Goal: Task Accomplishment & Management: Use online tool/utility

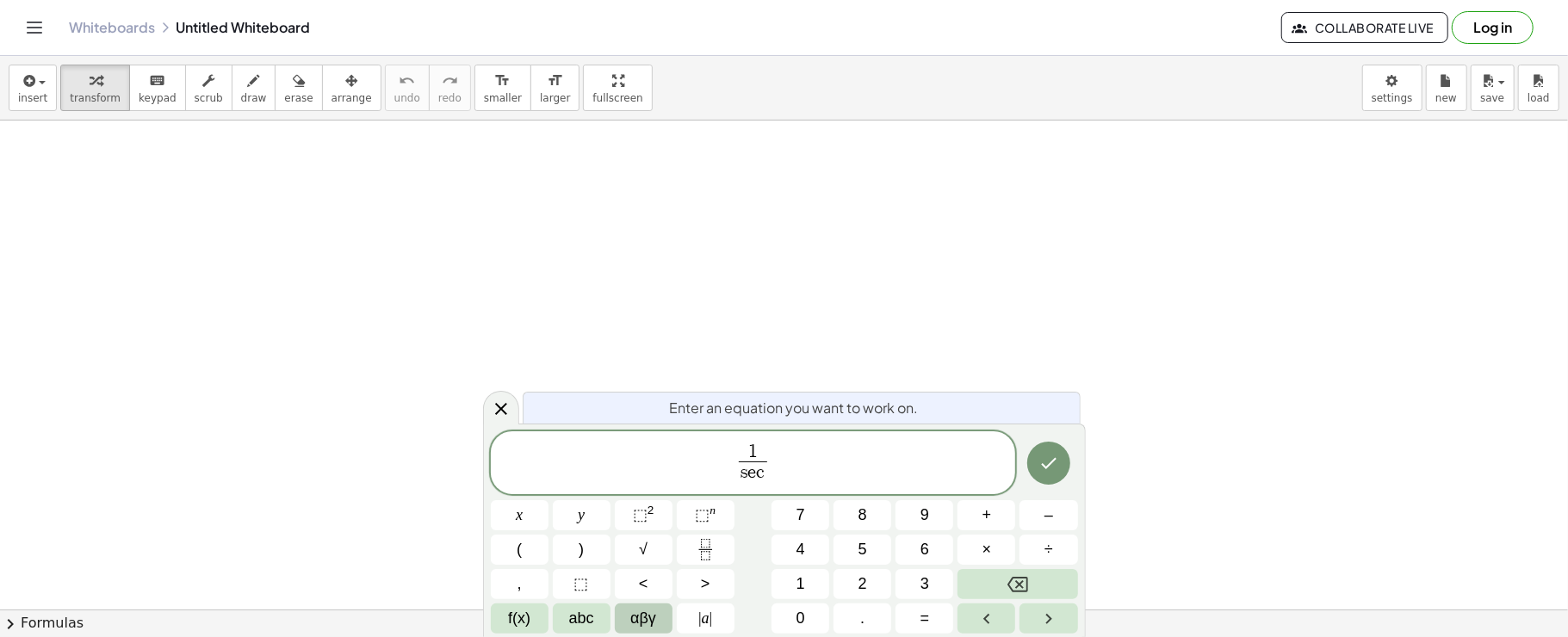
click at [655, 617] on span "αβγ" at bounding box center [643, 619] width 26 height 23
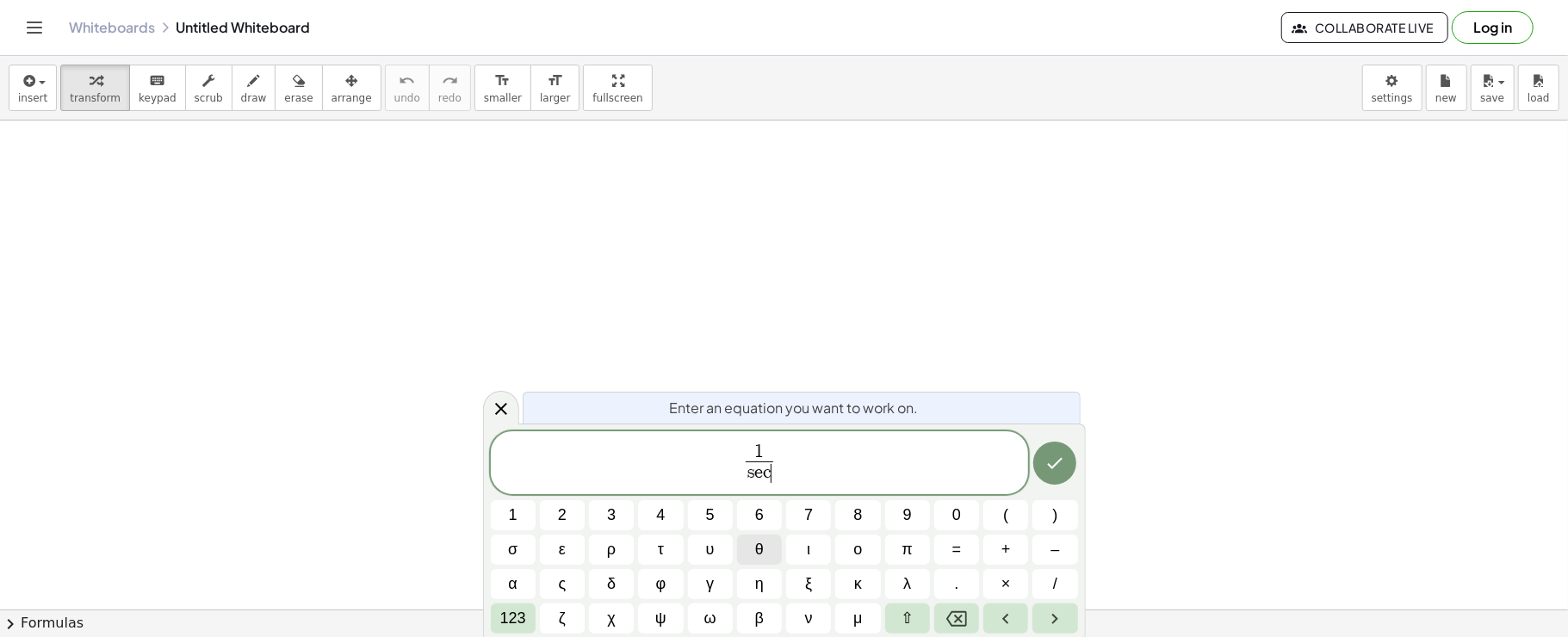
click at [764, 552] on button "θ" at bounding box center [759, 550] width 45 height 30
click at [763, 552] on span "θ" at bounding box center [759, 549] width 9 height 23
click at [851, 466] on span "1 s e c θ − t a n θ ​ ​" at bounding box center [760, 465] width 538 height 46
click at [754, 547] on button "θ" at bounding box center [759, 550] width 45 height 30
click at [765, 538] on button "θ" at bounding box center [759, 550] width 45 height 30
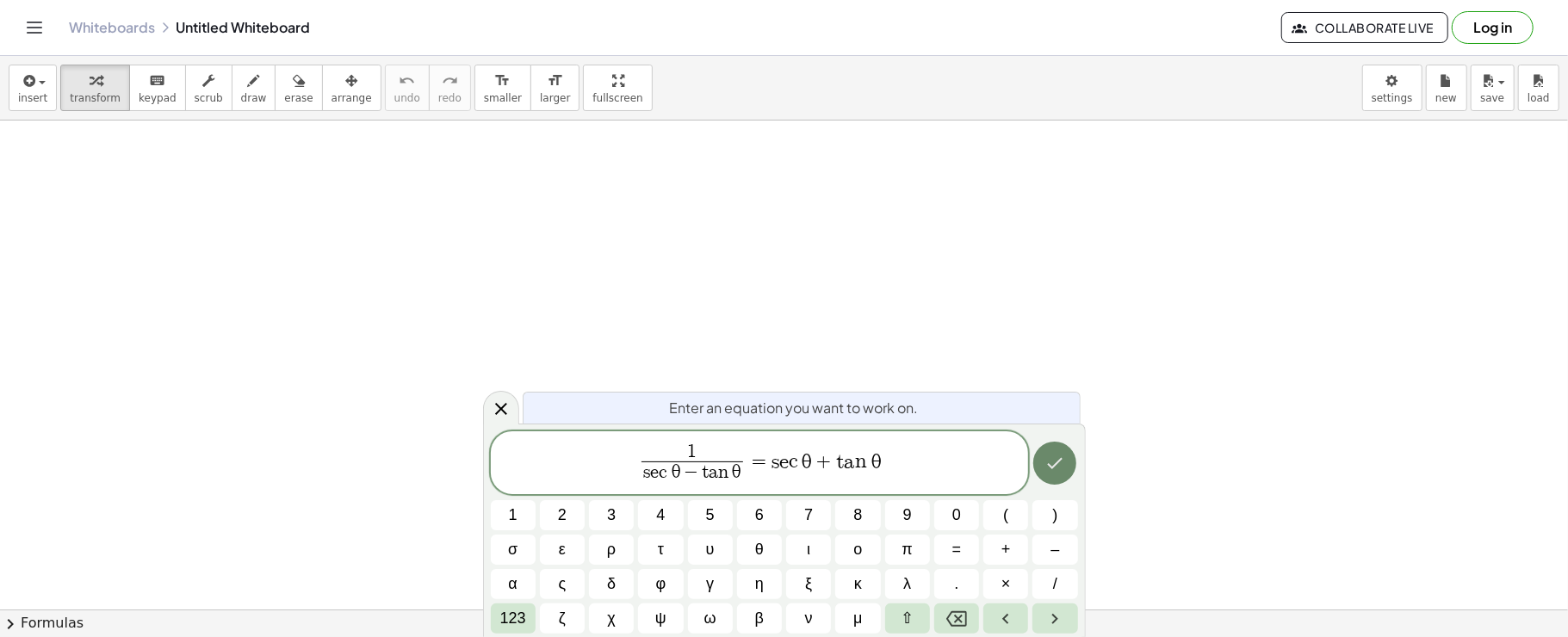
click at [1073, 465] on button "Done" at bounding box center [1054, 463] width 43 height 43
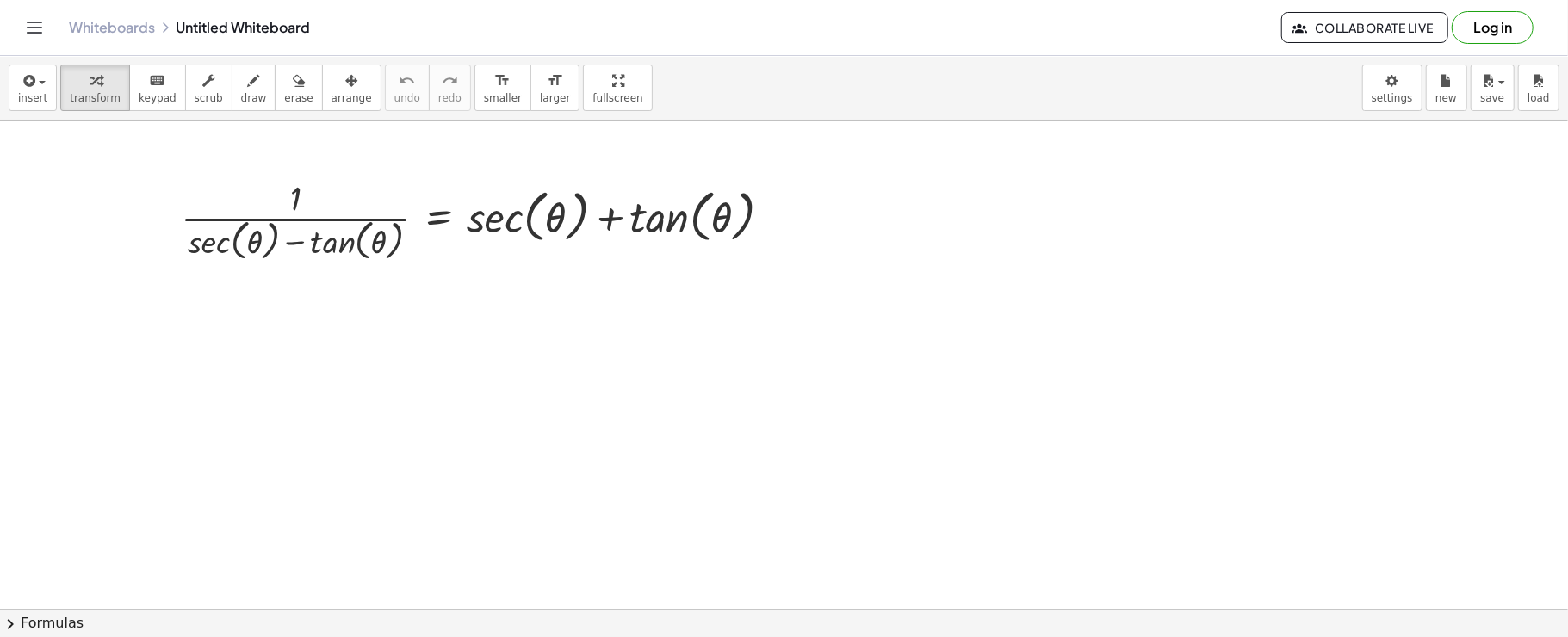
click at [53, 112] on div "insert select one: Math Expression Function Text Youtube Video Graphing Geometr…" at bounding box center [784, 89] width 1568 height 65
click at [26, 100] on span "insert" at bounding box center [32, 98] width 30 height 12
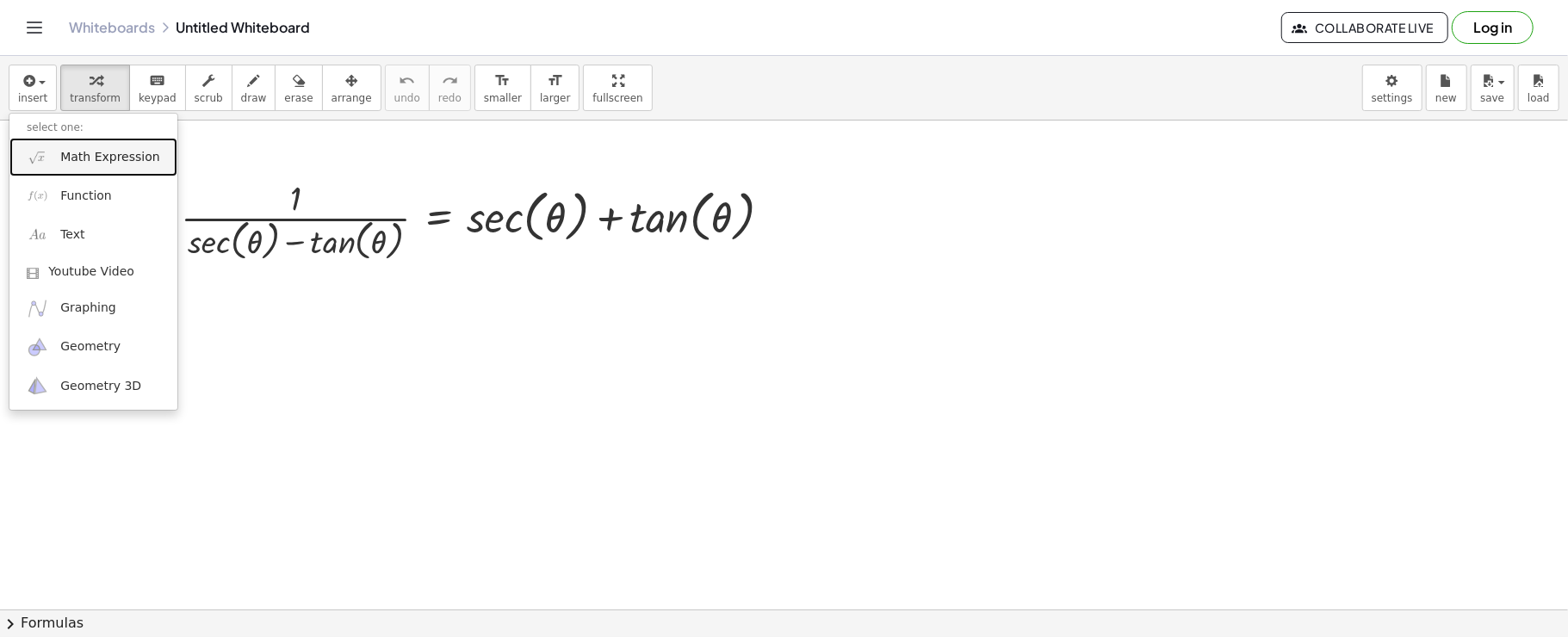
click at [34, 156] on img at bounding box center [37, 157] width 22 height 22
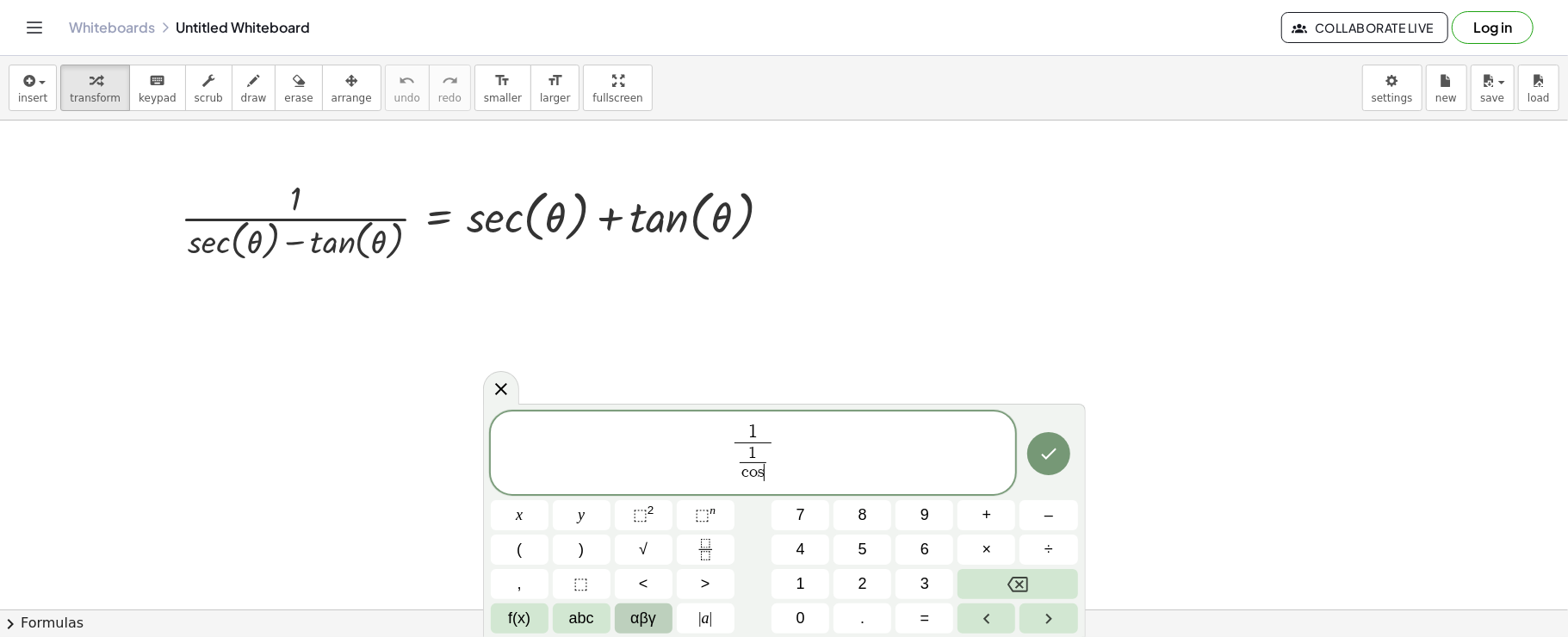
click at [668, 615] on button "αβγ" at bounding box center [644, 619] width 58 height 30
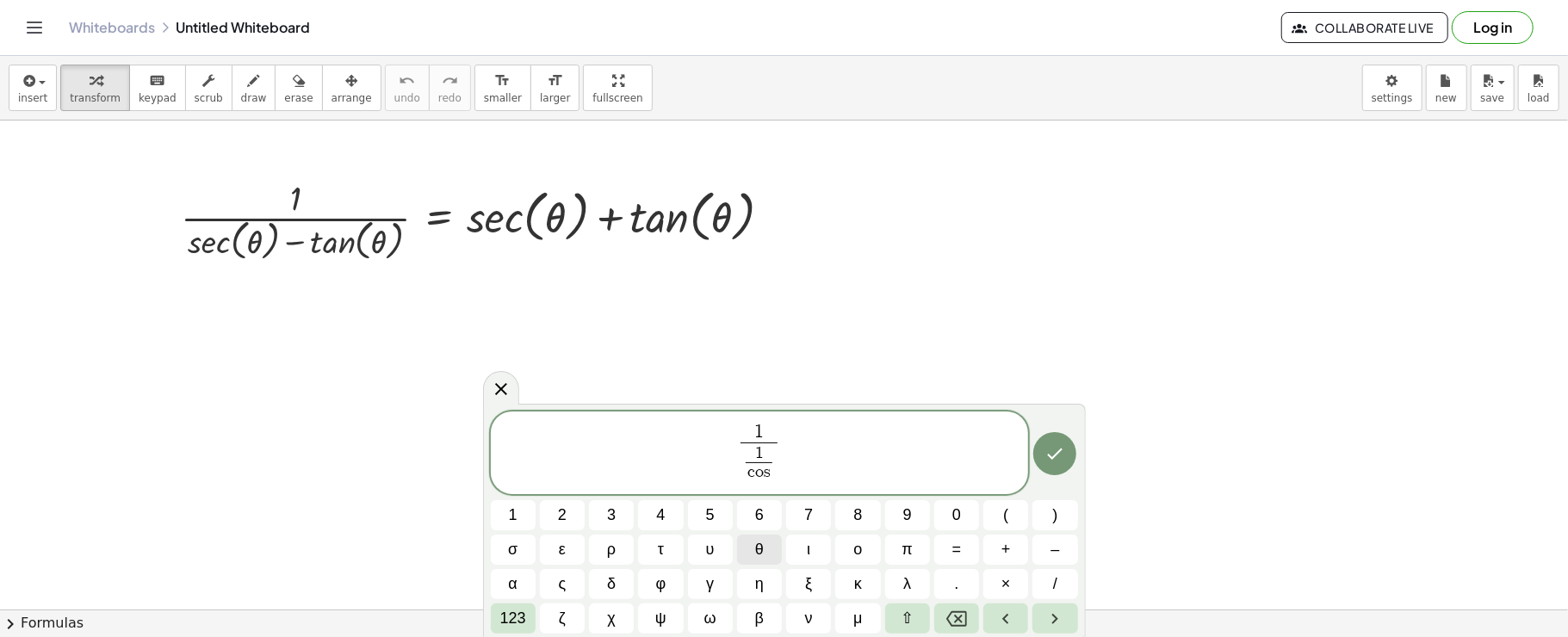
click at [765, 563] on button "θ" at bounding box center [759, 550] width 45 height 30
click at [782, 463] on span "1 c o s θ ​ ​" at bounding box center [759, 464] width 49 height 42
click at [754, 545] on button "θ" at bounding box center [759, 550] width 45 height 30
click at [765, 532] on div "1 1 c o s θ ​ − s i n θ c o s ​ ​ ​ 1 2 3 4 5 6 7 8 9 0 ( ) σ ε ρ τ υ θ ι ο π =…" at bounding box center [784, 522] width 587 height 222
click at [764, 545] on button "θ" at bounding box center [759, 550] width 45 height 30
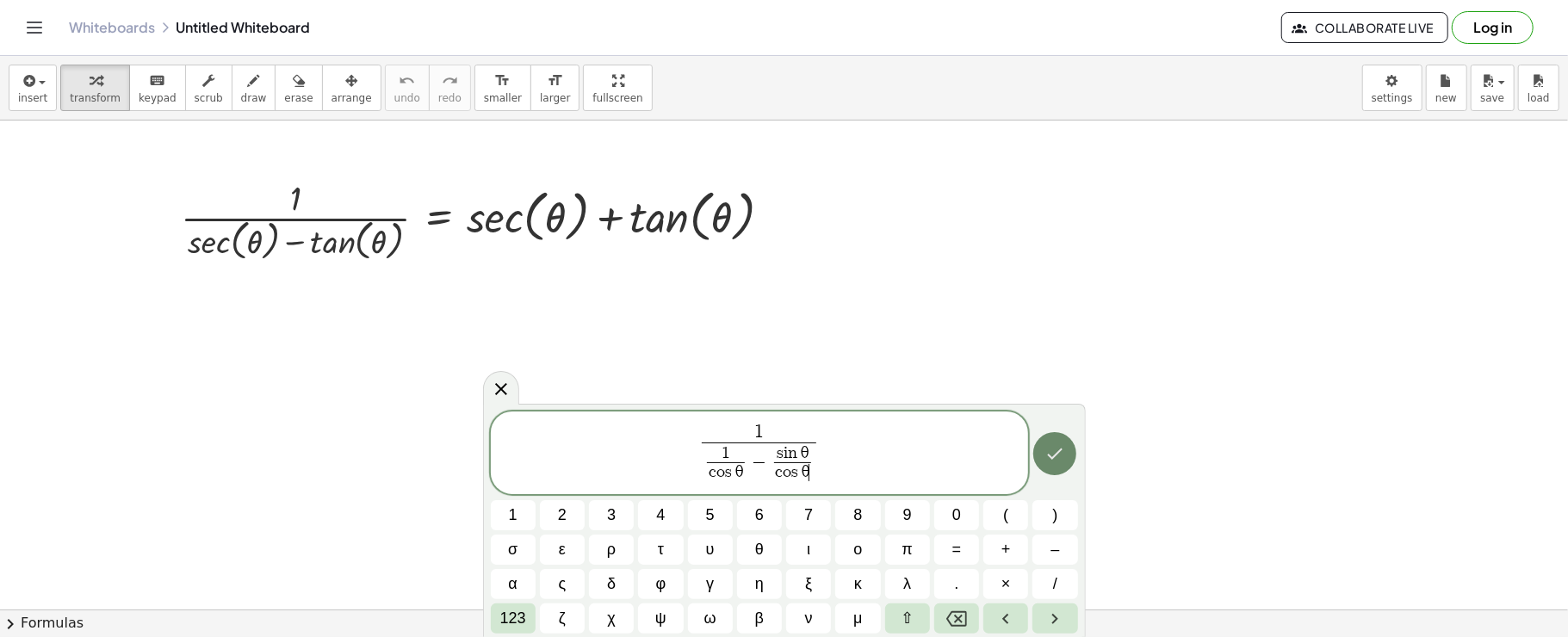
click at [1068, 448] on button "Done" at bounding box center [1054, 453] width 43 height 43
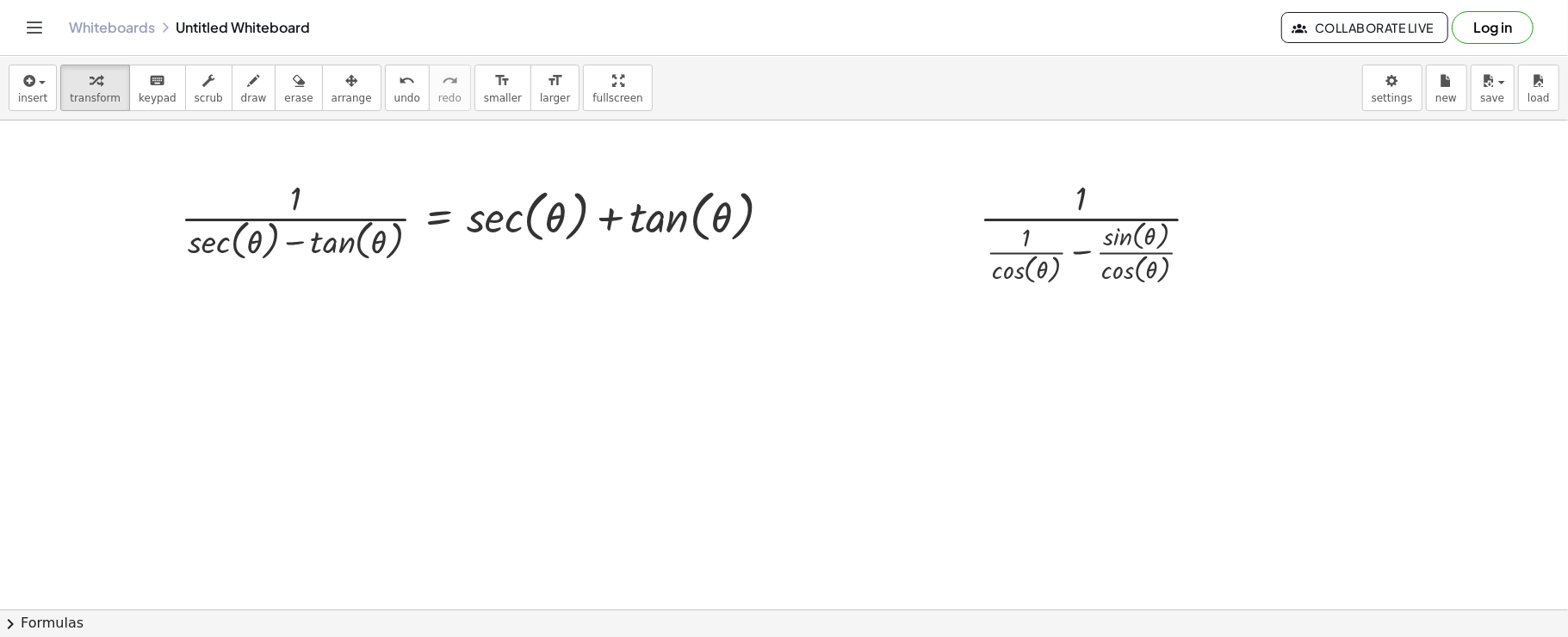
drag, startPoint x: 341, startPoint y: 88, endPoint x: 460, endPoint y: 141, distance: 130.3
click at [339, 90] on button "arrange" at bounding box center [351, 88] width 59 height 47
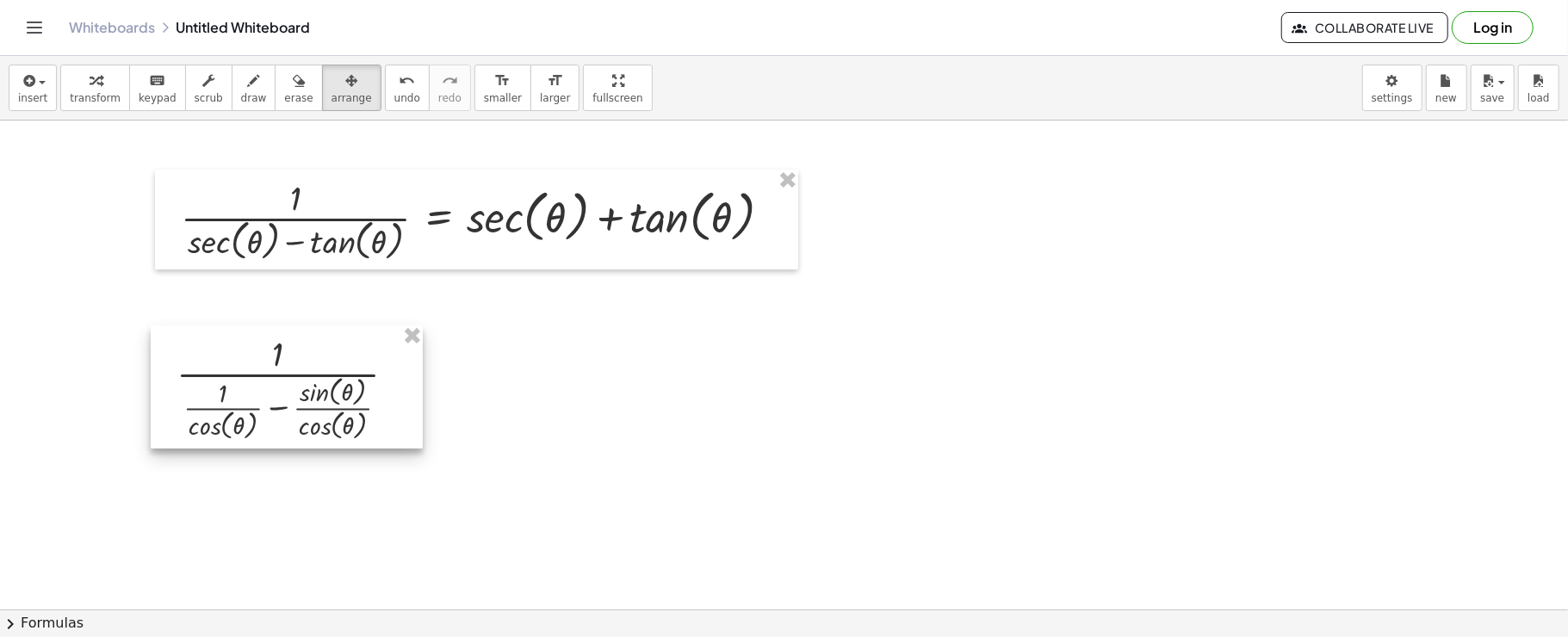
drag, startPoint x: 1139, startPoint y: 263, endPoint x: 335, endPoint y: 419, distance: 819.0
click at [335, 419] on div at bounding box center [287, 387] width 272 height 123
click at [31, 84] on icon "button" at bounding box center [28, 81] width 15 height 21
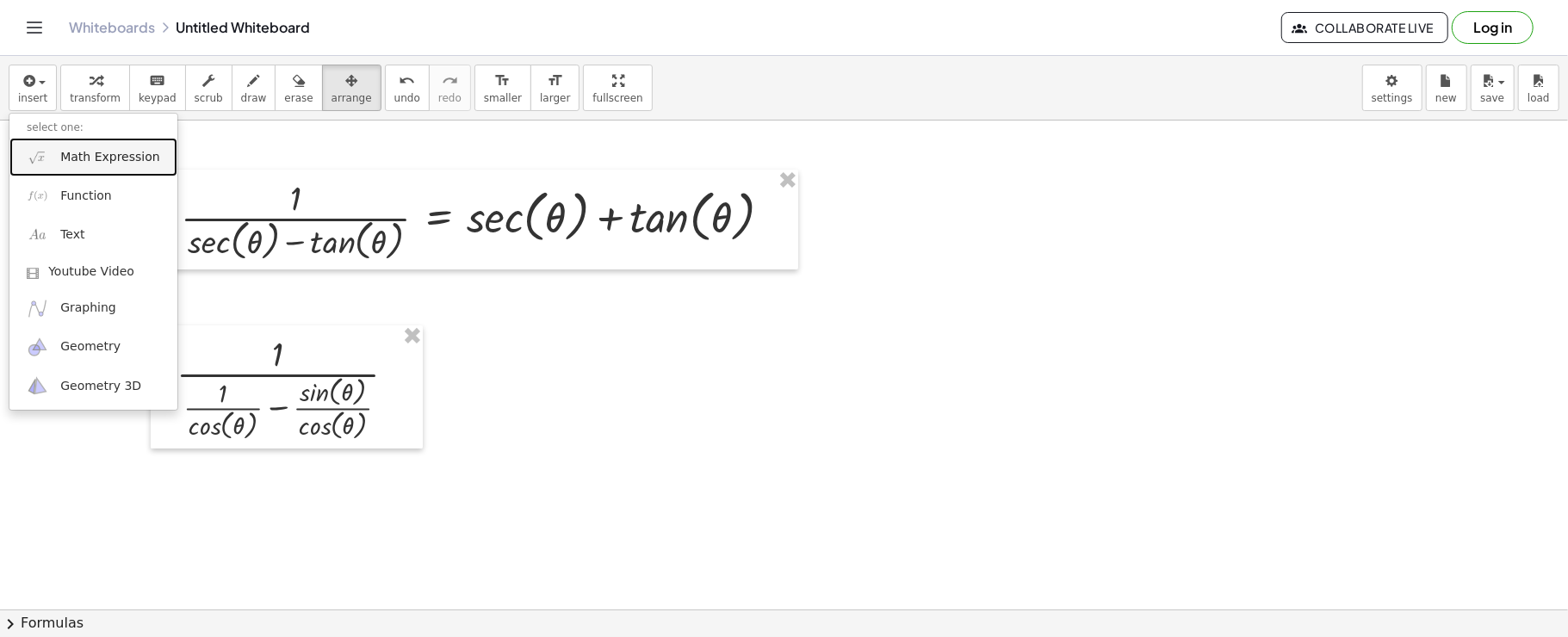
click at [69, 164] on span "Math Expression" at bounding box center [109, 157] width 99 height 17
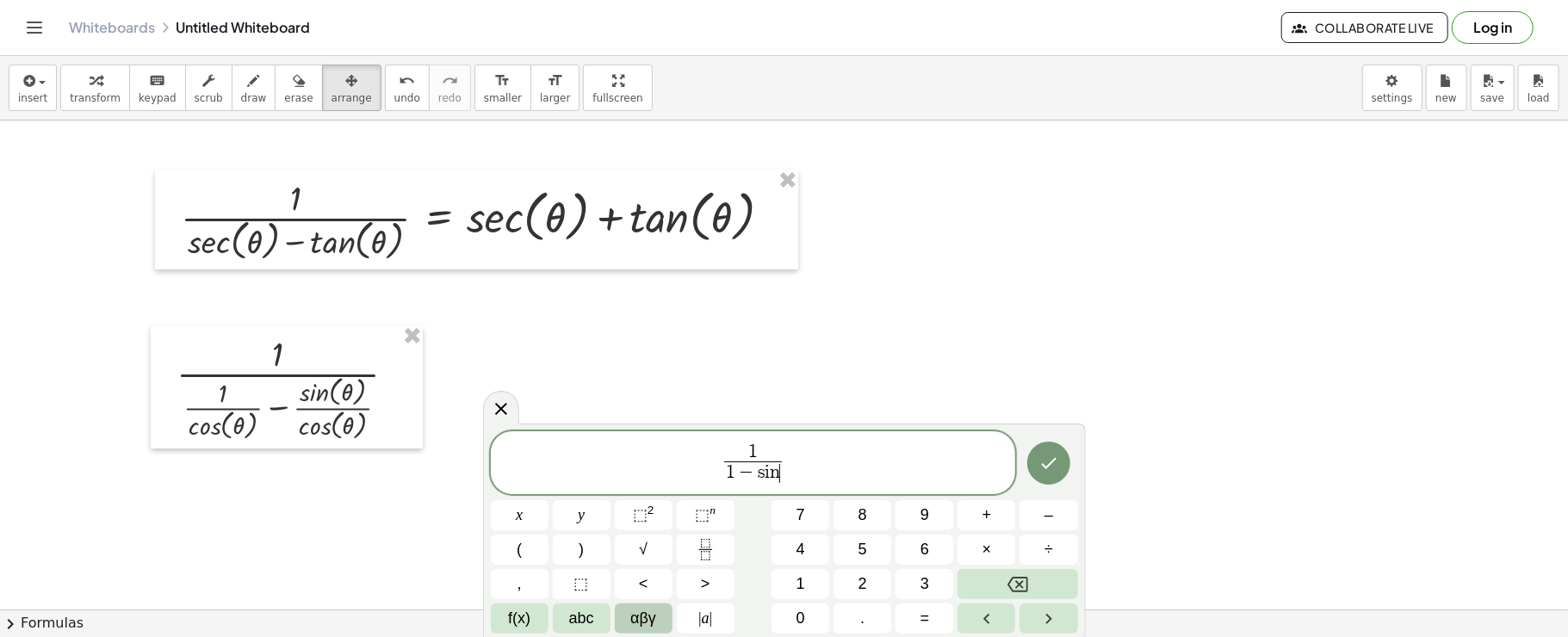
click at [644, 614] on span "αβγ" at bounding box center [643, 619] width 26 height 23
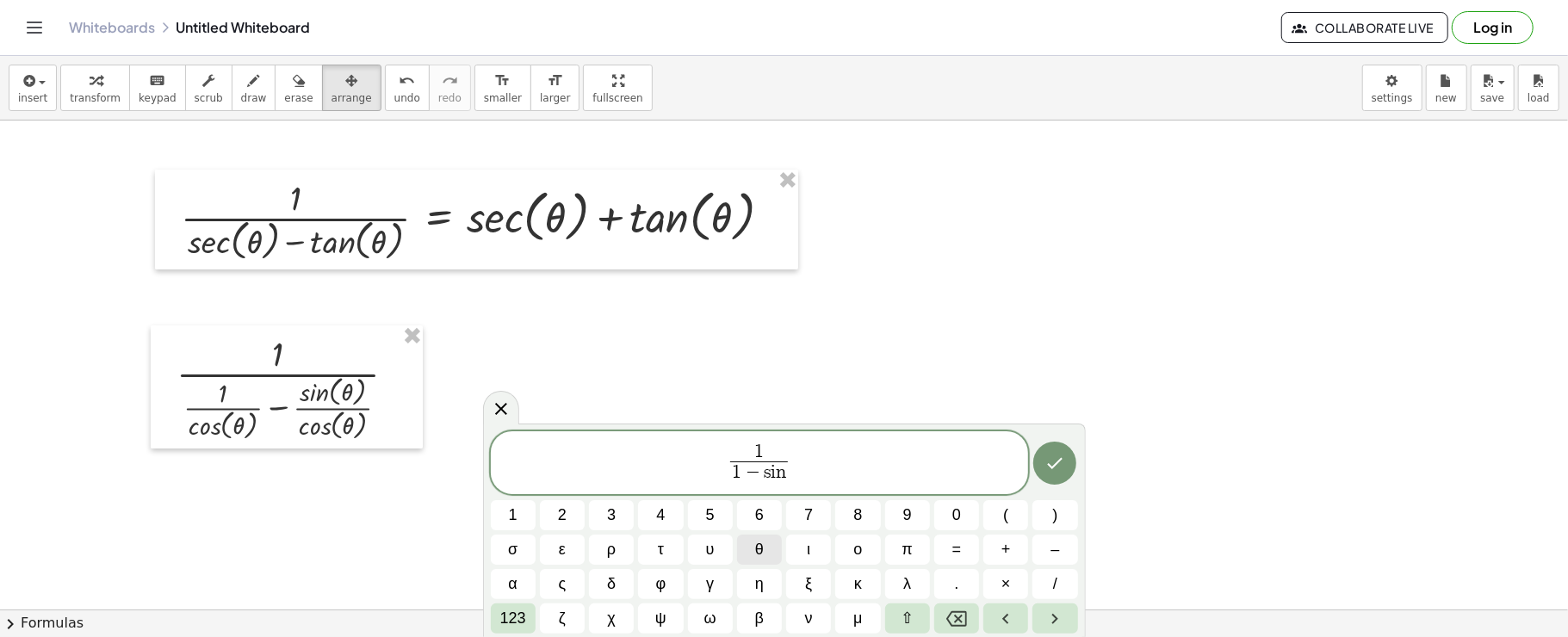
click at [762, 551] on span "θ" at bounding box center [759, 549] width 9 height 23
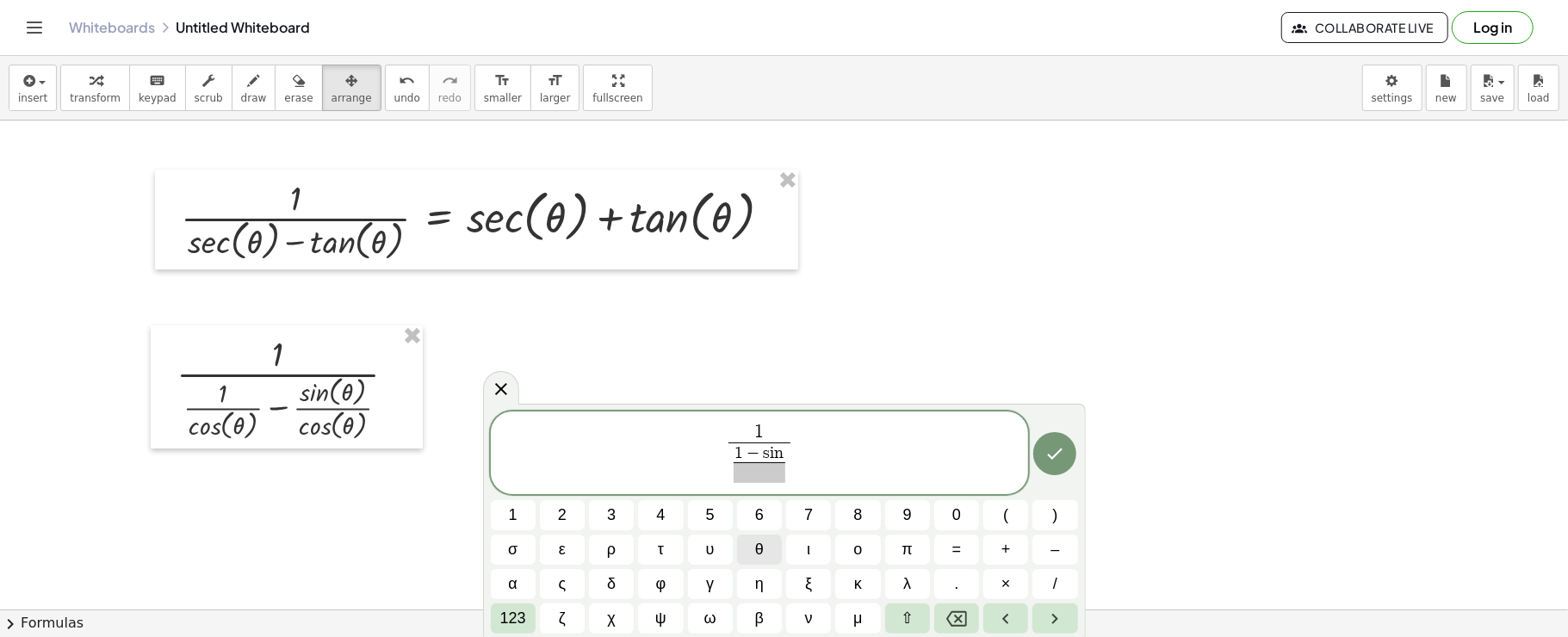
click at [779, 554] on button "θ" at bounding box center [759, 550] width 45 height 30
click at [762, 545] on span "θ" at bounding box center [759, 549] width 9 height 23
click at [1058, 445] on icon "Done" at bounding box center [1055, 454] width 21 height 21
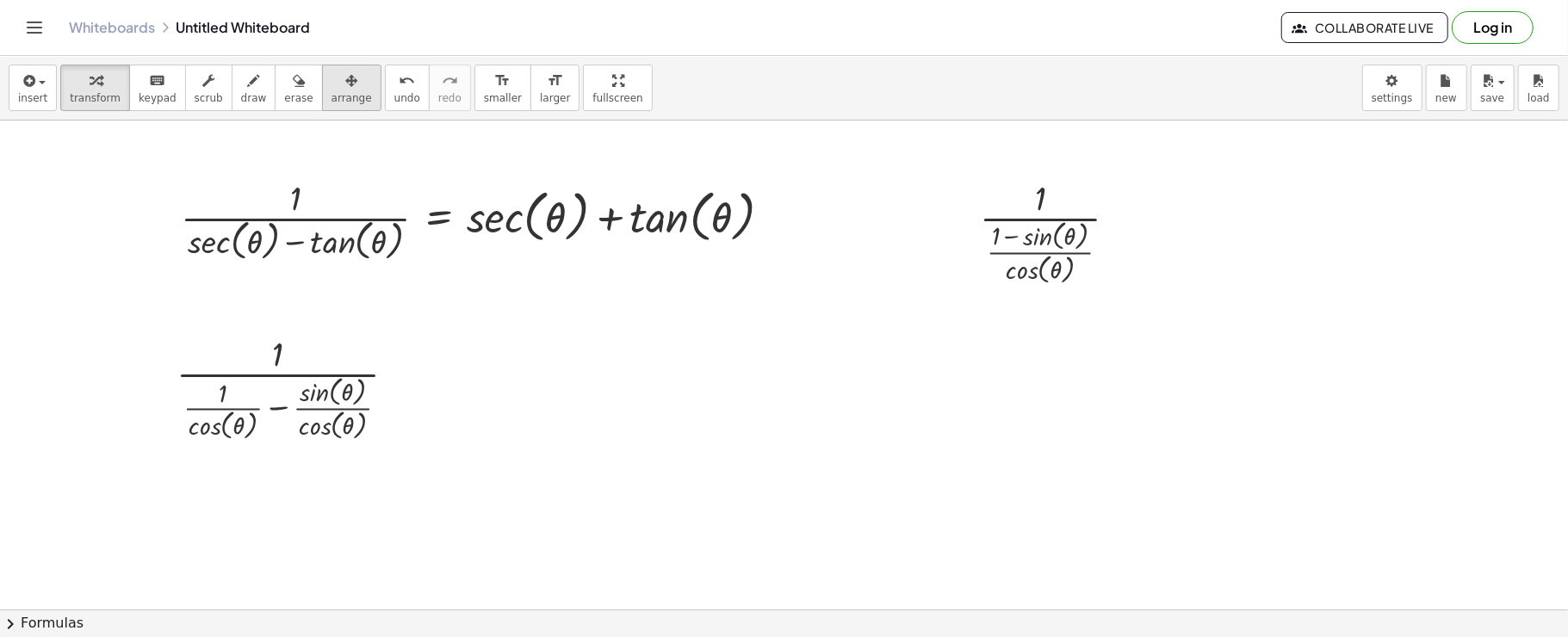
click at [331, 94] on span "arrange" at bounding box center [351, 98] width 41 height 12
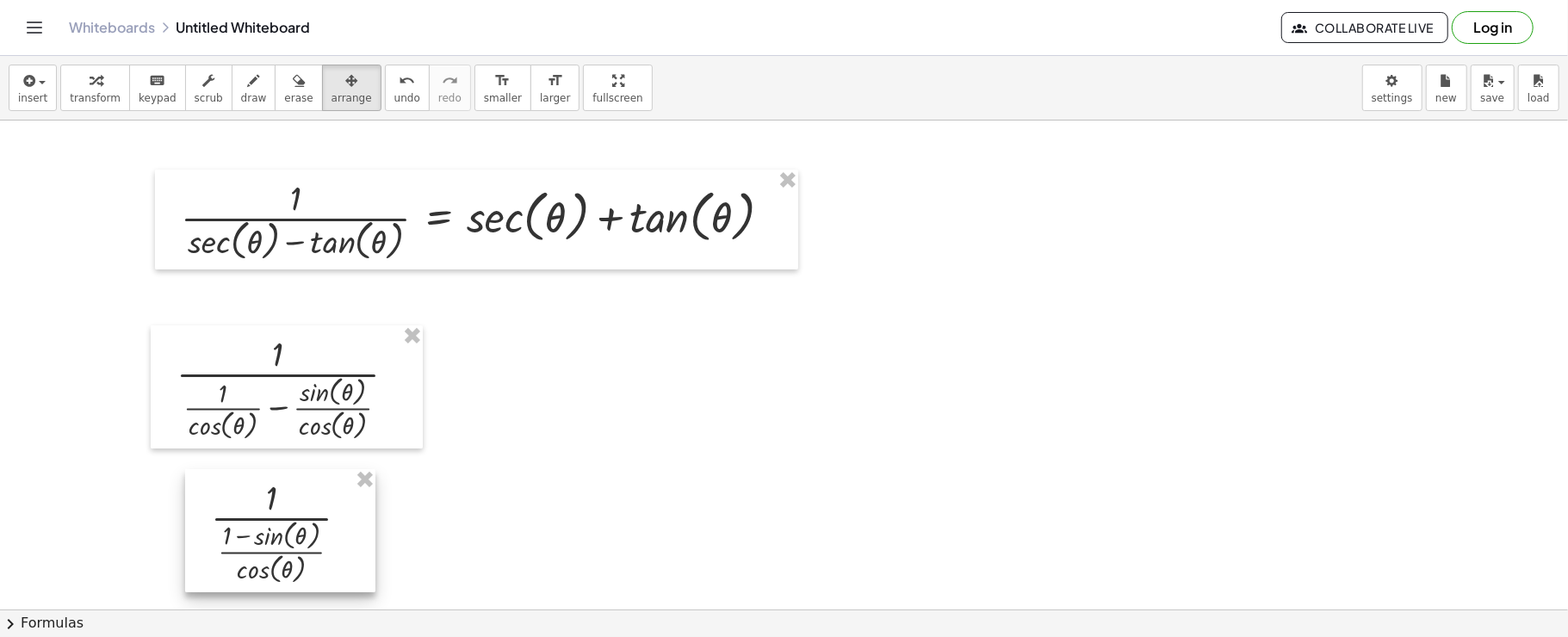
drag, startPoint x: 955, startPoint y: 274, endPoint x: 217, endPoint y: 521, distance: 778.2
click at [217, 521] on div at bounding box center [280, 530] width 190 height 123
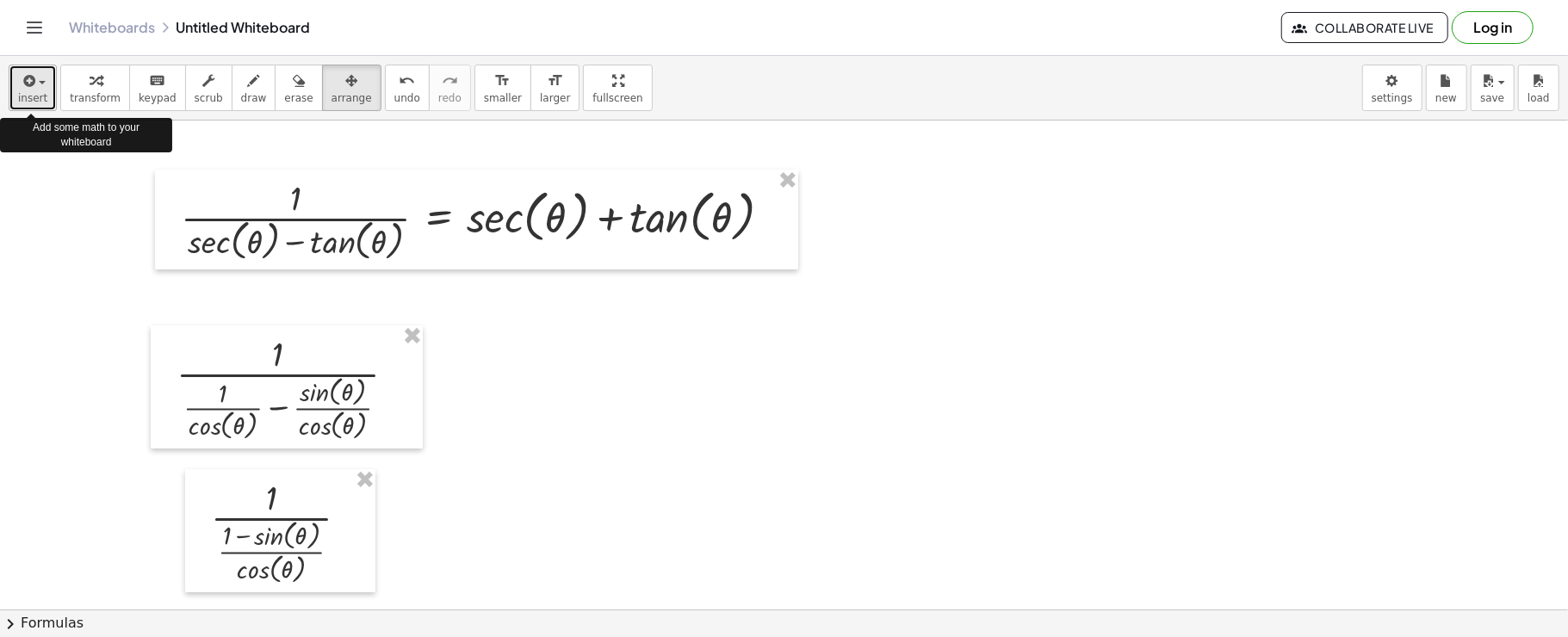
click at [18, 104] on span "insert" at bounding box center [32, 98] width 30 height 12
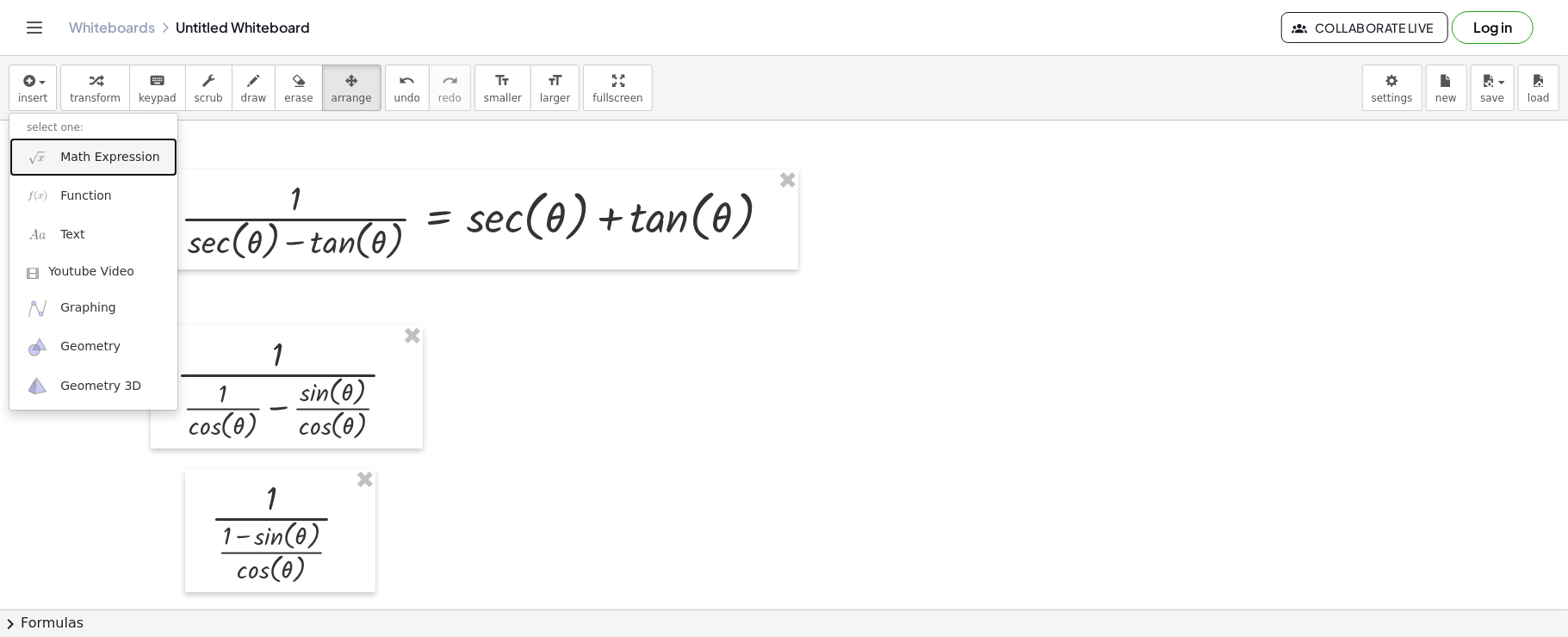
click at [32, 145] on link "Math Expression" at bounding box center [93, 157] width 168 height 39
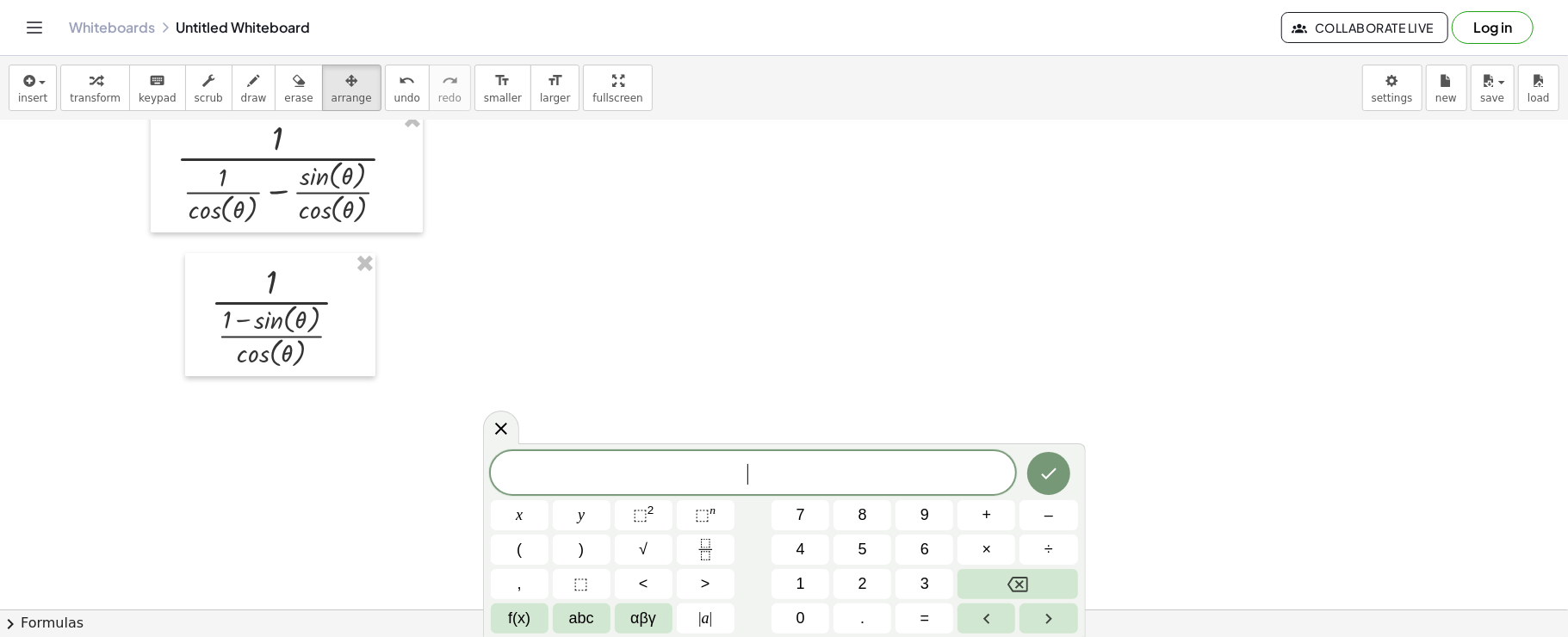
scroll to position [345, 0]
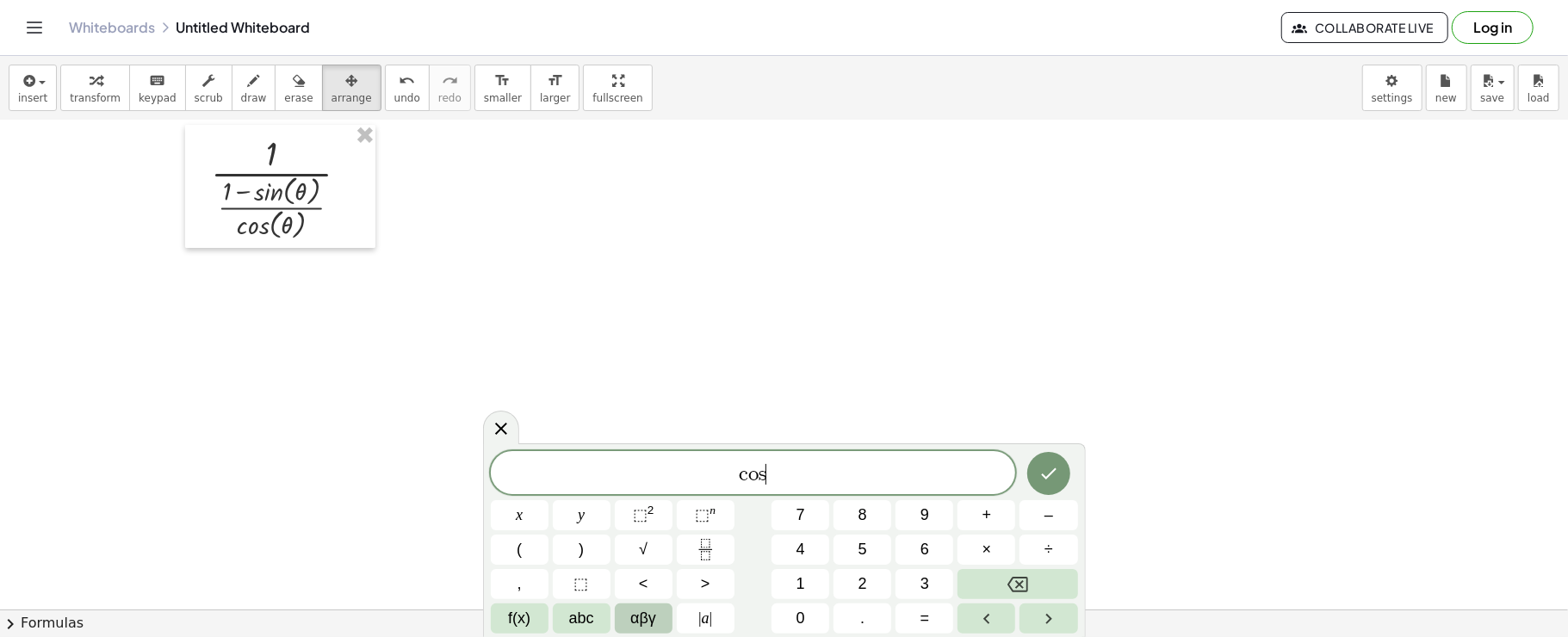
click at [665, 609] on button "αβγ" at bounding box center [644, 619] width 58 height 30
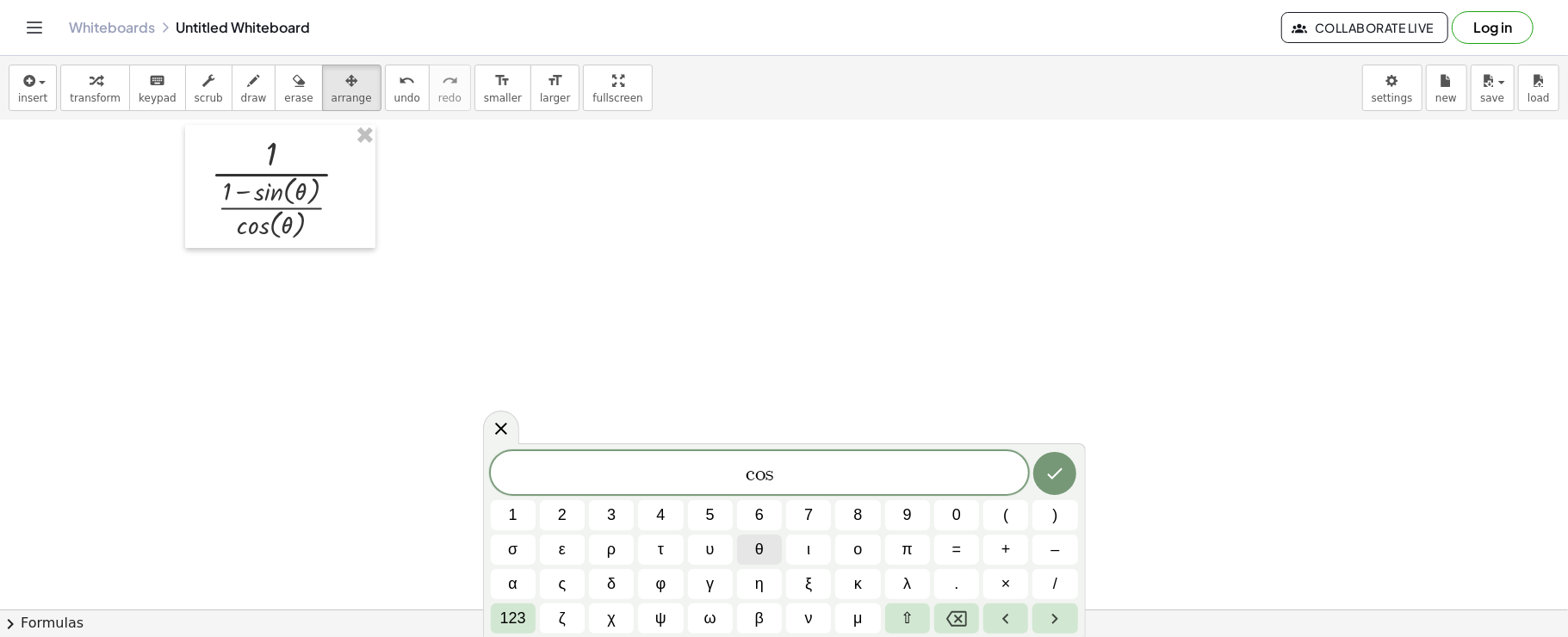
click at [756, 548] on span "θ" at bounding box center [759, 549] width 9 height 23
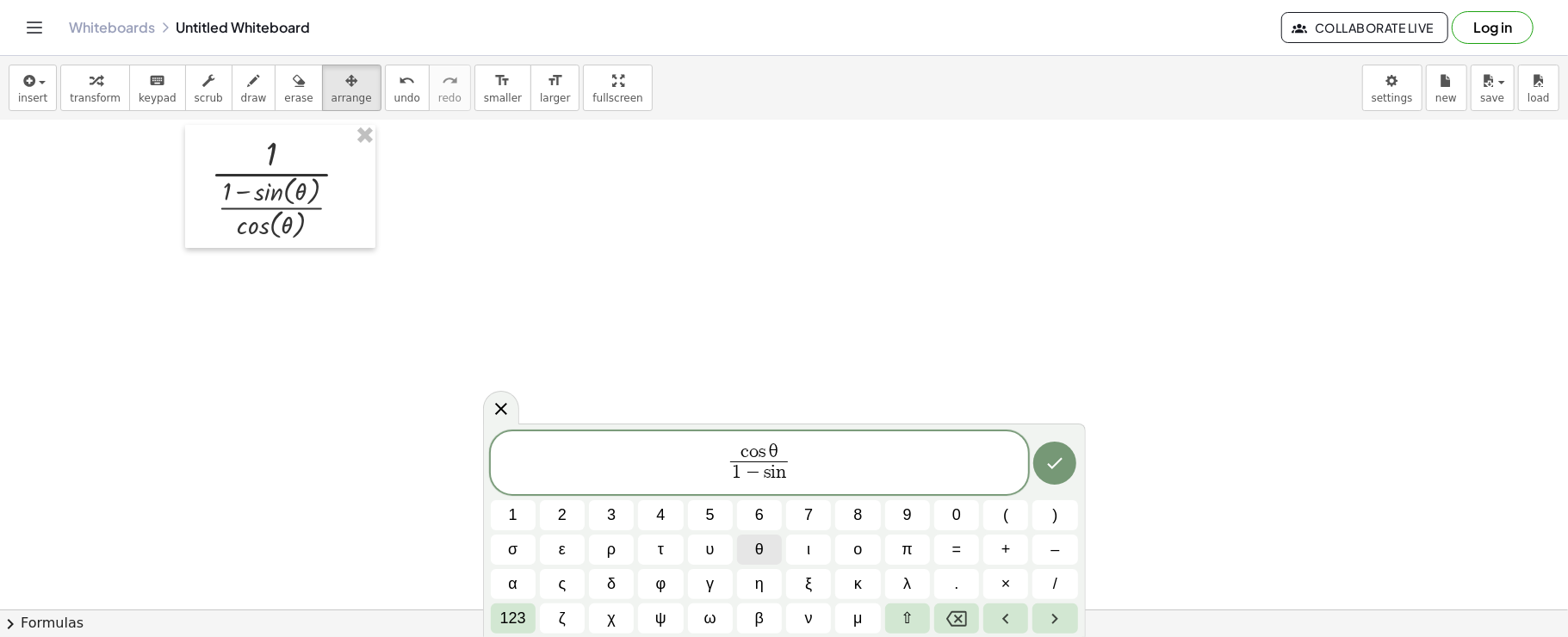
click at [764, 549] on button "θ" at bounding box center [759, 550] width 45 height 30
click at [1067, 460] on button "Done" at bounding box center [1054, 463] width 43 height 43
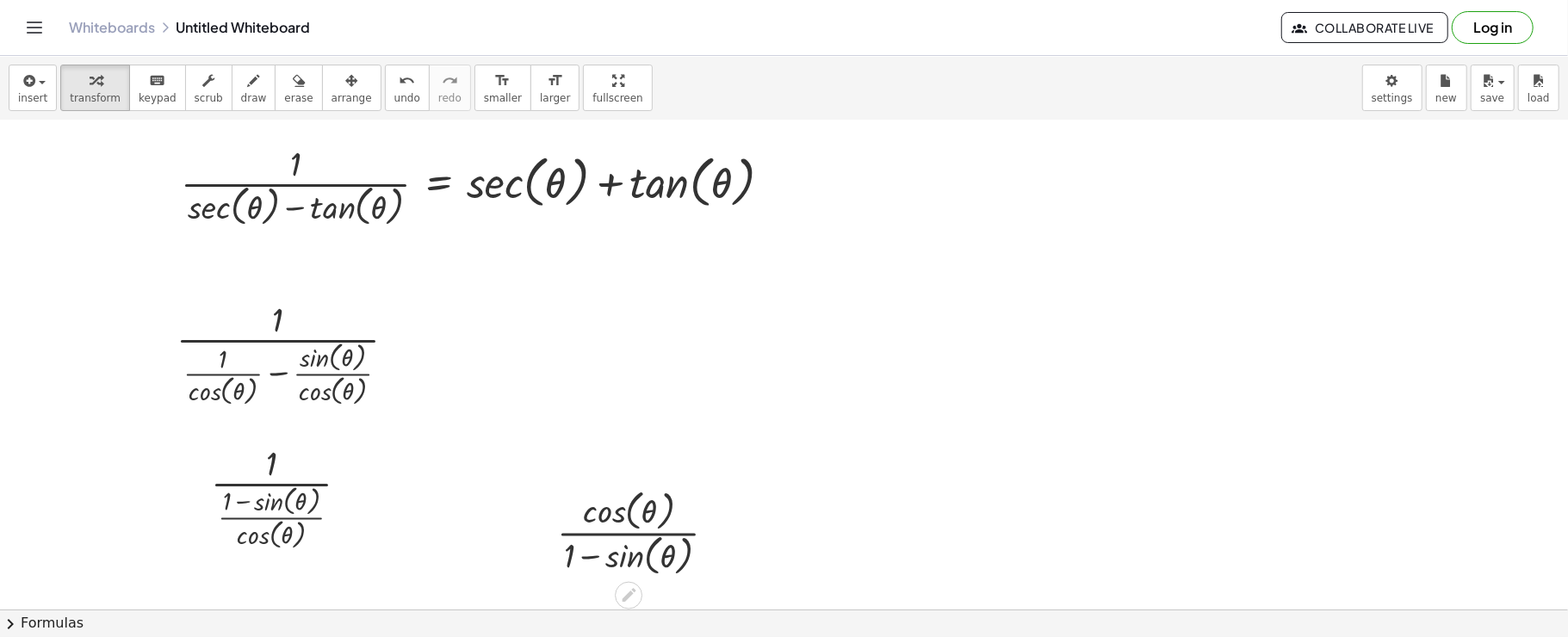
scroll to position [0, 0]
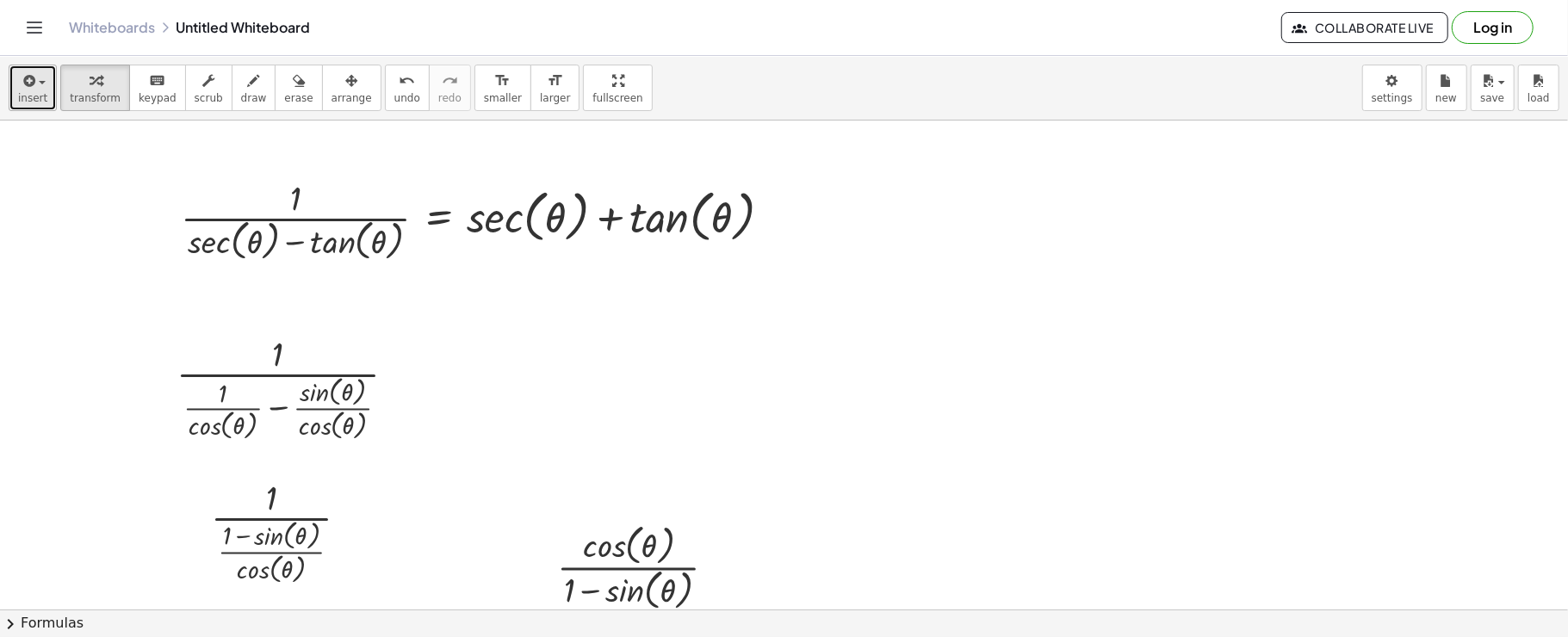
click at [40, 72] on div "button" at bounding box center [32, 80] width 30 height 21
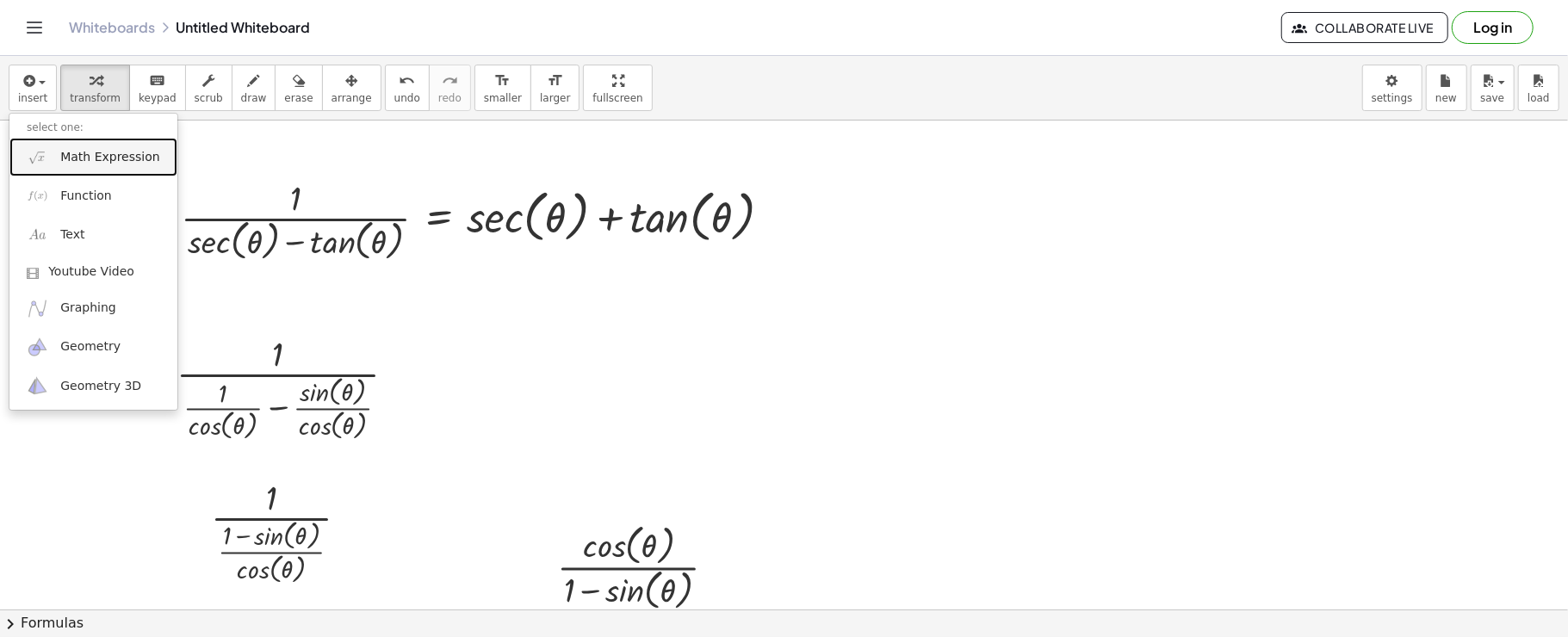
click at [58, 149] on link "Math Expression" at bounding box center [93, 157] width 168 height 39
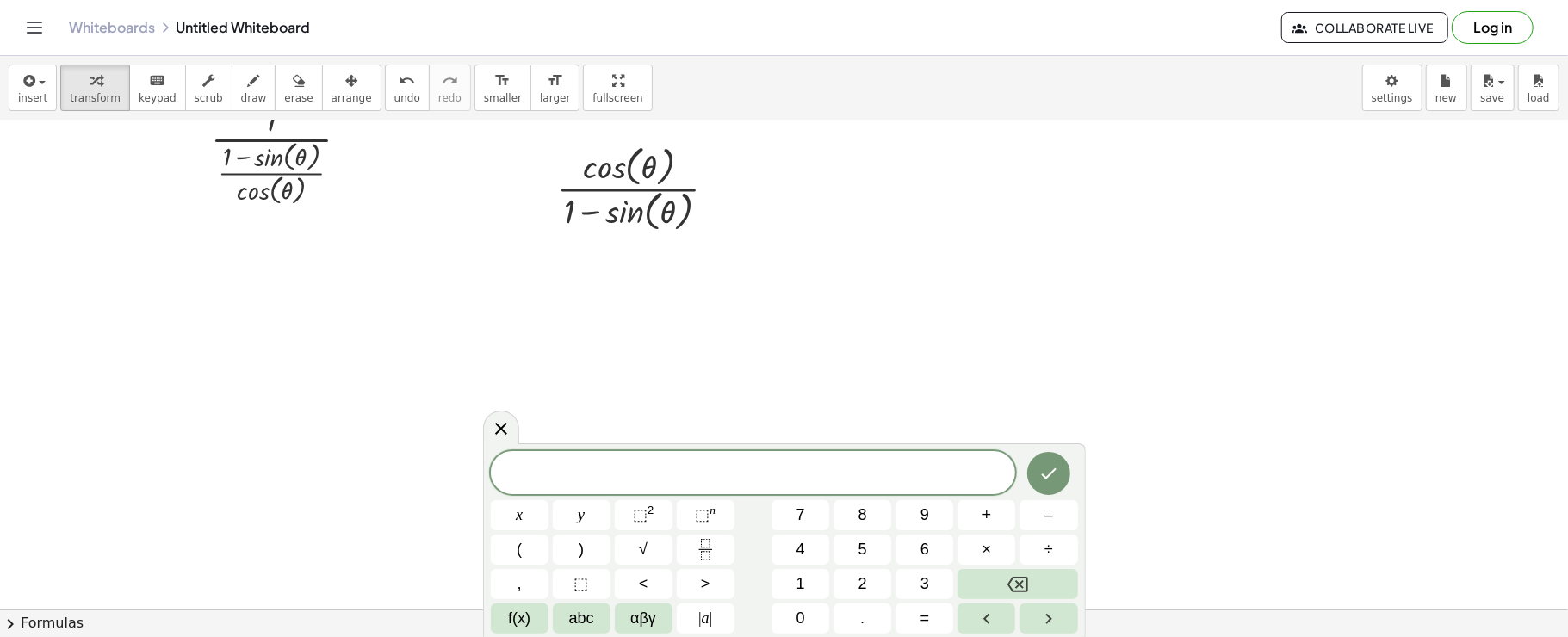
scroll to position [345, 0]
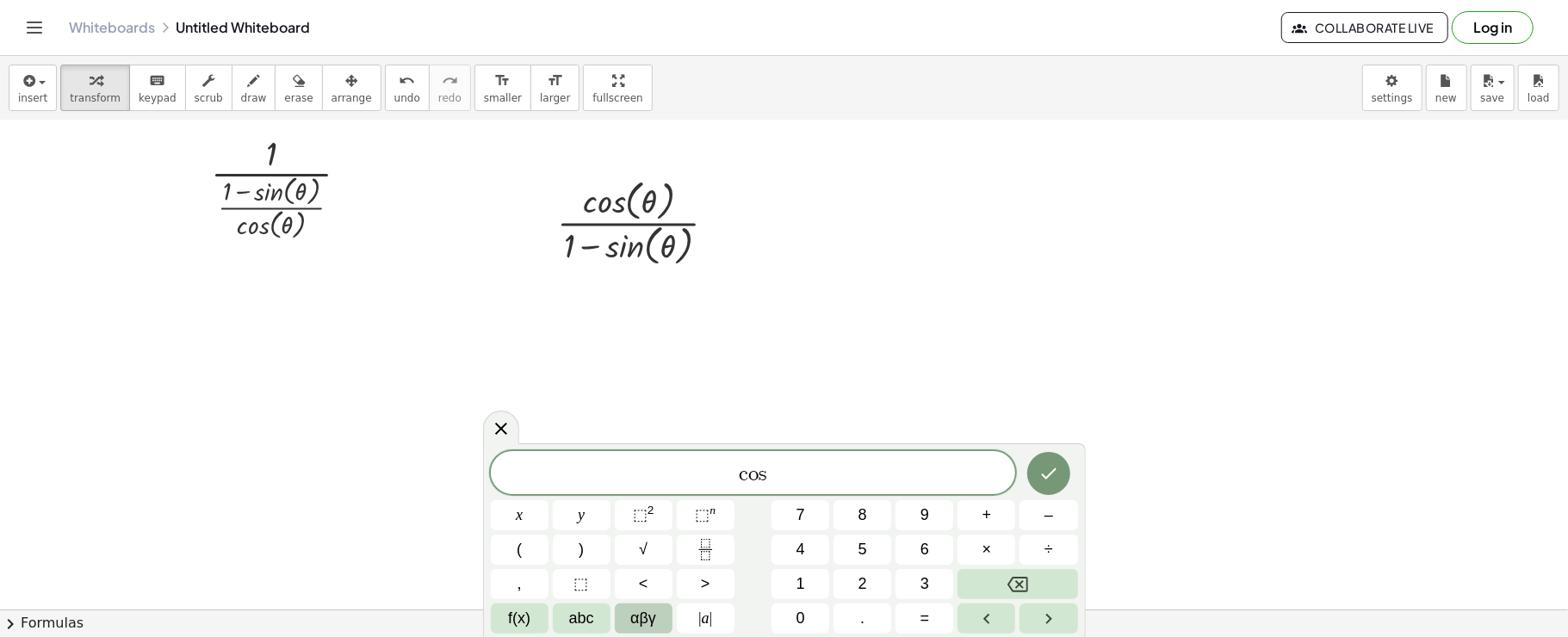
click at [658, 627] on button "αβγ" at bounding box center [644, 619] width 58 height 30
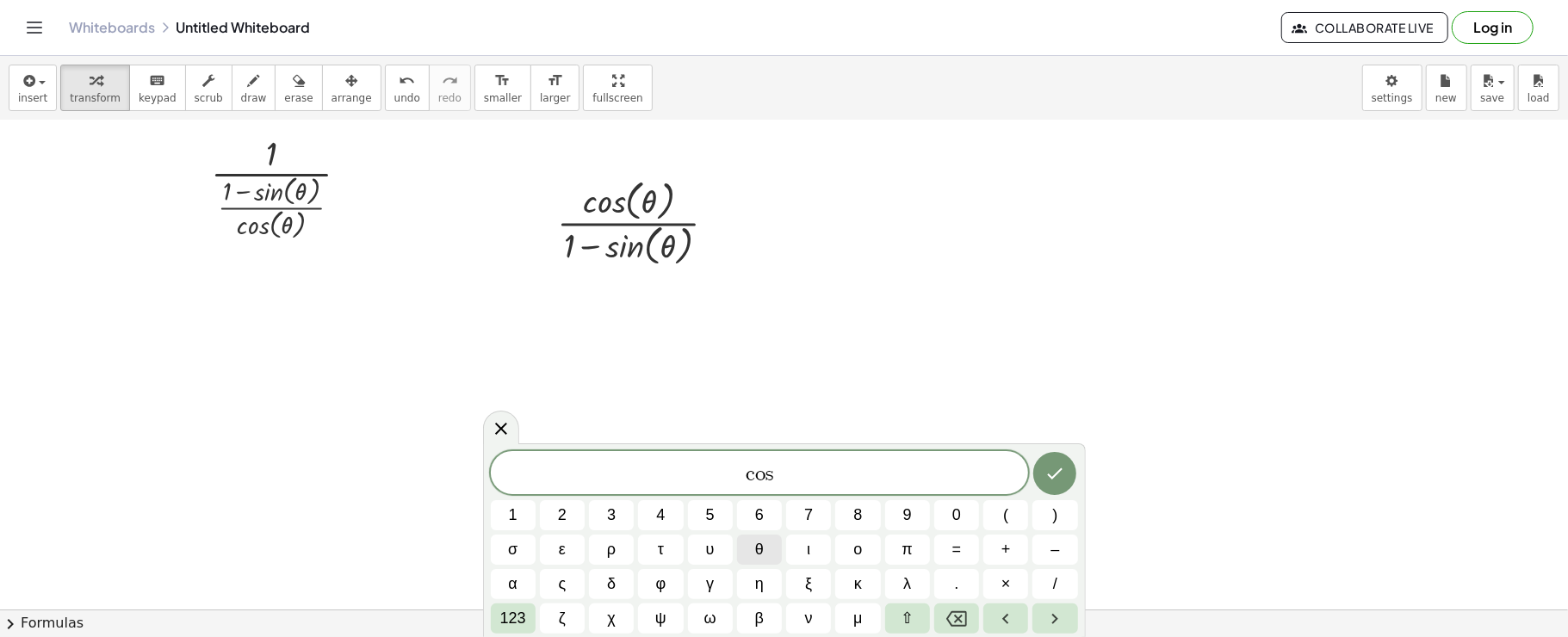
click at [745, 542] on button "θ" at bounding box center [759, 550] width 45 height 30
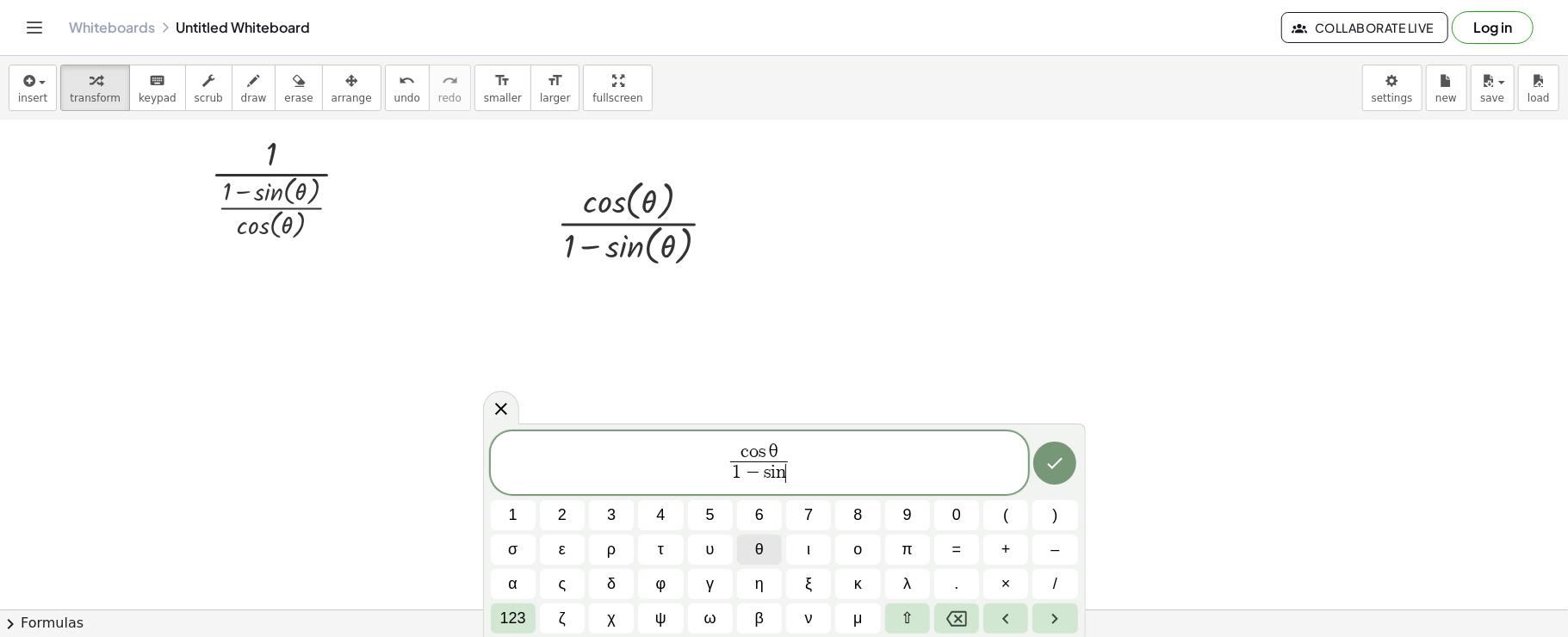
click at [760, 555] on span "θ" at bounding box center [759, 549] width 9 height 23
click at [855, 455] on span "c o s θ 1 − s i n θ ​ ​" at bounding box center [760, 465] width 538 height 46
click at [1009, 593] on span "×" at bounding box center [1006, 584] width 10 height 23
click at [764, 555] on button "θ" at bounding box center [759, 550] width 45 height 30
click at [752, 542] on button "θ" at bounding box center [759, 550] width 45 height 30
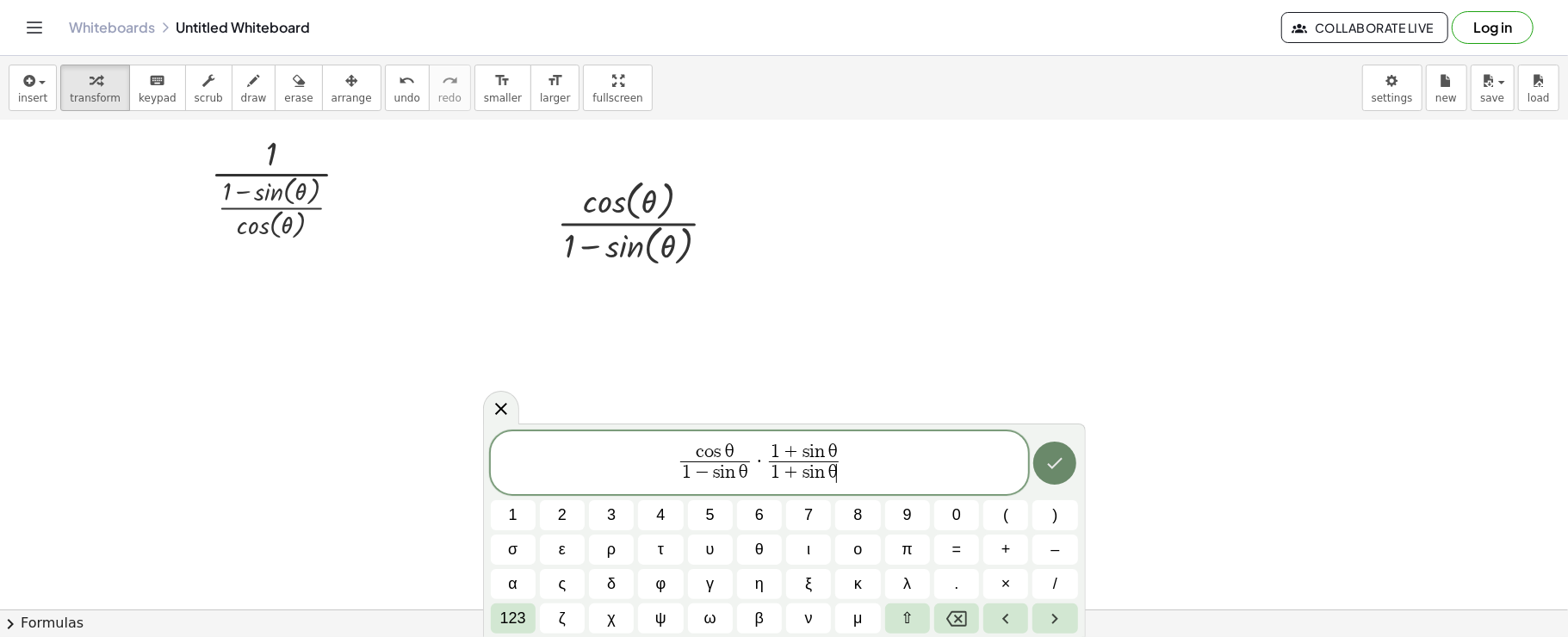
click at [1072, 468] on button "Done" at bounding box center [1054, 463] width 43 height 43
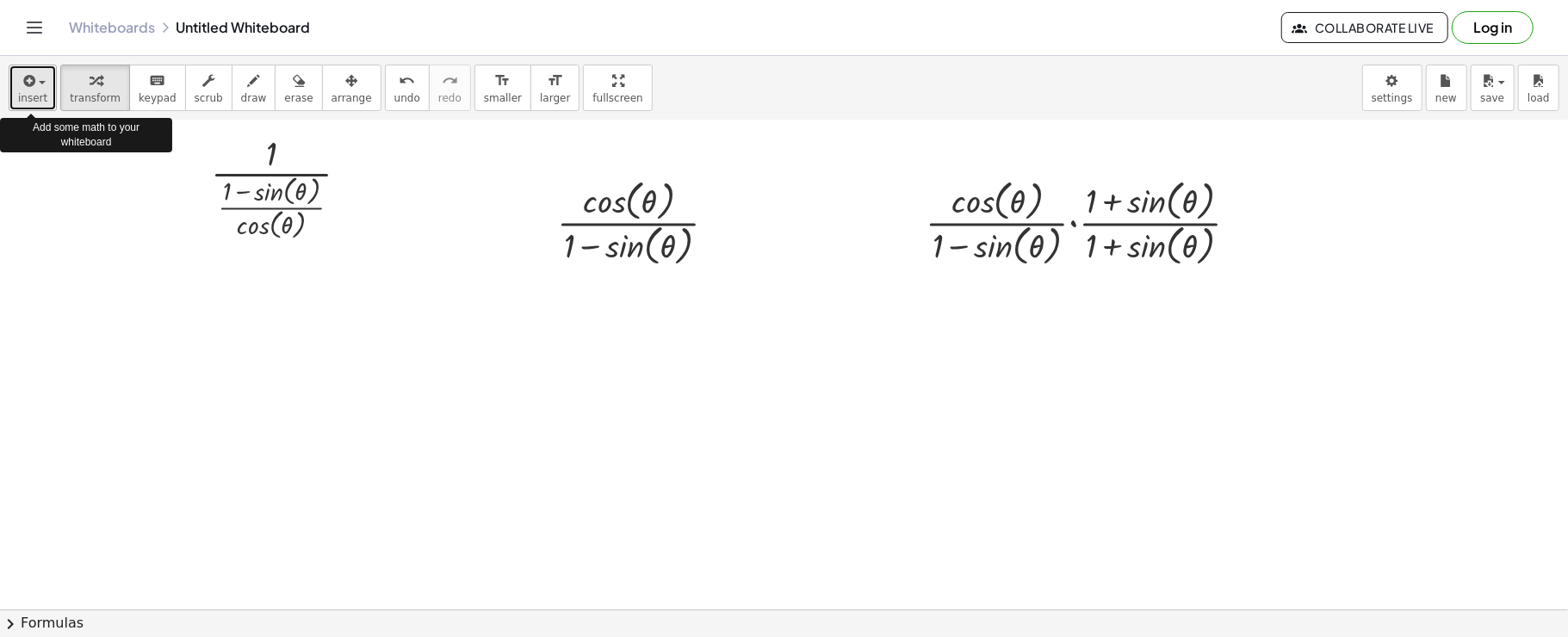
click at [42, 76] on div "button" at bounding box center [32, 80] width 30 height 21
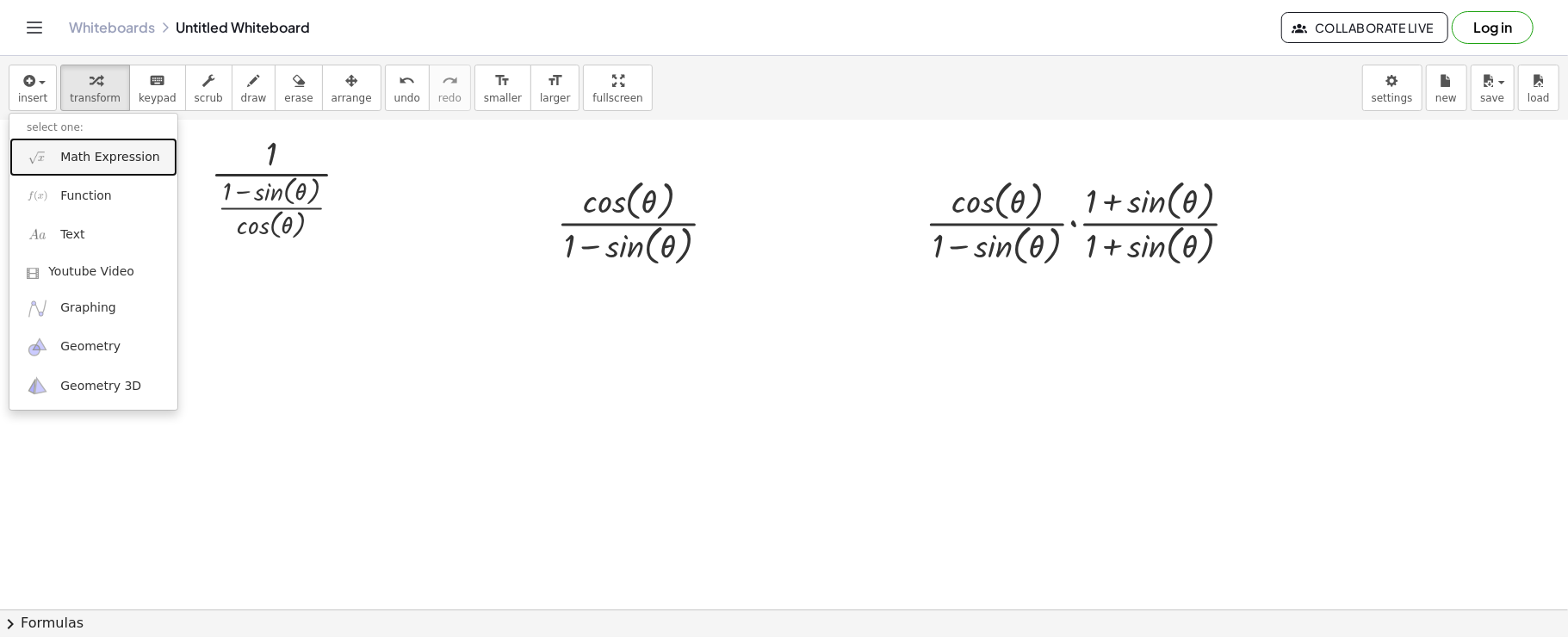
click at [96, 142] on link "Math Expression" at bounding box center [93, 157] width 168 height 39
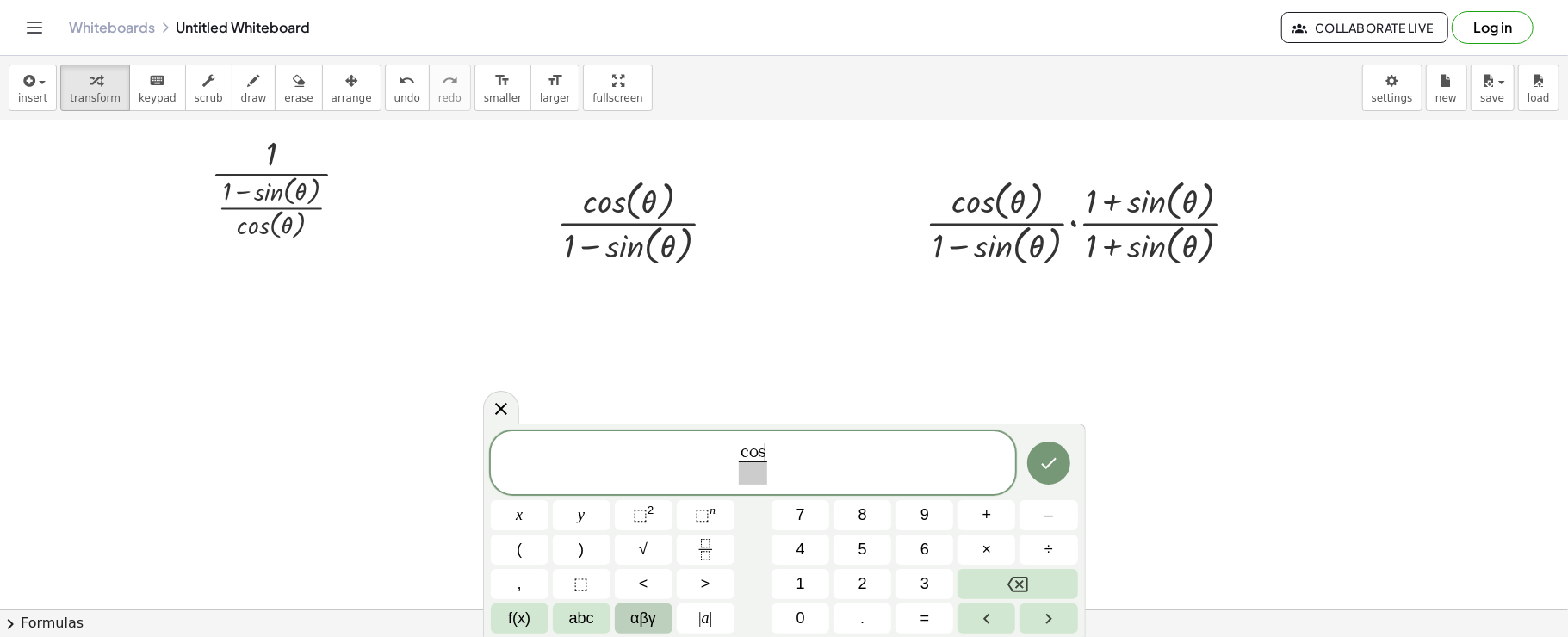
click at [665, 610] on button "αβγ" at bounding box center [644, 619] width 58 height 30
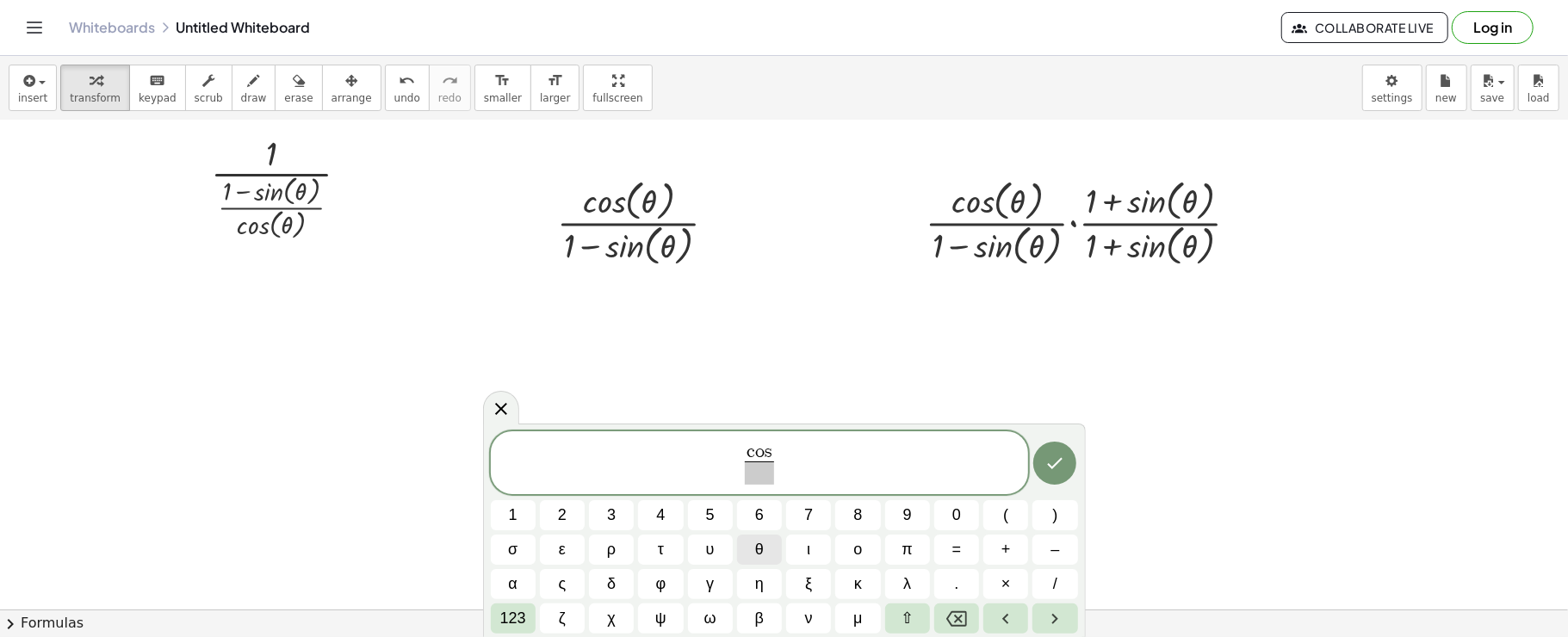
click at [770, 554] on button "θ" at bounding box center [759, 550] width 45 height 30
click at [766, 551] on button "θ" at bounding box center [759, 550] width 45 height 30
click at [521, 624] on span "123" at bounding box center [512, 619] width 26 height 23
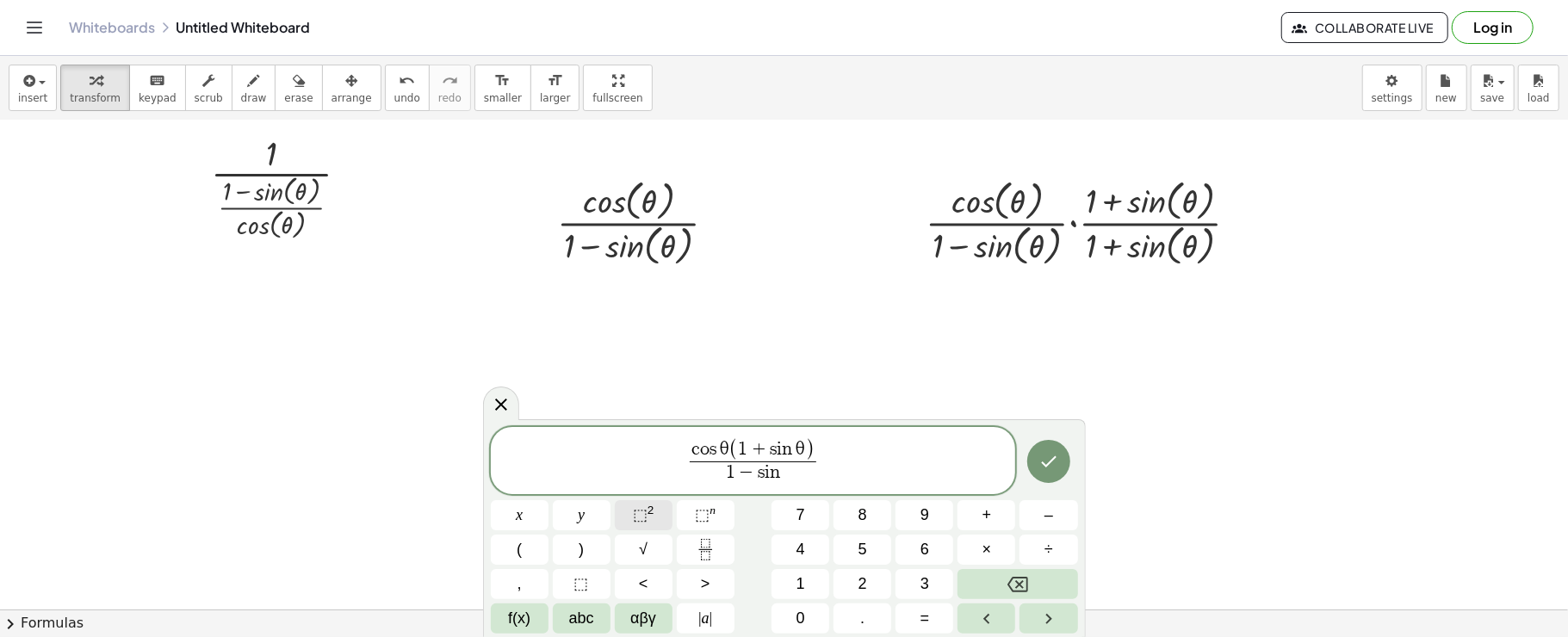
click at [660, 515] on button "⬚ 2" at bounding box center [644, 515] width 58 height 30
click at [628, 624] on button "αβγ" at bounding box center [644, 619] width 58 height 30
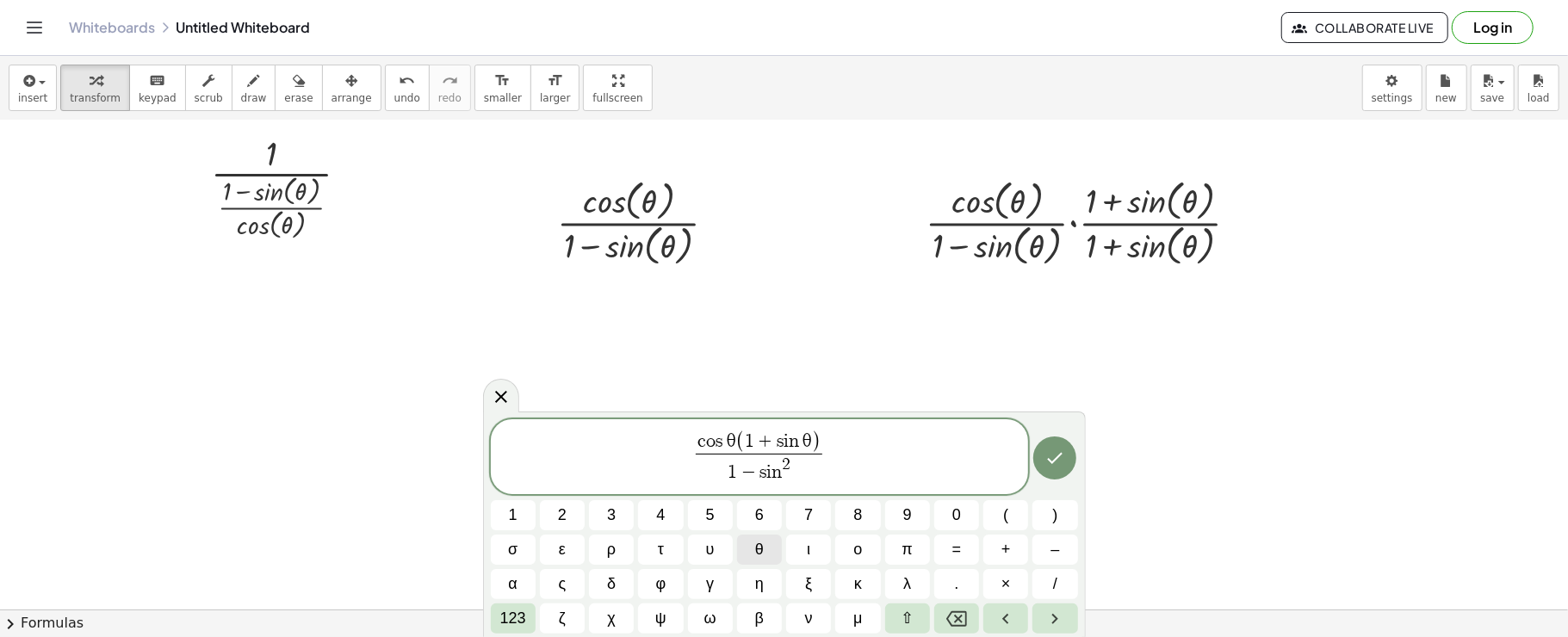
click at [764, 551] on button "θ" at bounding box center [759, 550] width 45 height 30
click at [1051, 455] on icon "Done" at bounding box center [1055, 458] width 21 height 21
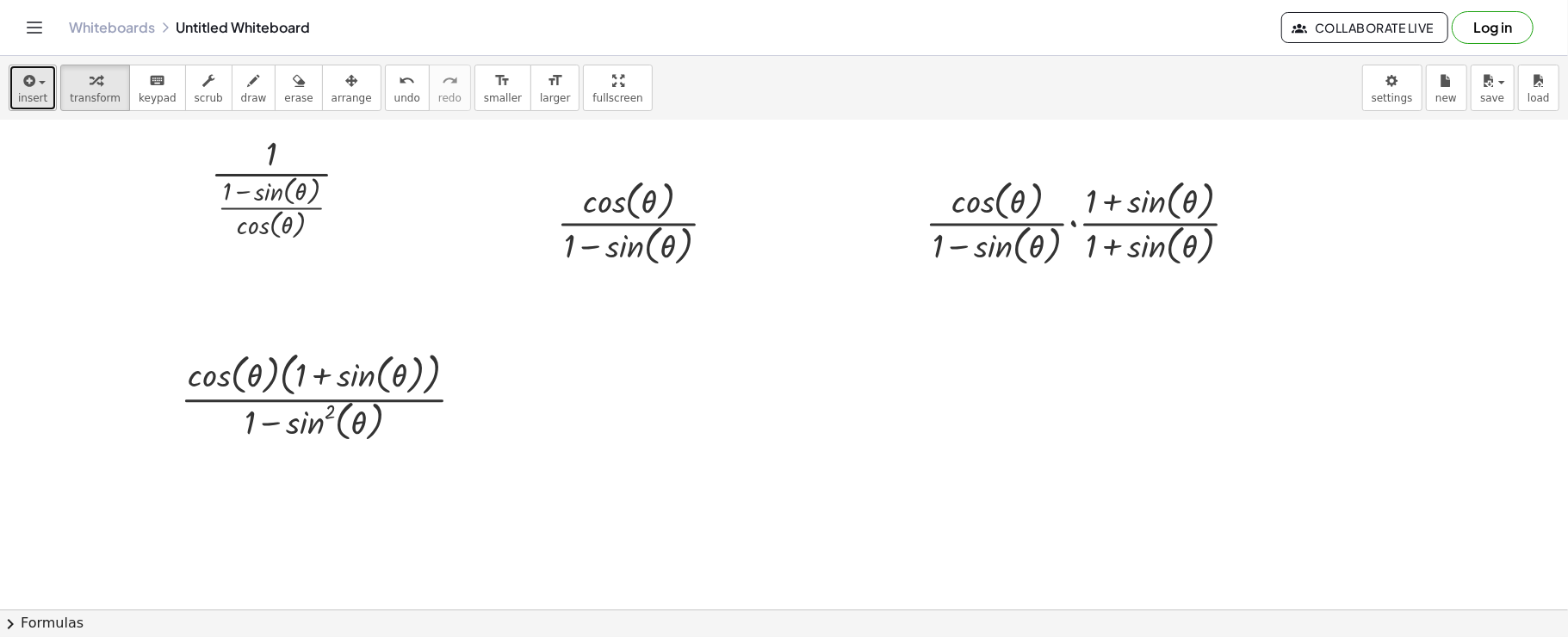
click at [11, 93] on button "insert" at bounding box center [32, 88] width 49 height 47
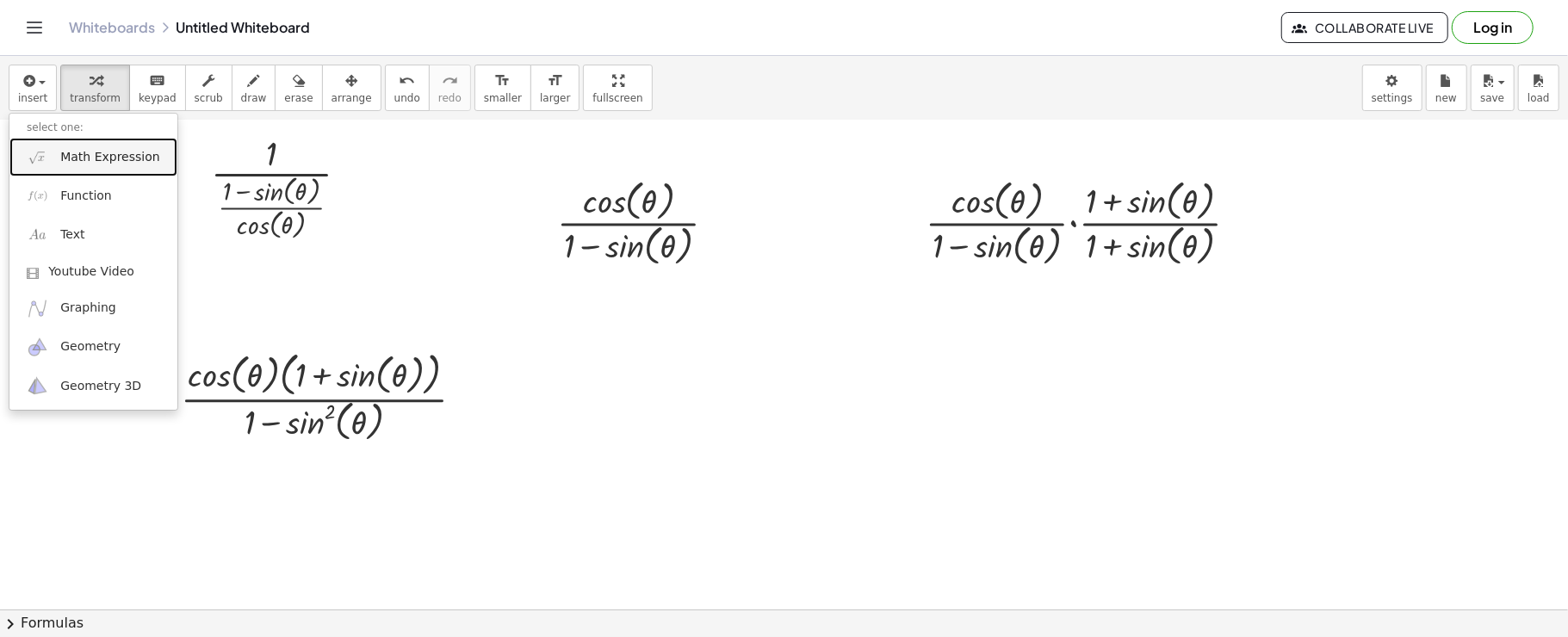
click at [43, 142] on link "Math Expression" at bounding box center [93, 157] width 168 height 39
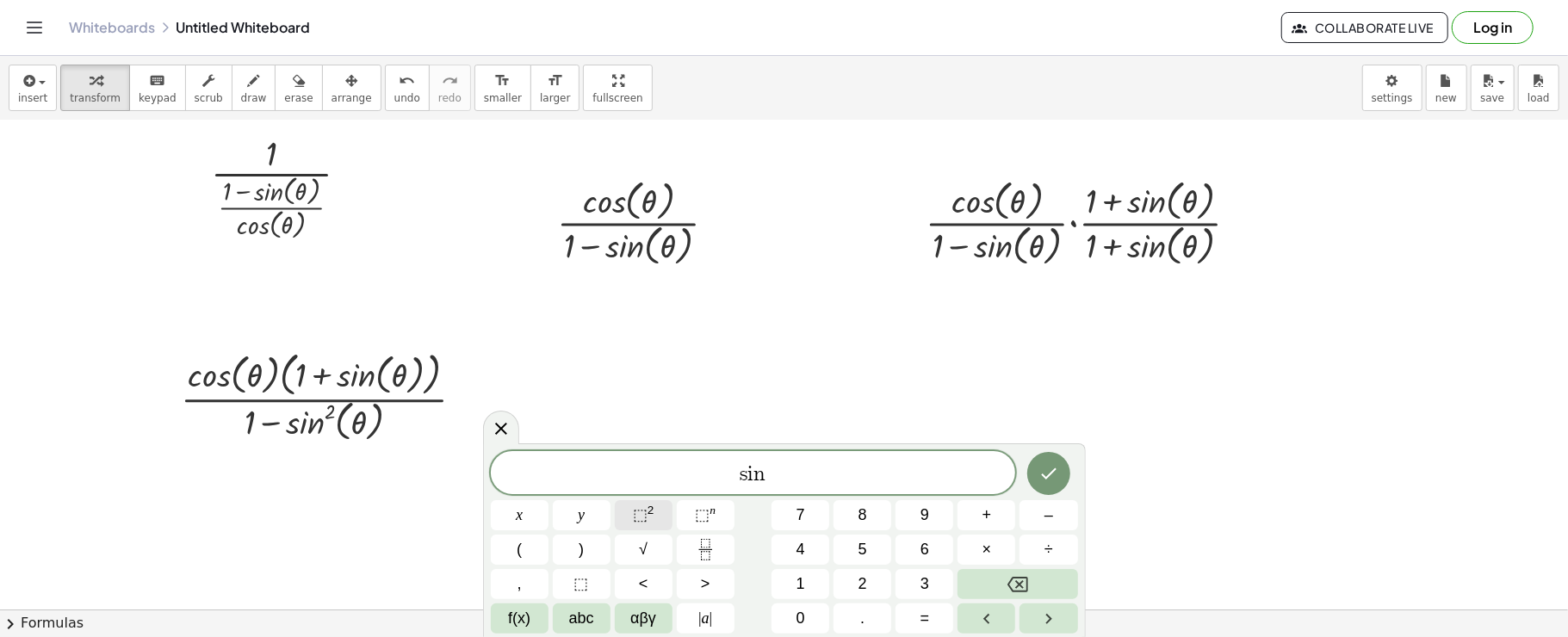
click at [648, 505] on sup "2" at bounding box center [650, 510] width 7 height 13
click at [649, 627] on span "αβγ" at bounding box center [643, 619] width 26 height 23
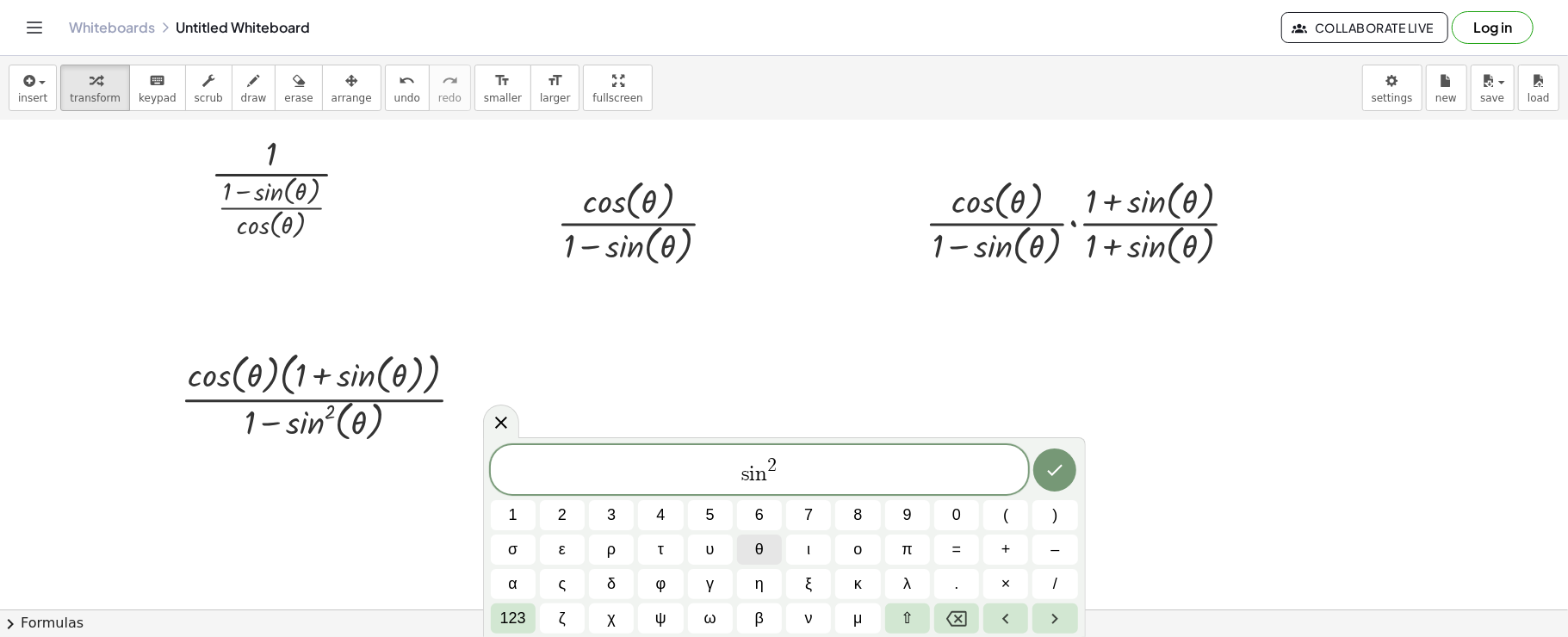
click at [769, 554] on button "θ" at bounding box center [759, 550] width 45 height 30
click at [1006, 560] on span "+" at bounding box center [1006, 549] width 10 height 23
click at [521, 618] on span "123" at bounding box center [512, 619] width 26 height 23
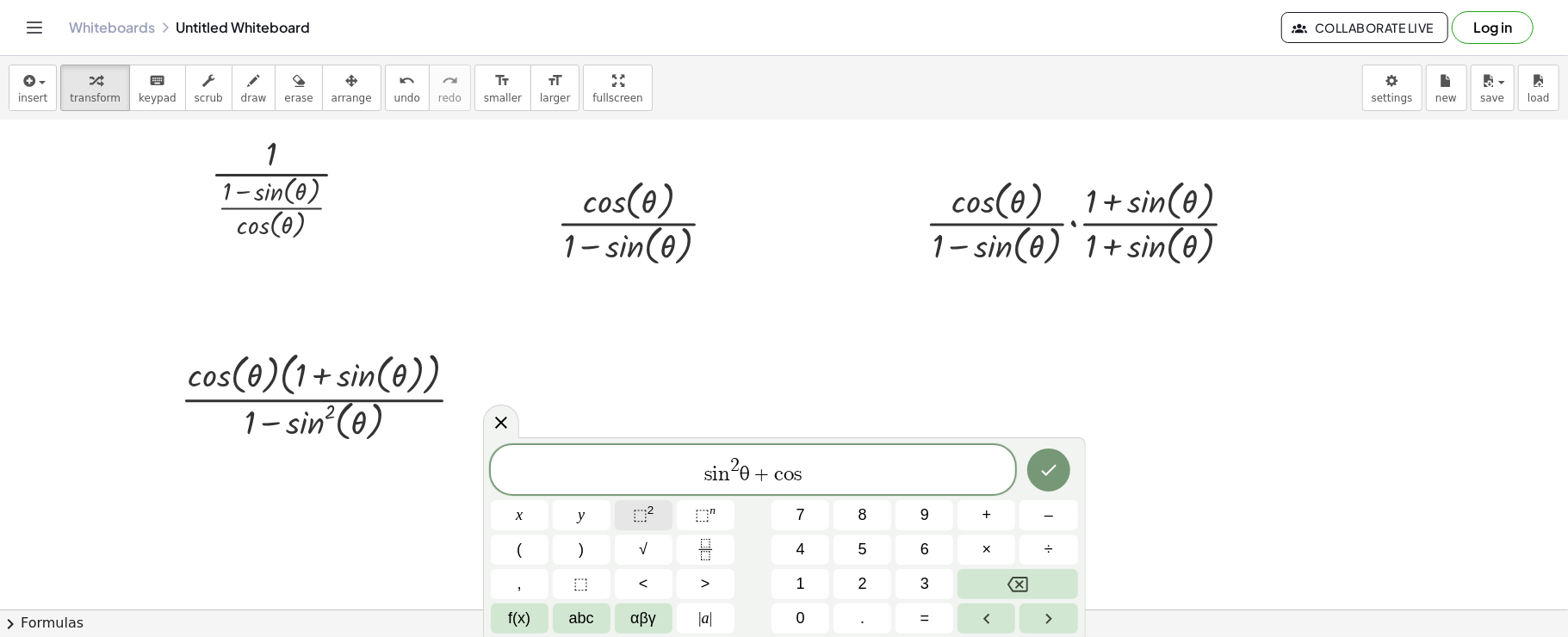
click at [647, 511] on sup "2" at bounding box center [650, 510] width 7 height 13
click at [647, 624] on span "αβγ" at bounding box center [643, 619] width 26 height 23
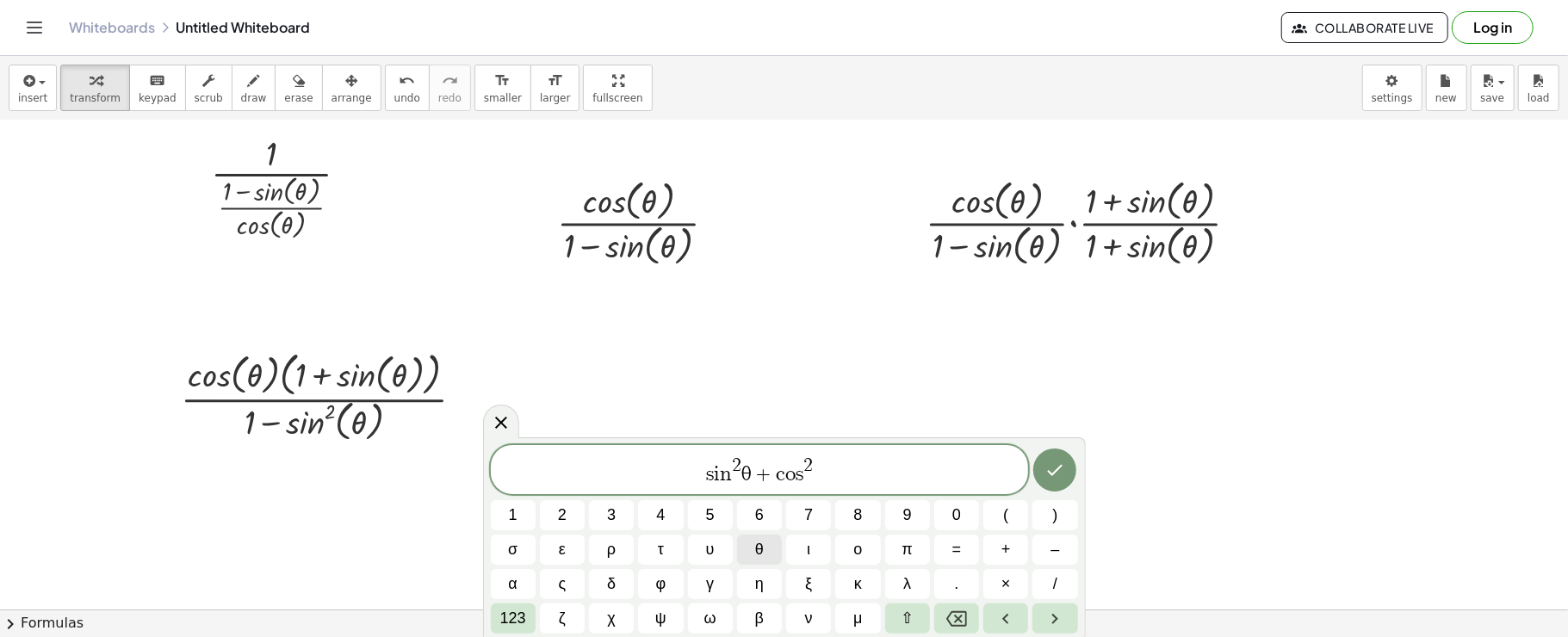
click at [758, 551] on span "θ" at bounding box center [759, 549] width 9 height 23
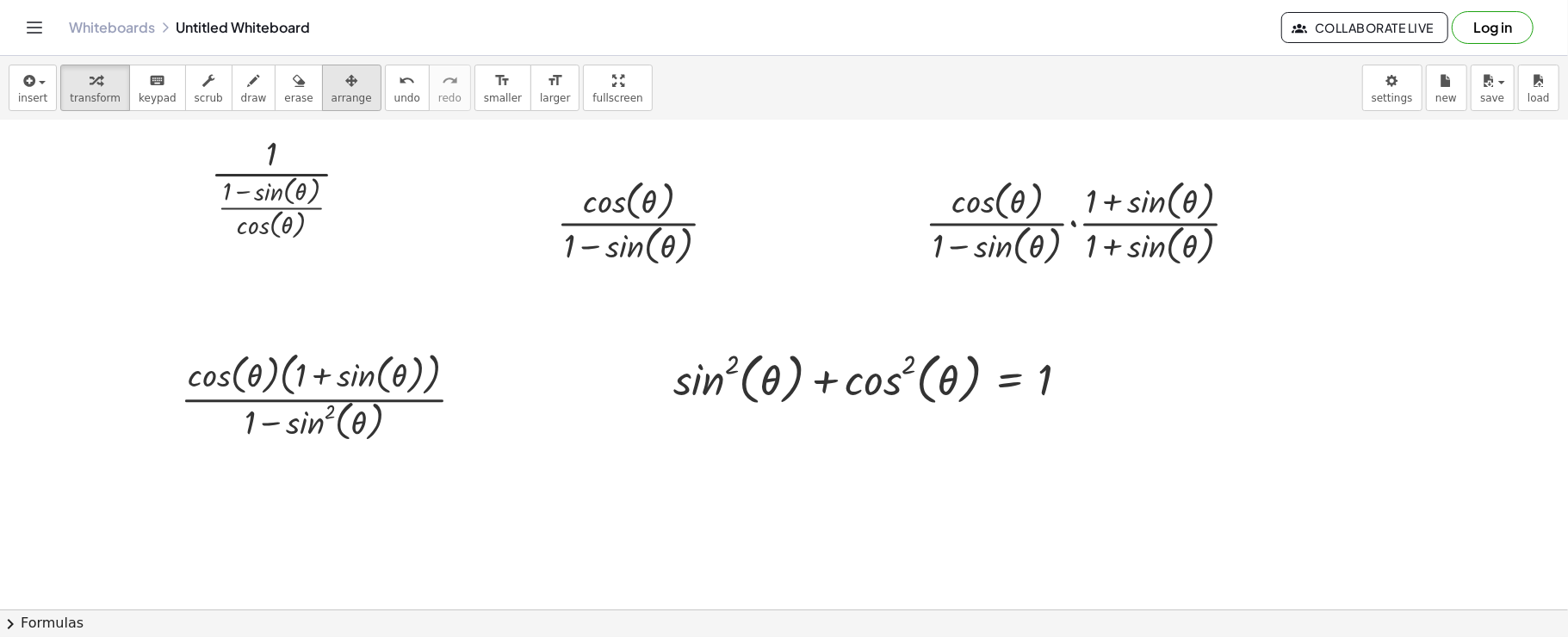
click at [322, 108] on button "arrange" at bounding box center [351, 88] width 59 height 47
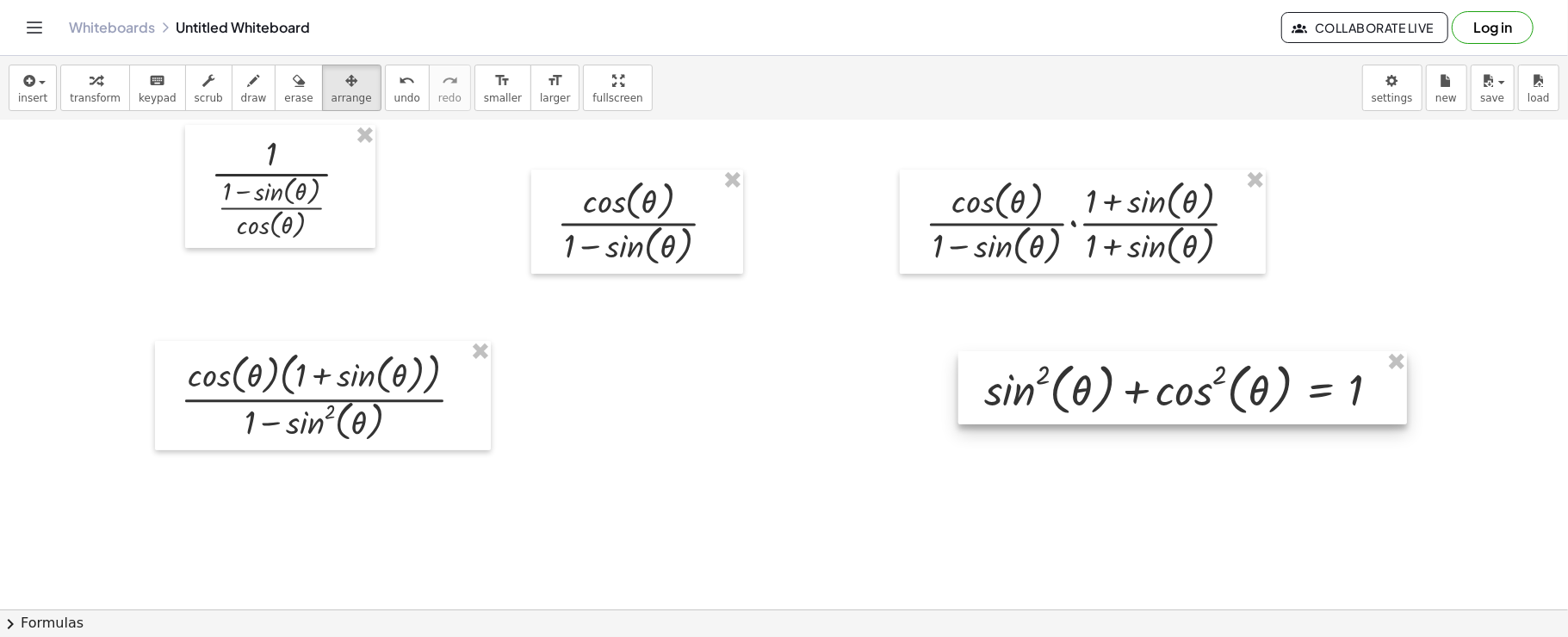
drag, startPoint x: 854, startPoint y: 384, endPoint x: 1049, endPoint y: 389, distance: 195.1
click at [1049, 389] on div at bounding box center [1182, 388] width 448 height 74
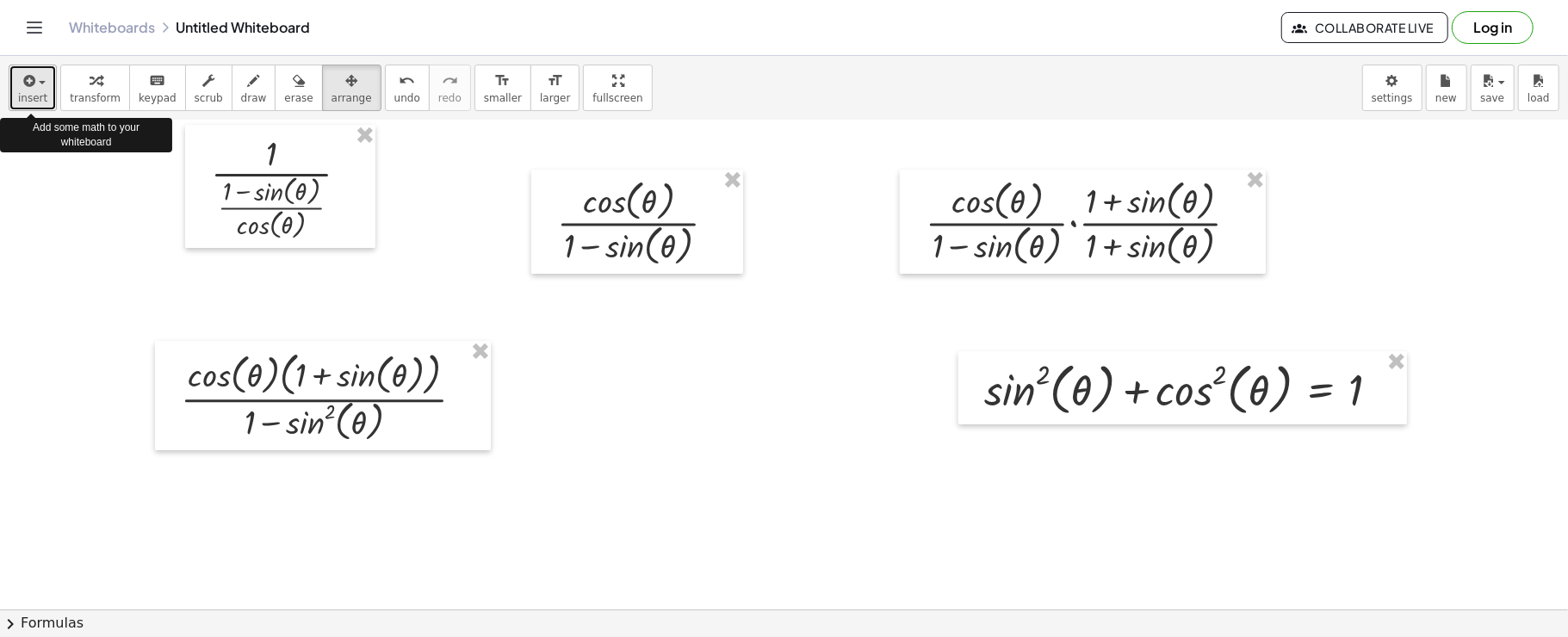
click at [10, 66] on button "insert" at bounding box center [32, 88] width 49 height 47
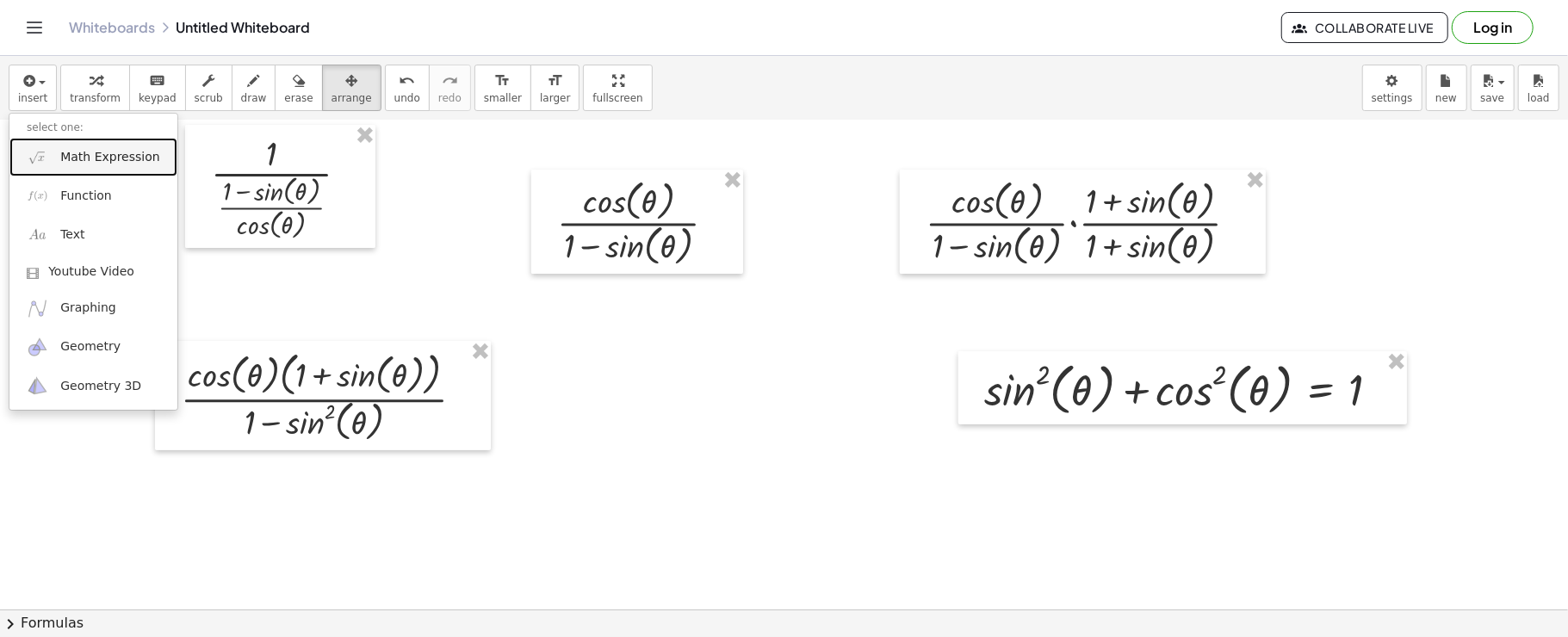
click at [31, 167] on img at bounding box center [37, 157] width 22 height 22
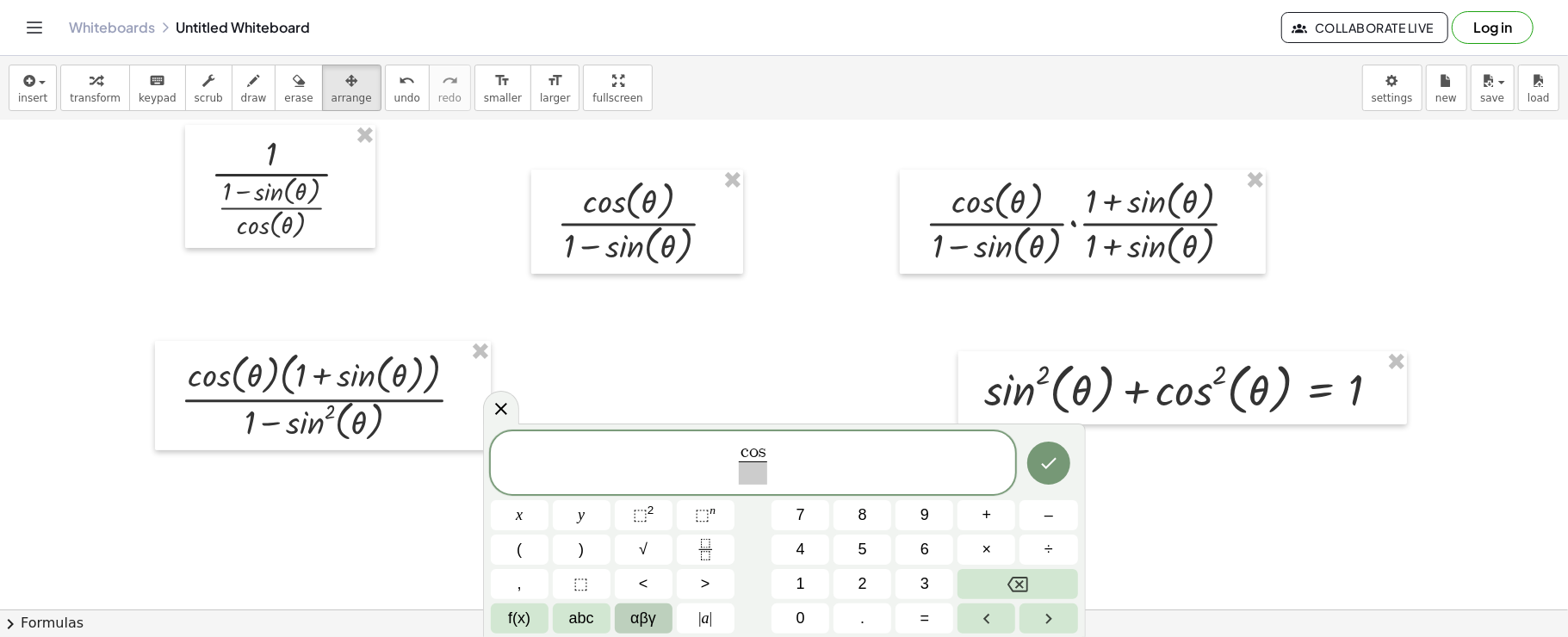
click at [642, 620] on span "αβγ" at bounding box center [643, 619] width 26 height 23
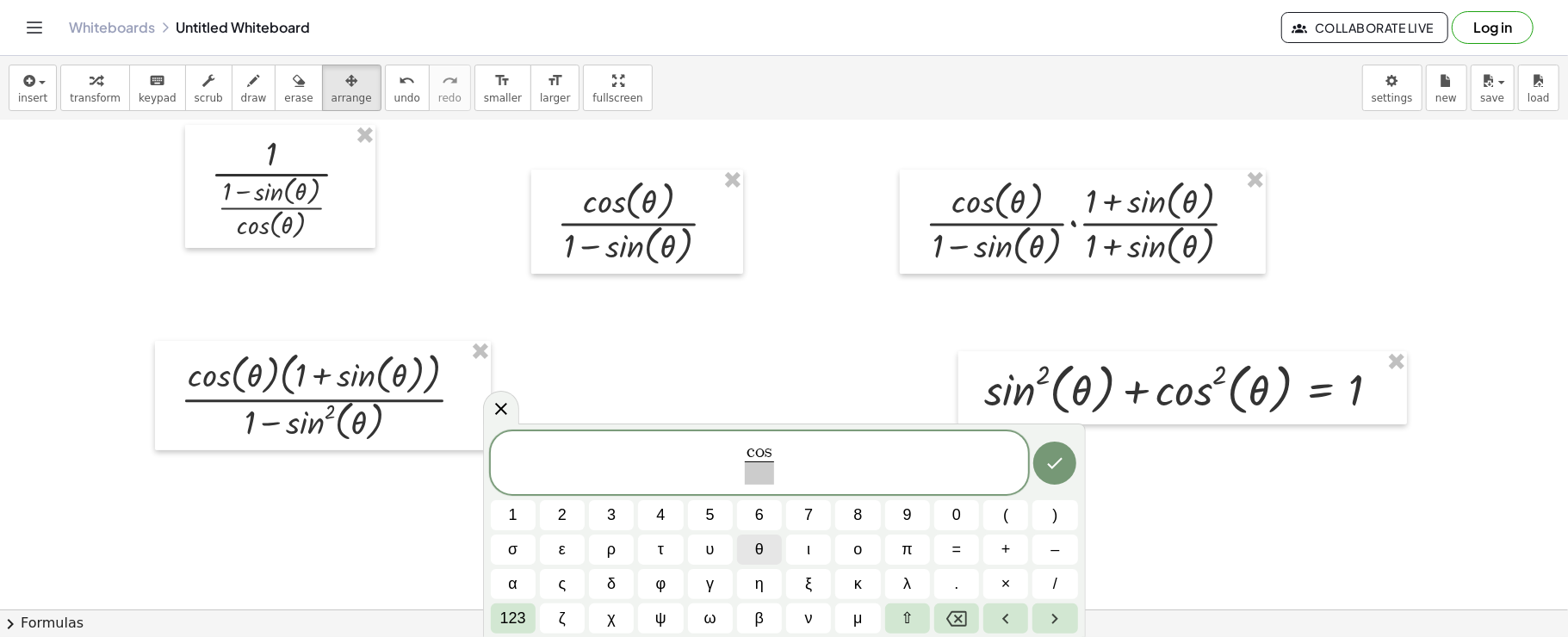
click at [754, 551] on button "θ" at bounding box center [759, 550] width 45 height 30
click at [751, 538] on button "θ" at bounding box center [759, 550] width 45 height 30
click at [522, 621] on span "123" at bounding box center [512, 619] width 26 height 23
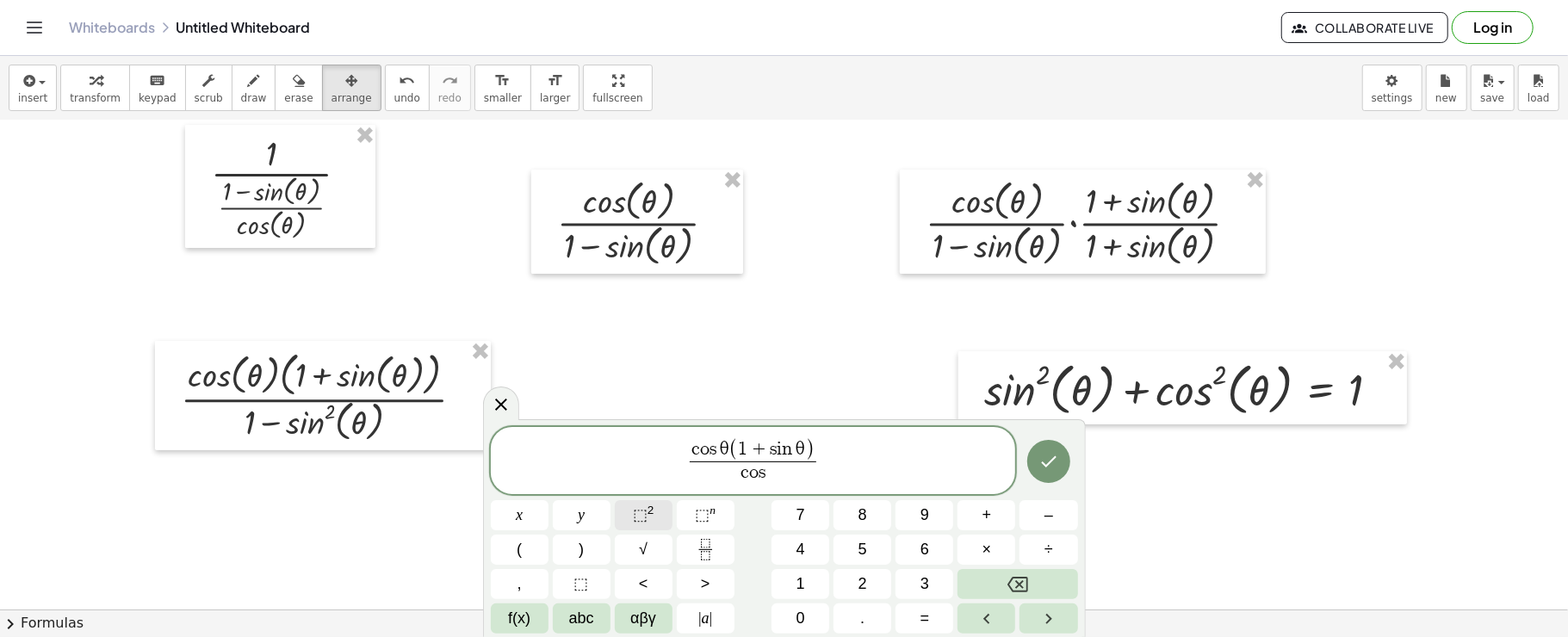
click at [654, 507] on button "⬚ 2" at bounding box center [644, 515] width 58 height 30
click at [656, 617] on button "αβγ" at bounding box center [644, 619] width 58 height 30
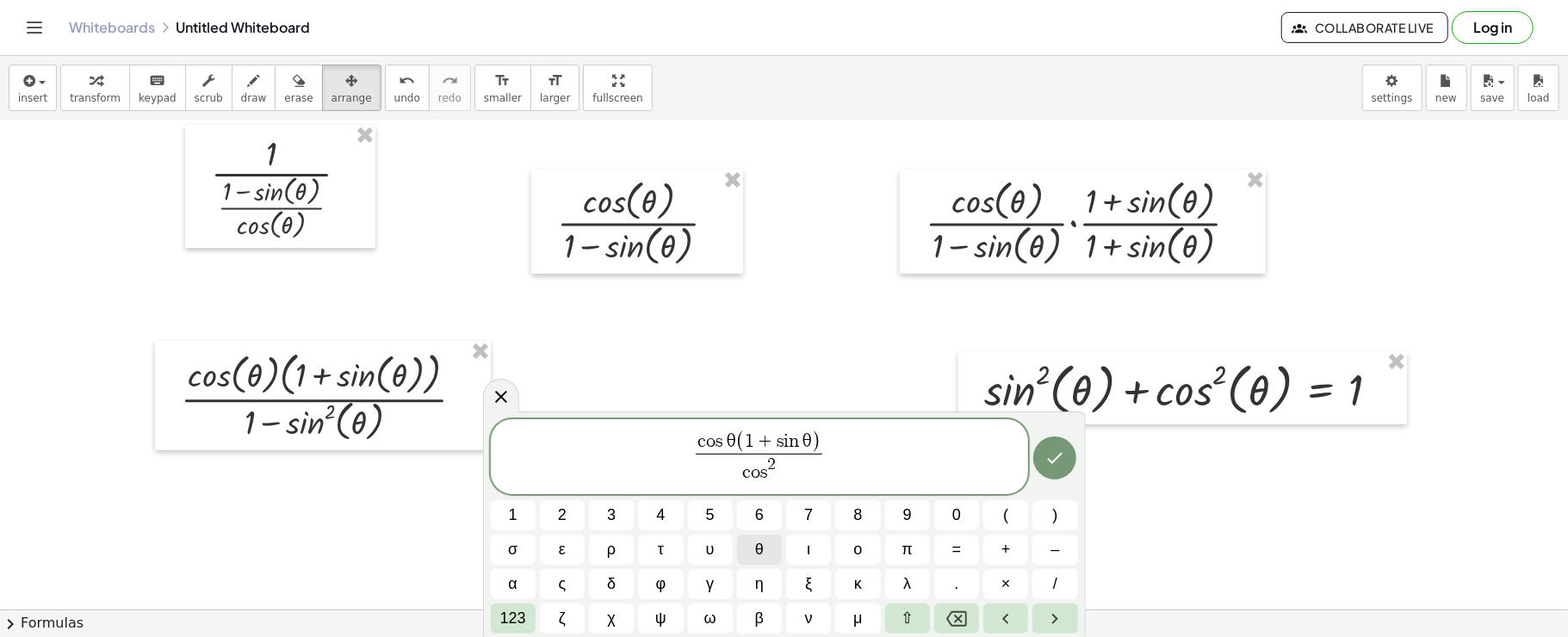
click at [751, 559] on button "θ" at bounding box center [759, 550] width 45 height 30
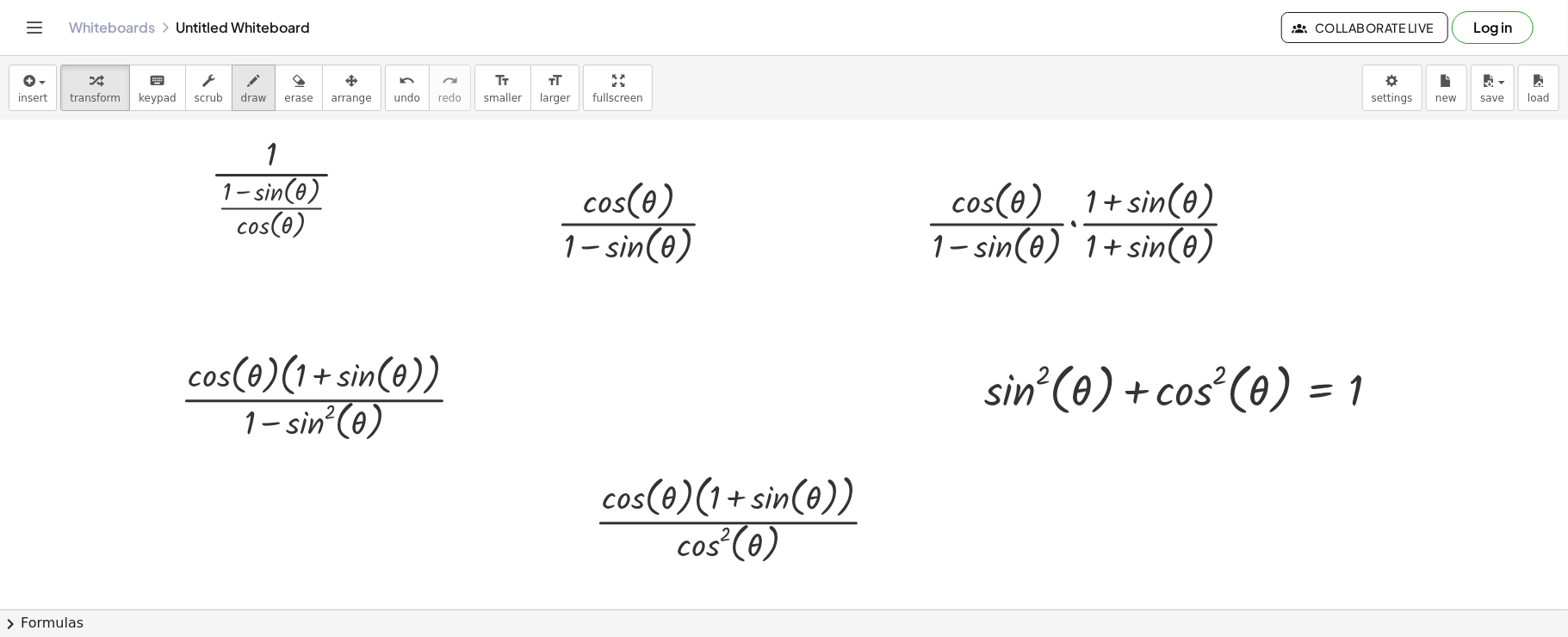
click at [241, 92] on span "draw" at bounding box center [253, 98] width 26 height 12
drag, startPoint x: 593, startPoint y: 505, endPoint x: 668, endPoint y: 505, distance: 75.0
click at [668, 505] on div at bounding box center [784, 380] width 1568 height 1208
drag, startPoint x: 654, startPoint y: 554, endPoint x: 748, endPoint y: 538, distance: 95.4
click at [748, 538] on div at bounding box center [784, 380] width 1568 height 1208
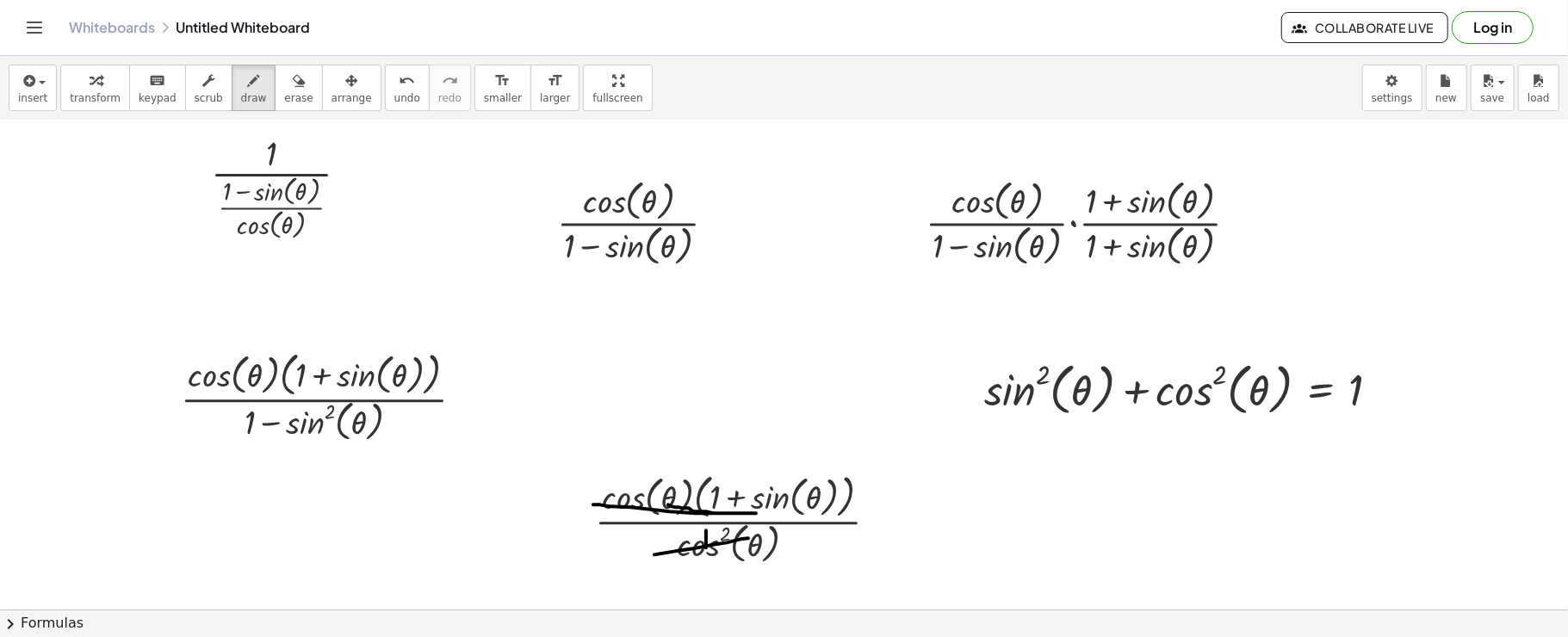
drag, startPoint x: 706, startPoint y: 530, endPoint x: 706, endPoint y: 547, distance: 17.0
click at [706, 547] on div at bounding box center [784, 380] width 1568 height 1208
click at [11, 104] on button "insert" at bounding box center [32, 88] width 49 height 47
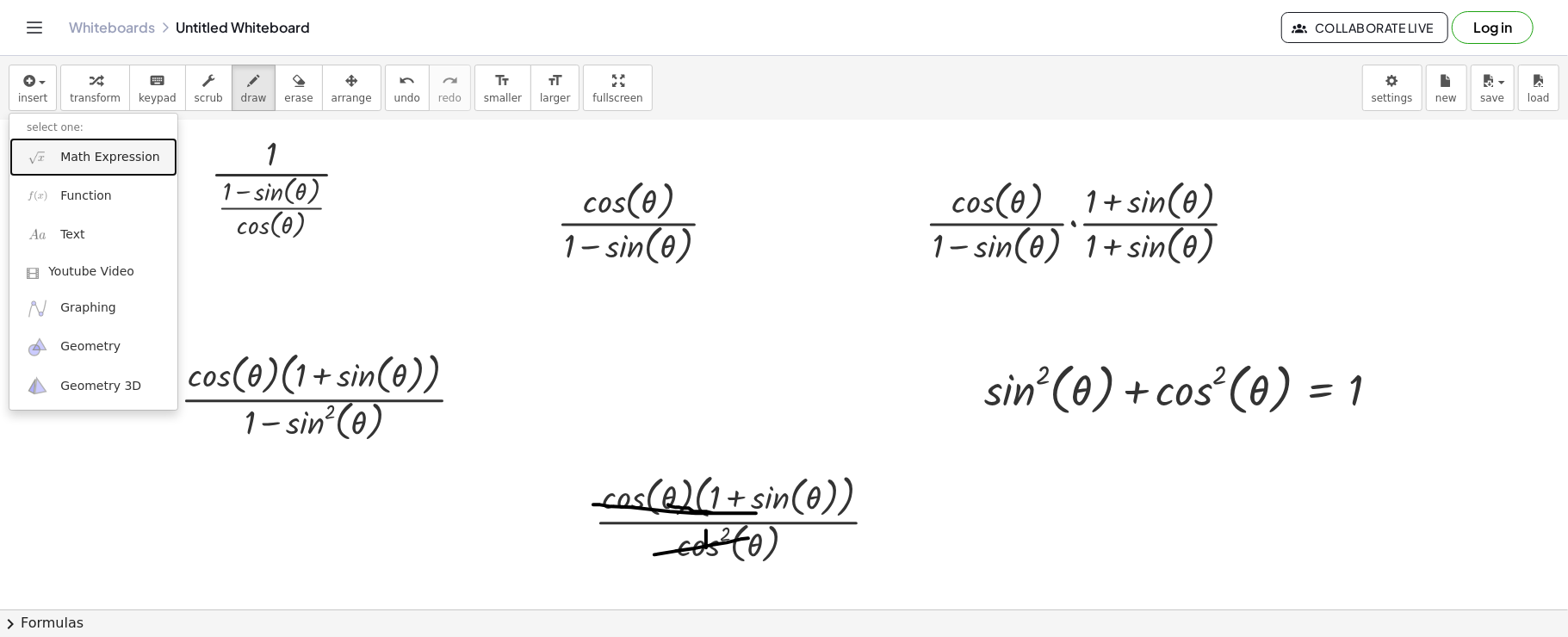
click at [30, 149] on img at bounding box center [37, 157] width 22 height 22
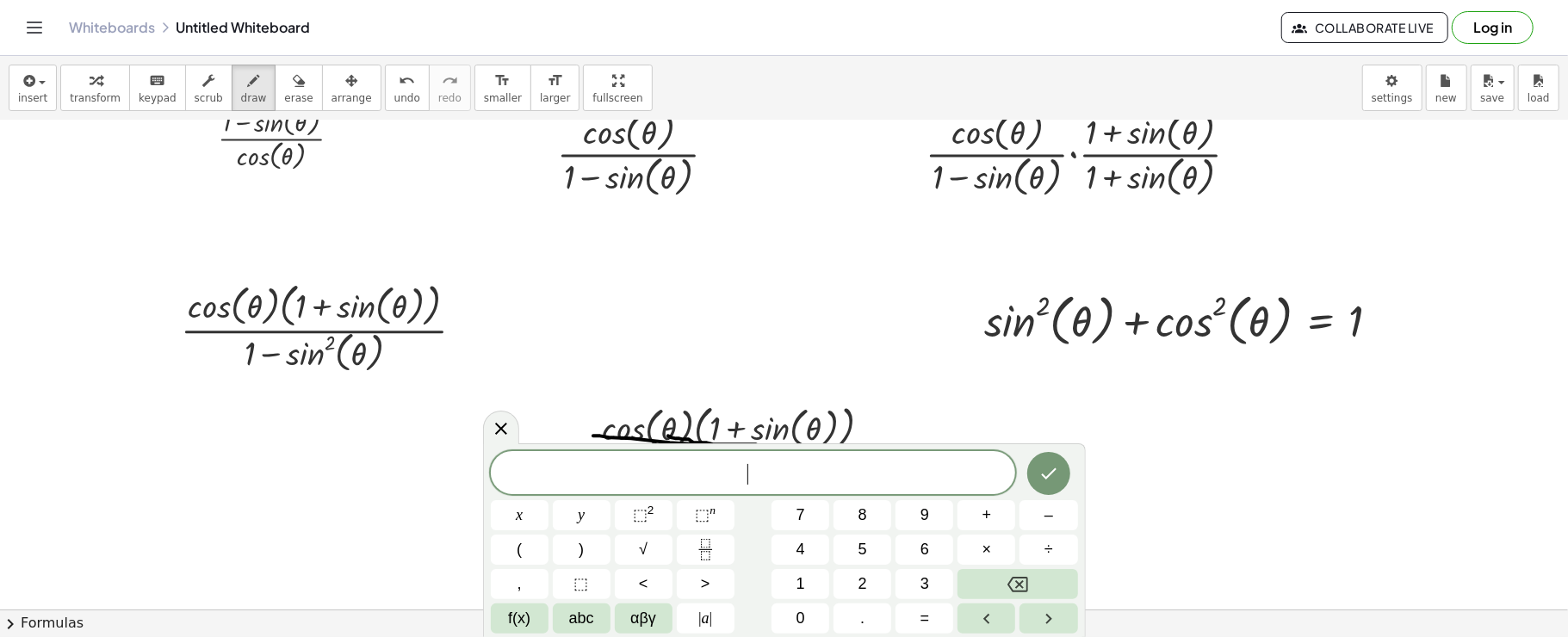
scroll to position [573, 0]
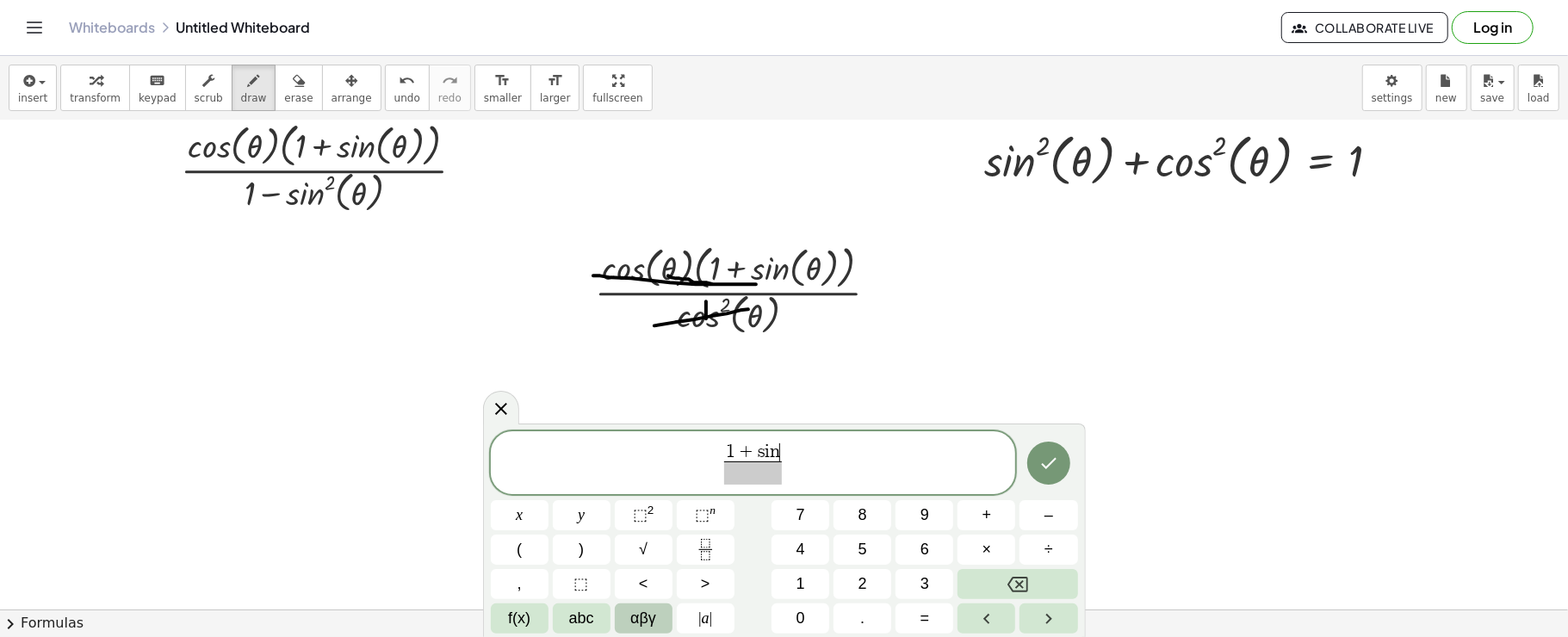
click at [630, 609] on span "αβγ" at bounding box center [643, 619] width 26 height 23
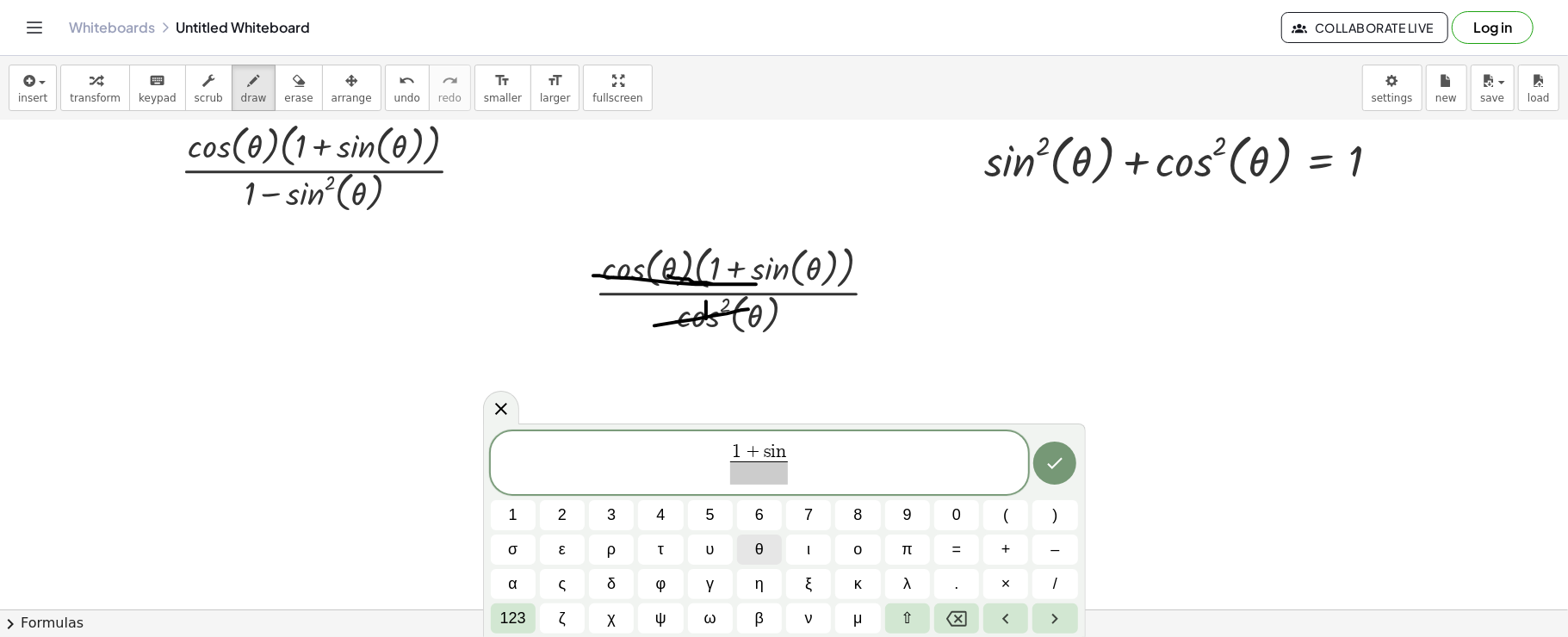
click at [766, 543] on button "θ" at bounding box center [759, 550] width 45 height 30
click at [771, 563] on button "θ" at bounding box center [759, 550] width 45 height 30
click at [1050, 463] on icon "Done" at bounding box center [1055, 464] width 21 height 21
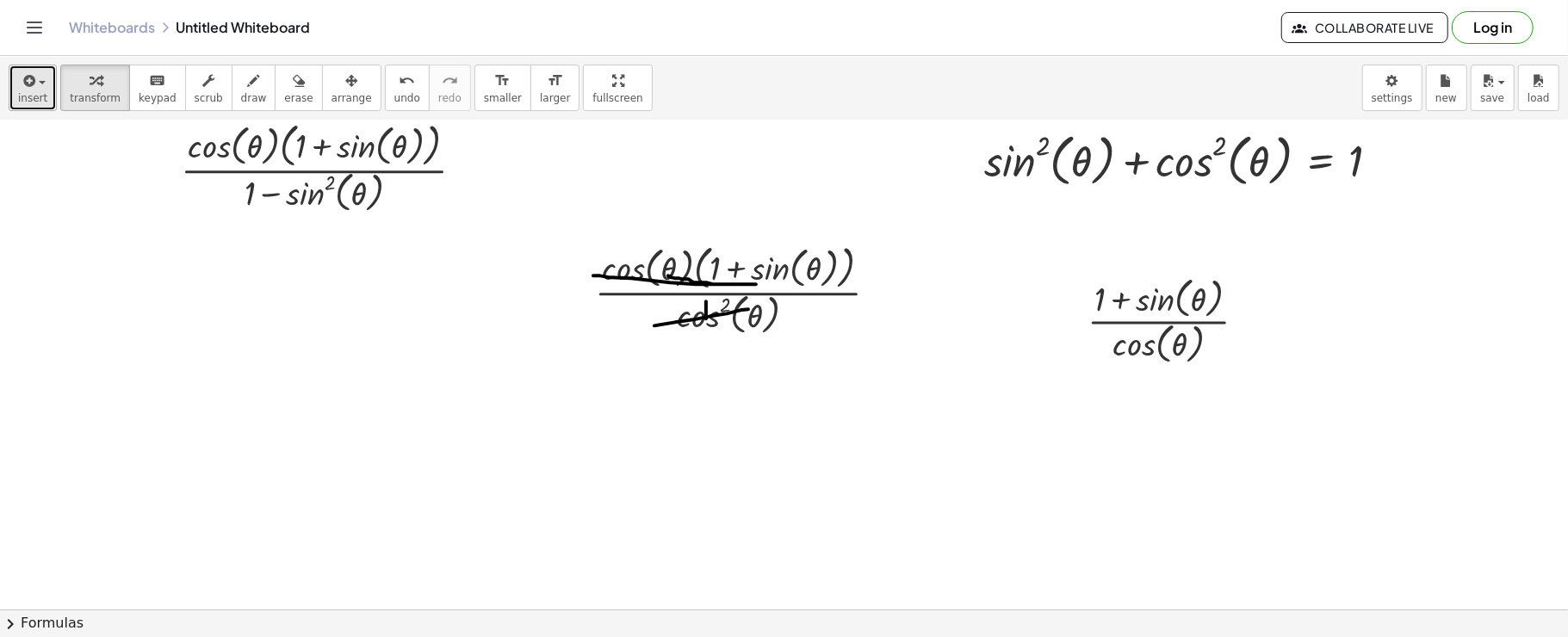
click at [15, 73] on button "insert" at bounding box center [32, 88] width 49 height 47
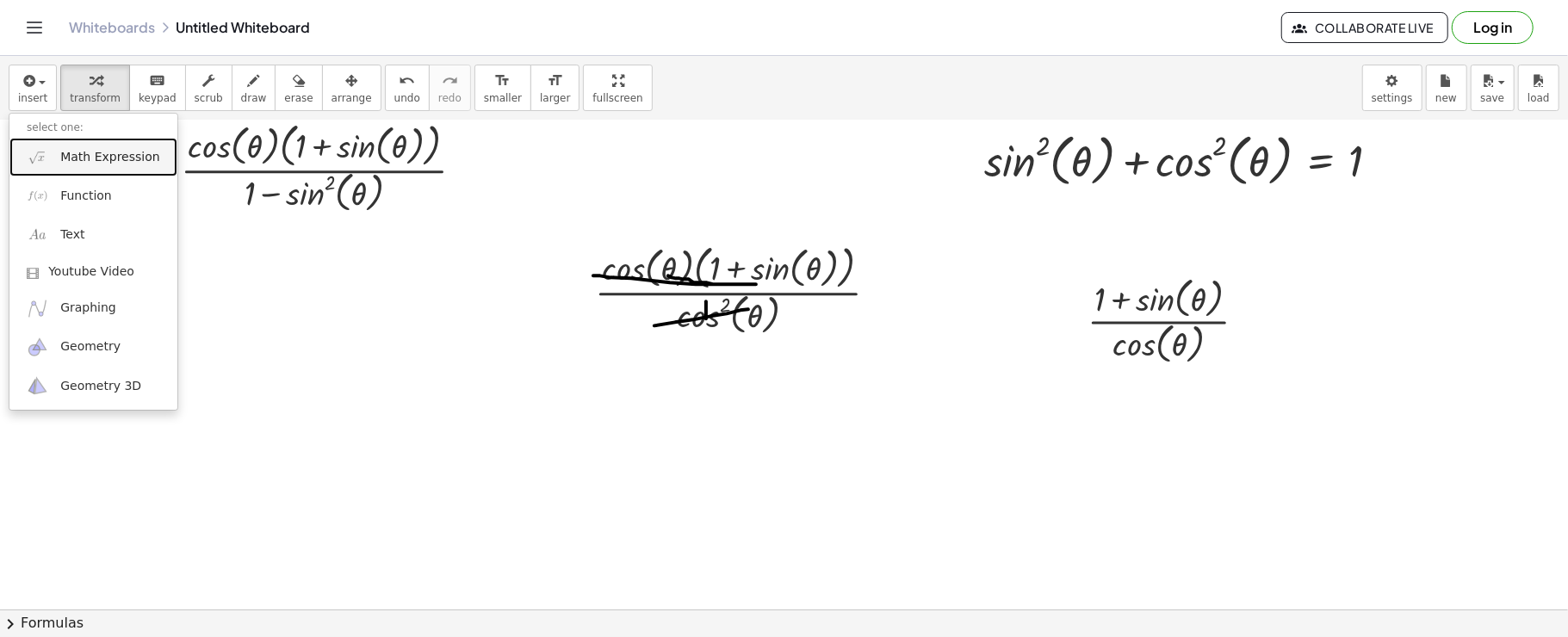
click at [39, 143] on link "Math Expression" at bounding box center [93, 157] width 168 height 39
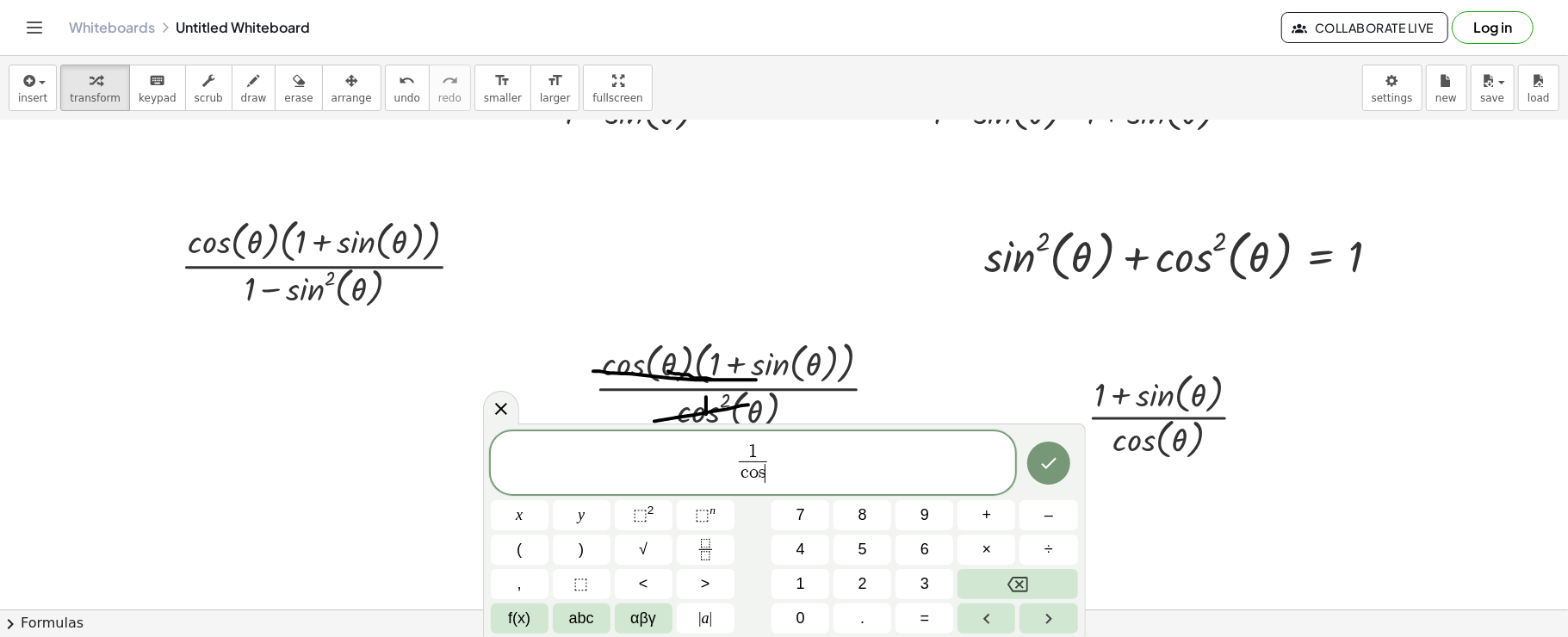
scroll to position [689, 0]
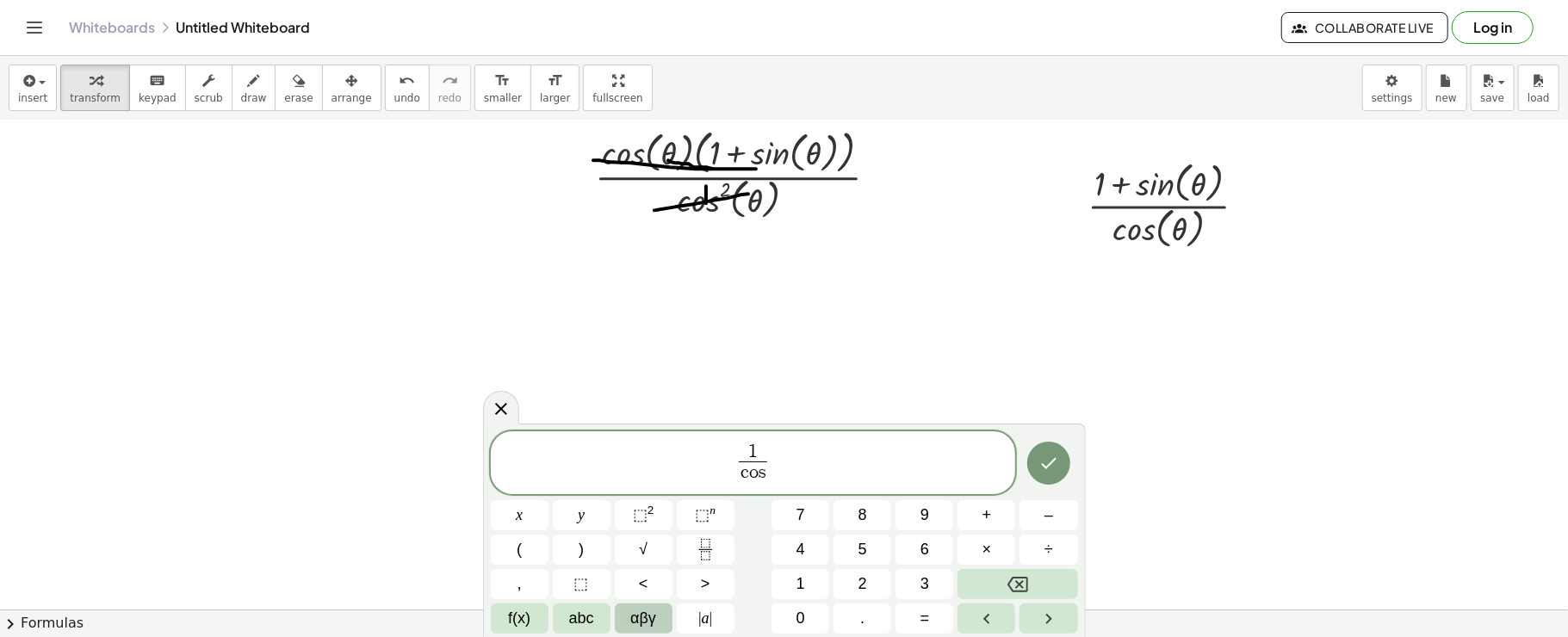
click at [651, 625] on span "αβγ" at bounding box center [643, 619] width 26 height 23
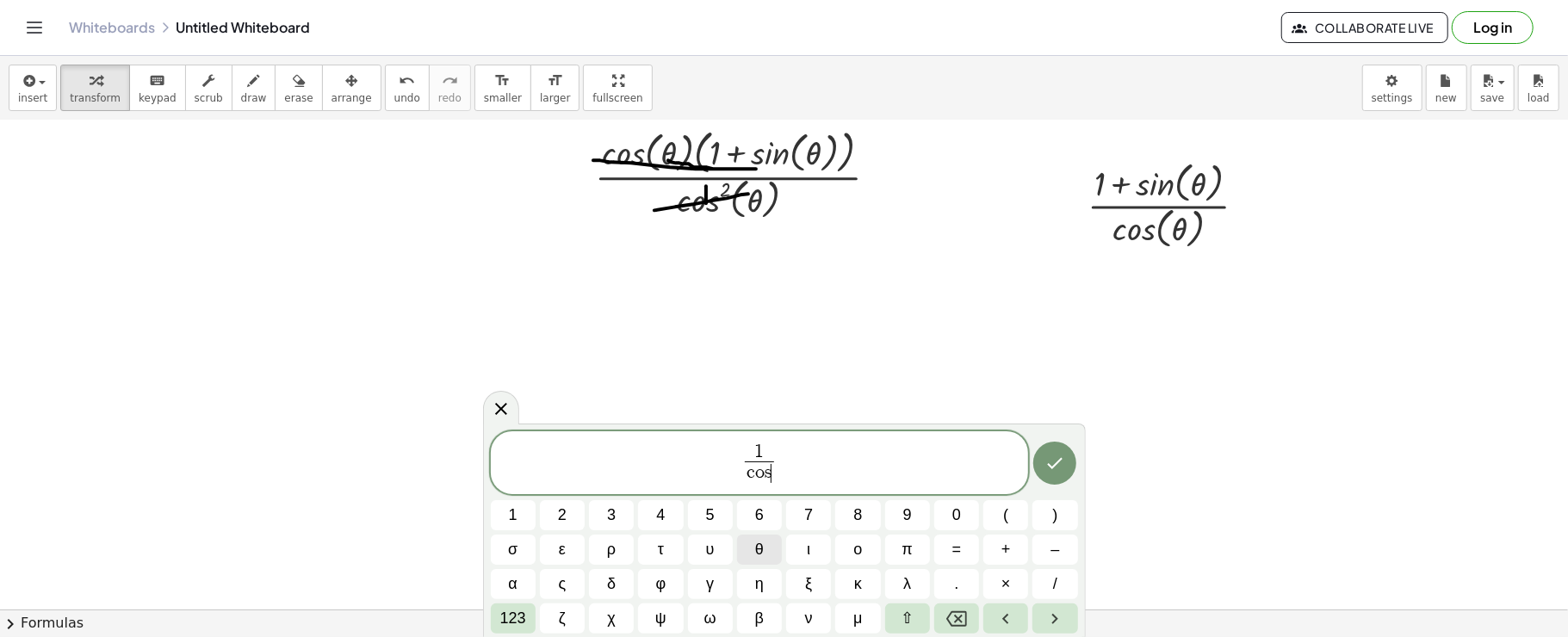
click at [764, 546] on button "θ" at bounding box center [759, 550] width 45 height 30
click at [831, 452] on span "1 c o s θ ​ ​" at bounding box center [760, 465] width 538 height 46
click at [764, 548] on button "θ" at bounding box center [759, 550] width 45 height 30
click at [756, 553] on span "θ" at bounding box center [759, 549] width 9 height 23
click at [1058, 460] on icon "Done" at bounding box center [1055, 464] width 21 height 21
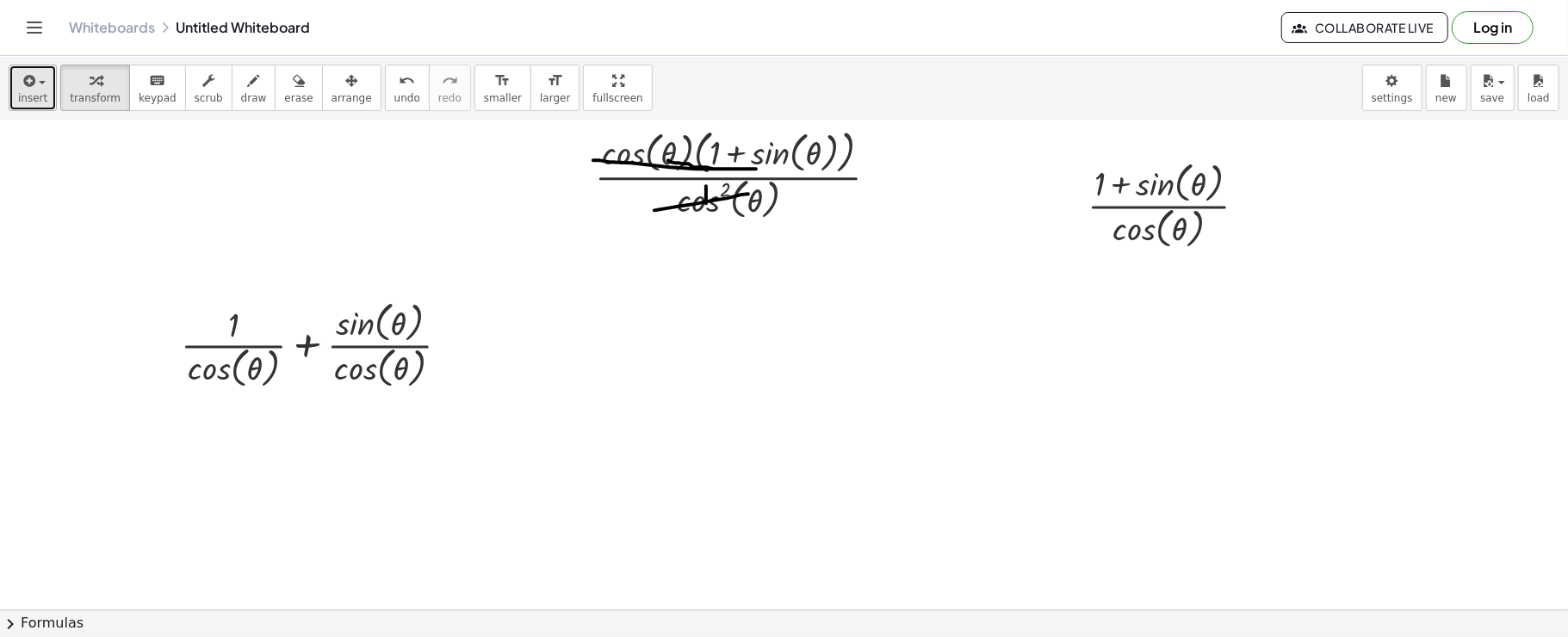
click at [46, 88] on button "insert" at bounding box center [32, 88] width 49 height 47
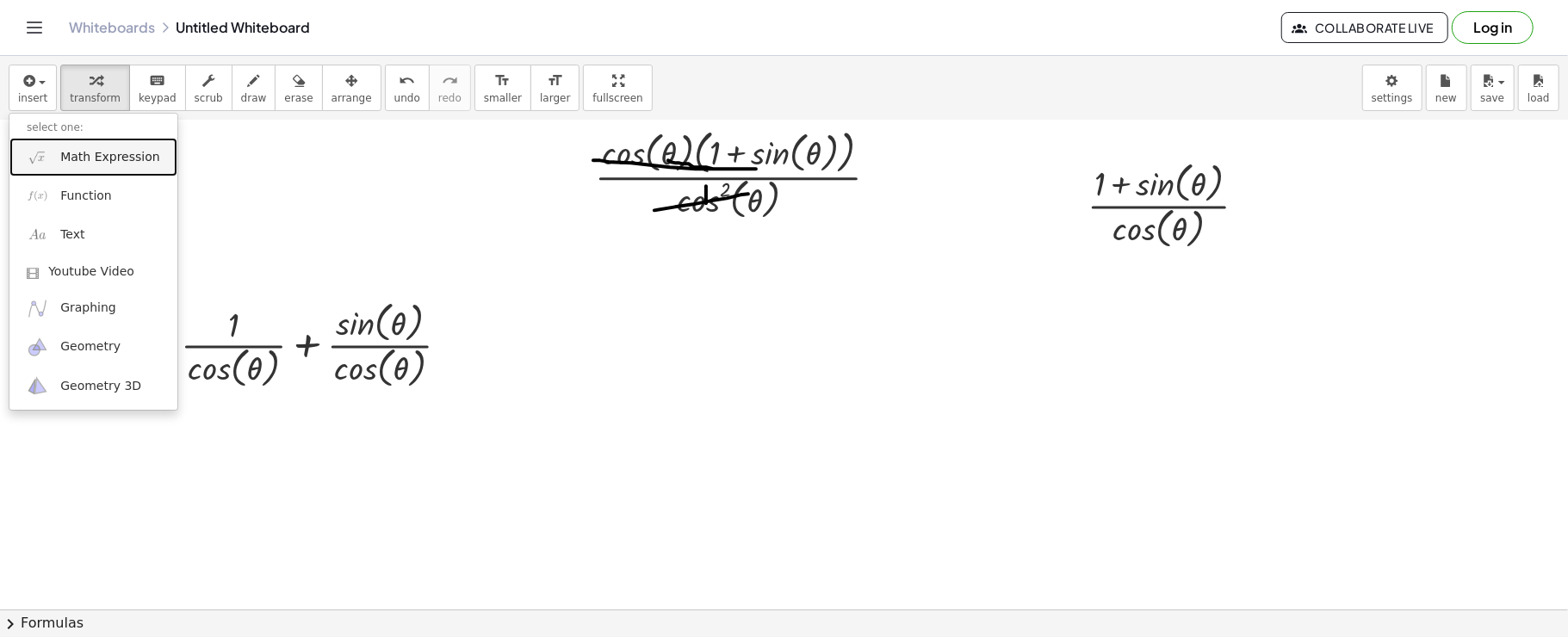
click at [57, 138] on link "Math Expression" at bounding box center [93, 157] width 168 height 39
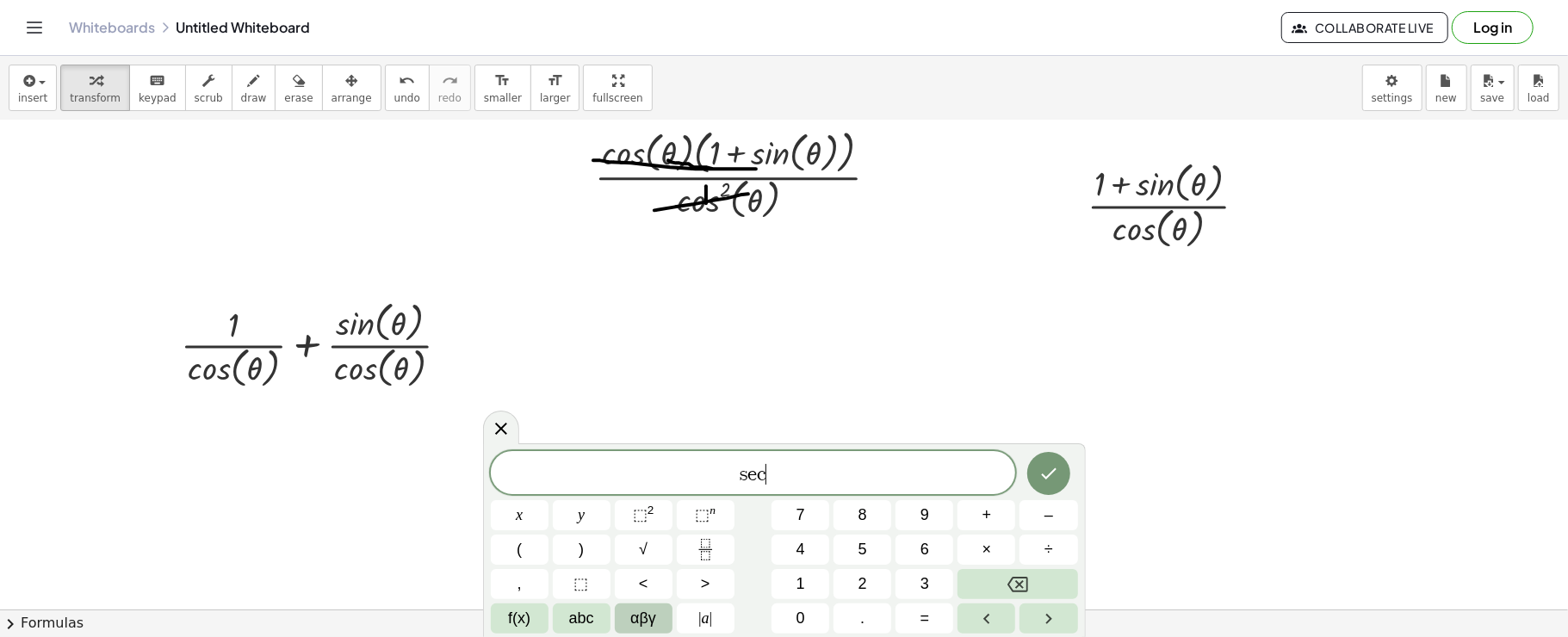
click at [645, 610] on span "αβγ" at bounding box center [643, 619] width 26 height 23
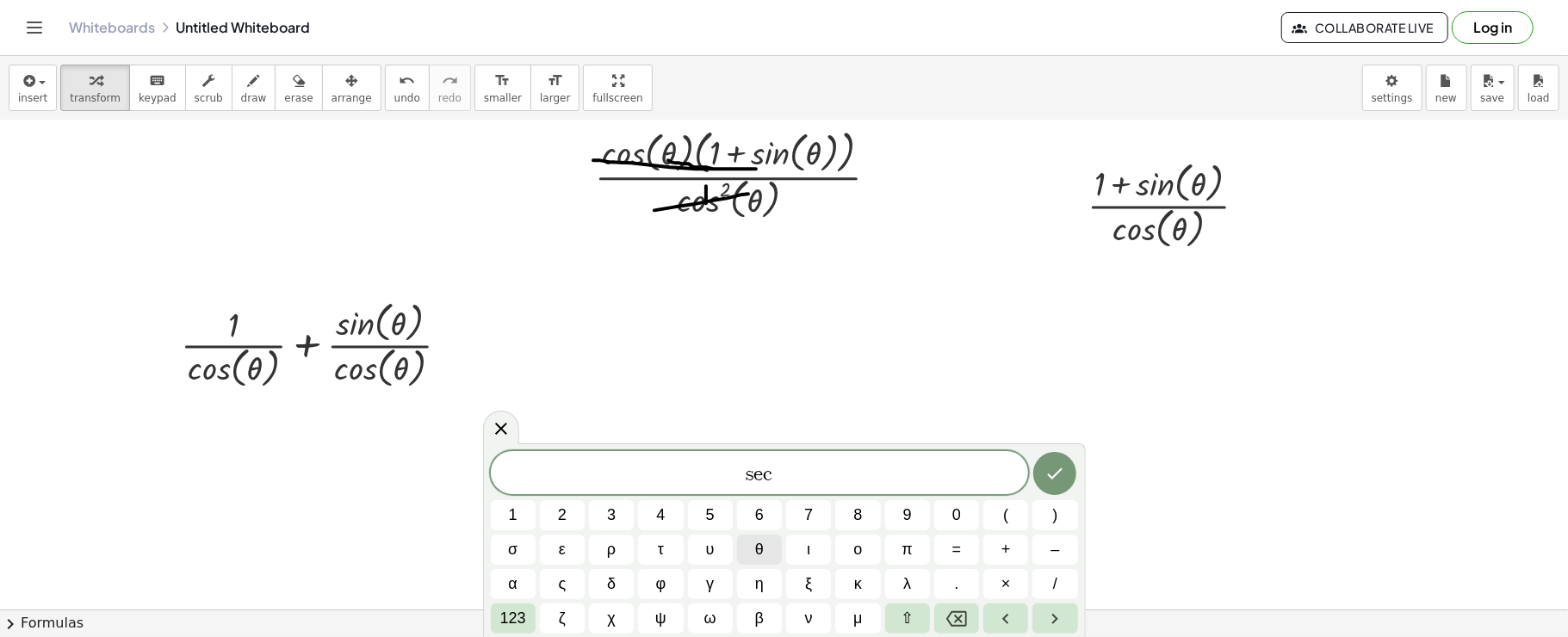
click at [773, 543] on button "θ" at bounding box center [759, 550] width 45 height 30
click at [764, 545] on button "θ" at bounding box center [759, 550] width 45 height 30
click at [1061, 484] on button "Done" at bounding box center [1054, 473] width 43 height 43
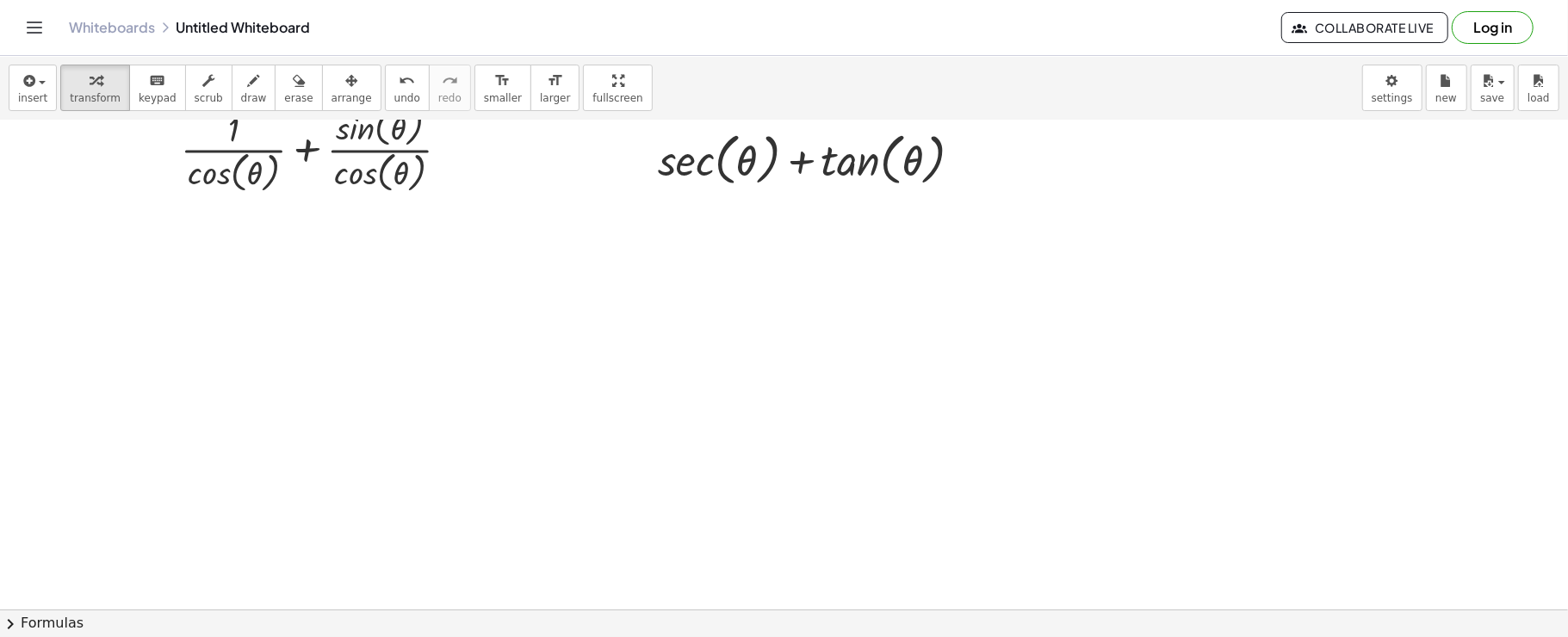
scroll to position [947, 0]
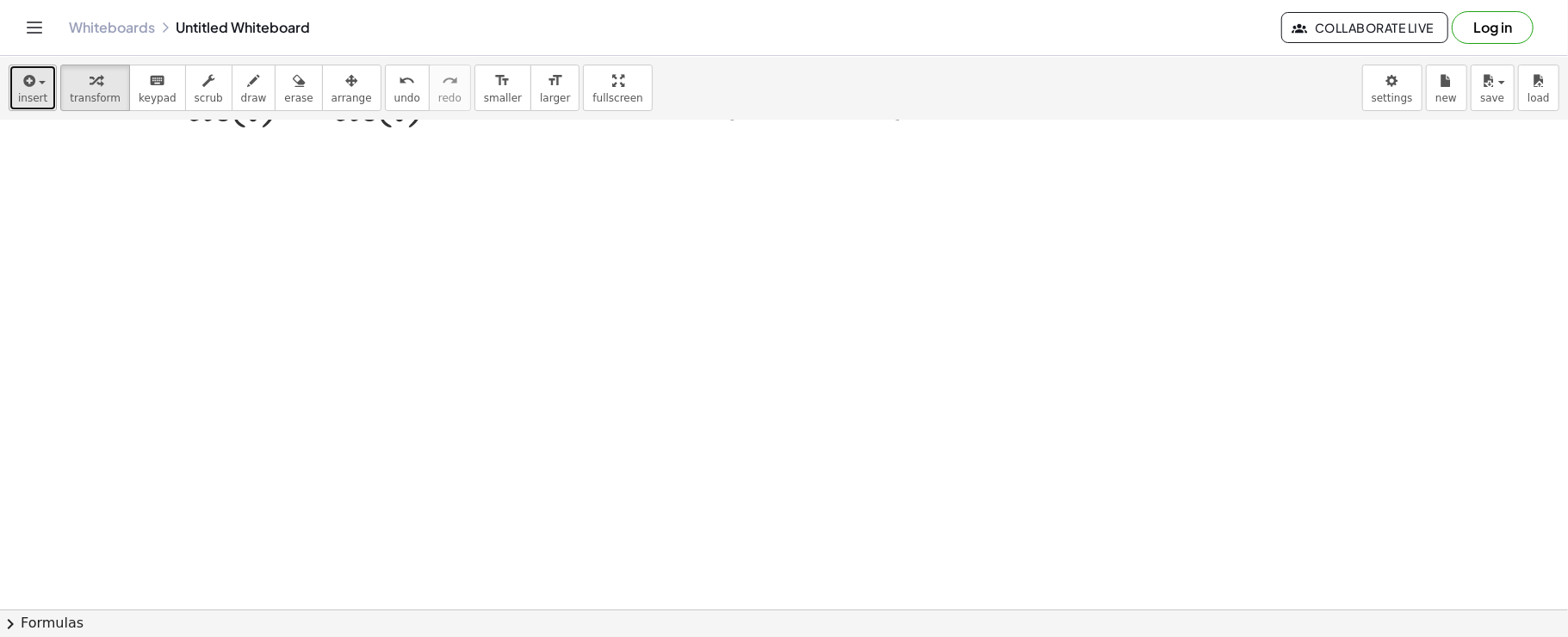
click at [30, 70] on icon "button" at bounding box center [28, 81] width 15 height 21
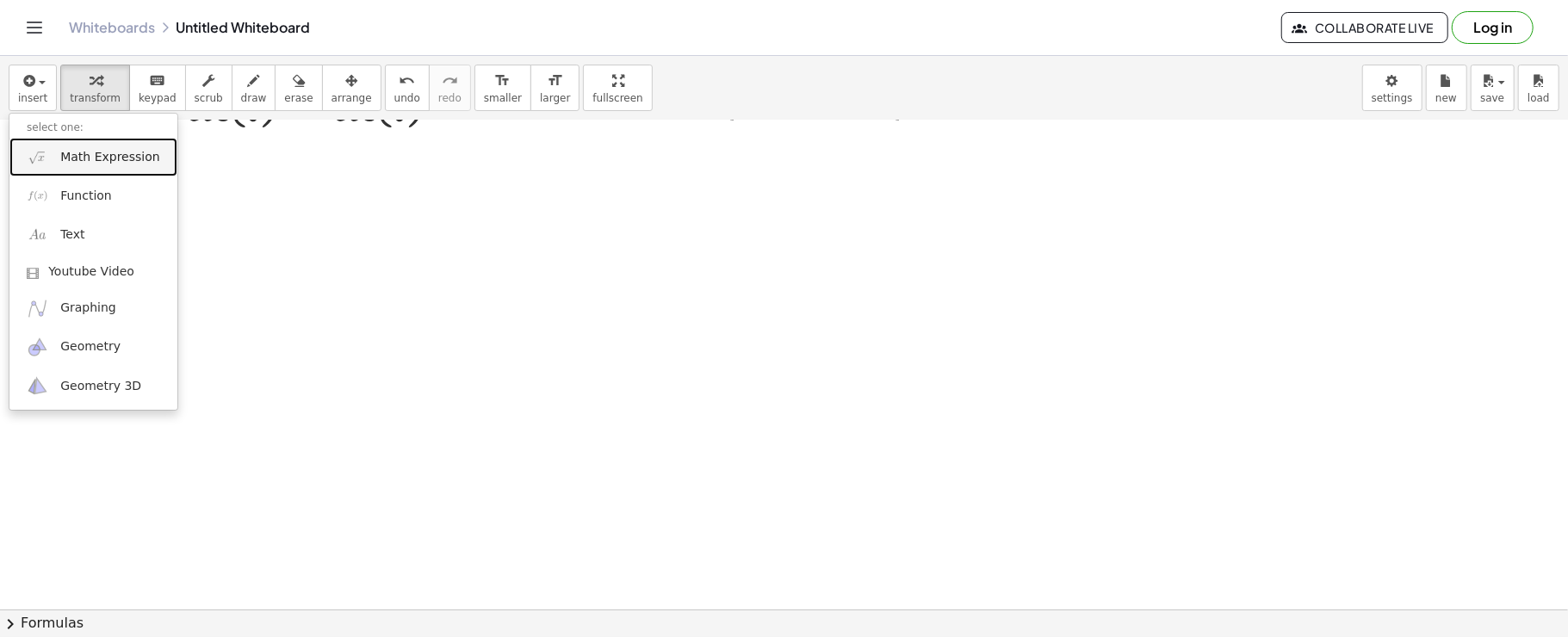
click at [36, 149] on img at bounding box center [37, 157] width 22 height 22
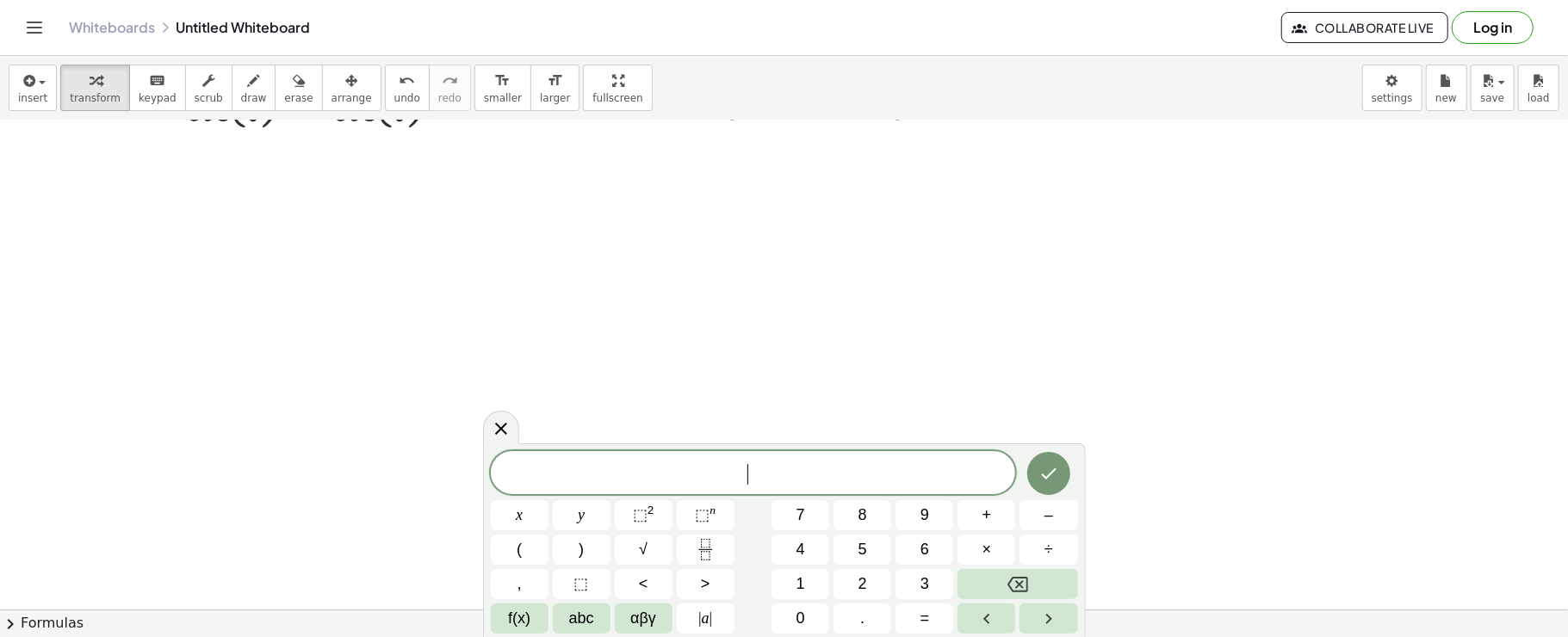
click at [706, 467] on span "​" at bounding box center [754, 474] width 526 height 24
click at [649, 505] on sup "2" at bounding box center [650, 510] width 7 height 13
click at [654, 627] on span "αβγ" at bounding box center [643, 619] width 26 height 23
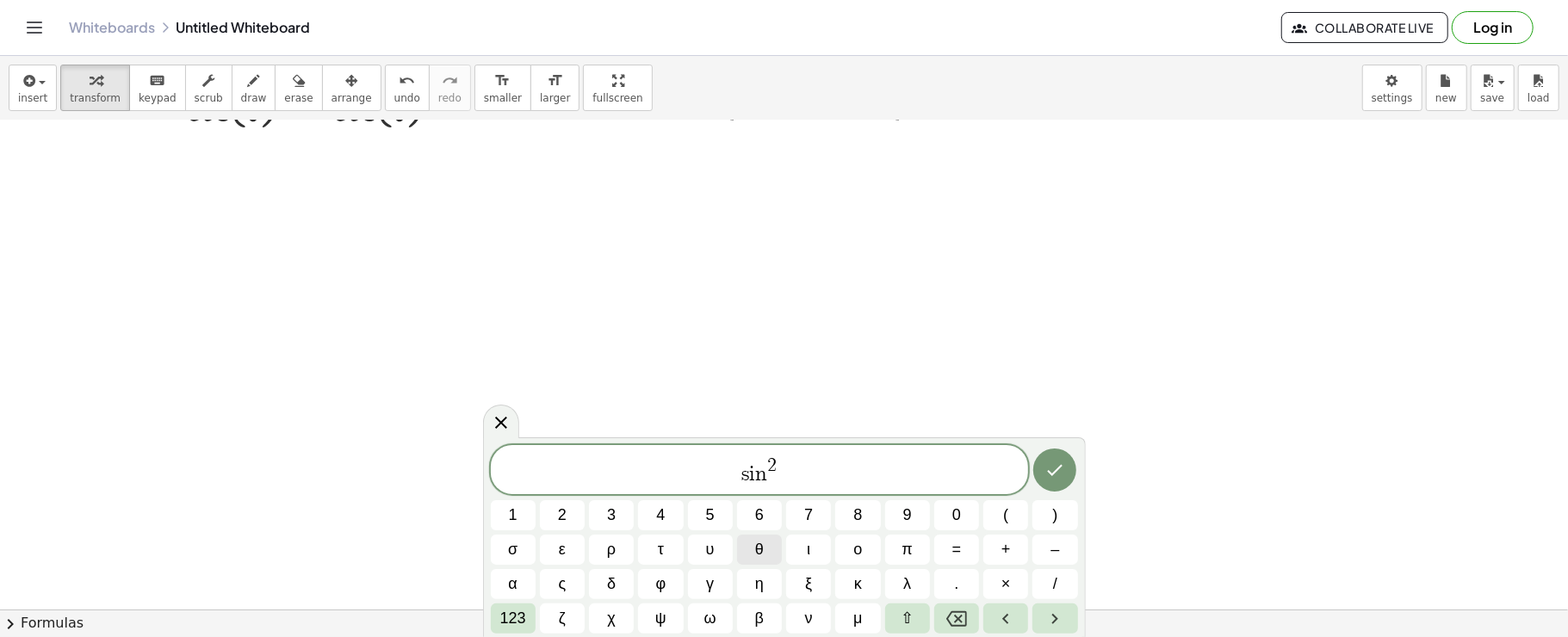
click at [766, 551] on button "θ" at bounding box center [759, 550] width 45 height 30
click at [518, 628] on span "123" at bounding box center [512, 619] width 26 height 23
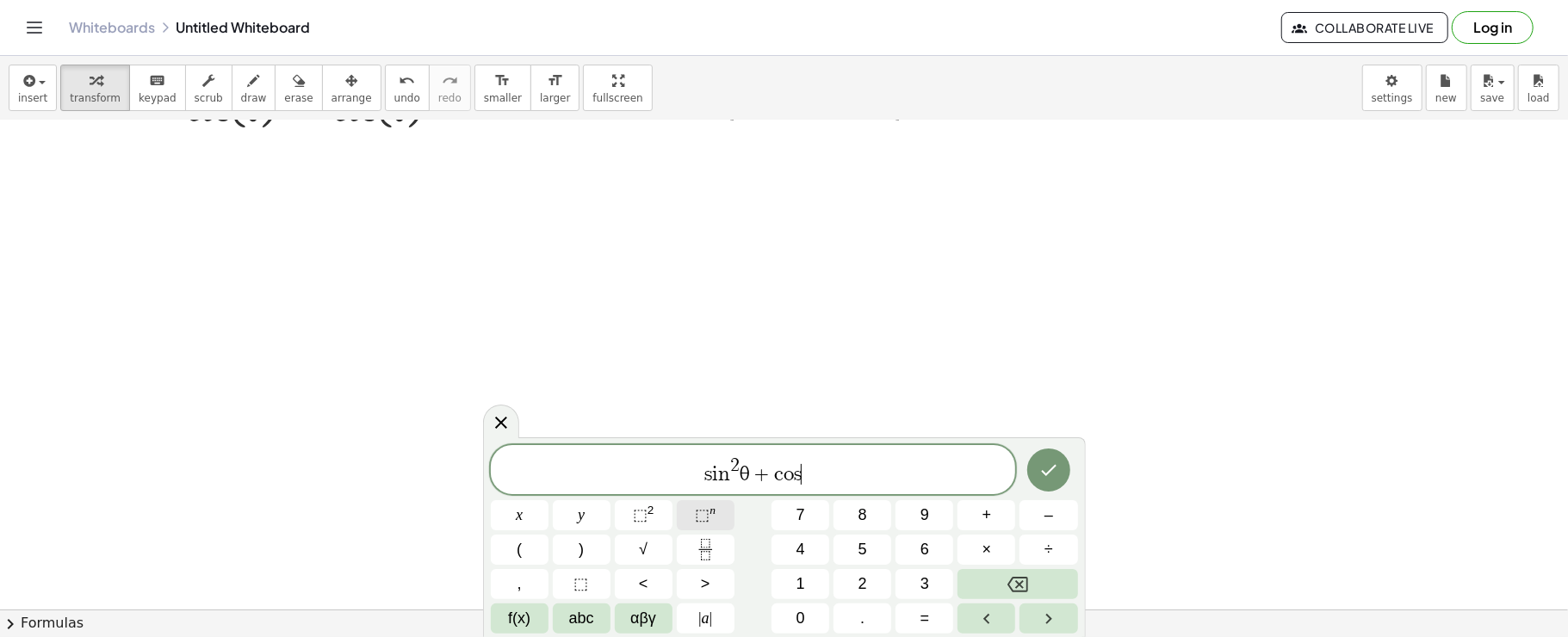
click at [716, 501] on button "⬚ n" at bounding box center [705, 515] width 58 height 30
click at [658, 621] on button "αβγ" at bounding box center [644, 619] width 58 height 30
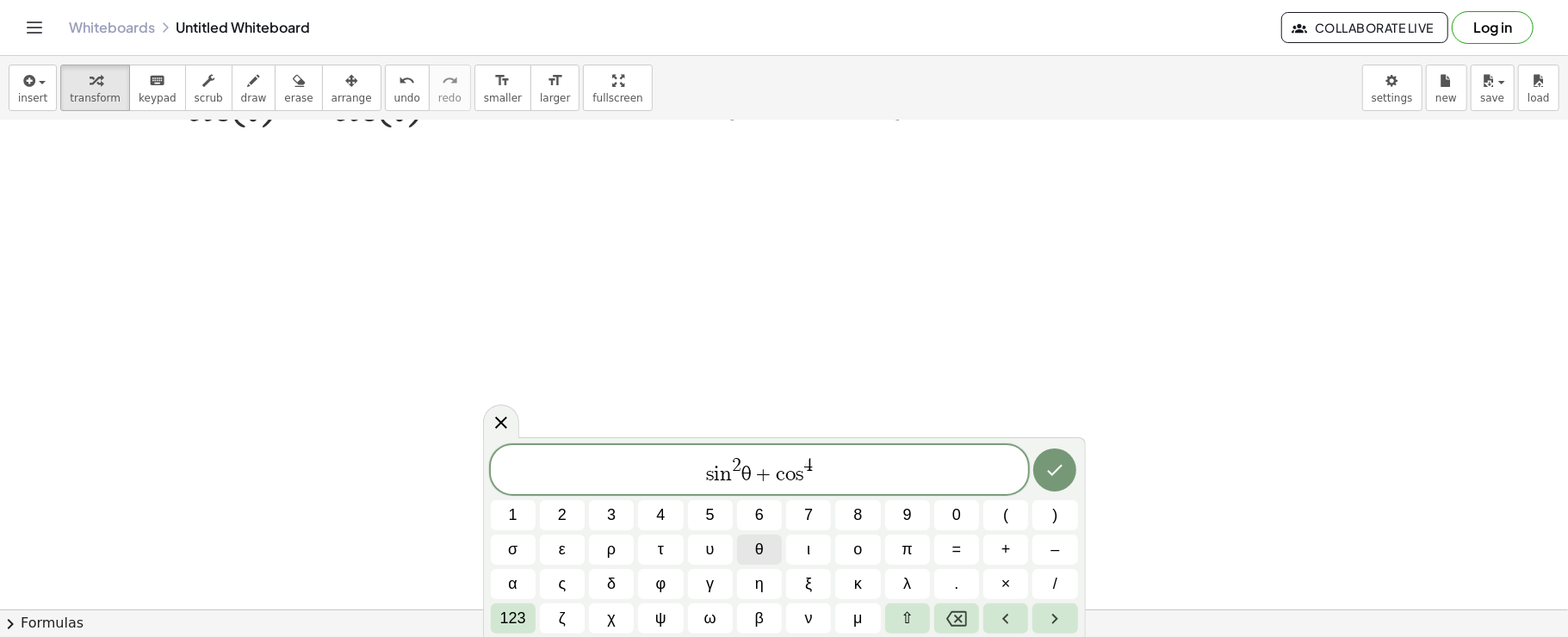
click at [775, 547] on button "θ" at bounding box center [759, 550] width 45 height 30
click at [777, 551] on button "θ" at bounding box center [759, 550] width 45 height 30
click at [518, 610] on span "123" at bounding box center [512, 619] width 26 height 23
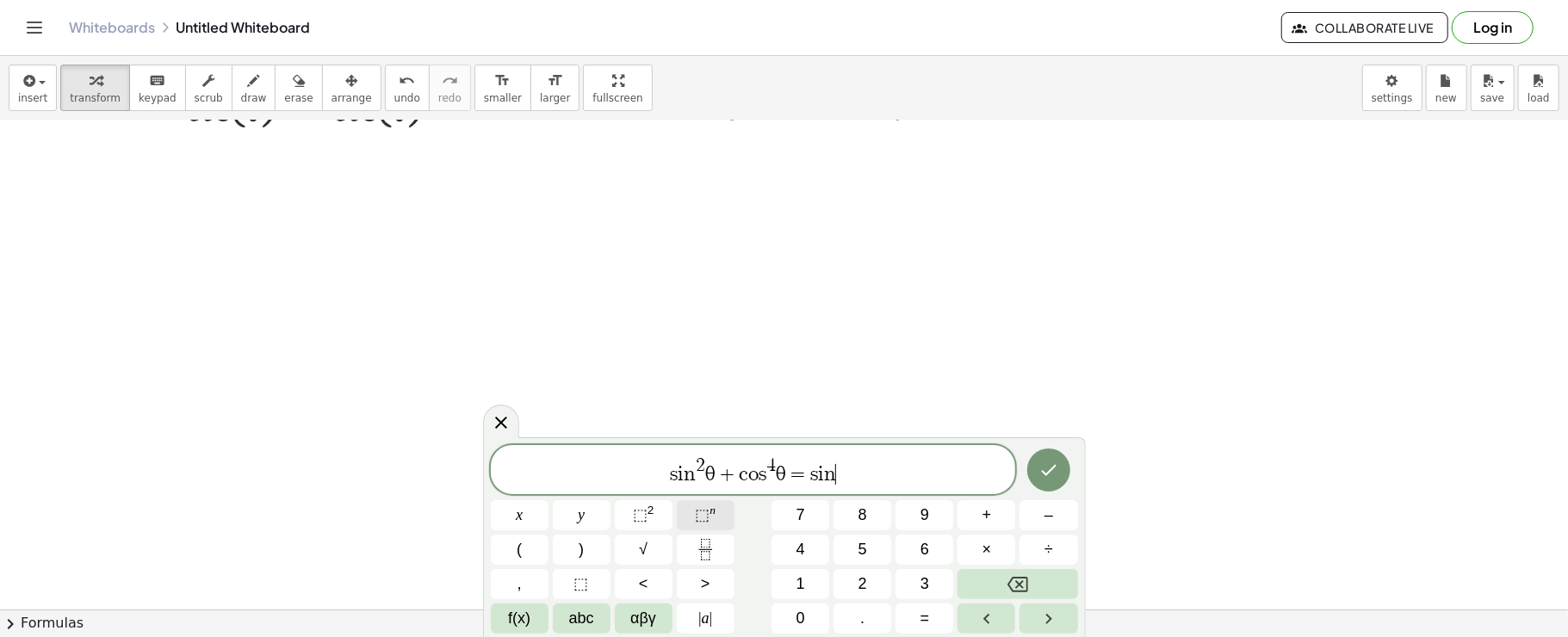
click at [707, 508] on span "⬚" at bounding box center [702, 515] width 14 height 17
click at [659, 613] on button "αβγ" at bounding box center [644, 619] width 58 height 30
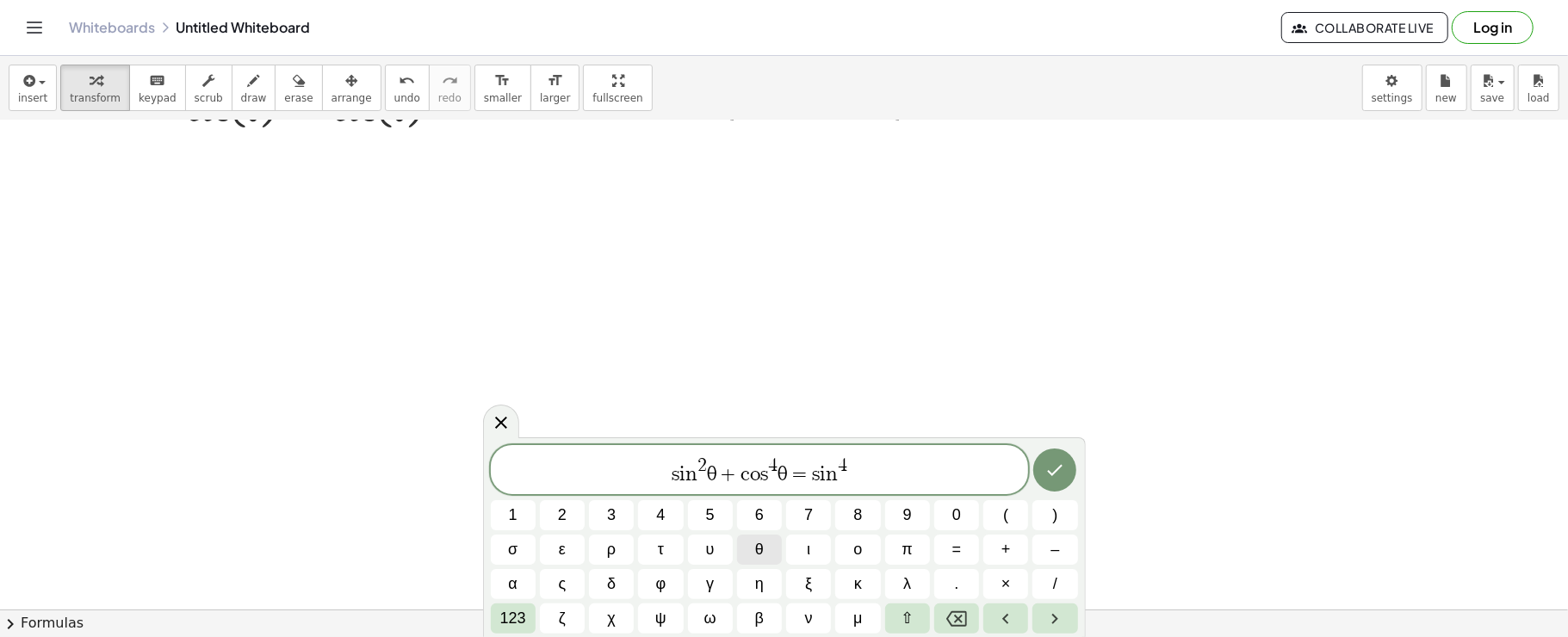
click at [765, 563] on button "θ" at bounding box center [759, 550] width 45 height 30
click at [515, 621] on span "123" at bounding box center [512, 619] width 26 height 23
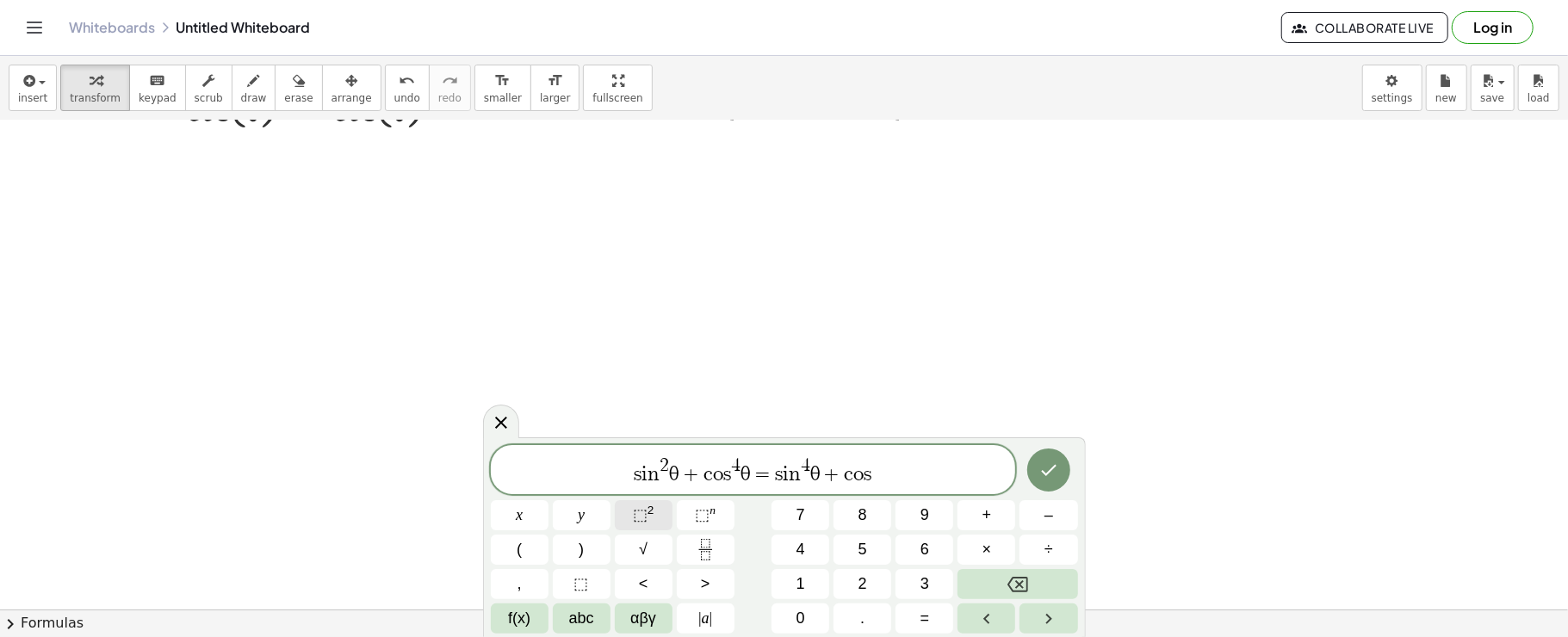
click at [628, 520] on button "⬚ 2" at bounding box center [644, 515] width 58 height 30
click at [654, 624] on span "αβγ" at bounding box center [643, 619] width 26 height 23
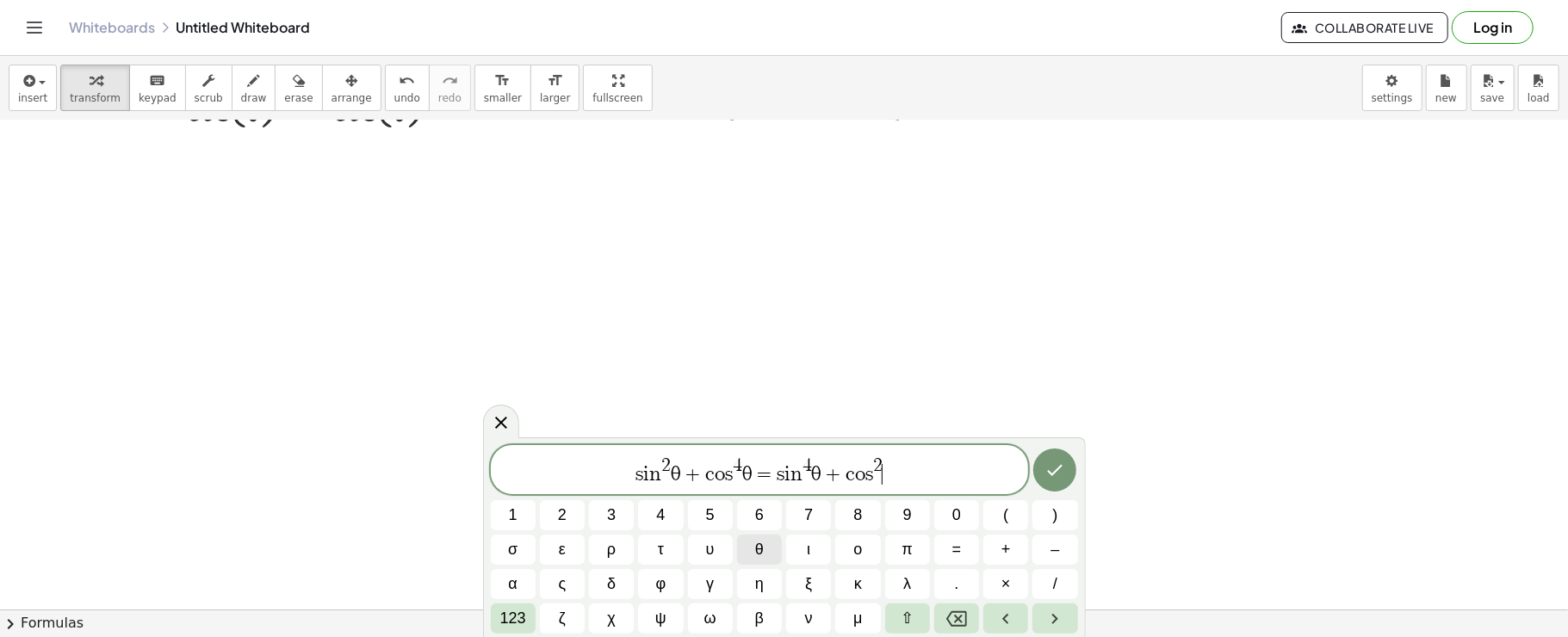
click at [765, 556] on button "θ" at bounding box center [759, 550] width 45 height 30
click at [536, 500] on div at bounding box center [513, 515] width 45 height 30
click at [1058, 467] on icon "Done" at bounding box center [1055, 470] width 21 height 21
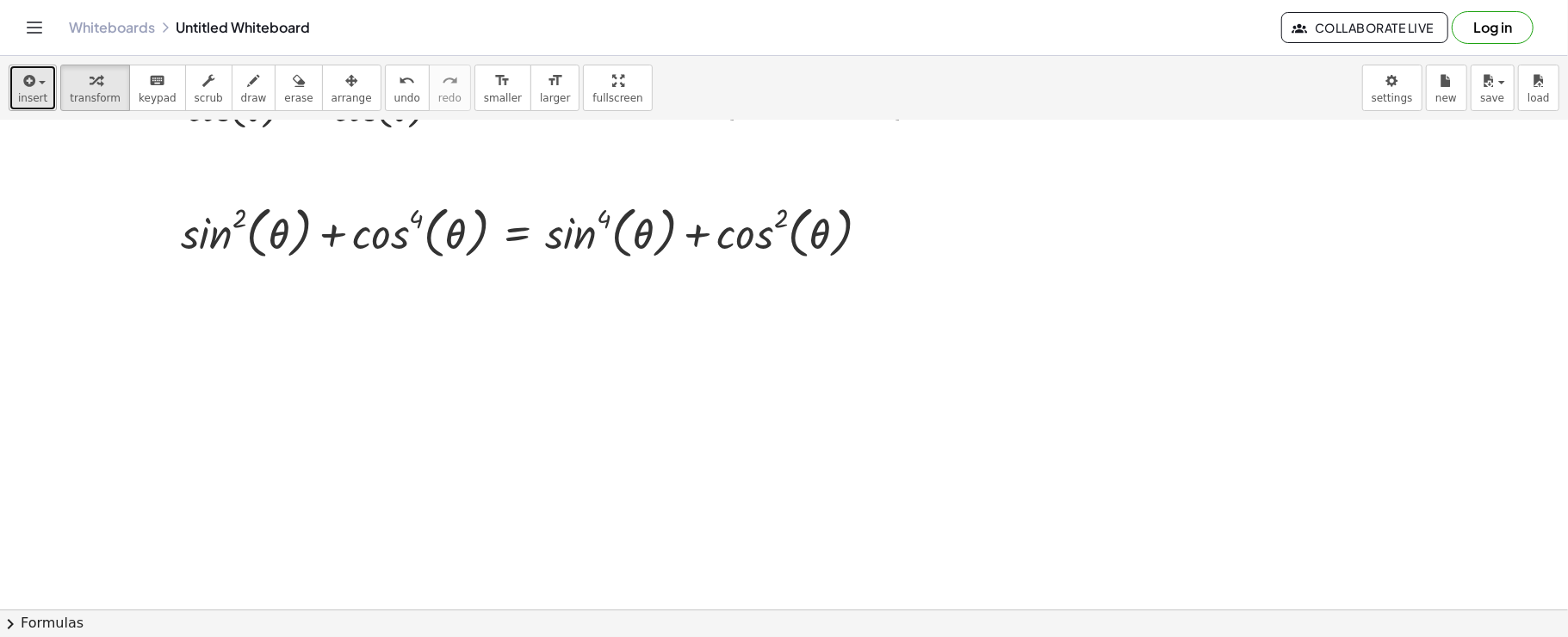
click at [32, 105] on button "insert" at bounding box center [32, 88] width 49 height 47
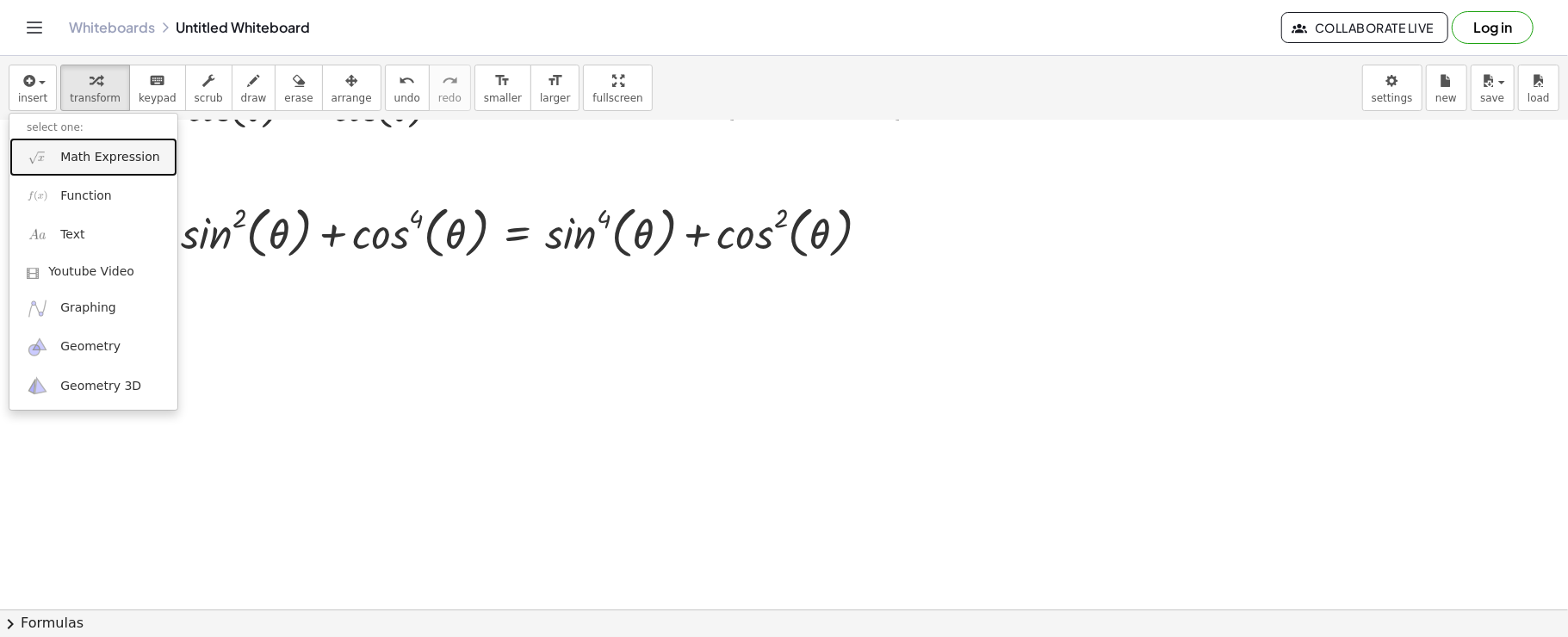
click at [51, 158] on link "Math Expression" at bounding box center [93, 157] width 168 height 39
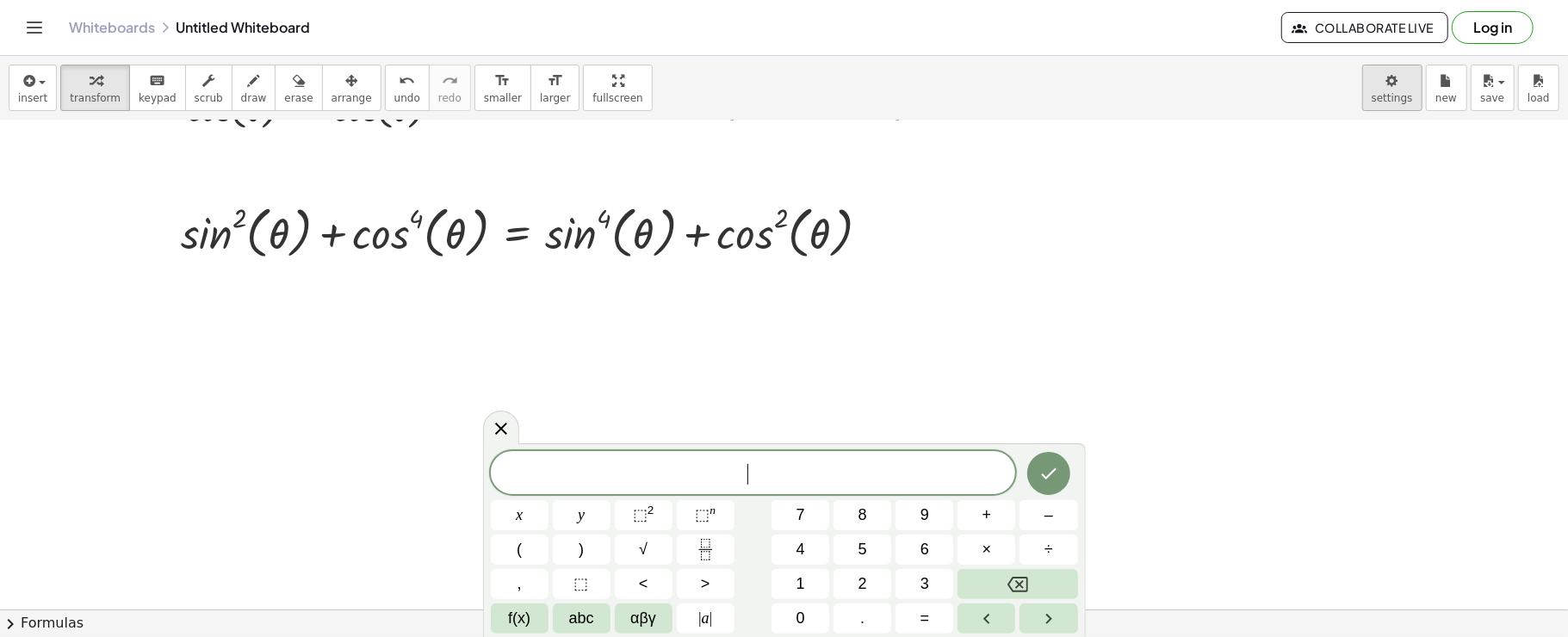
click at [1403, 76] on body "Graspable Math Activities Get Started Activity Bank Assigned Work Classes White…" at bounding box center [784, 318] width 1568 height 637
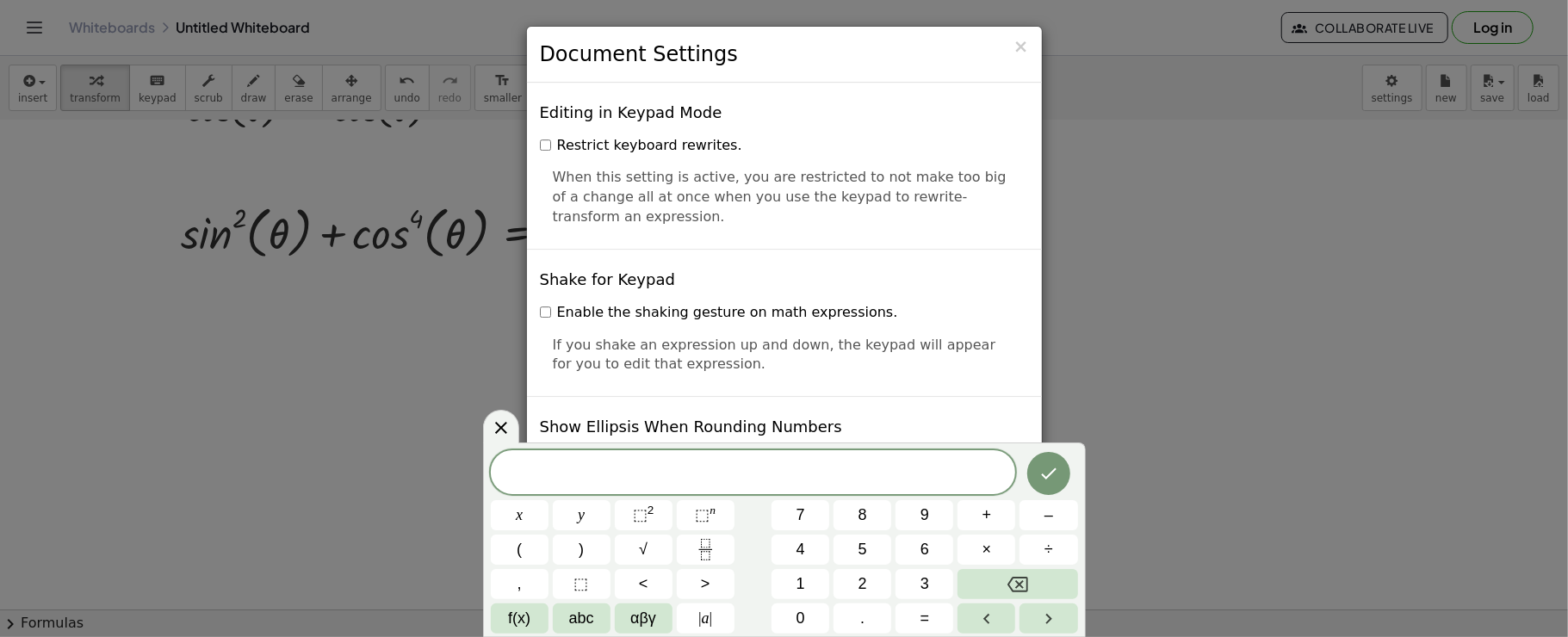
scroll to position [4148, 0]
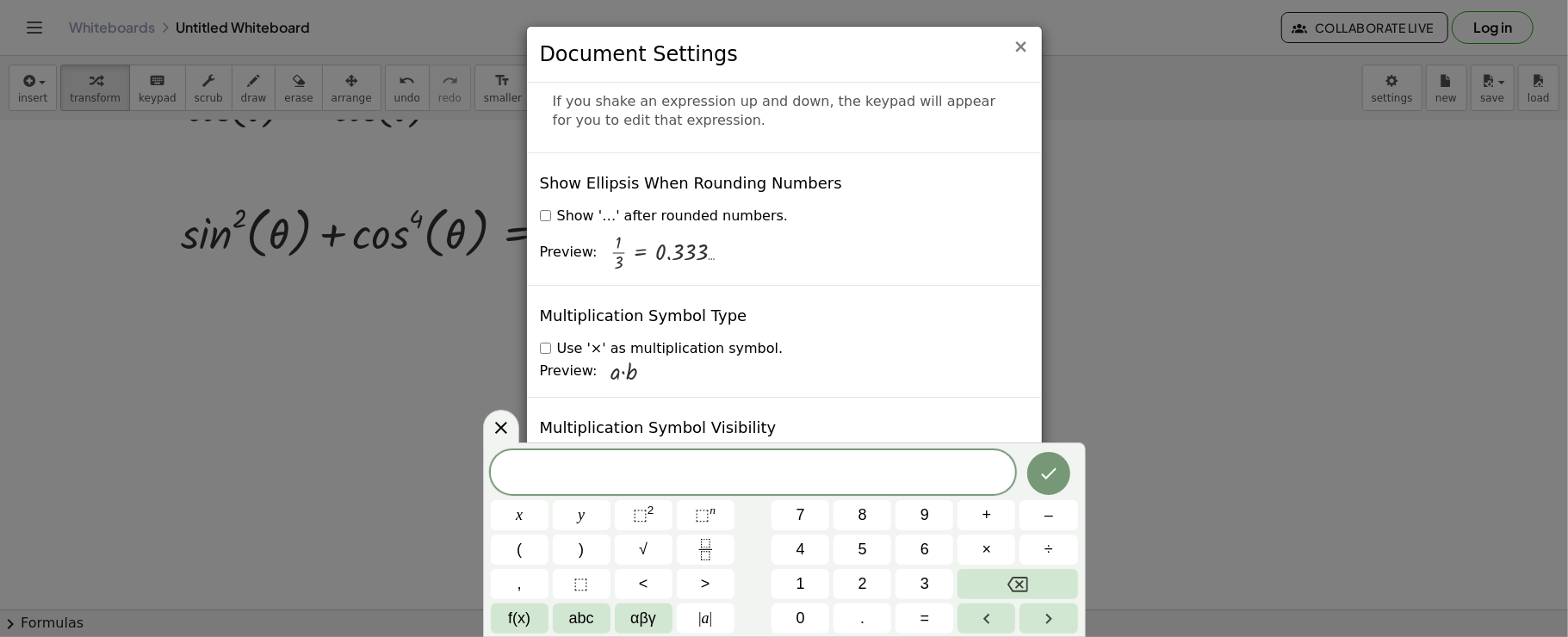
click at [1026, 42] on span "×" at bounding box center [1021, 47] width 15 height 21
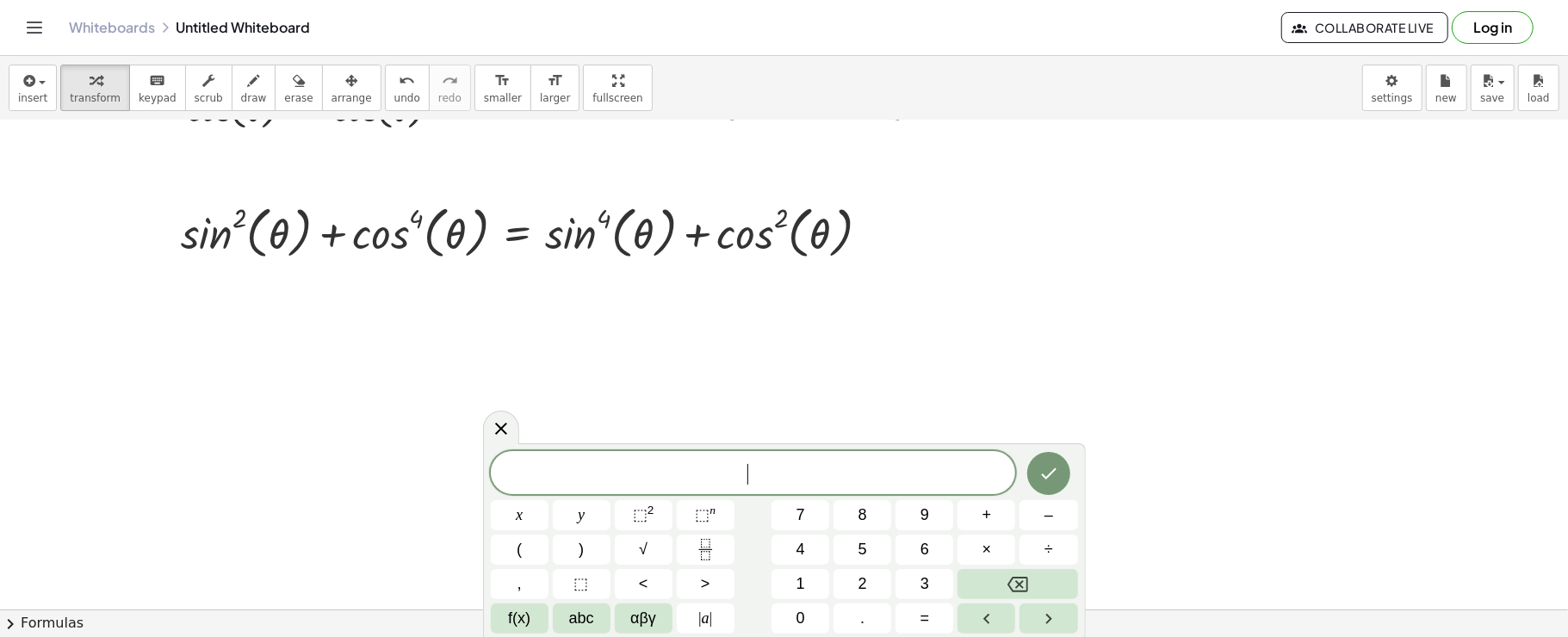
click at [701, 456] on div "​" at bounding box center [754, 472] width 526 height 43
click at [665, 507] on button "⬚ 2" at bounding box center [644, 515] width 58 height 30
click at [662, 627] on button "αβγ" at bounding box center [644, 619] width 58 height 30
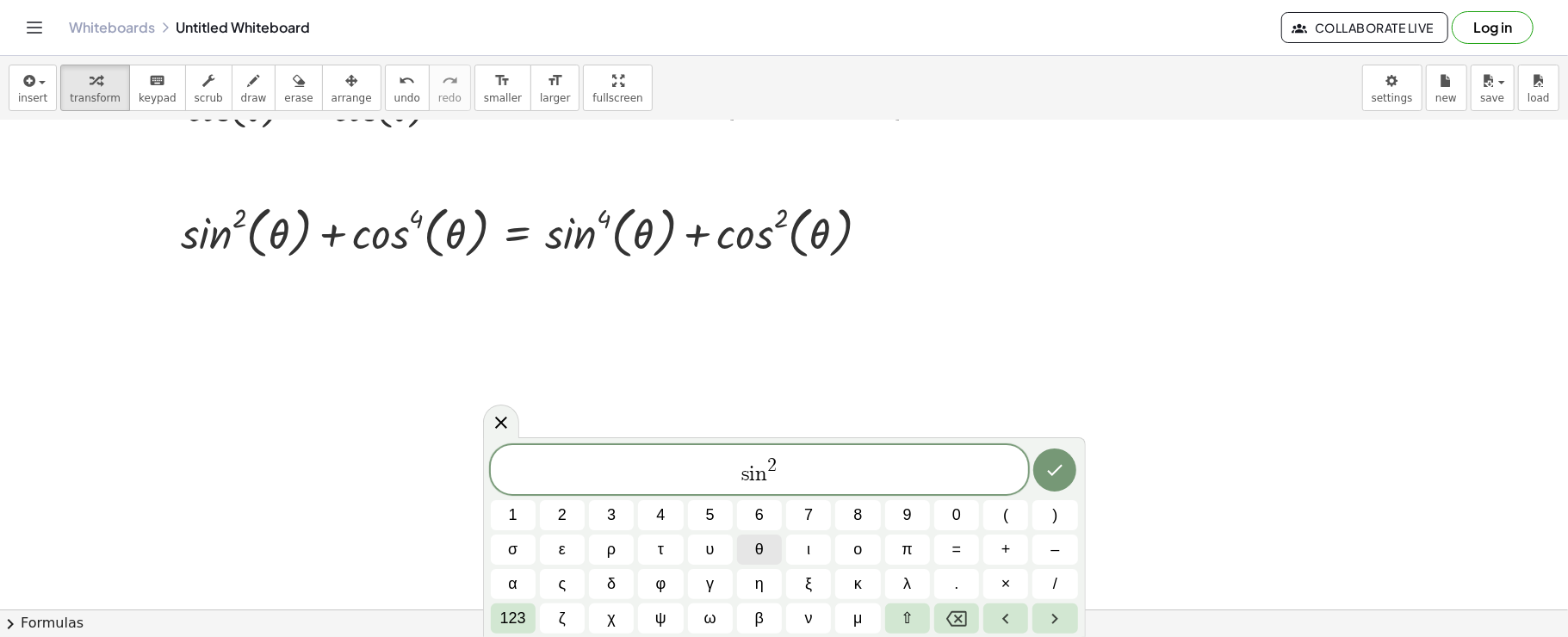
click at [749, 547] on button "θ" at bounding box center [759, 550] width 45 height 30
click at [500, 617] on span "123" at bounding box center [512, 619] width 26 height 23
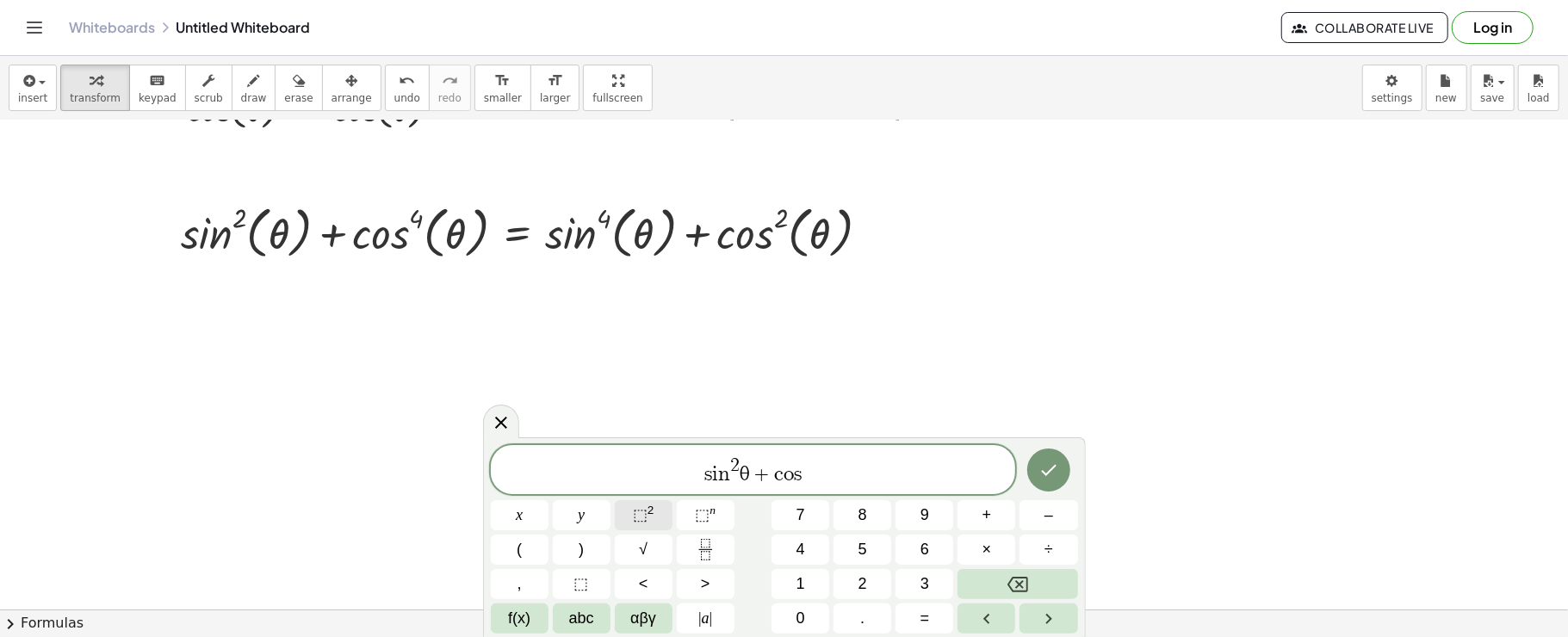
click at [647, 503] on button "⬚ 2" at bounding box center [644, 515] width 58 height 30
click at [654, 620] on span "αβγ" at bounding box center [643, 619] width 26 height 23
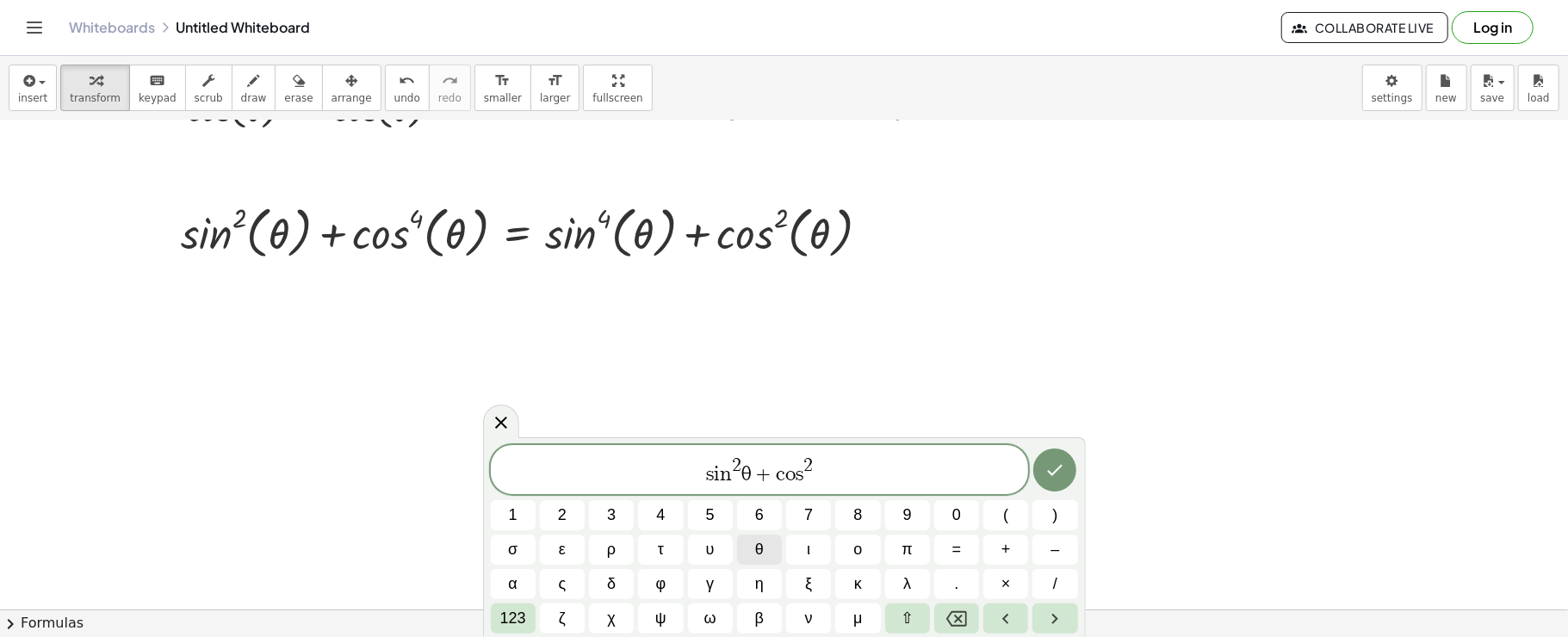
click at [752, 559] on button "θ" at bounding box center [759, 550] width 45 height 30
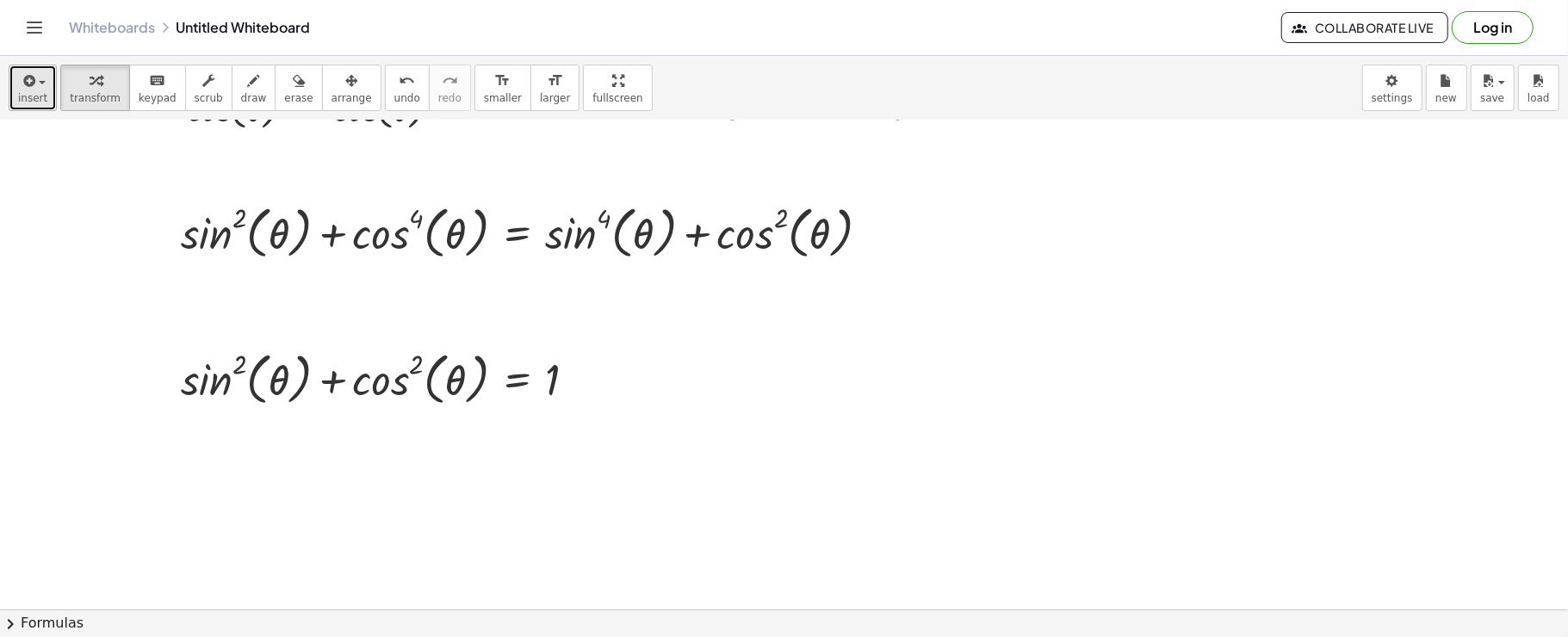
click at [26, 76] on icon "button" at bounding box center [28, 81] width 15 height 21
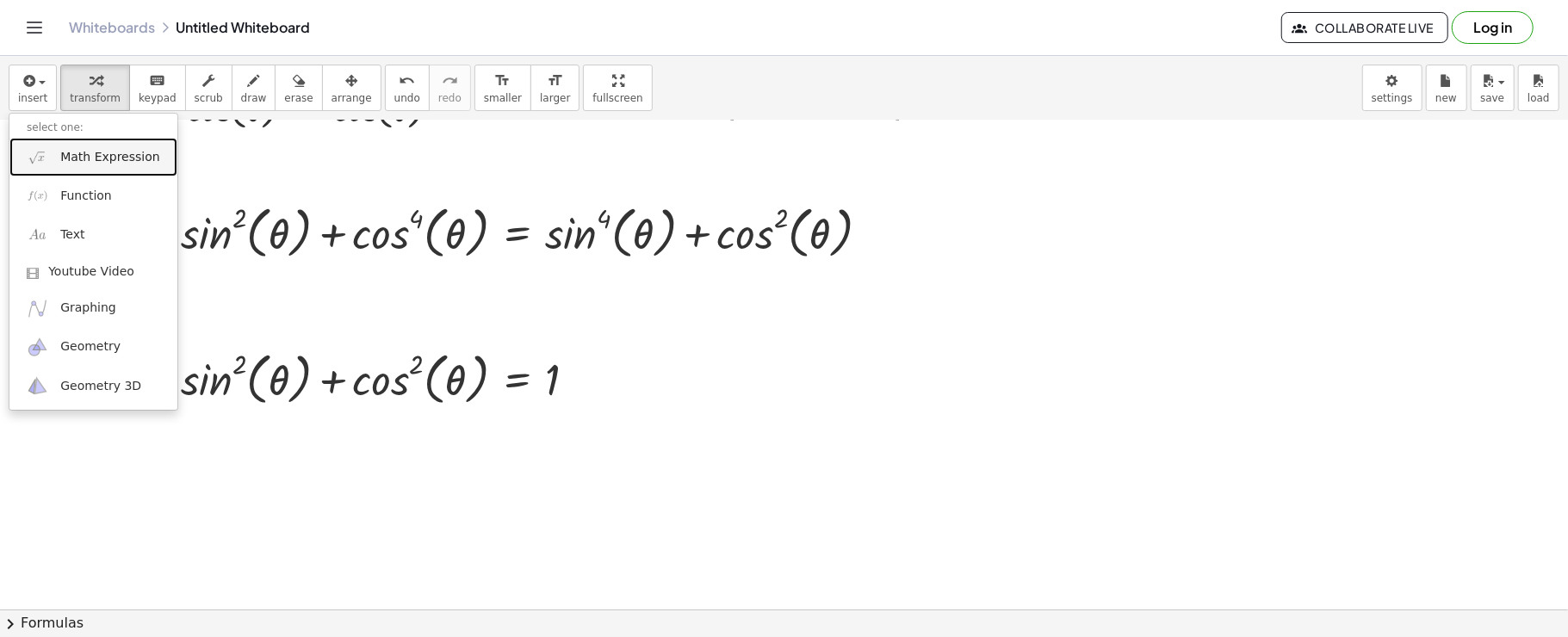
click at [77, 149] on span "Math Expression" at bounding box center [109, 157] width 99 height 17
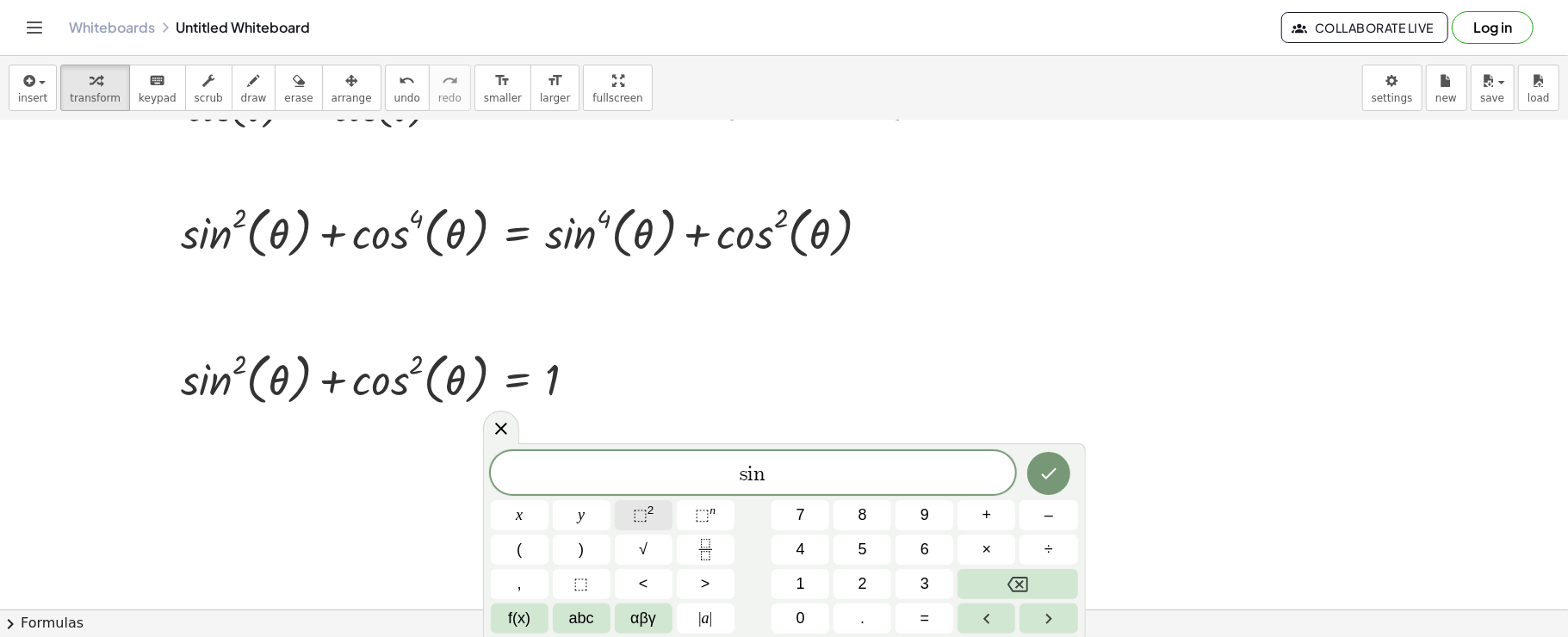
click at [644, 528] on button "⬚ 2" at bounding box center [644, 515] width 58 height 30
click at [647, 627] on span "αβγ" at bounding box center [643, 619] width 26 height 23
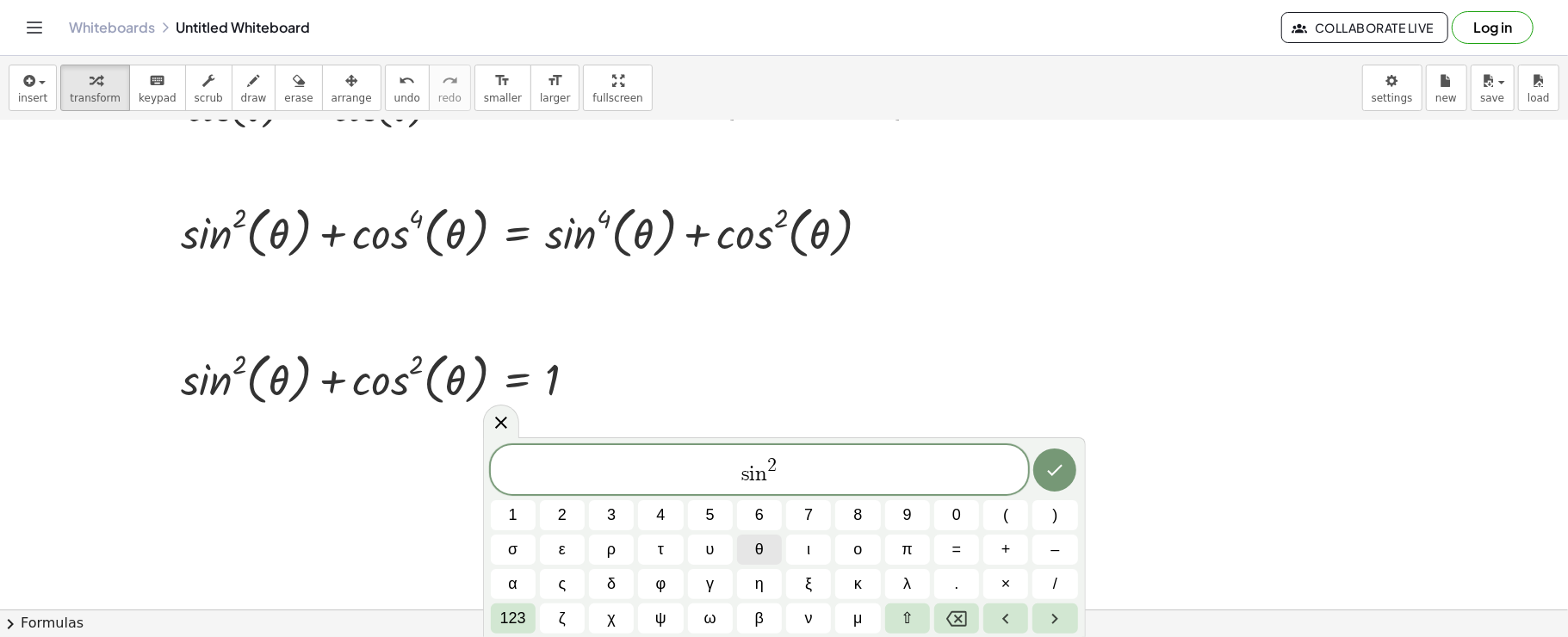
click at [748, 548] on button "θ" at bounding box center [759, 550] width 45 height 30
click at [532, 626] on button "123" at bounding box center [513, 619] width 45 height 30
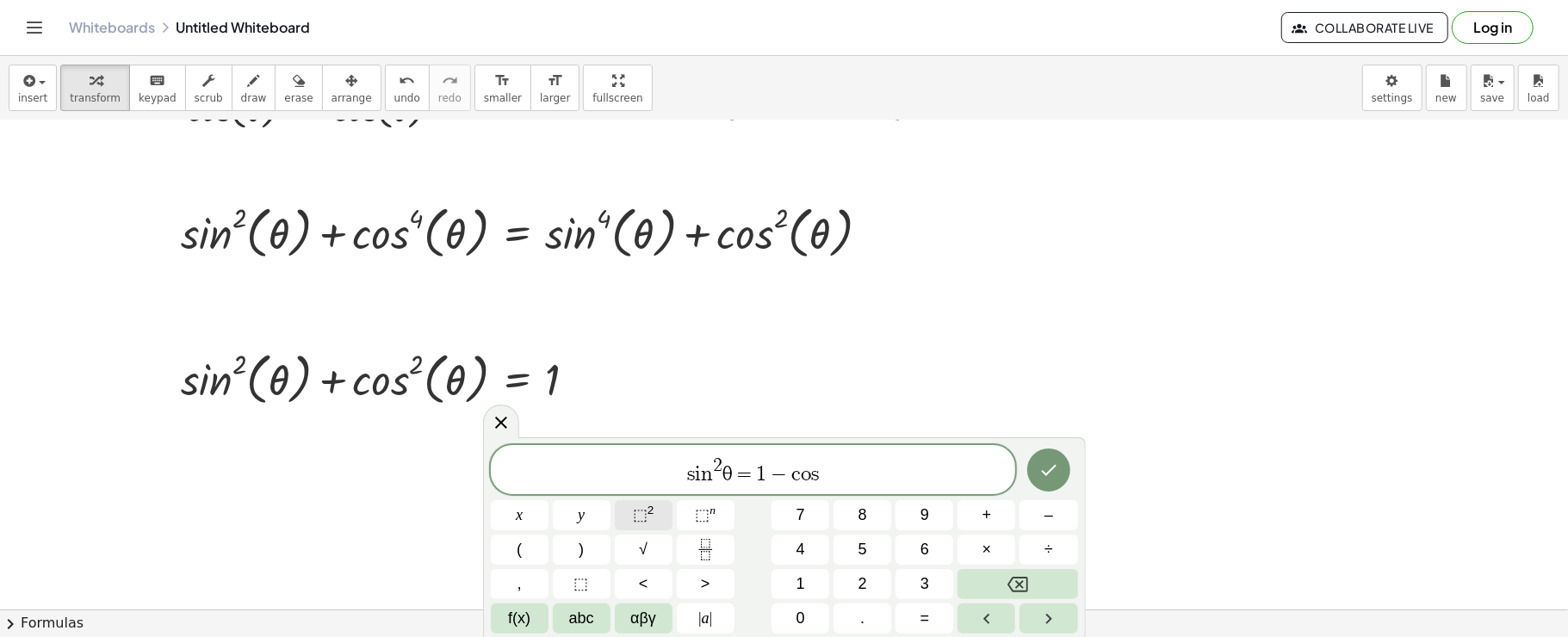
click at [654, 520] on button "⬚ 2" at bounding box center [644, 515] width 58 height 30
click at [642, 618] on span "αβγ" at bounding box center [643, 619] width 26 height 23
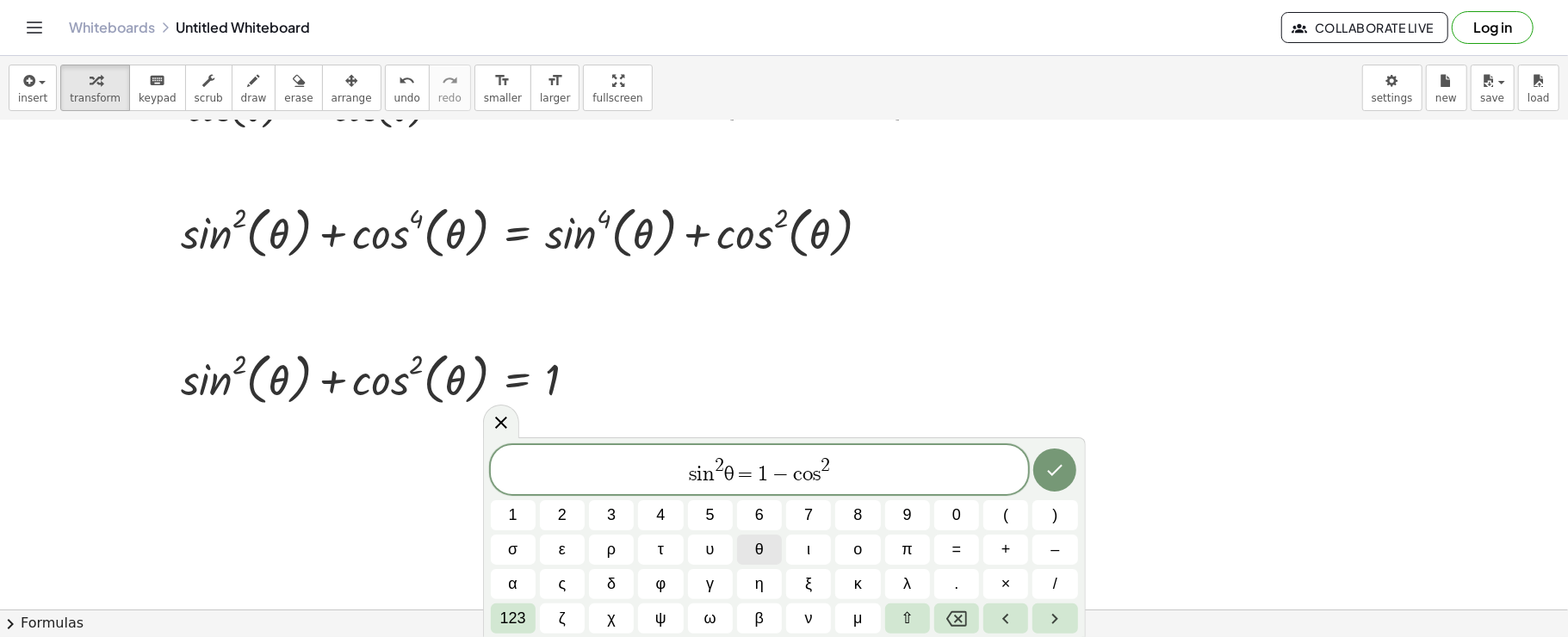
click at [771, 546] on button "θ" at bounding box center [759, 550] width 45 height 30
click at [1051, 467] on icon "Done" at bounding box center [1055, 470] width 21 height 21
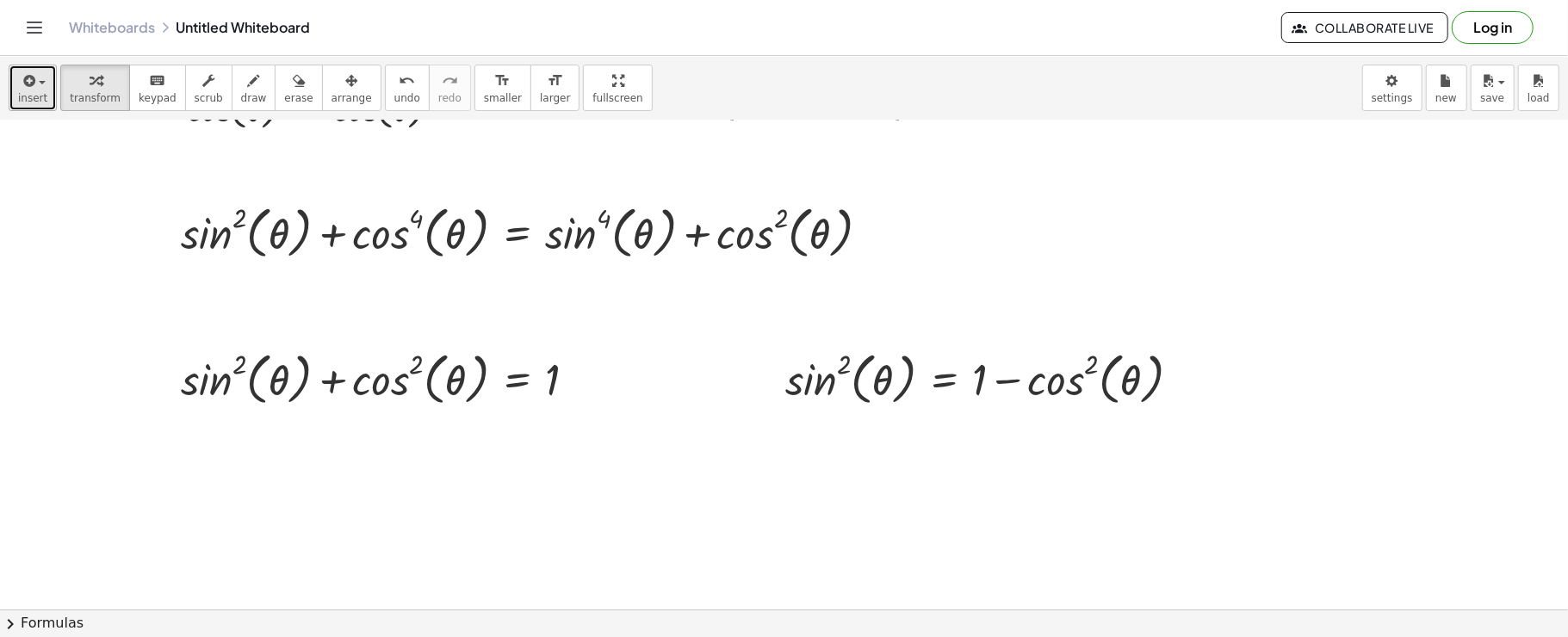
click at [23, 101] on span "insert" at bounding box center [32, 98] width 30 height 12
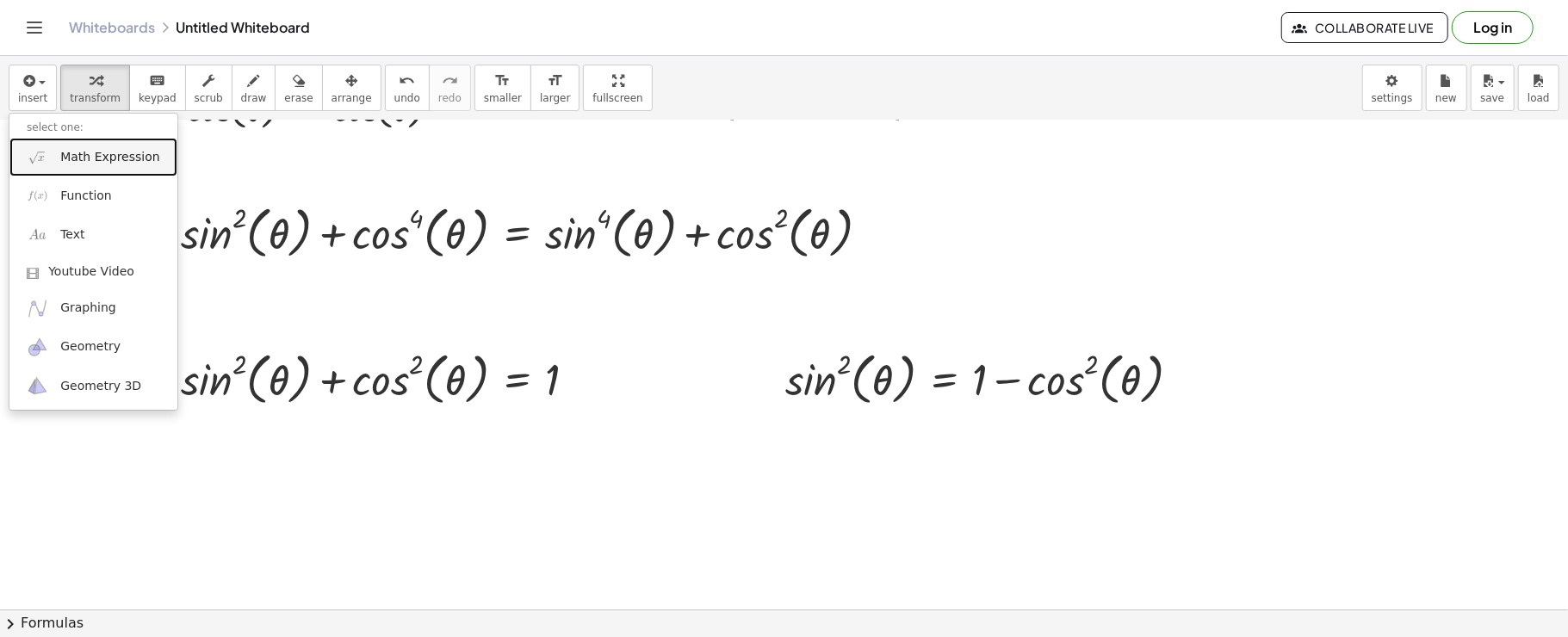
click at [64, 145] on link "Math Expression" at bounding box center [93, 157] width 168 height 39
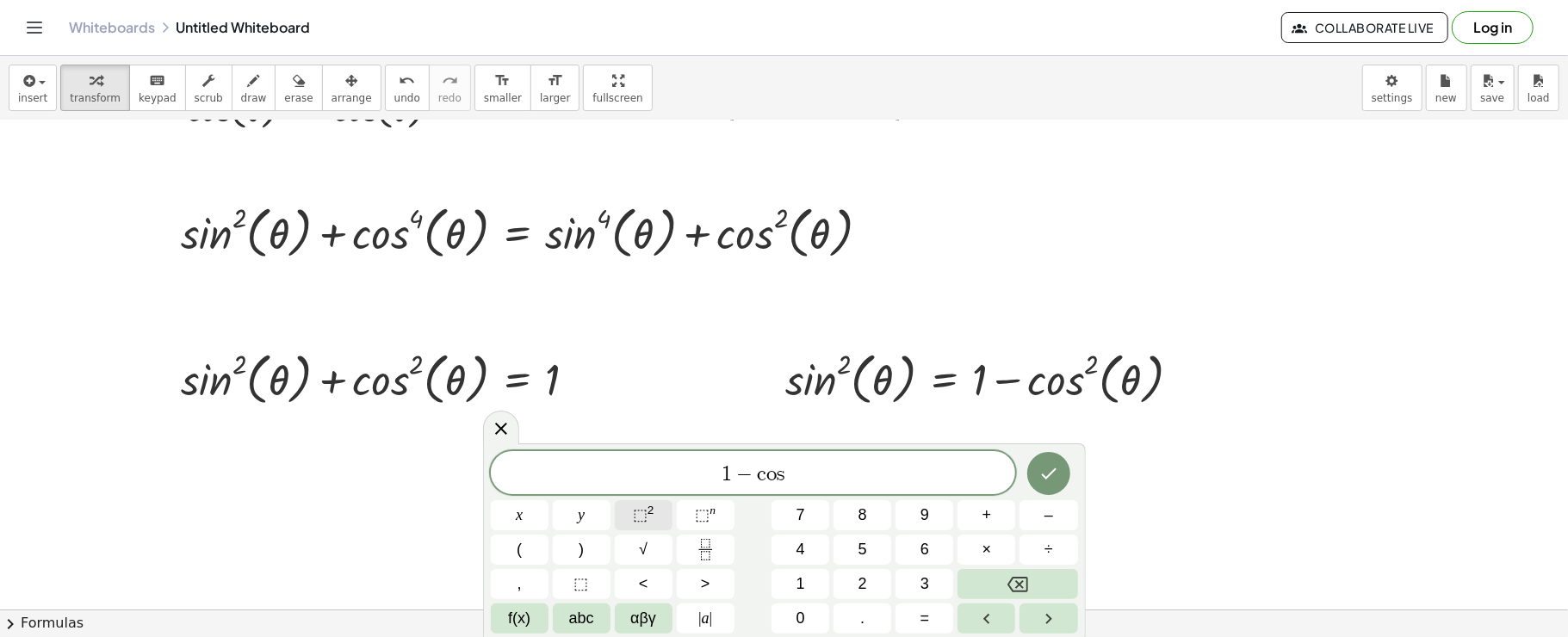
click at [652, 504] on button "⬚ 2" at bounding box center [644, 515] width 58 height 30
click at [656, 613] on button "αβγ" at bounding box center [644, 619] width 58 height 30
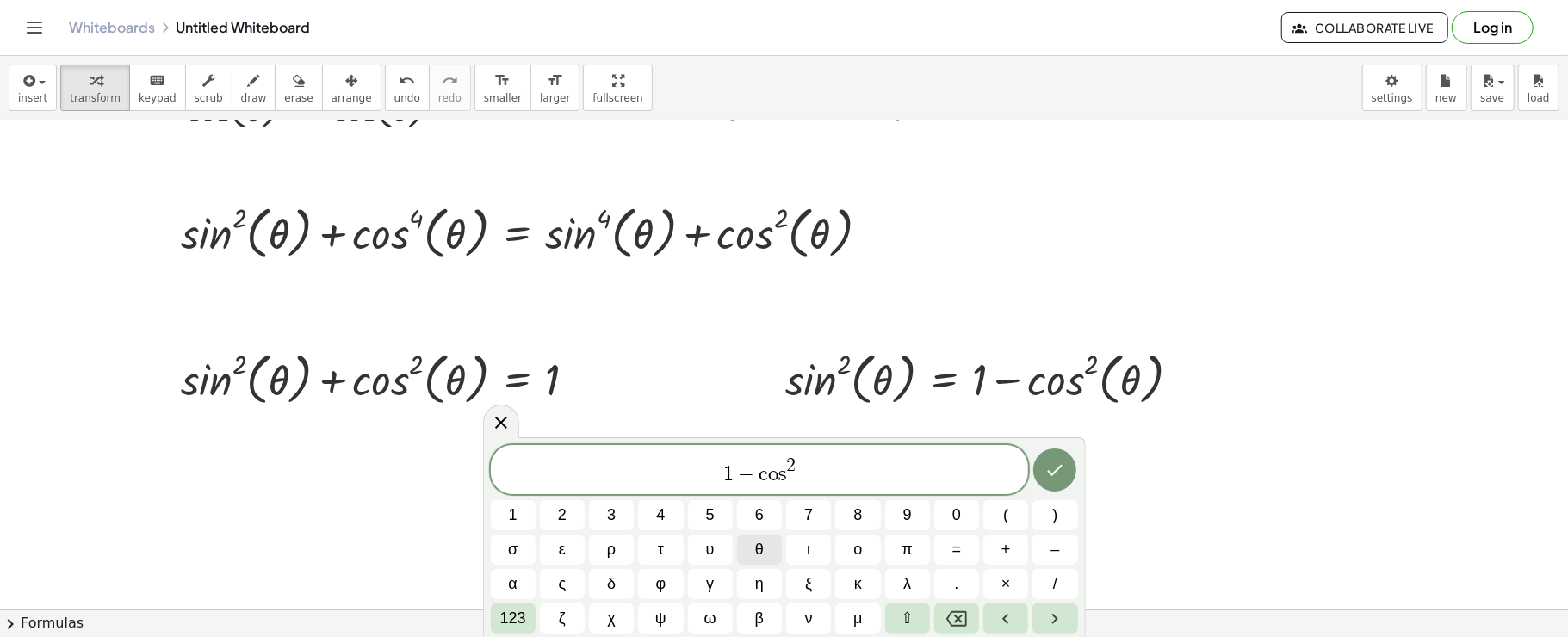
click at [764, 542] on button "θ" at bounding box center [759, 550] width 45 height 30
click at [517, 628] on span "123" at bounding box center [512, 619] width 26 height 23
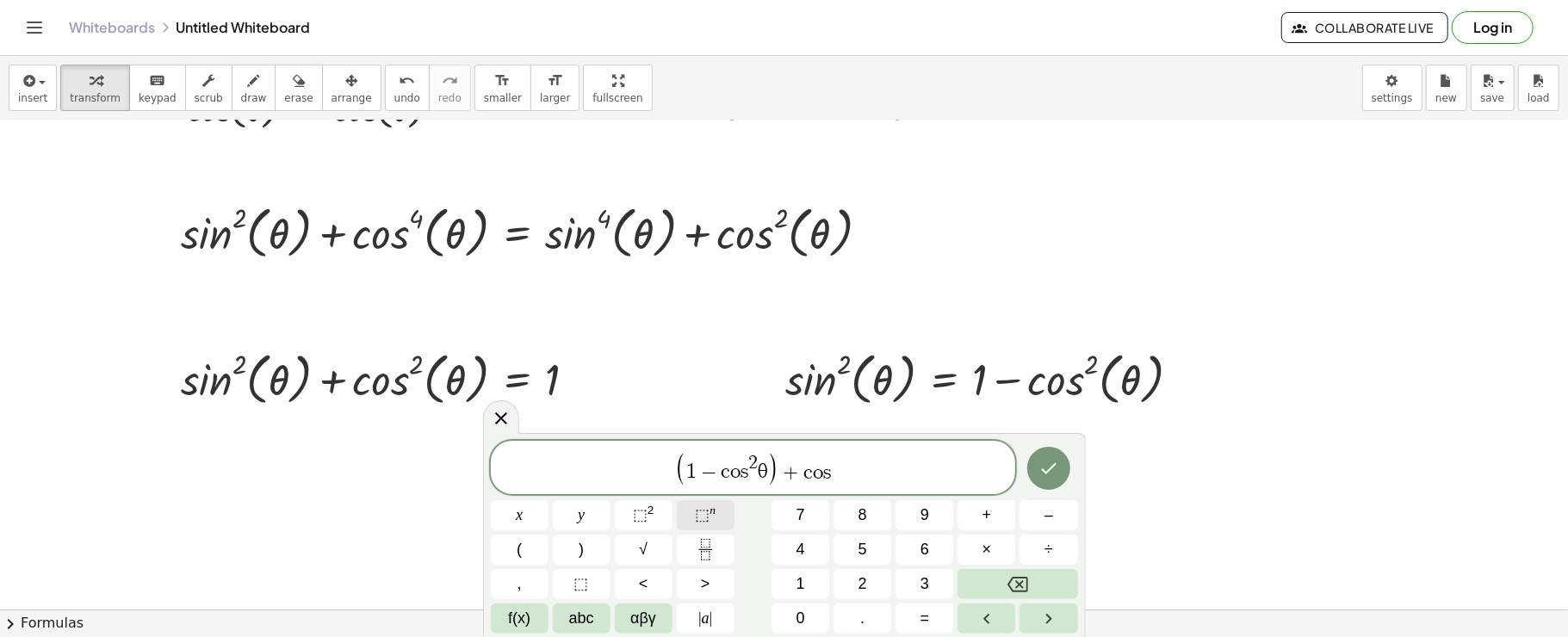
click at [707, 518] on span "⬚" at bounding box center [702, 515] width 14 height 17
click at [649, 611] on span "αβγ" at bounding box center [643, 619] width 26 height 23
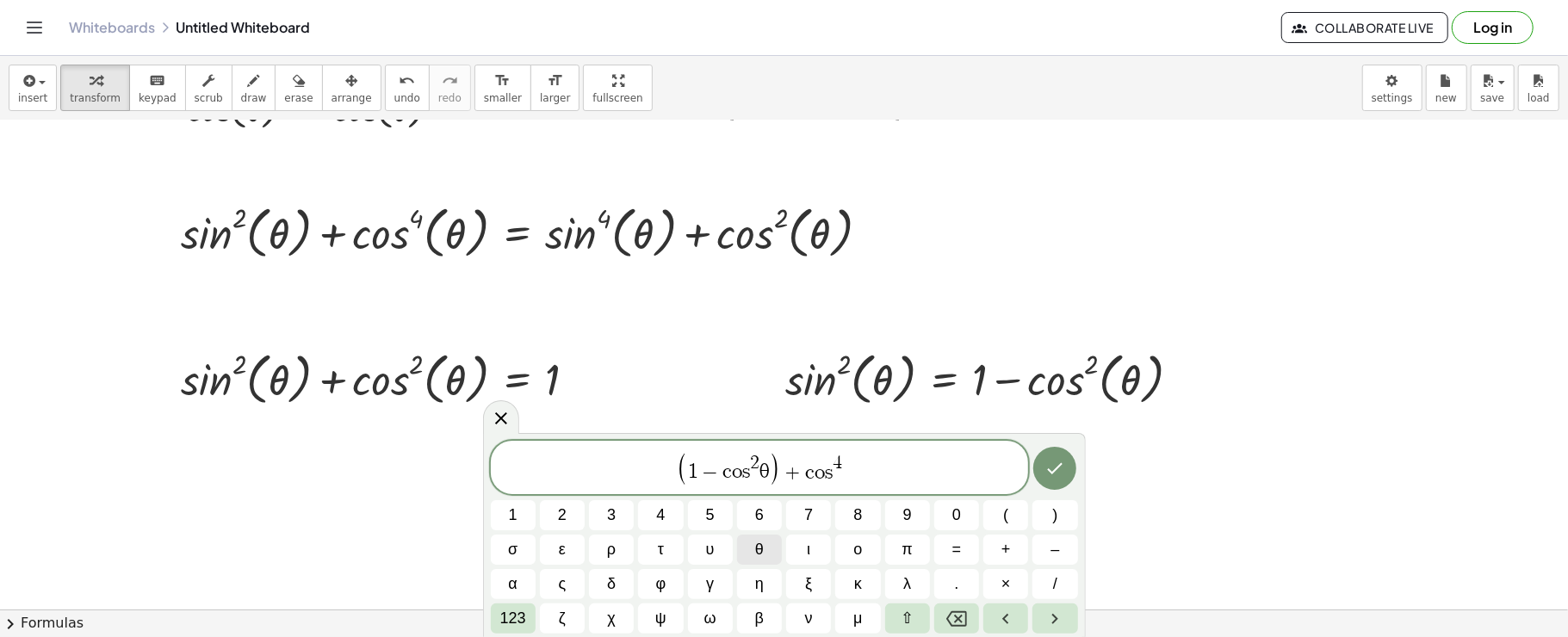
click at [766, 551] on button "θ" at bounding box center [759, 550] width 45 height 30
click at [1062, 462] on icon "Done" at bounding box center [1055, 468] width 21 height 21
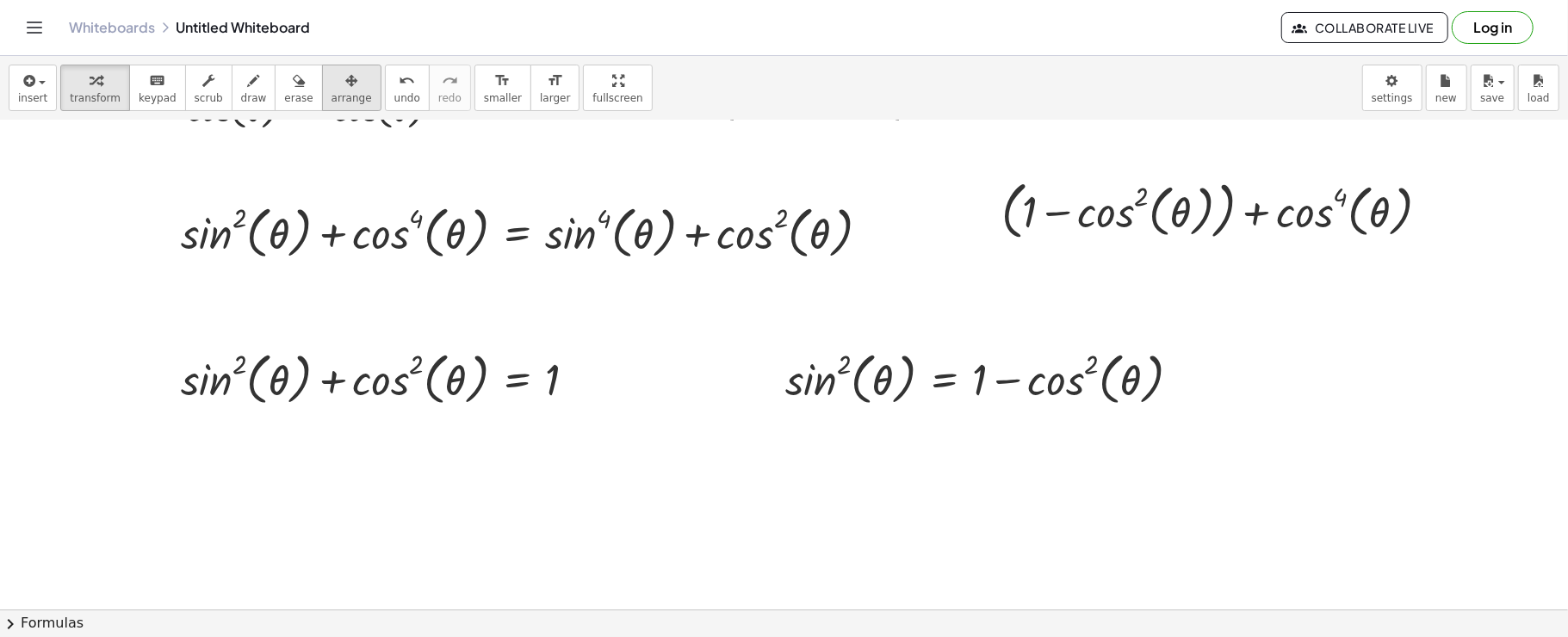
click at [331, 96] on span "arrange" at bounding box center [351, 98] width 41 height 12
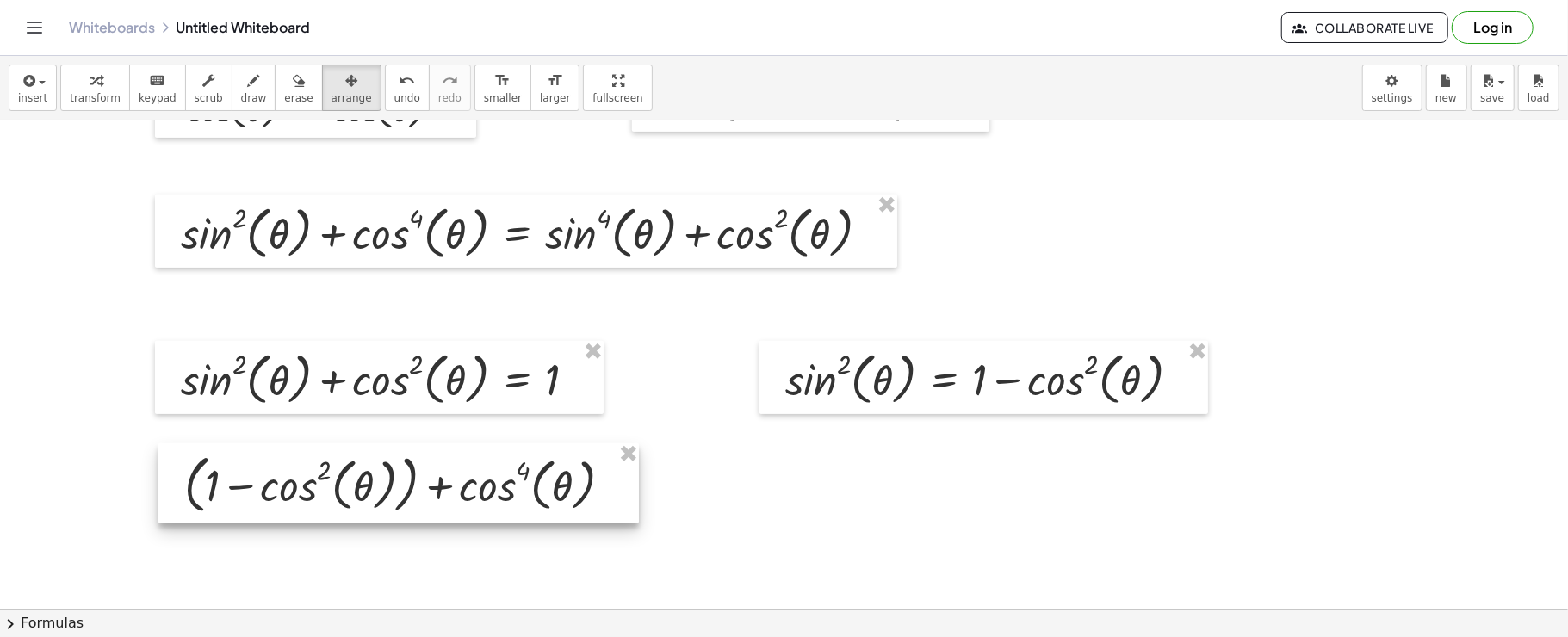
drag, startPoint x: 1330, startPoint y: 193, endPoint x: 513, endPoint y: 467, distance: 861.7
click at [513, 467] on div at bounding box center [398, 484] width 481 height 80
click at [12, 83] on button "insert" at bounding box center [32, 88] width 49 height 47
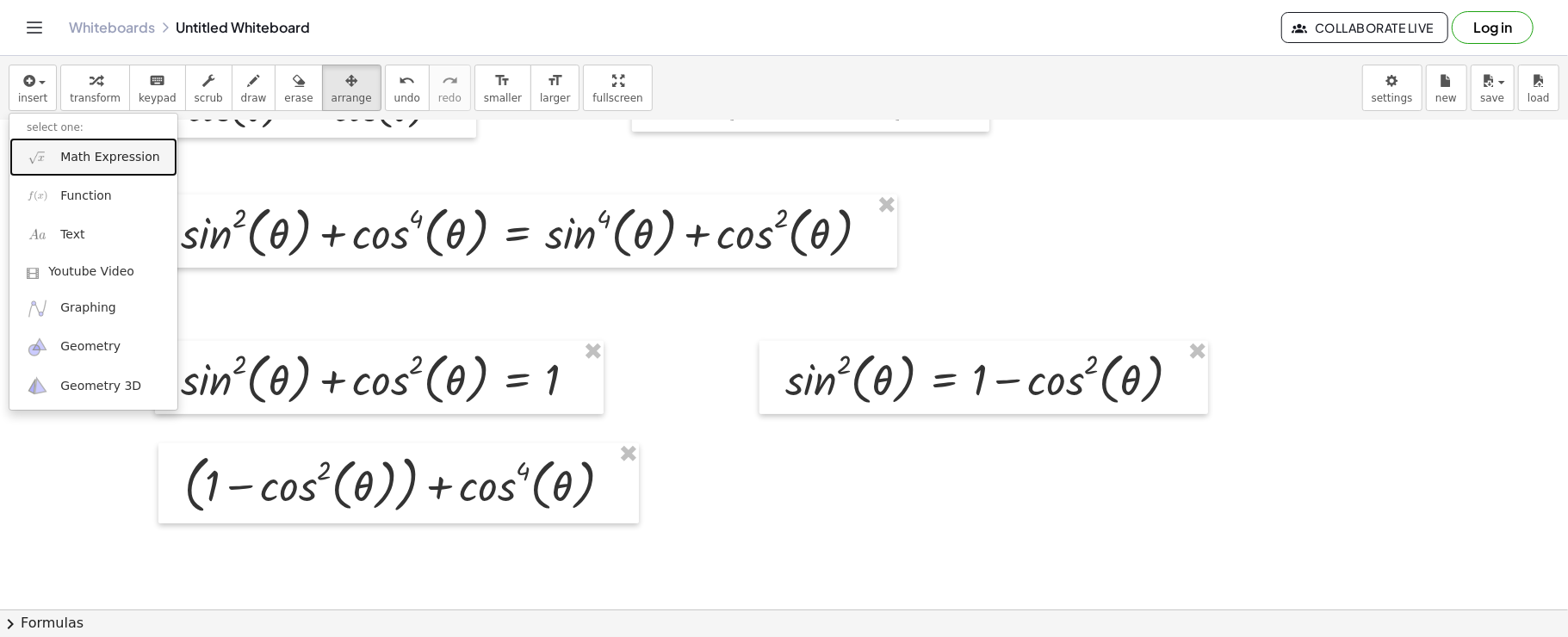
click at [32, 142] on link "Math Expression" at bounding box center [93, 157] width 168 height 39
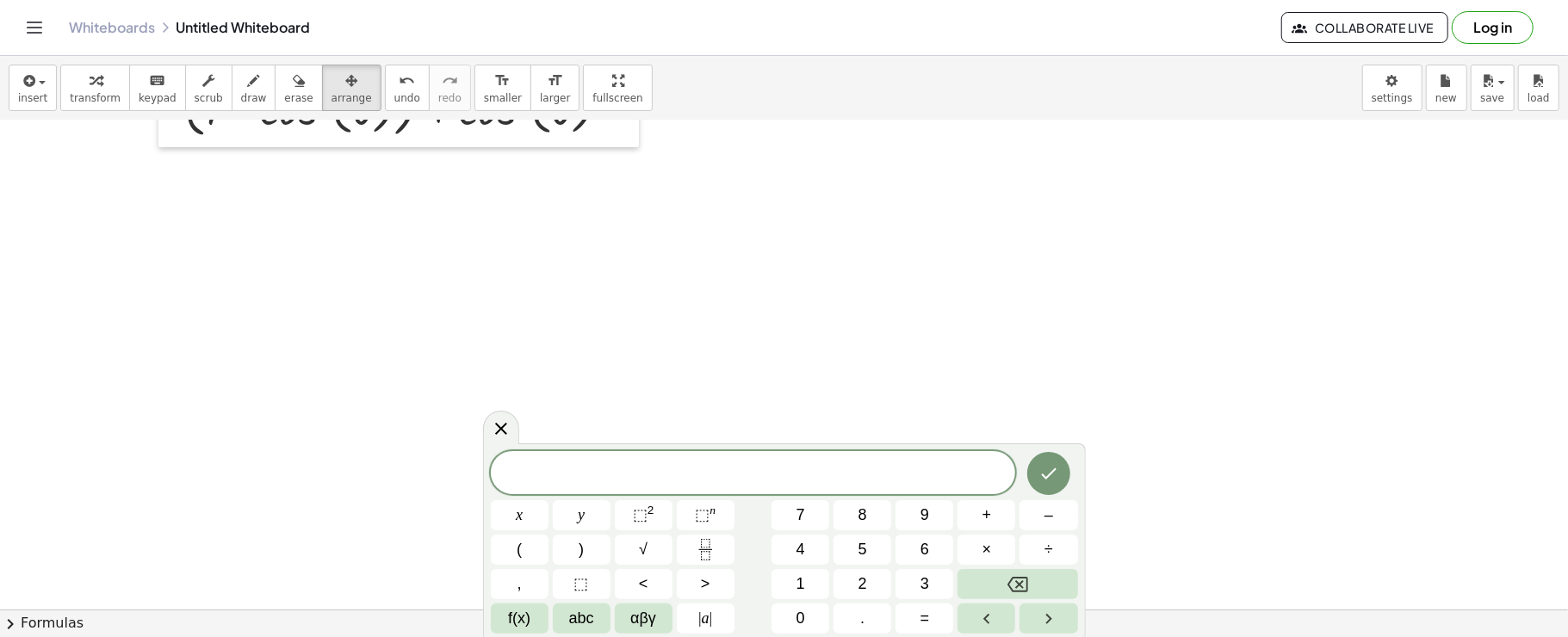
scroll to position [1209, 0]
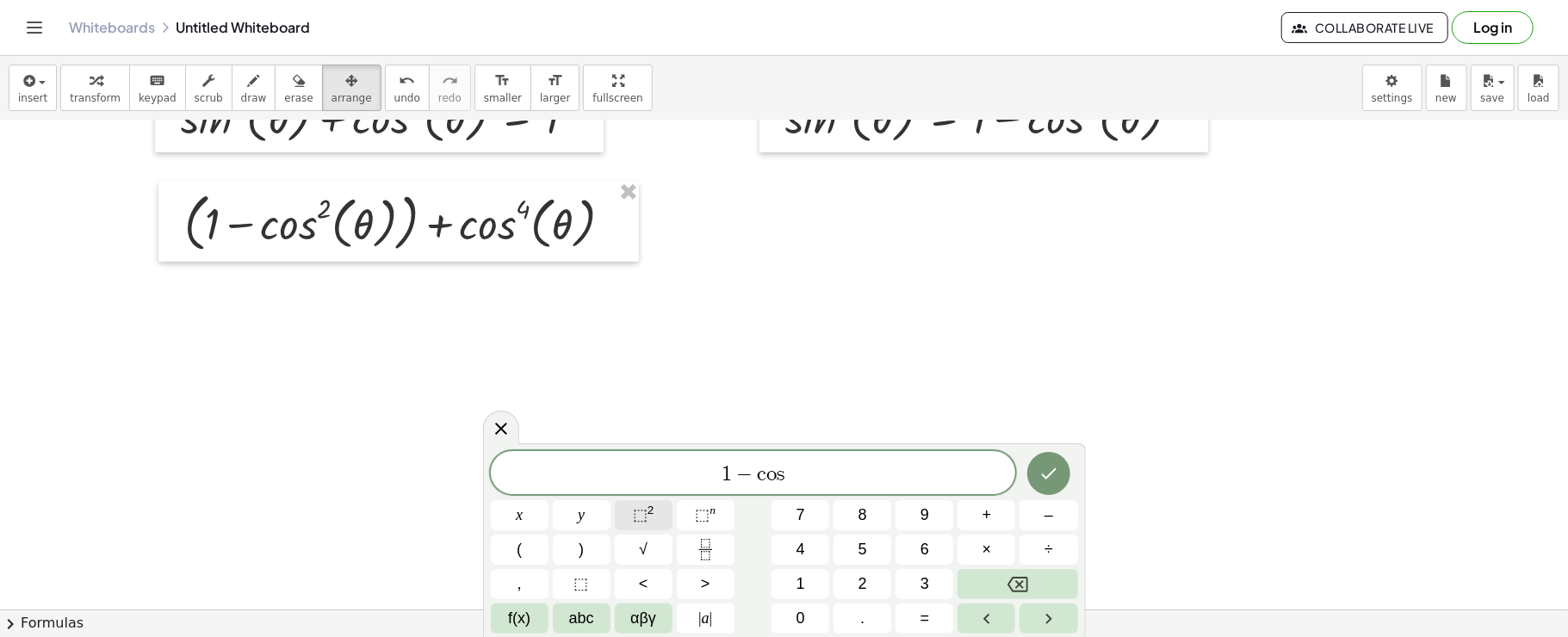
click at [625, 513] on button "⬚ 2" at bounding box center [644, 515] width 58 height 30
click at [648, 510] on sup "2" at bounding box center [650, 510] width 7 height 13
click at [658, 624] on button "αβγ" at bounding box center [644, 619] width 58 height 30
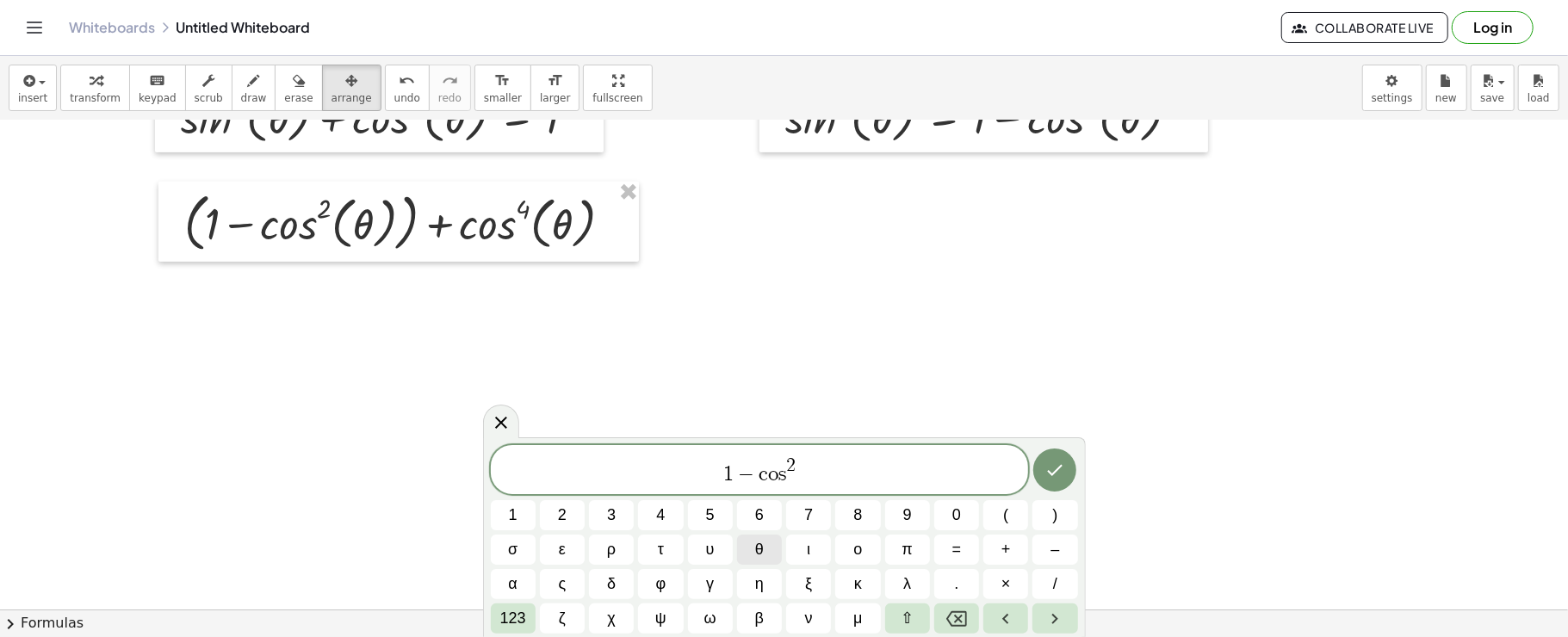
click at [775, 549] on button "θ" at bounding box center [759, 550] width 45 height 30
click at [760, 545] on span "θ" at bounding box center [759, 549] width 9 height 23
click at [509, 611] on span "123" at bounding box center [512, 619] width 26 height 23
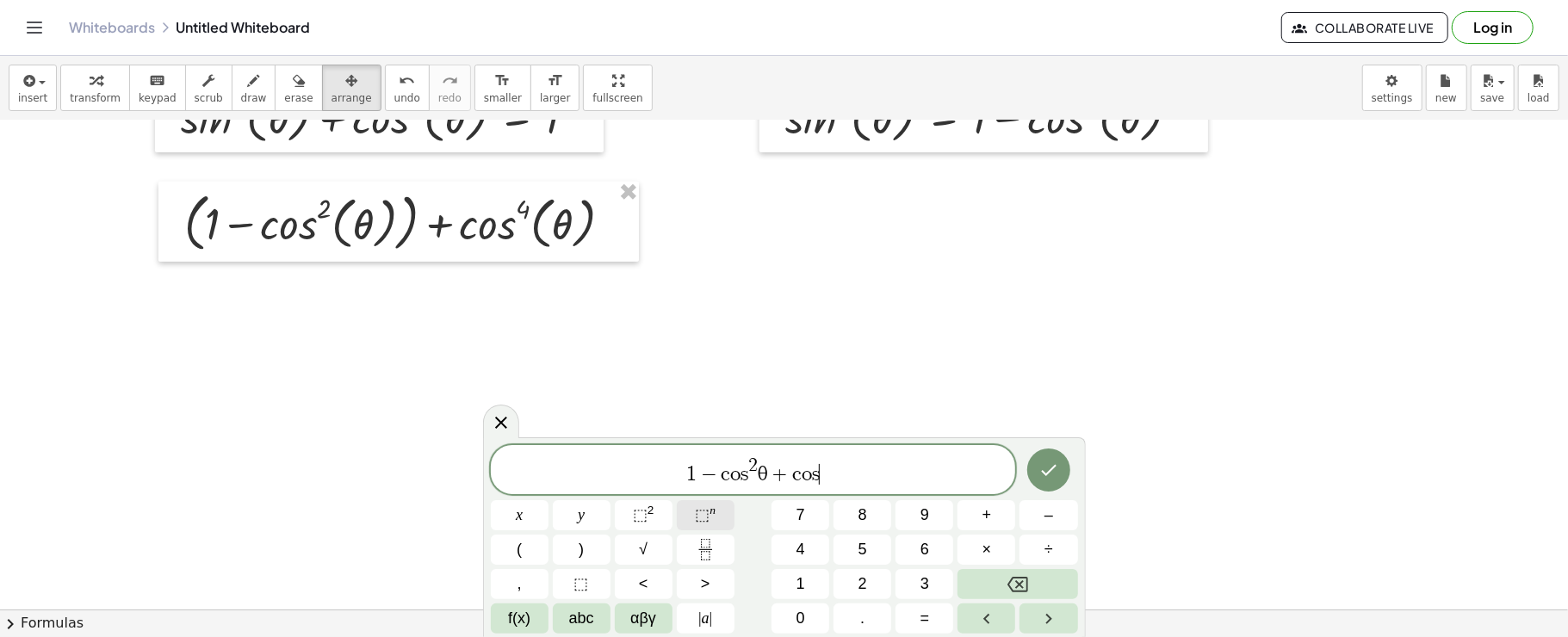
click at [703, 511] on span "⬚" at bounding box center [702, 515] width 14 height 17
click at [659, 613] on button "αβγ" at bounding box center [644, 619] width 58 height 30
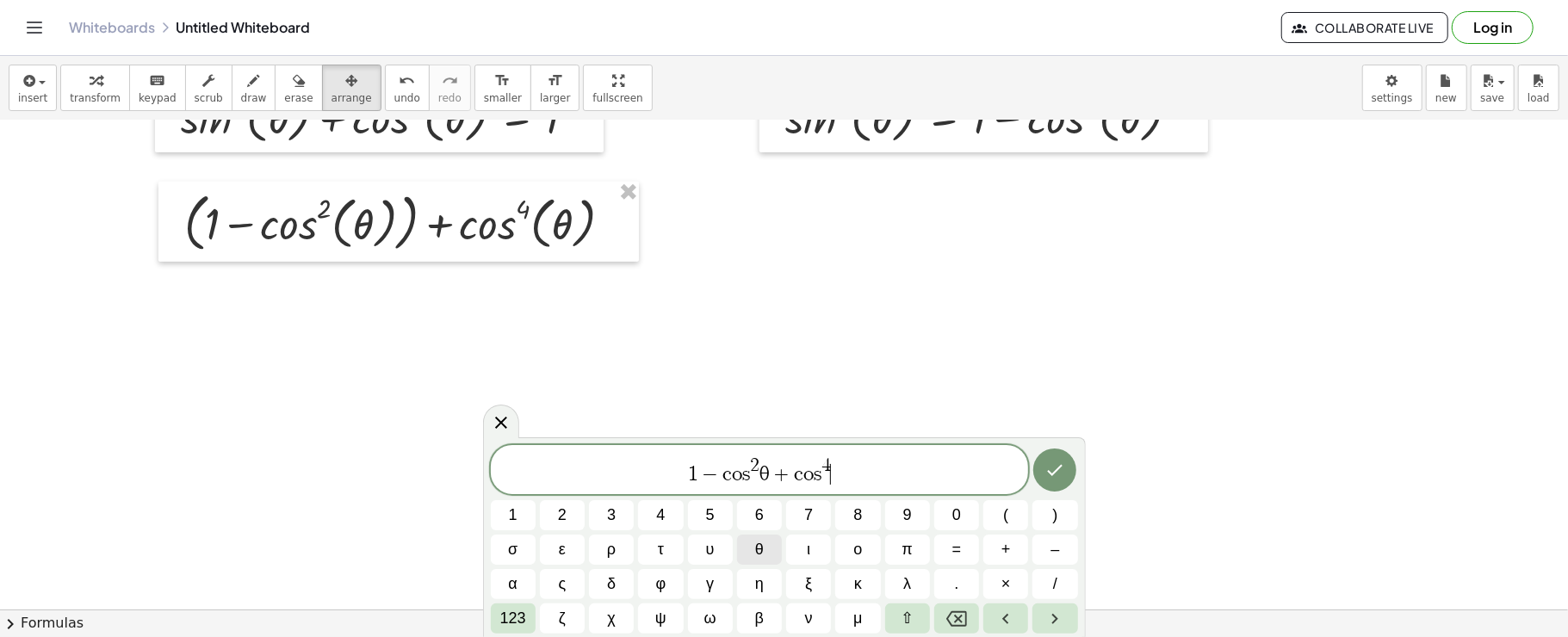
click at [768, 546] on button "θ" at bounding box center [759, 550] width 45 height 30
click at [1062, 465] on icon "Done" at bounding box center [1055, 470] width 21 height 21
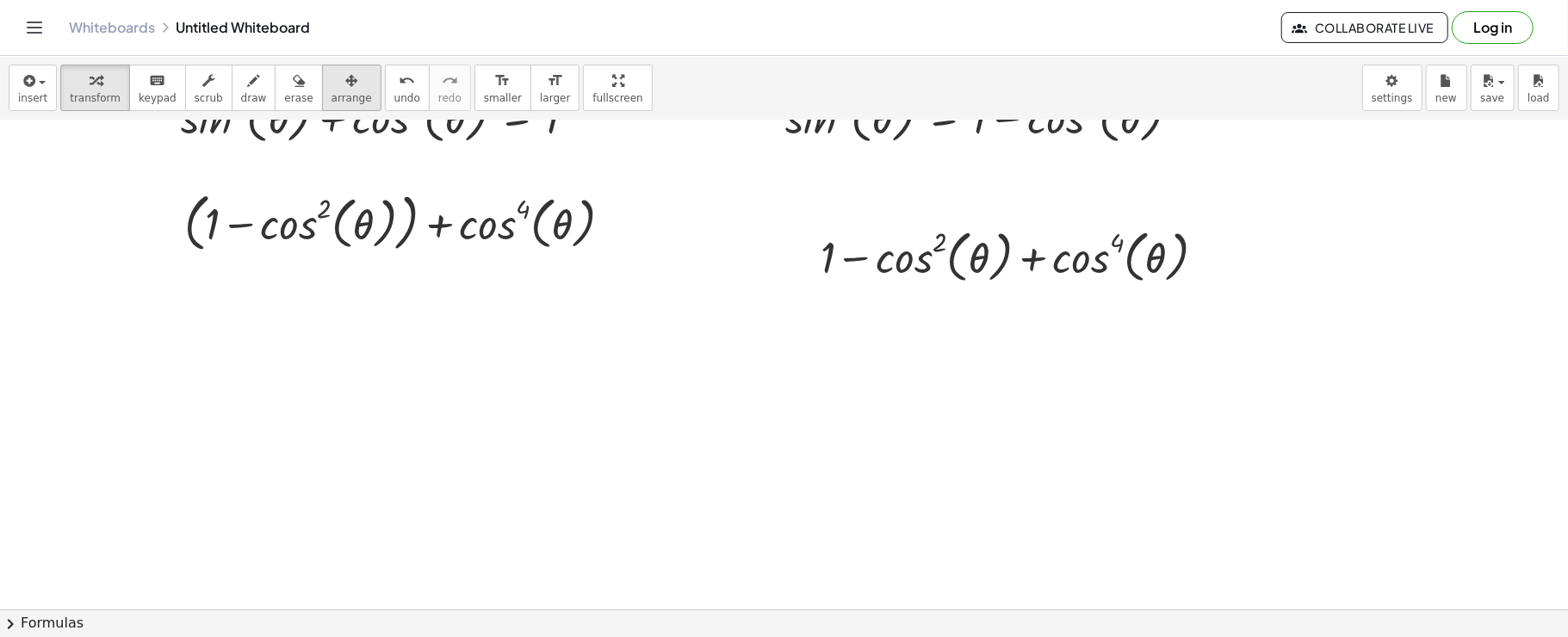
click at [331, 104] on span "arrange" at bounding box center [351, 98] width 41 height 12
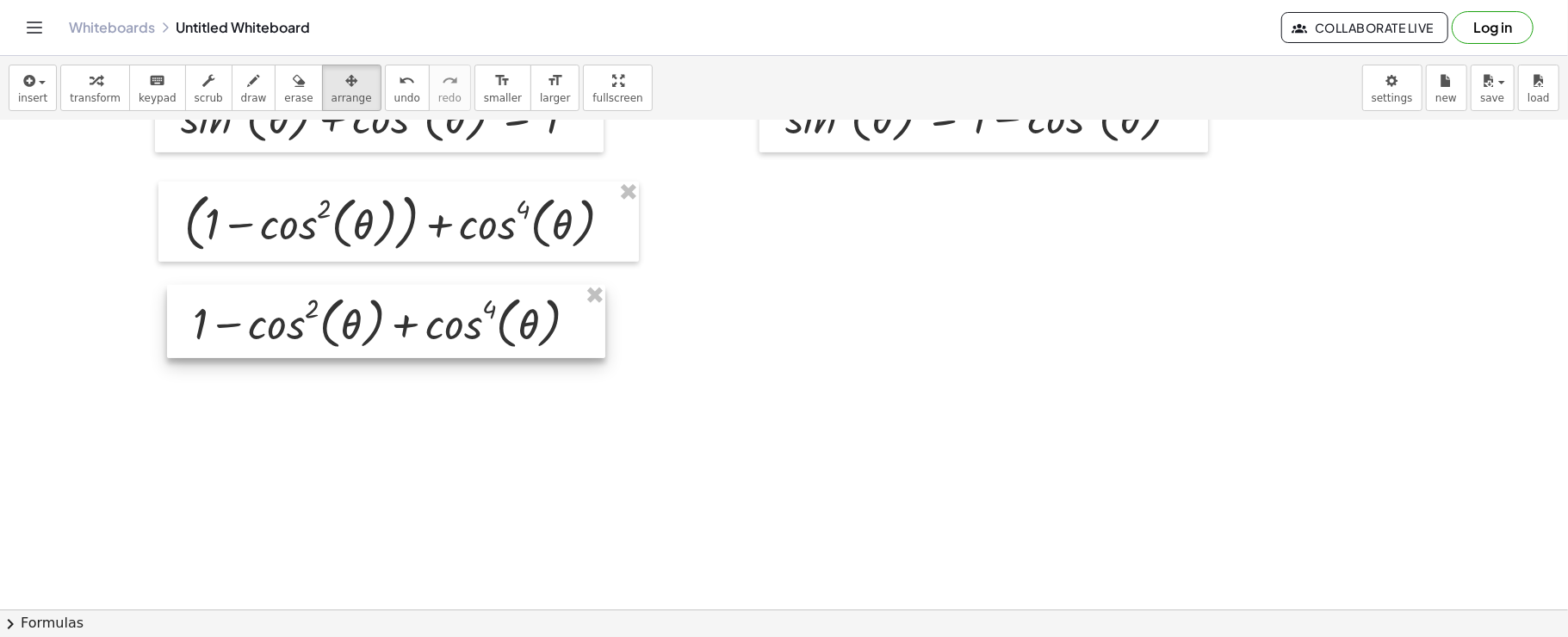
drag, startPoint x: 1050, startPoint y: 249, endPoint x: 427, endPoint y: 311, distance: 626.1
click at [427, 311] on div at bounding box center [386, 322] width 438 height 74
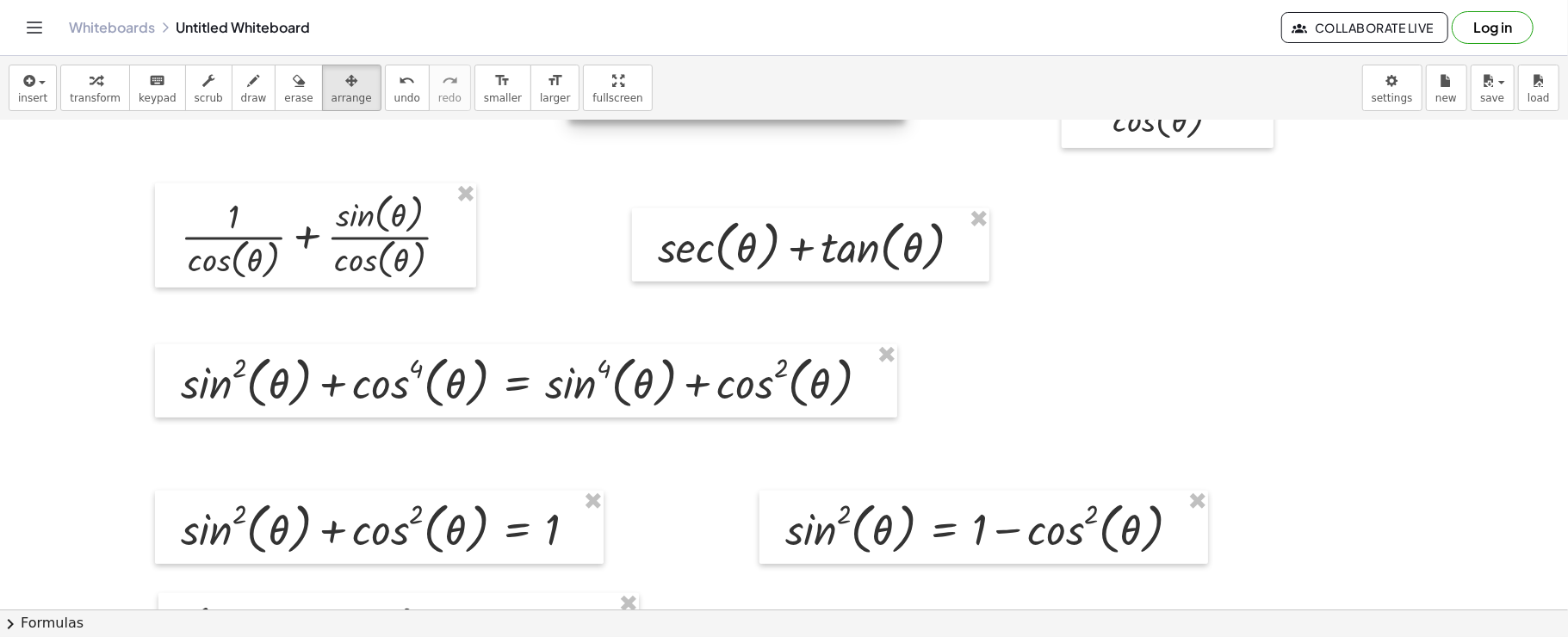
scroll to position [979, 0]
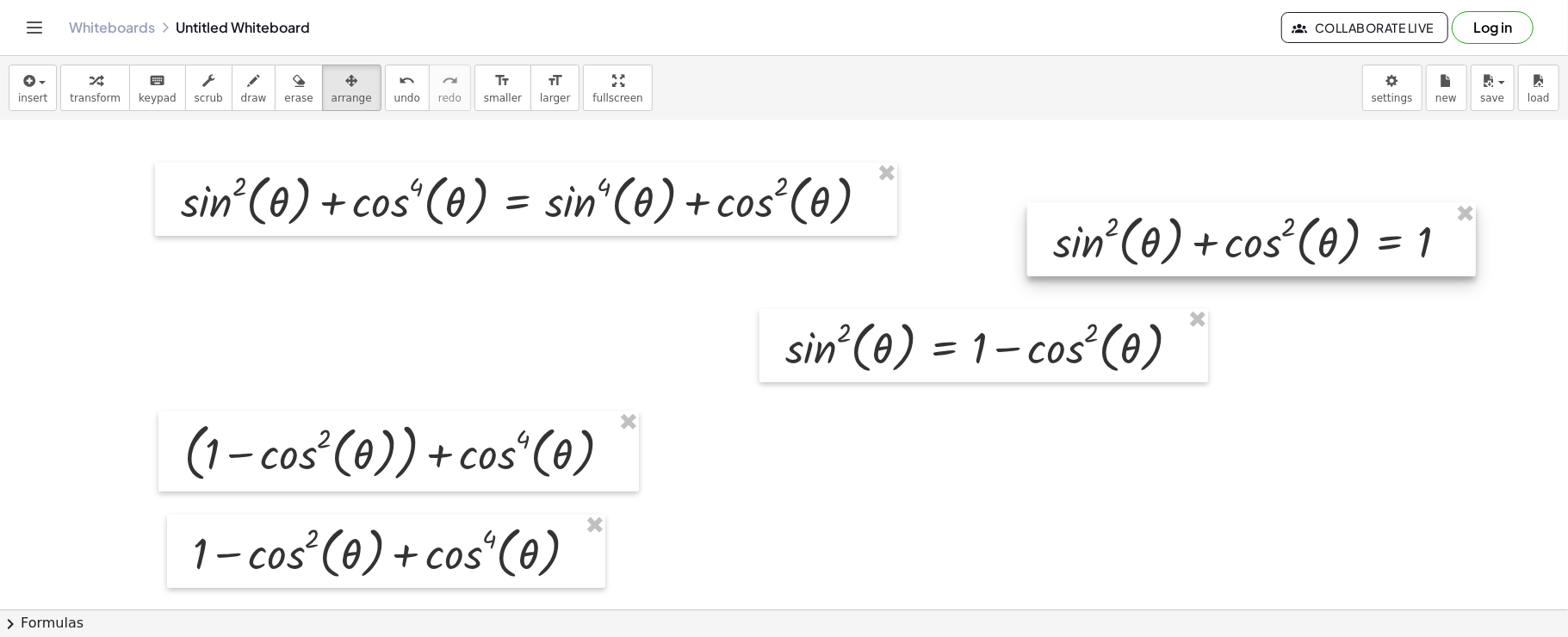
drag, startPoint x: 465, startPoint y: 368, endPoint x: 1341, endPoint y: 267, distance: 881.8
click at [1341, 267] on div at bounding box center [1251, 240] width 448 height 74
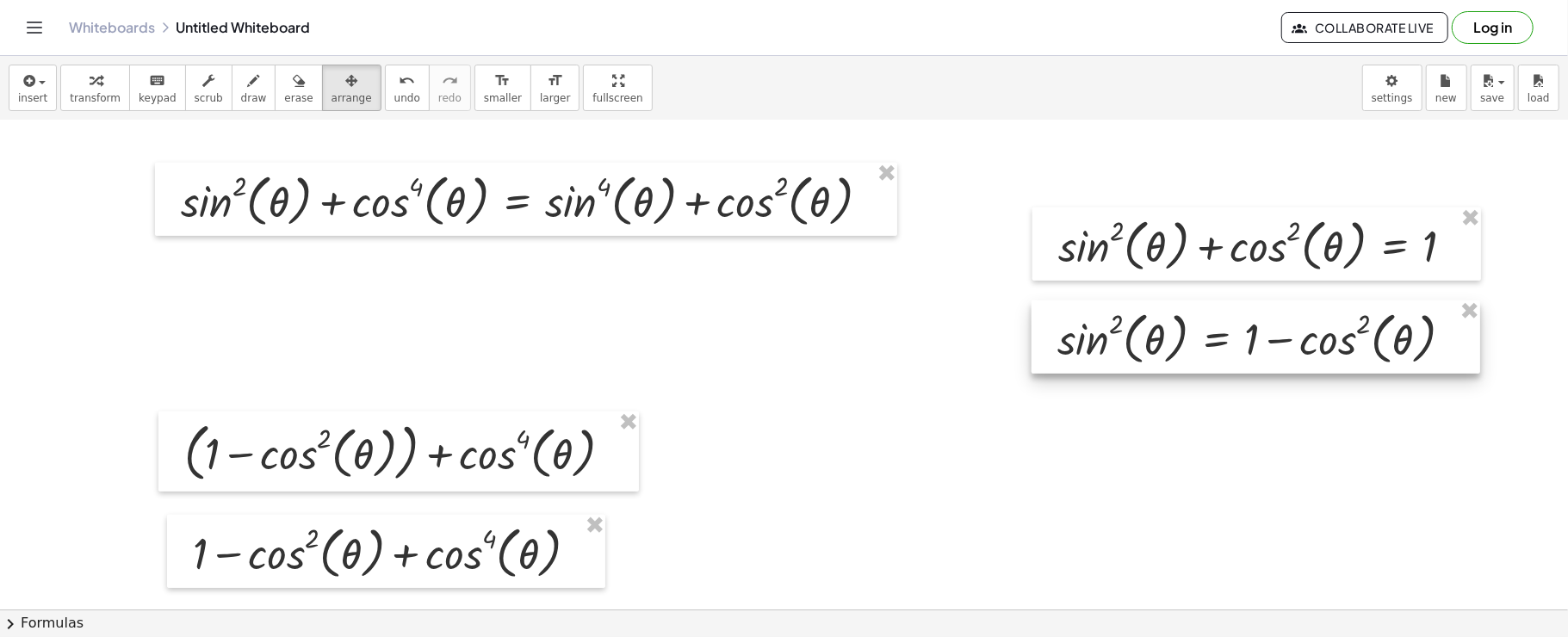
drag, startPoint x: 1106, startPoint y: 356, endPoint x: 1379, endPoint y: 348, distance: 273.1
click at [1379, 348] on div at bounding box center [1255, 338] width 448 height 74
click at [914, 388] on div at bounding box center [784, 121] width 1568 height 1960
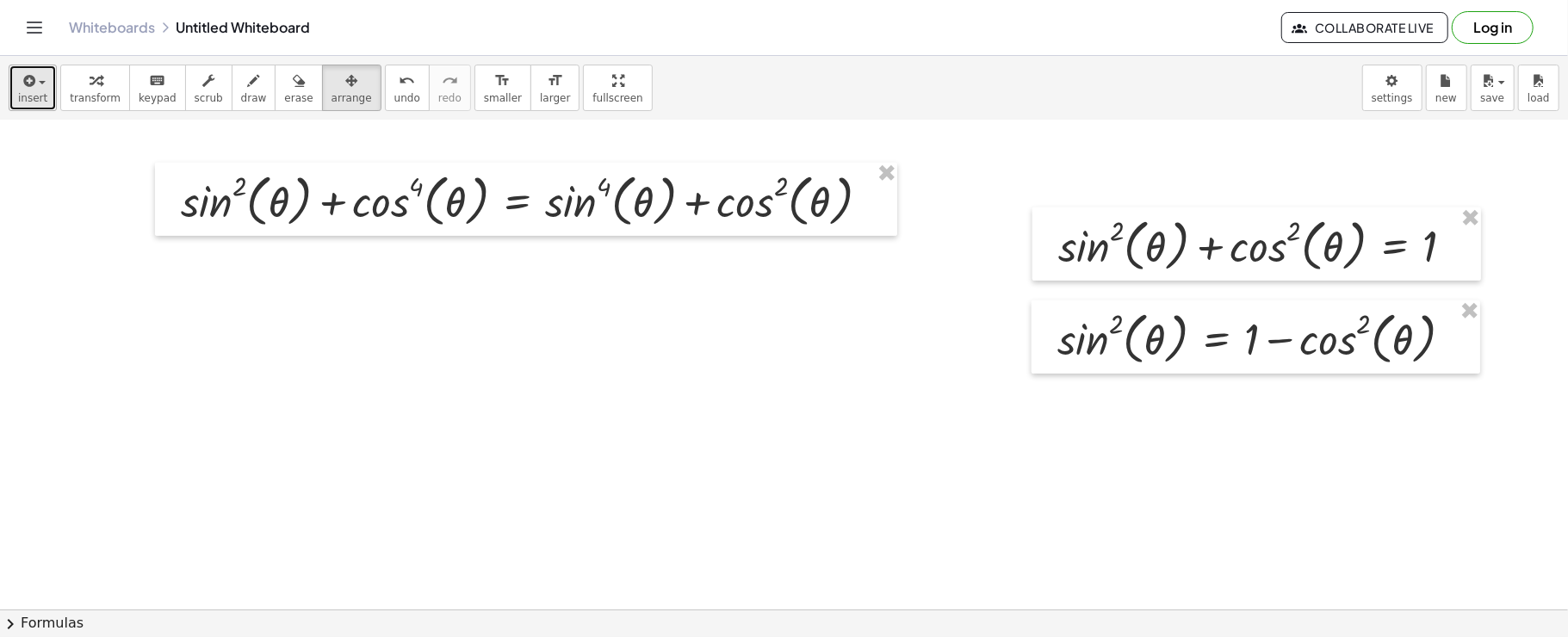
click at [39, 76] on div "button" at bounding box center [32, 80] width 30 height 21
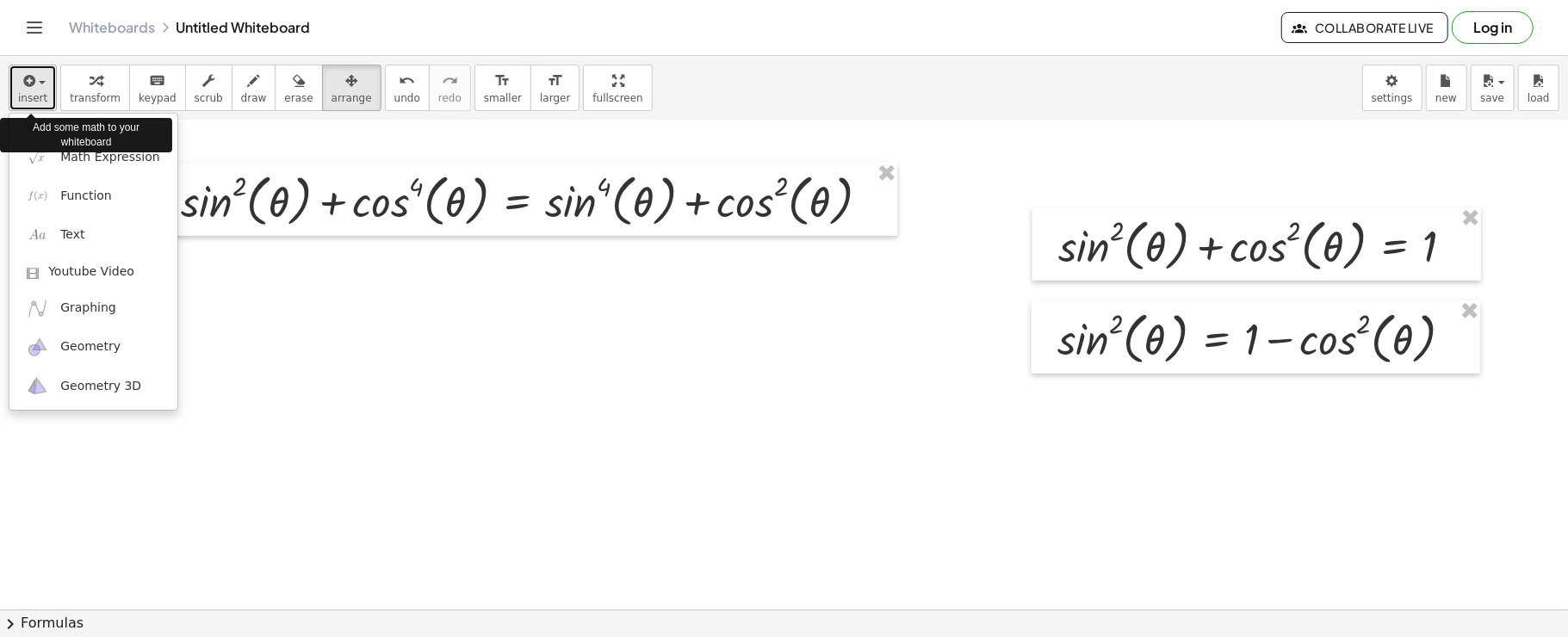
click at [24, 72] on icon "button" at bounding box center [28, 81] width 15 height 21
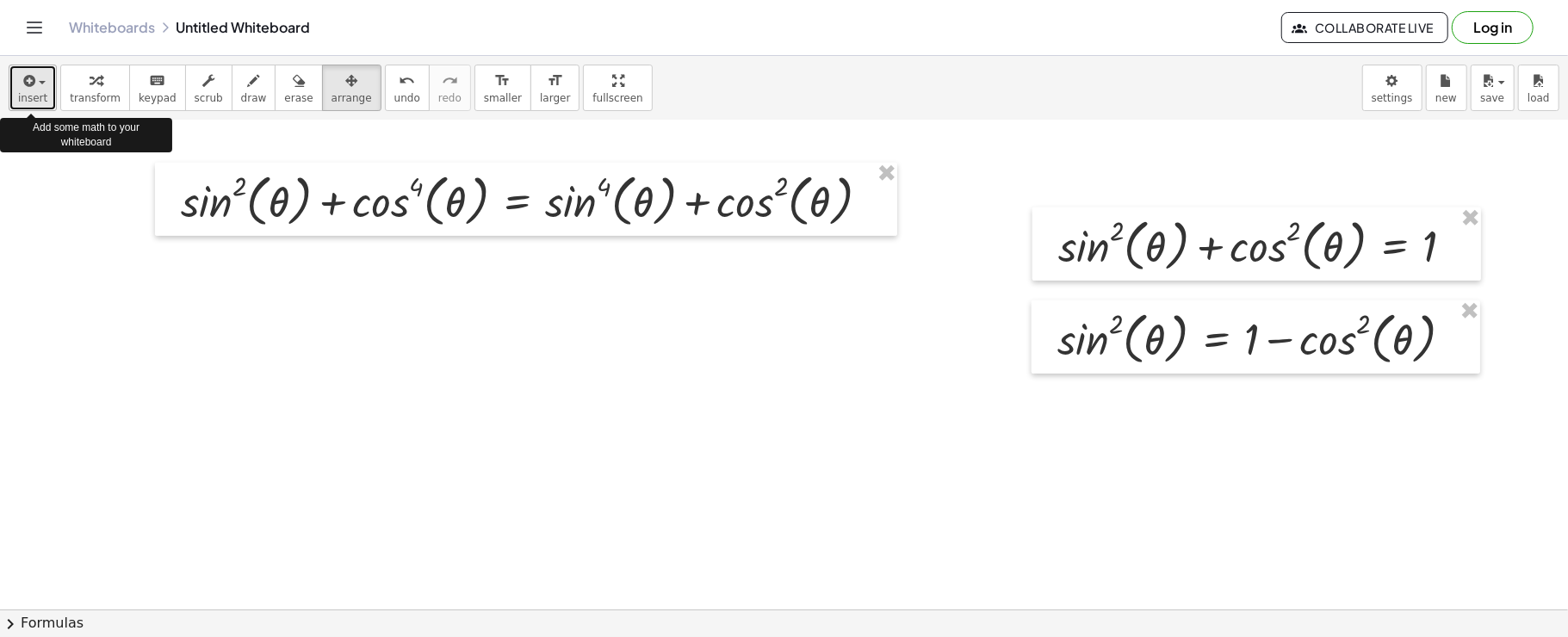
click at [24, 68] on button "insert" at bounding box center [32, 88] width 49 height 47
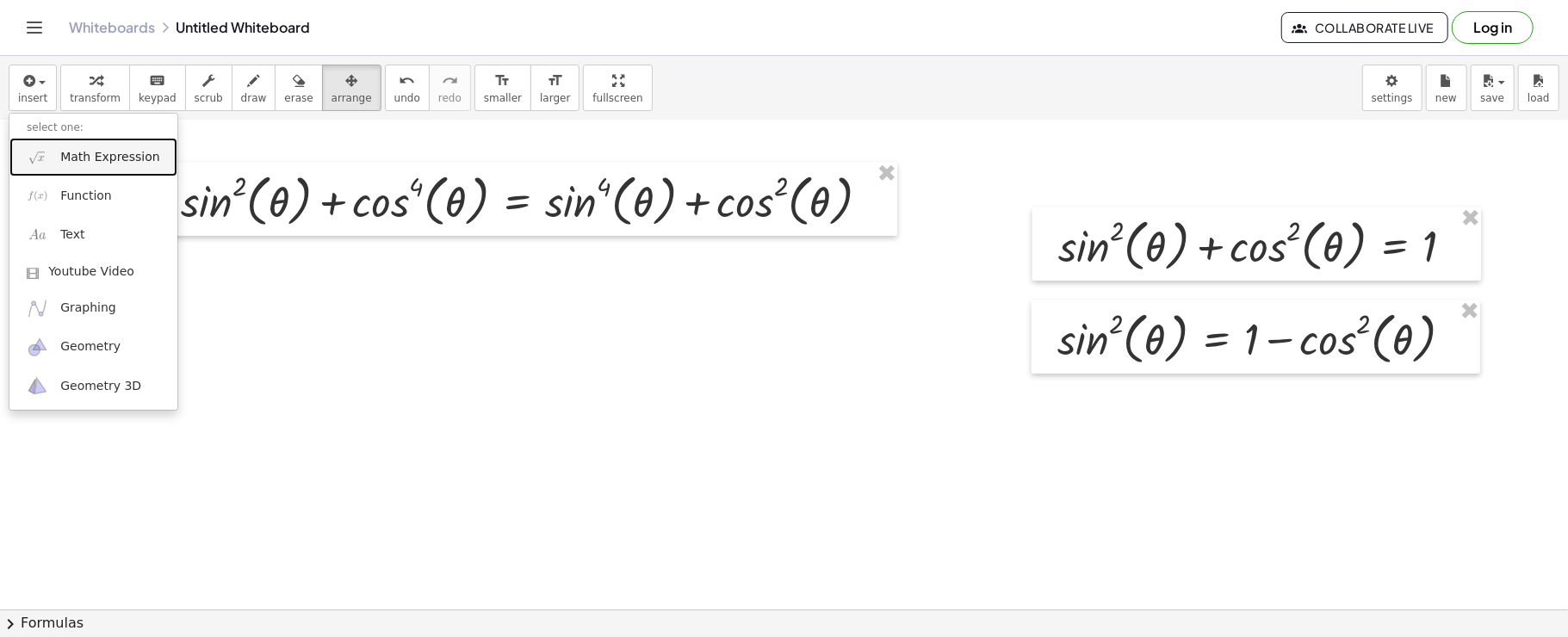
click at [39, 159] on img at bounding box center [37, 157] width 22 height 22
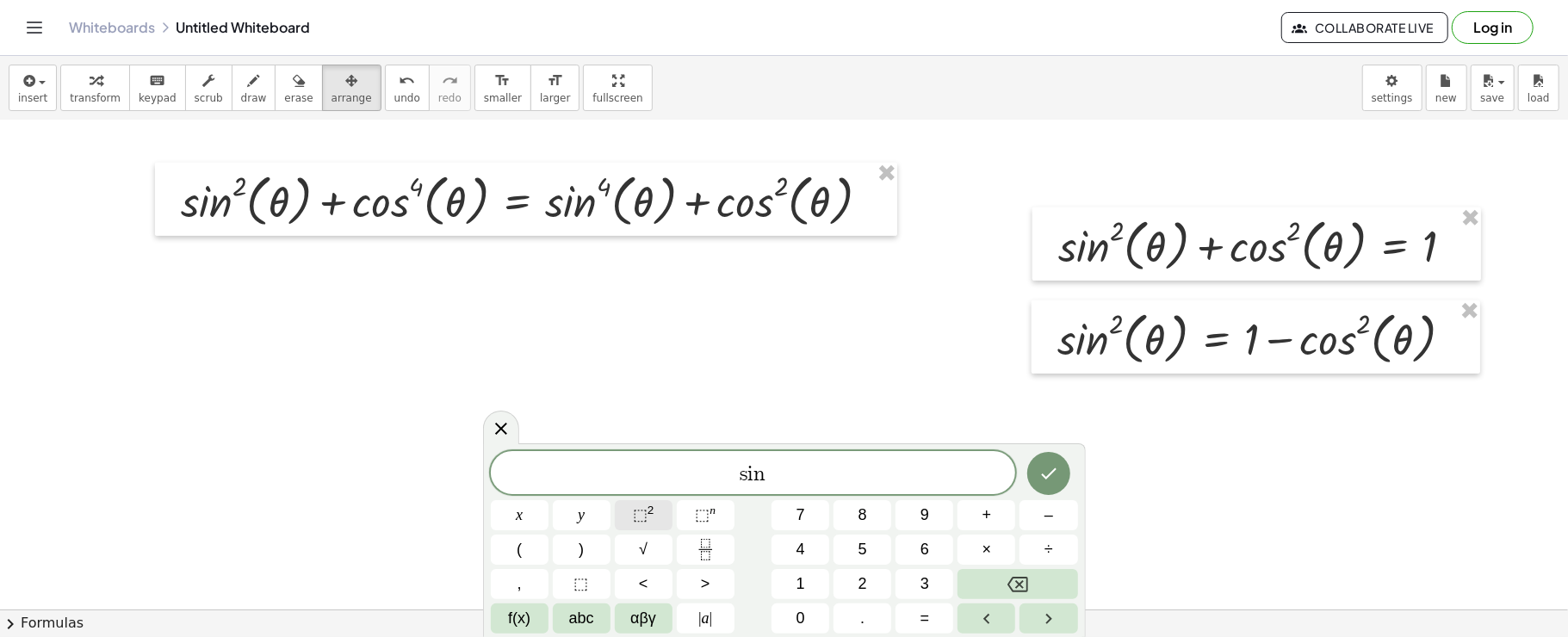
click at [647, 522] on span "⬚ 2" at bounding box center [644, 515] width 22 height 23
click at [663, 617] on button "αβγ" at bounding box center [644, 619] width 58 height 30
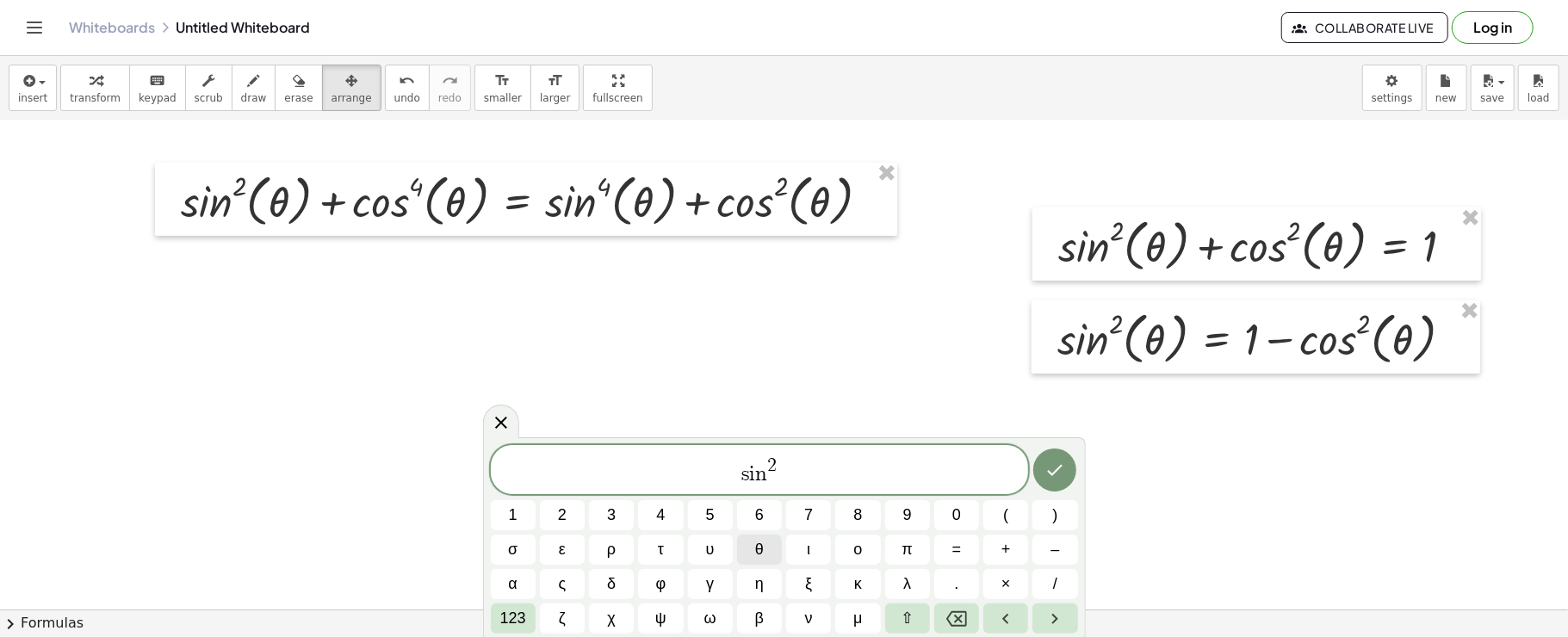
click at [763, 547] on span "θ" at bounding box center [759, 549] width 9 height 23
click at [500, 617] on span "123" at bounding box center [512, 619] width 26 height 23
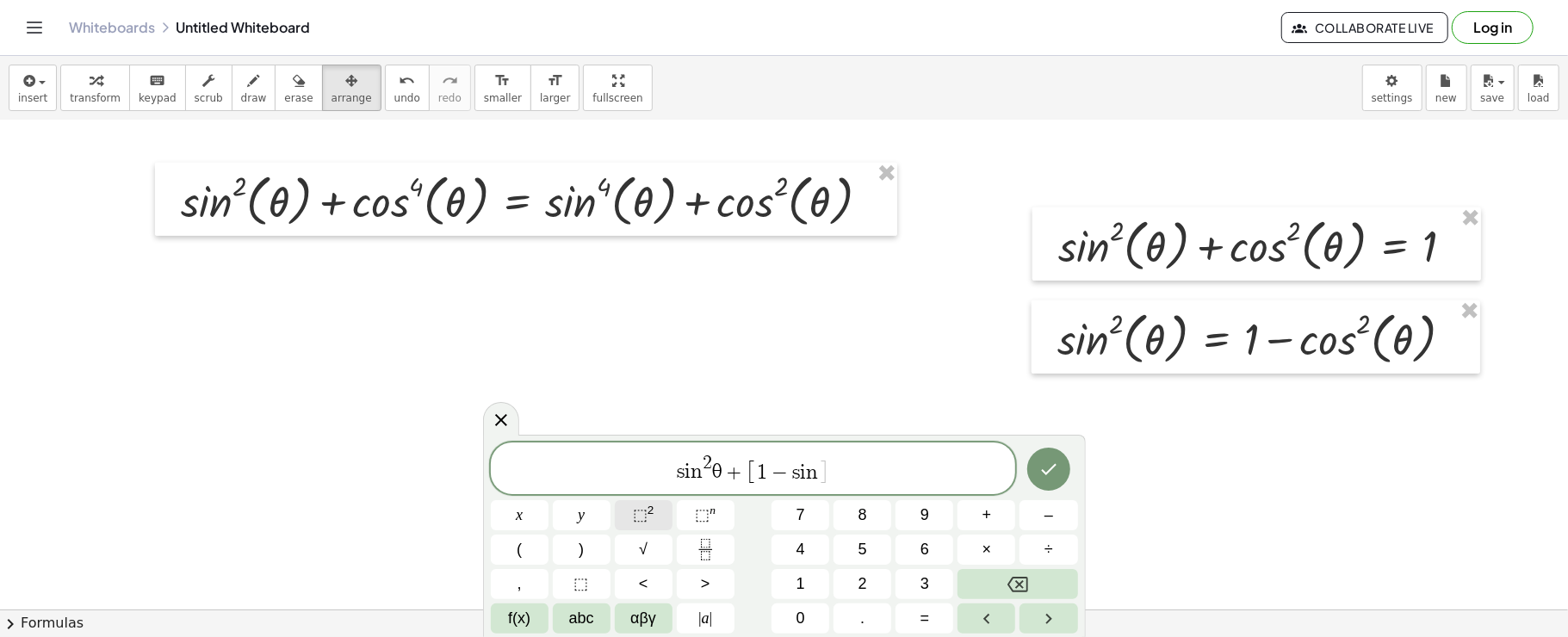
click at [659, 515] on button "⬚ 2" at bounding box center [644, 515] width 58 height 30
click at [659, 617] on button "αβγ" at bounding box center [644, 619] width 58 height 30
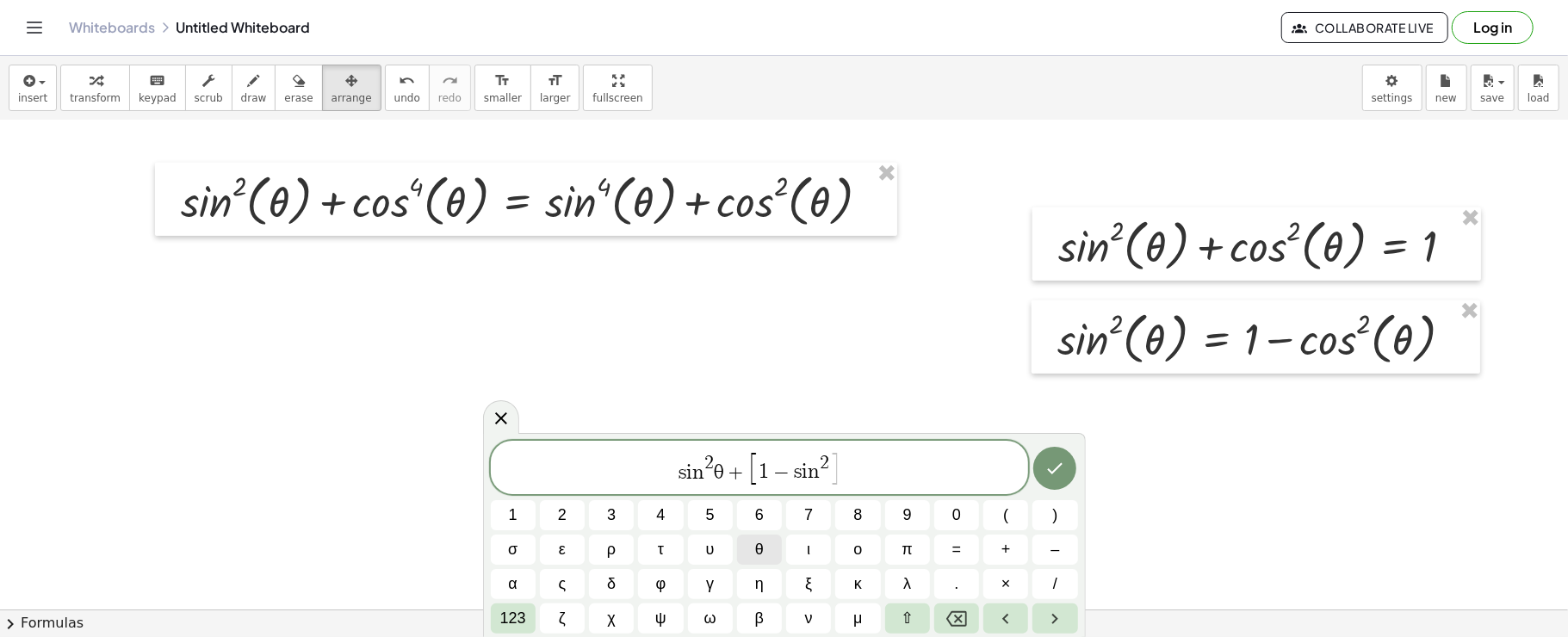
click at [769, 547] on button "θ" at bounding box center [759, 550] width 45 height 30
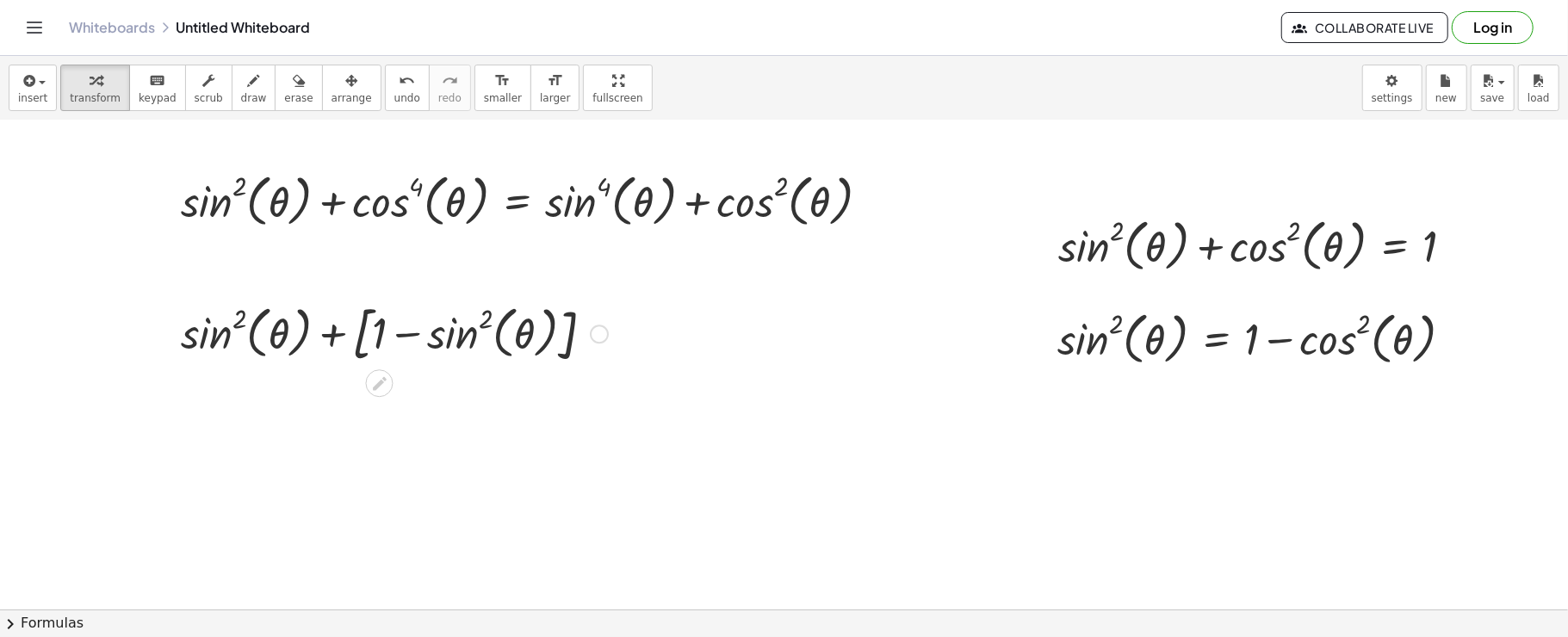
click at [603, 332] on div at bounding box center [600, 334] width 19 height 19
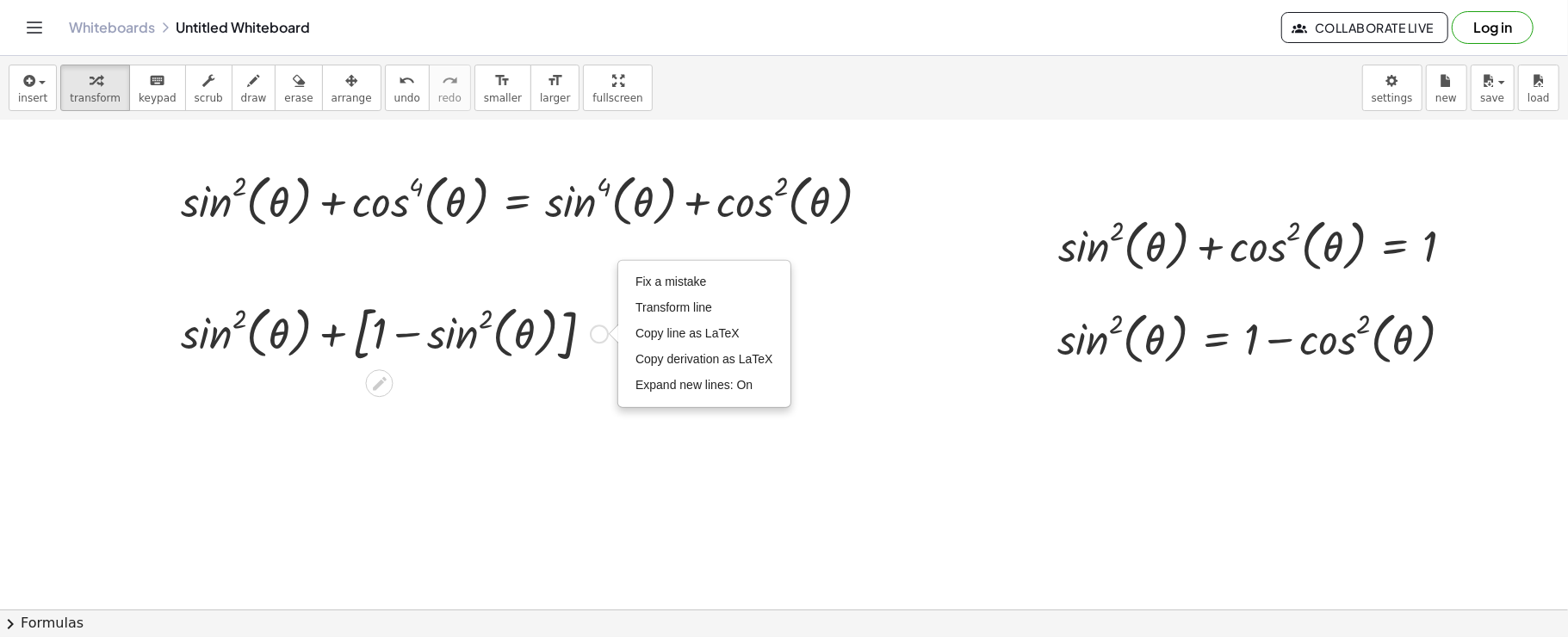
click at [627, 274] on div "Fix a mistake Transform line Copy line as LaTeX Copy derivation as LaTeX Expand…" at bounding box center [704, 334] width 170 height 145
click at [655, 277] on span "Fix a mistake" at bounding box center [670, 282] width 70 height 13
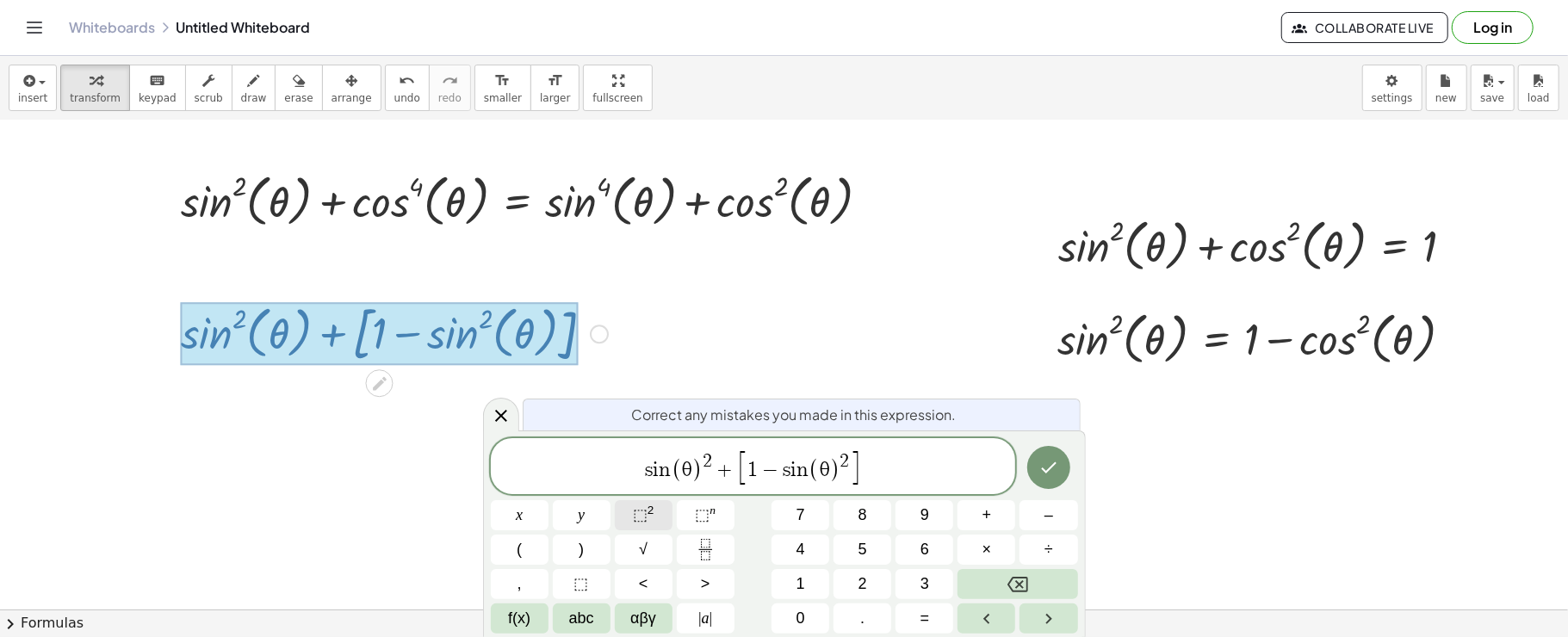
click at [660, 524] on button "⬚ 2" at bounding box center [644, 515] width 58 height 30
click at [1055, 462] on icon "Done" at bounding box center [1049, 468] width 21 height 21
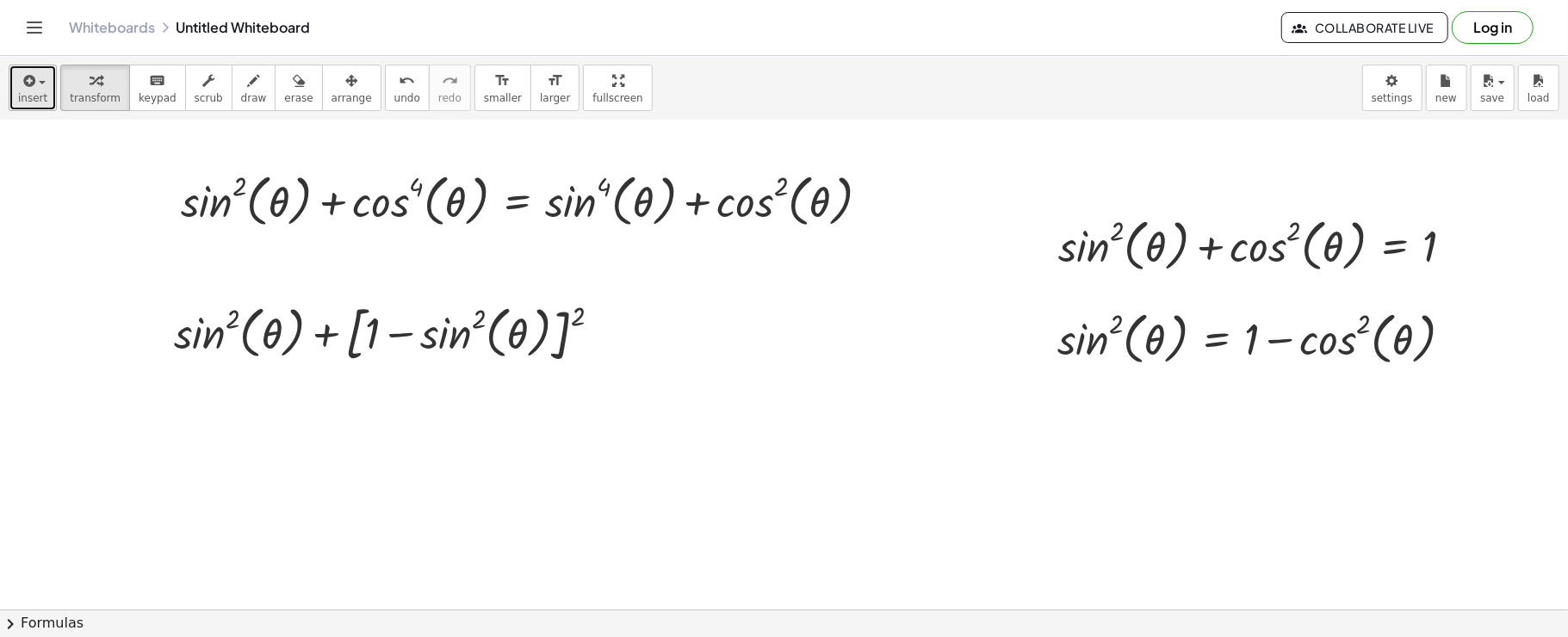
click at [17, 84] on button "insert" at bounding box center [32, 88] width 49 height 47
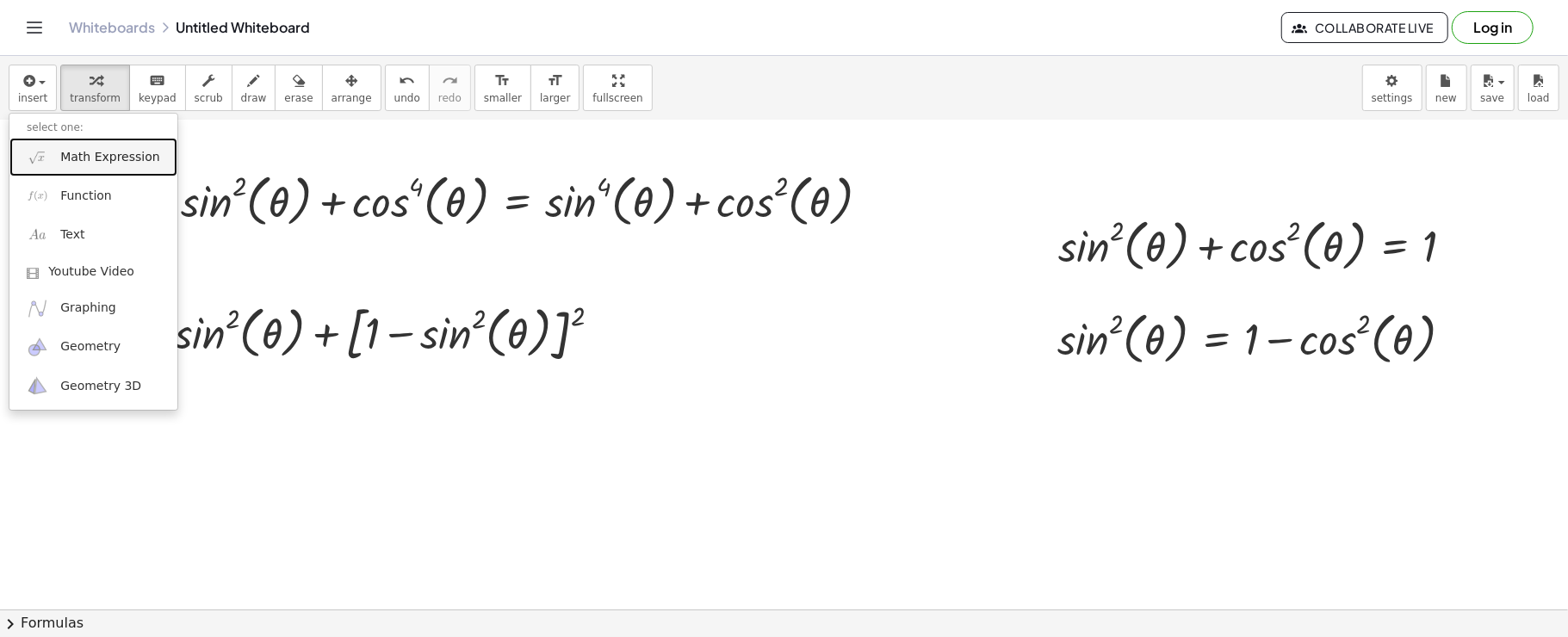
click at [23, 157] on link "Math Expression" at bounding box center [93, 157] width 168 height 39
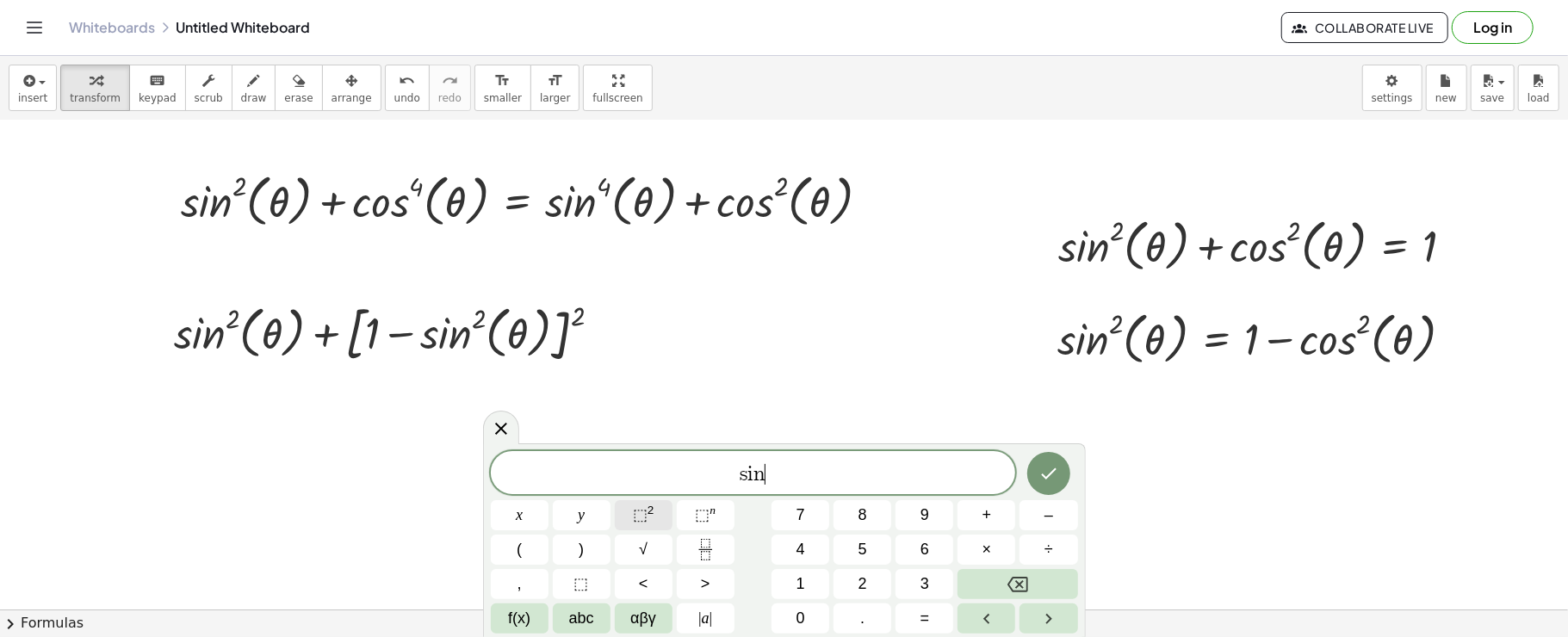
click at [655, 511] on button "⬚ 2" at bounding box center [644, 515] width 58 height 30
click at [651, 626] on span "αβγ" at bounding box center [643, 619] width 26 height 23
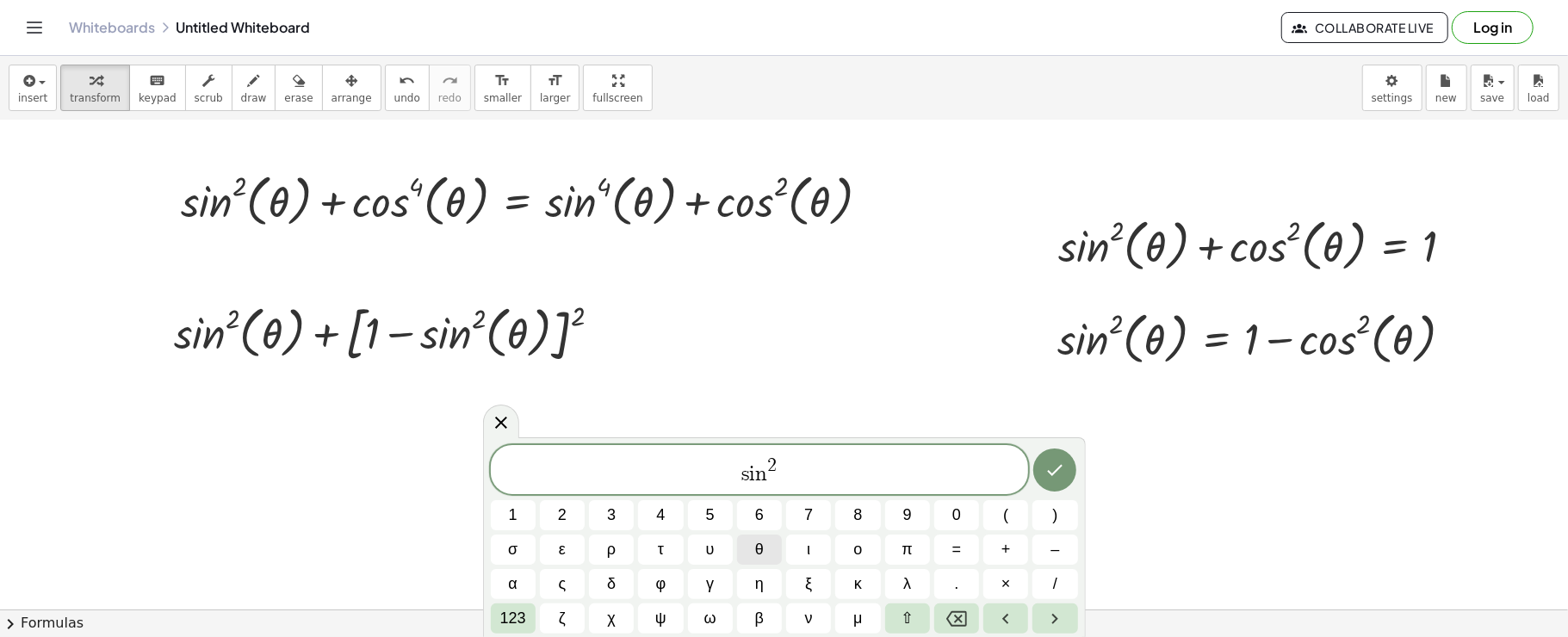
click at [779, 554] on button "θ" at bounding box center [759, 550] width 45 height 30
click at [510, 614] on span "123" at bounding box center [512, 619] width 26 height 23
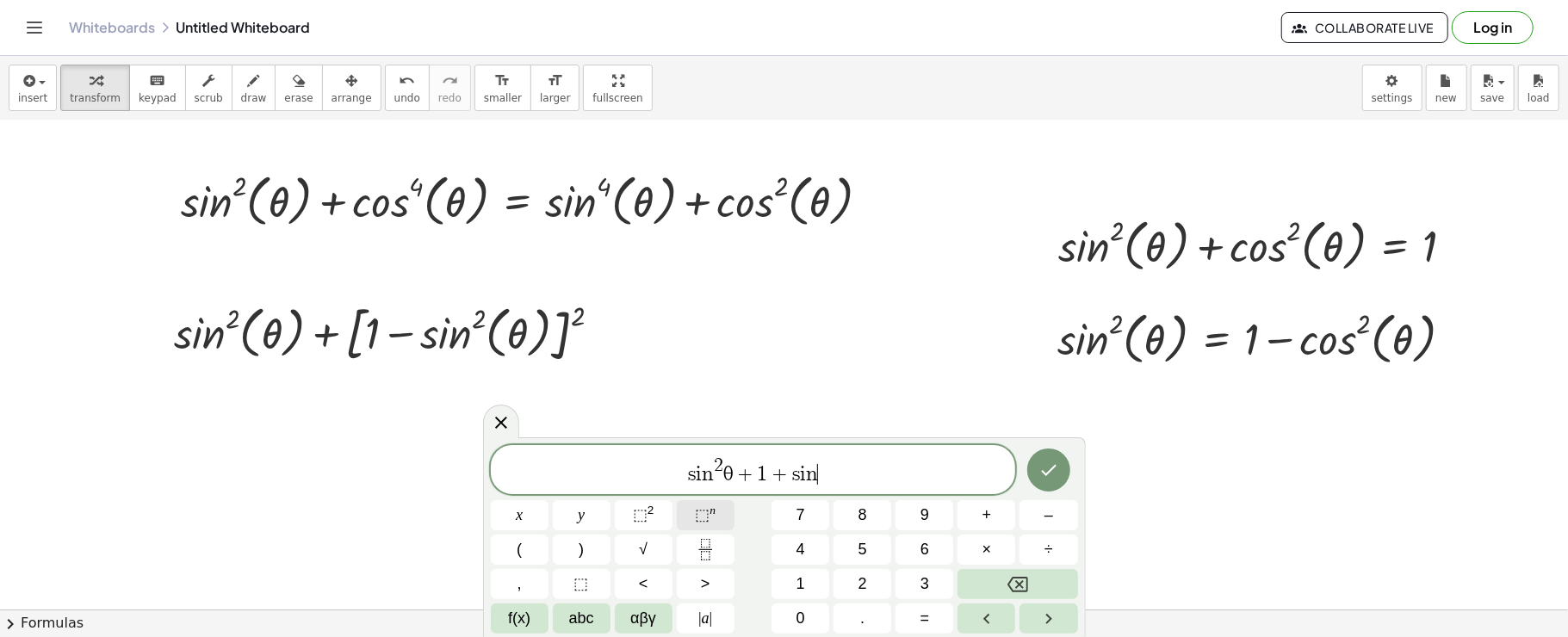
click at [711, 511] on sup "n" at bounding box center [712, 510] width 6 height 13
click at [644, 622] on span "αβγ" at bounding box center [643, 619] width 26 height 23
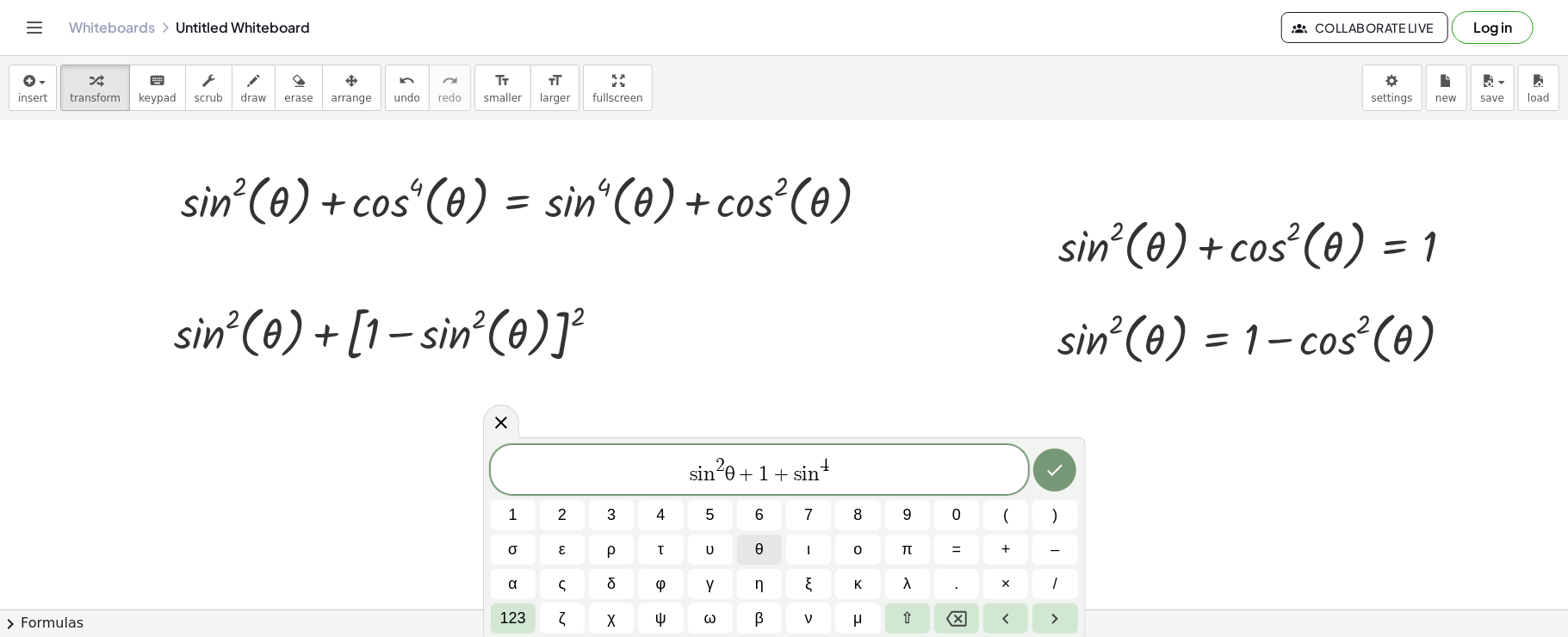
click at [769, 542] on button "θ" at bounding box center [759, 550] width 45 height 30
click at [770, 539] on button "θ" at bounding box center [759, 550] width 45 height 30
click at [1052, 473] on icon "Done" at bounding box center [1055, 470] width 21 height 21
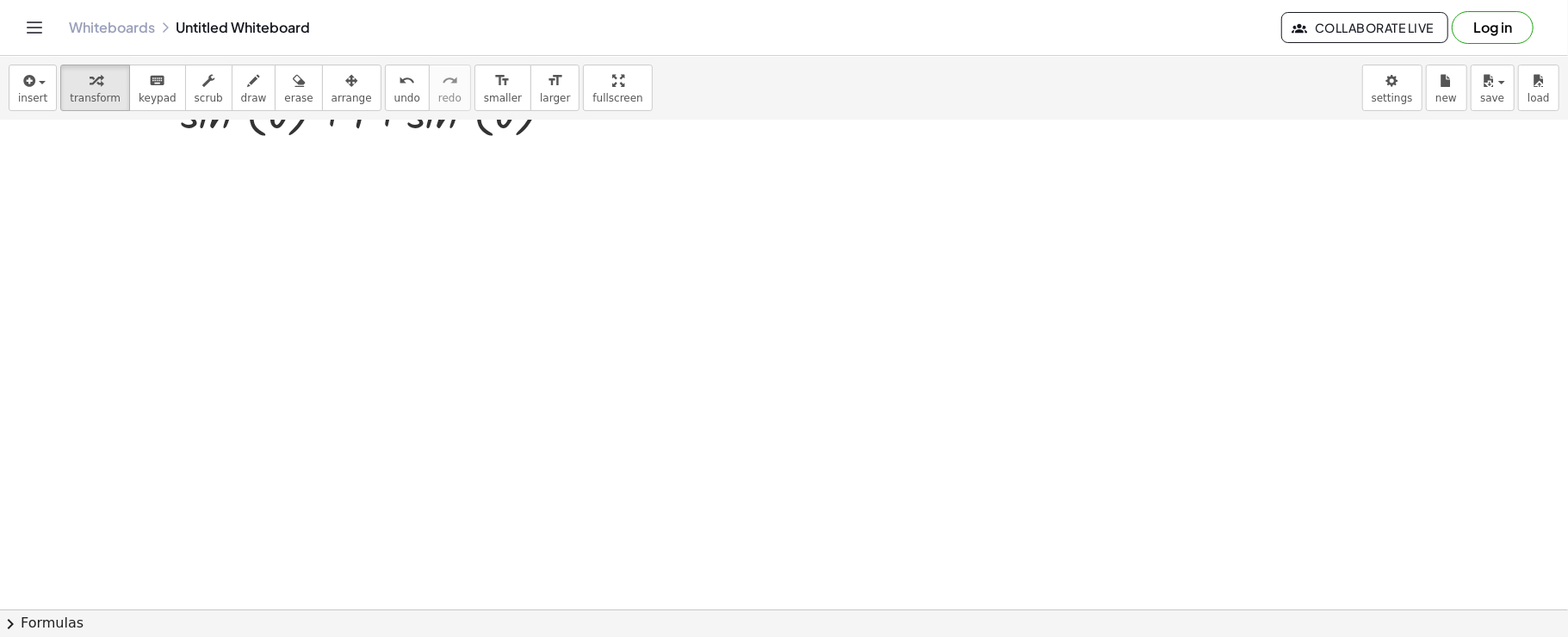
scroll to position [1439, 0]
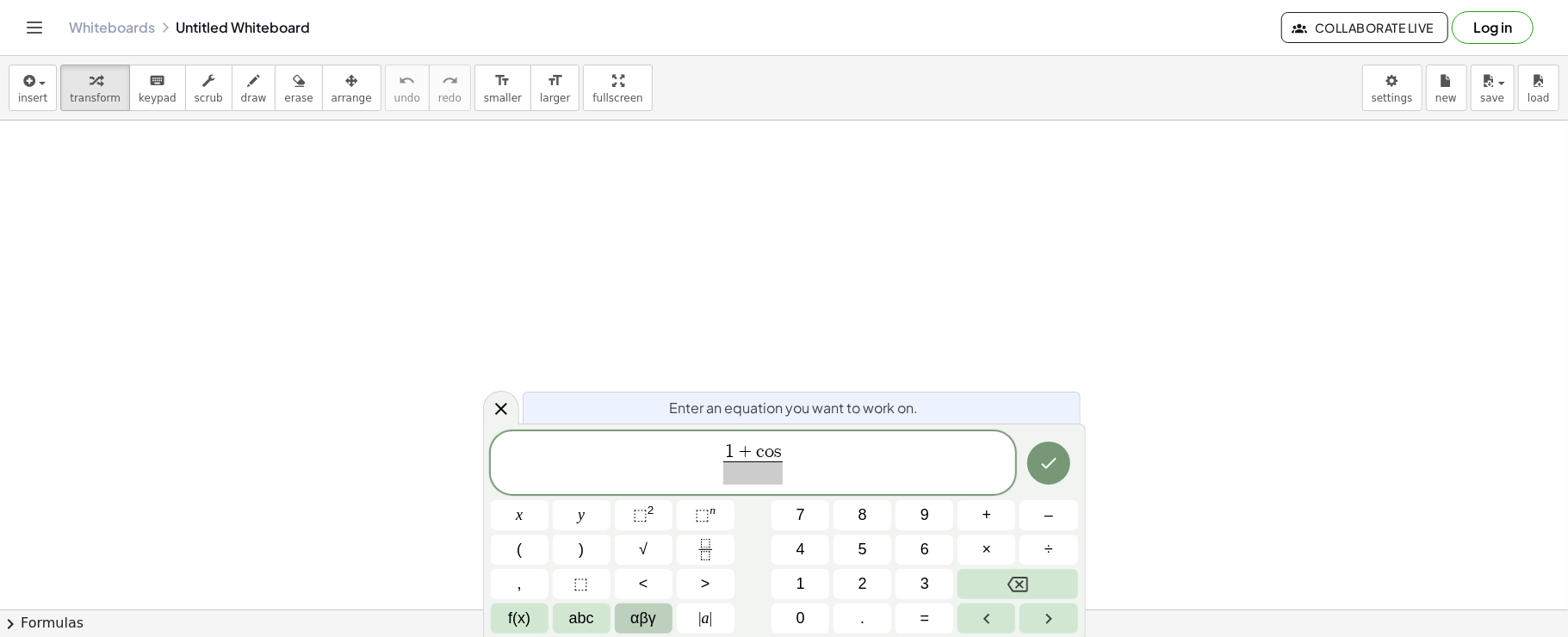
click at [656, 622] on button "αβγ" at bounding box center [644, 619] width 58 height 30
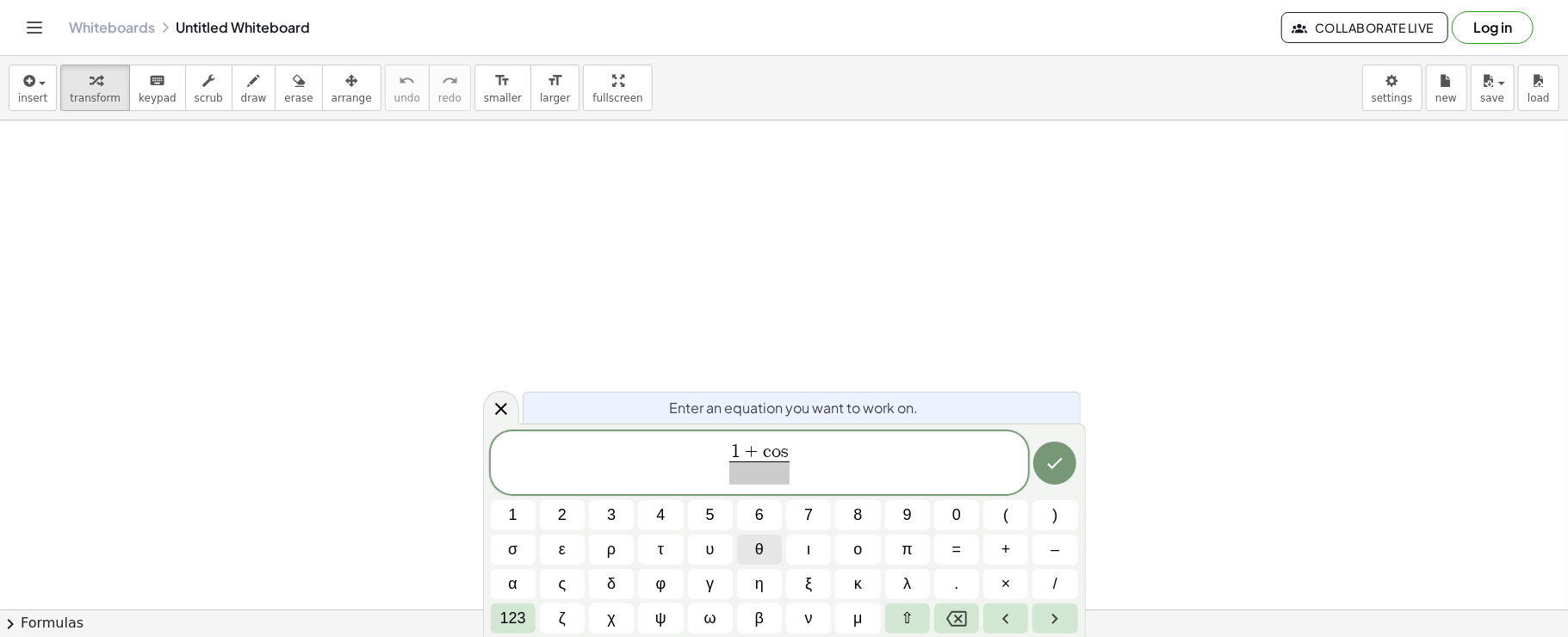
click at [765, 545] on button "θ" at bounding box center [759, 550] width 45 height 30
click at [762, 555] on span "θ" at bounding box center [759, 549] width 9 height 23
click at [1052, 449] on button "Done" at bounding box center [1054, 463] width 43 height 43
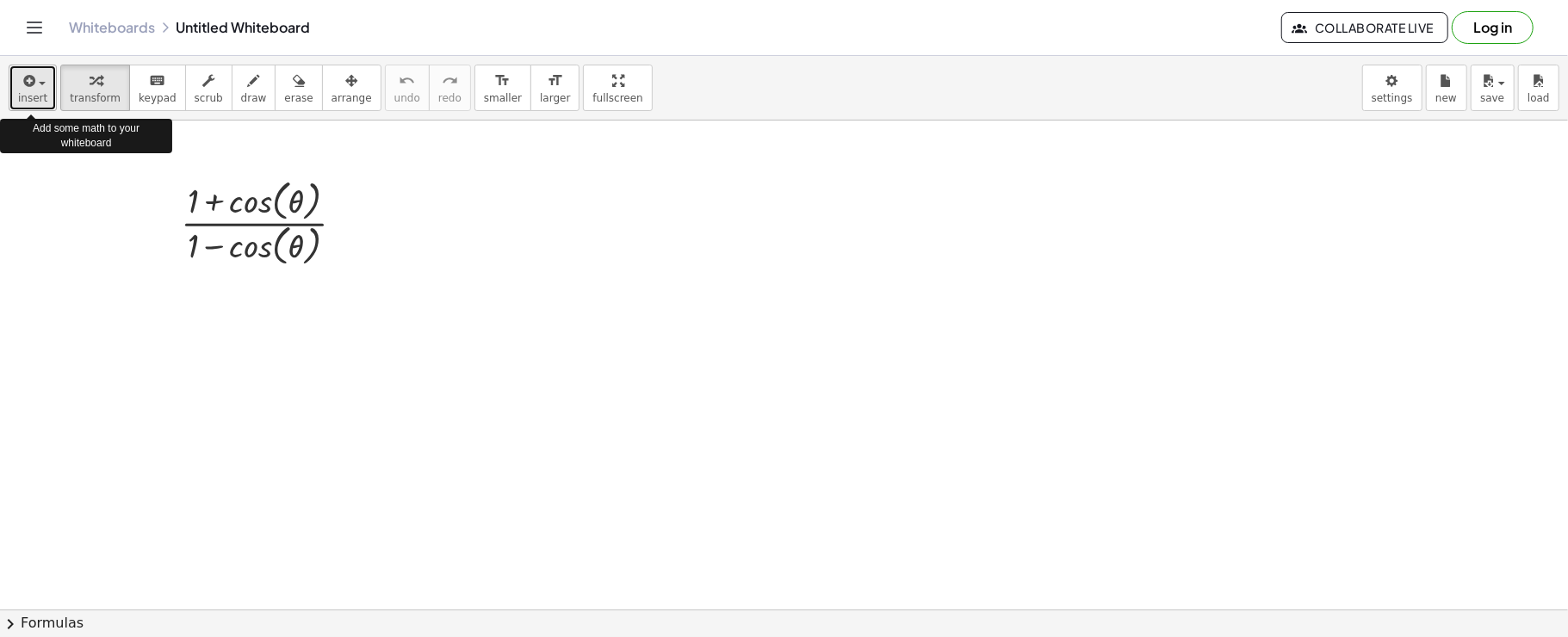
click at [23, 72] on icon "button" at bounding box center [28, 81] width 15 height 21
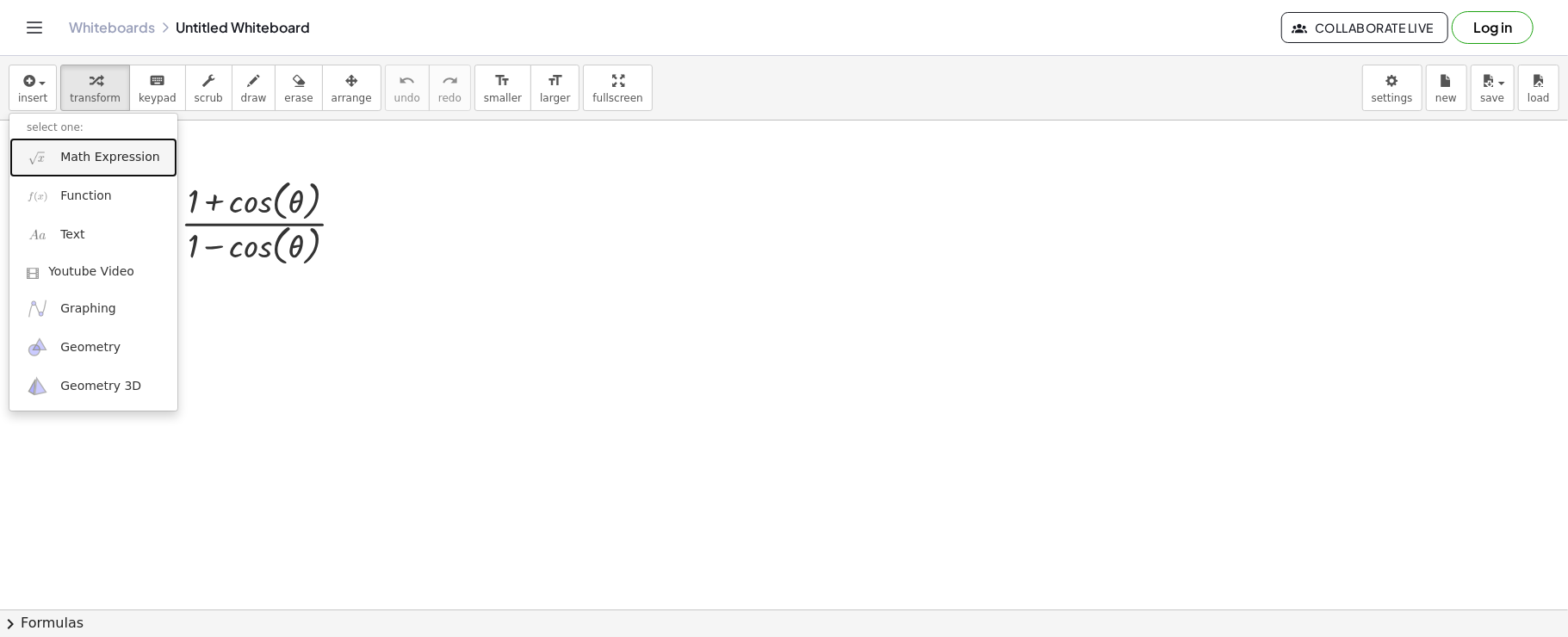
click at [43, 166] on img at bounding box center [37, 157] width 22 height 22
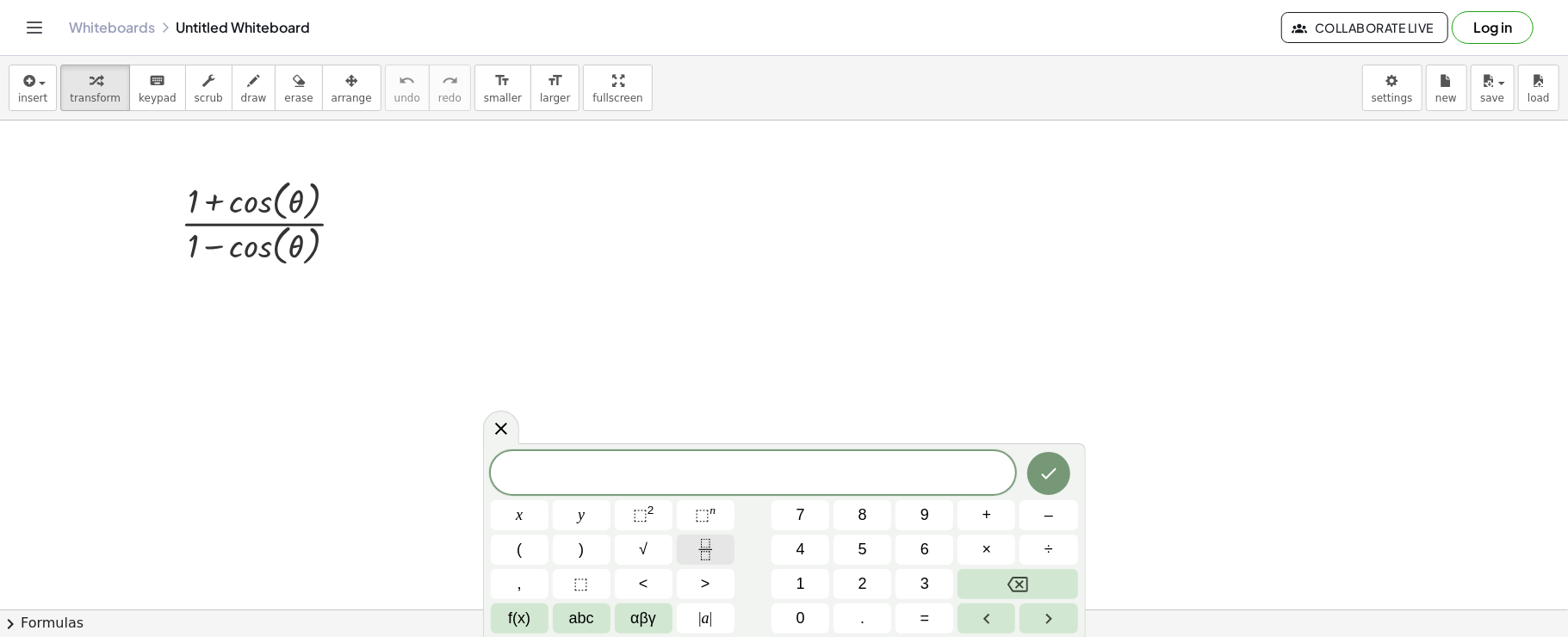
click at [699, 546] on icon "Fraction" at bounding box center [705, 549] width 22 height 22
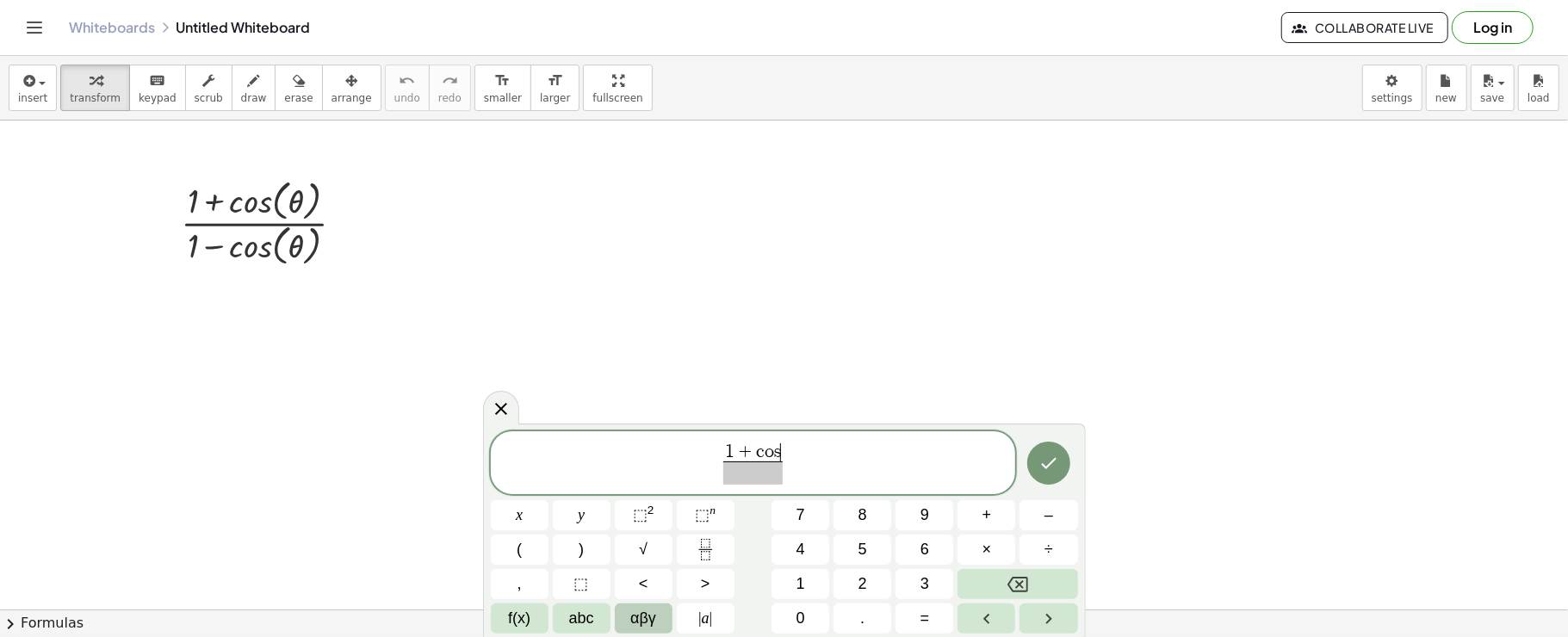
click at [662, 613] on button "αβγ" at bounding box center [644, 619] width 58 height 30
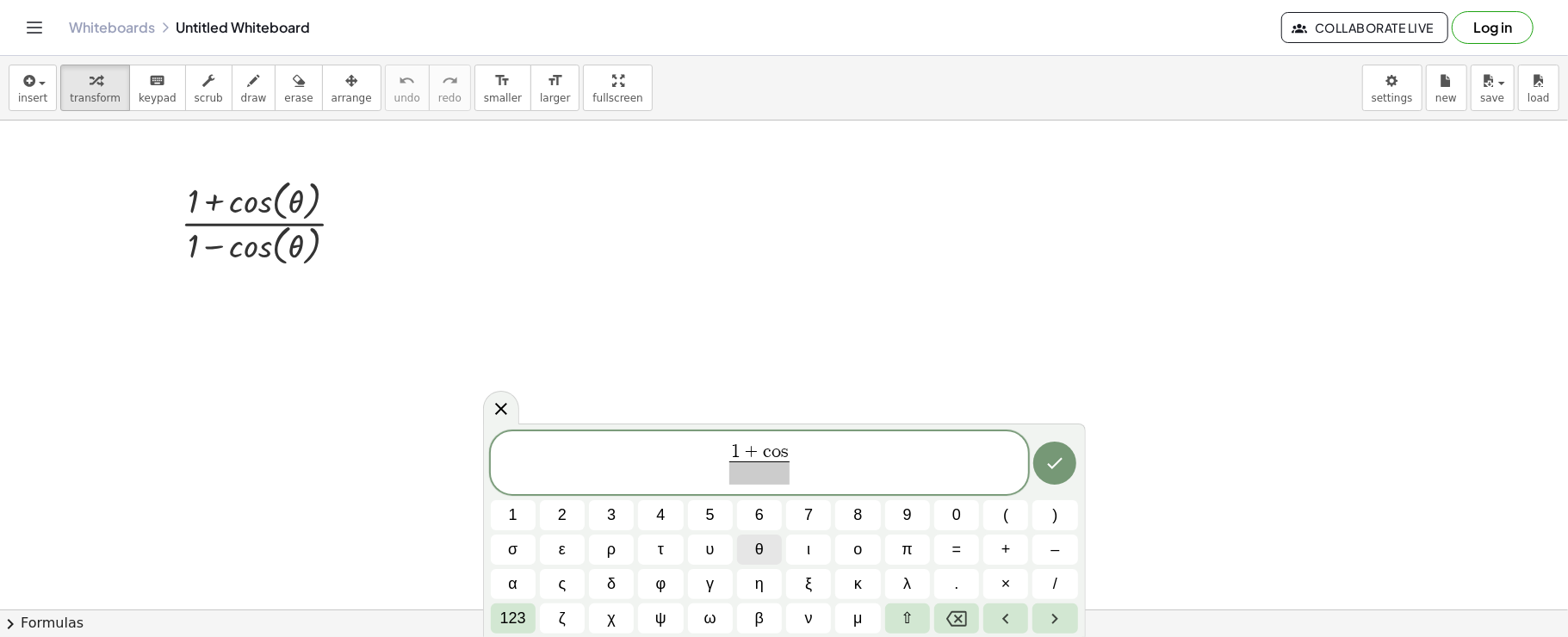
click at [752, 548] on button "θ" at bounding box center [759, 550] width 45 height 30
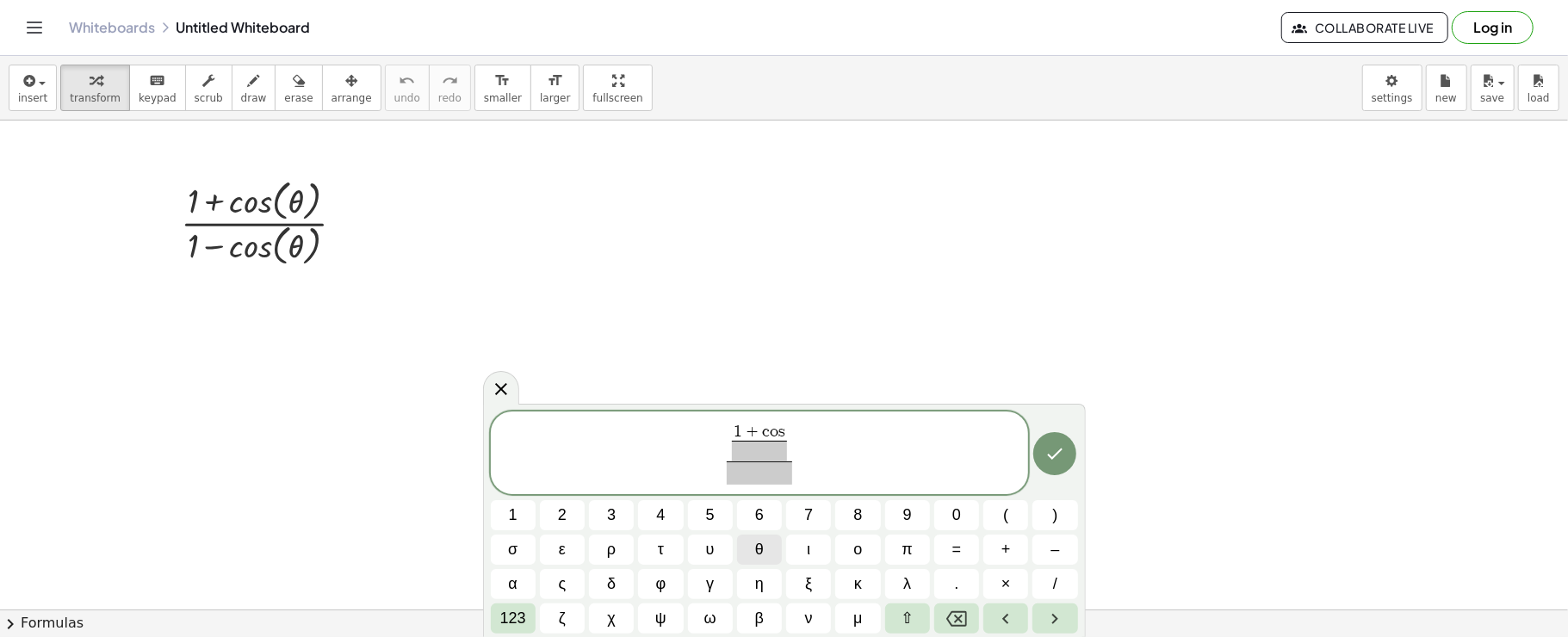
click at [752, 553] on button "θ" at bounding box center [759, 550] width 45 height 30
click at [785, 455] on span at bounding box center [760, 451] width 67 height 21
click at [762, 548] on span "θ" at bounding box center [759, 549] width 9 height 23
click at [738, 475] on span at bounding box center [760, 473] width 76 height 23
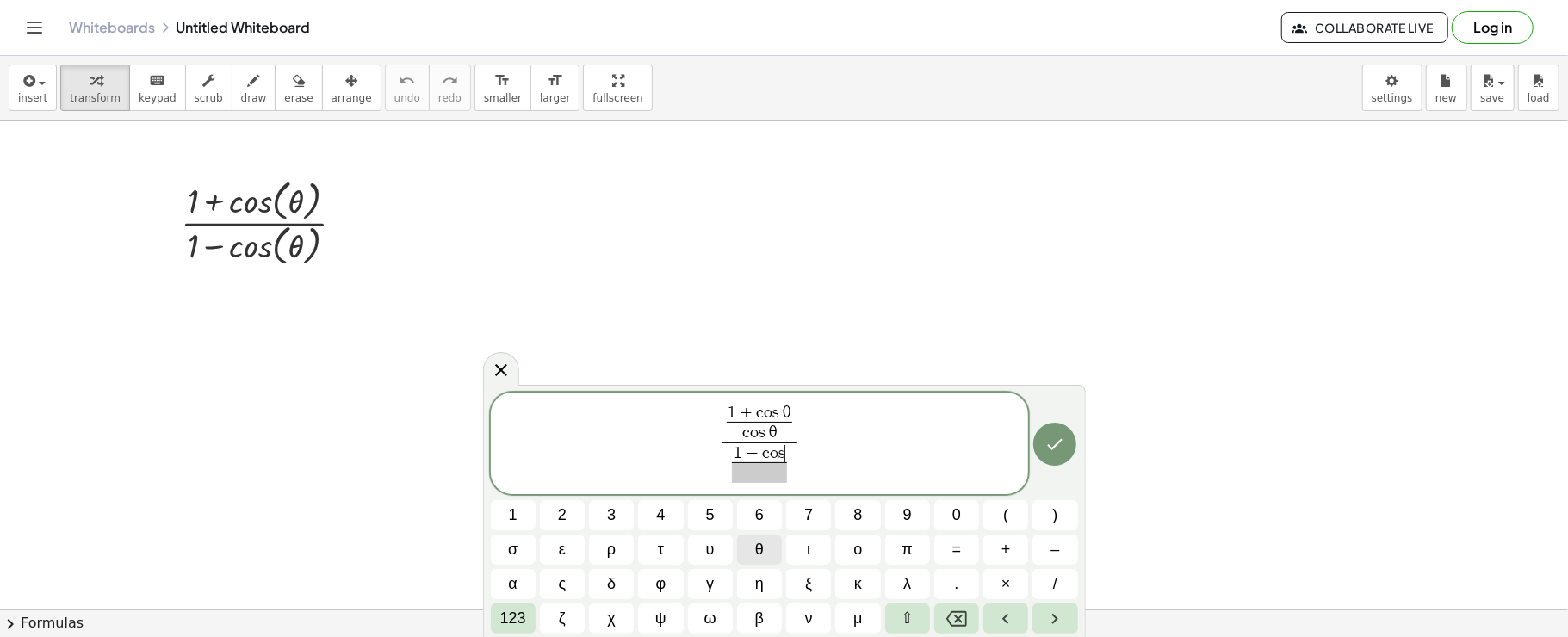
click at [770, 545] on button "θ" at bounding box center [759, 550] width 45 height 30
click at [756, 543] on span "θ" at bounding box center [759, 549] width 9 height 23
click at [1058, 441] on icon "Done" at bounding box center [1055, 445] width 21 height 21
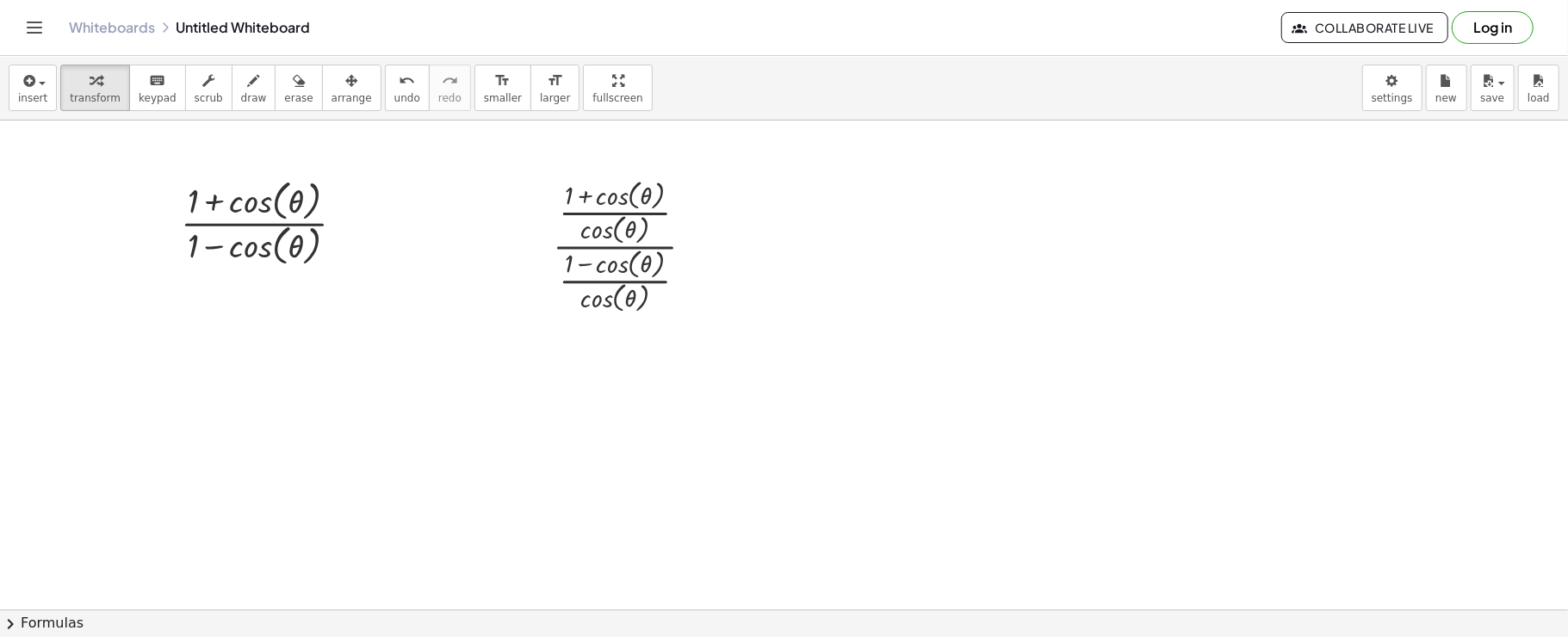
click at [4, 67] on div "insert select one: Math Expression Function Text Youtube Video Graphing Geometr…" at bounding box center [784, 89] width 1568 height 65
click at [39, 83] on span "button" at bounding box center [42, 84] width 7 height 4
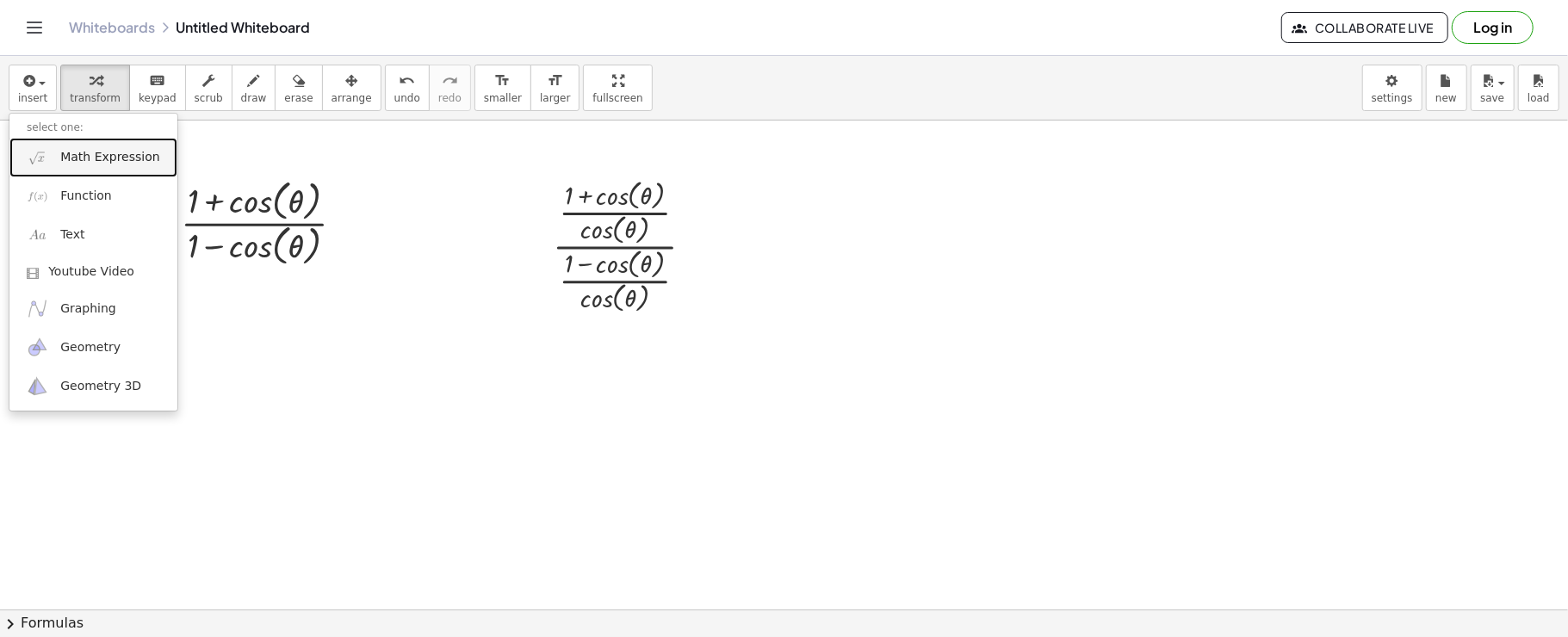
click at [35, 147] on img at bounding box center [37, 157] width 22 height 22
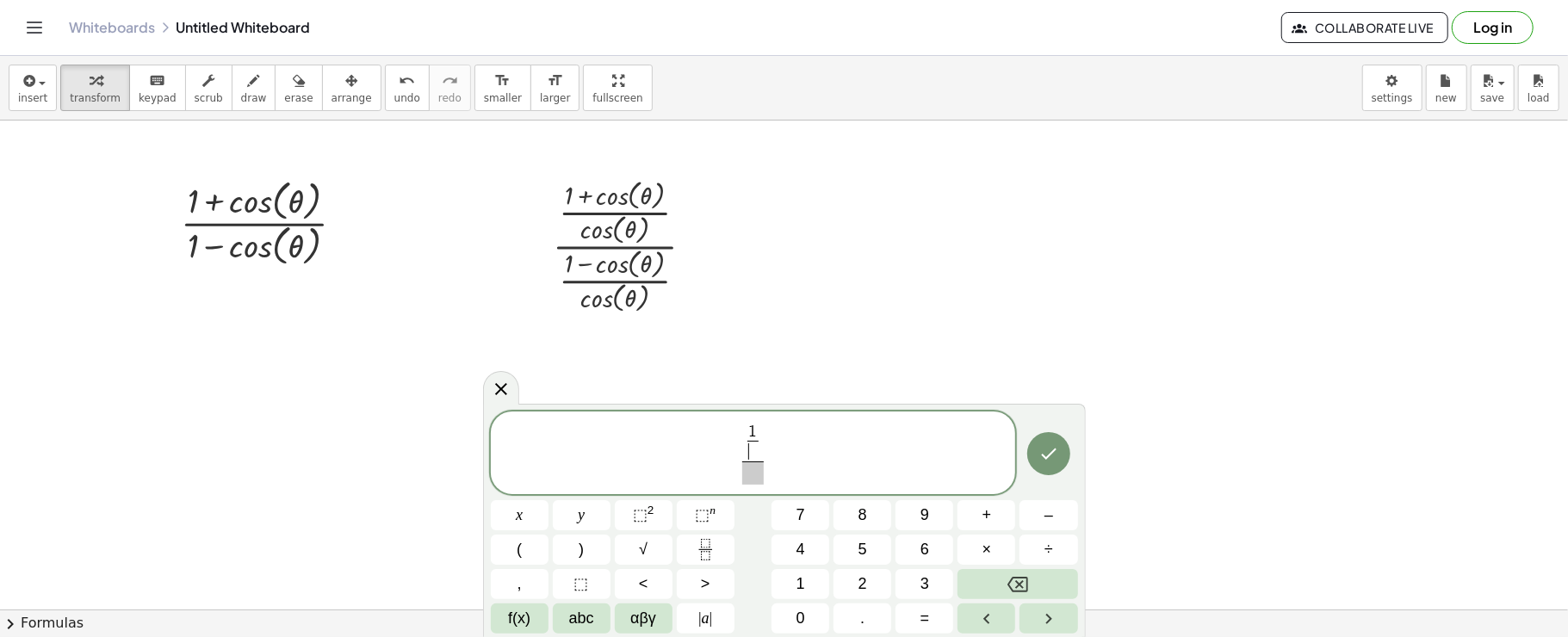
click at [756, 455] on span "​" at bounding box center [753, 451] width 12 height 21
click at [690, 605] on button "| a |" at bounding box center [705, 619] width 58 height 30
click at [662, 622] on button "αβγ" at bounding box center [644, 619] width 58 height 30
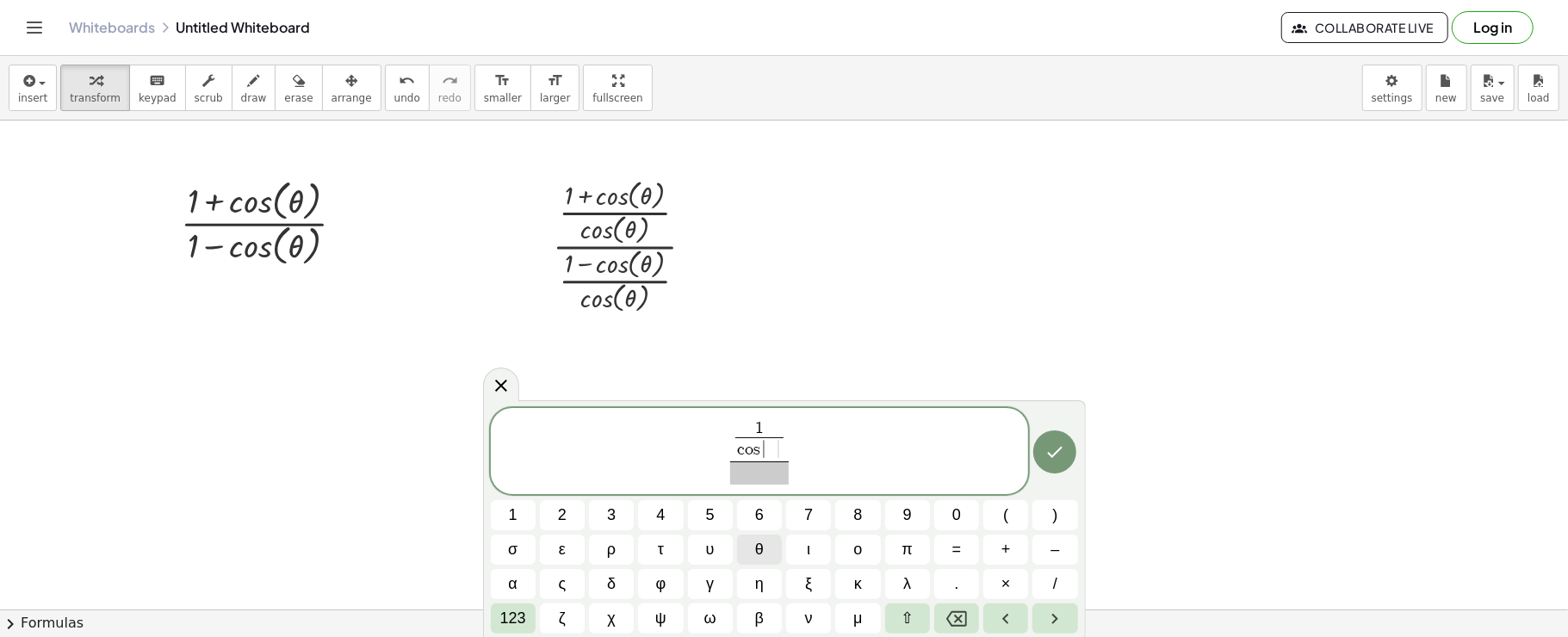
click at [760, 546] on span "θ" at bounding box center [759, 549] width 9 height 23
click at [758, 545] on span "θ" at bounding box center [759, 549] width 9 height 23
click at [787, 442] on span "1 c o s θ ​ ​ ​" at bounding box center [760, 454] width 538 height 65
click at [779, 436] on span "1 c o s θ ​ ​" at bounding box center [759, 443] width 45 height 38
click at [775, 431] on span "1 ​" at bounding box center [760, 431] width 38 height 16
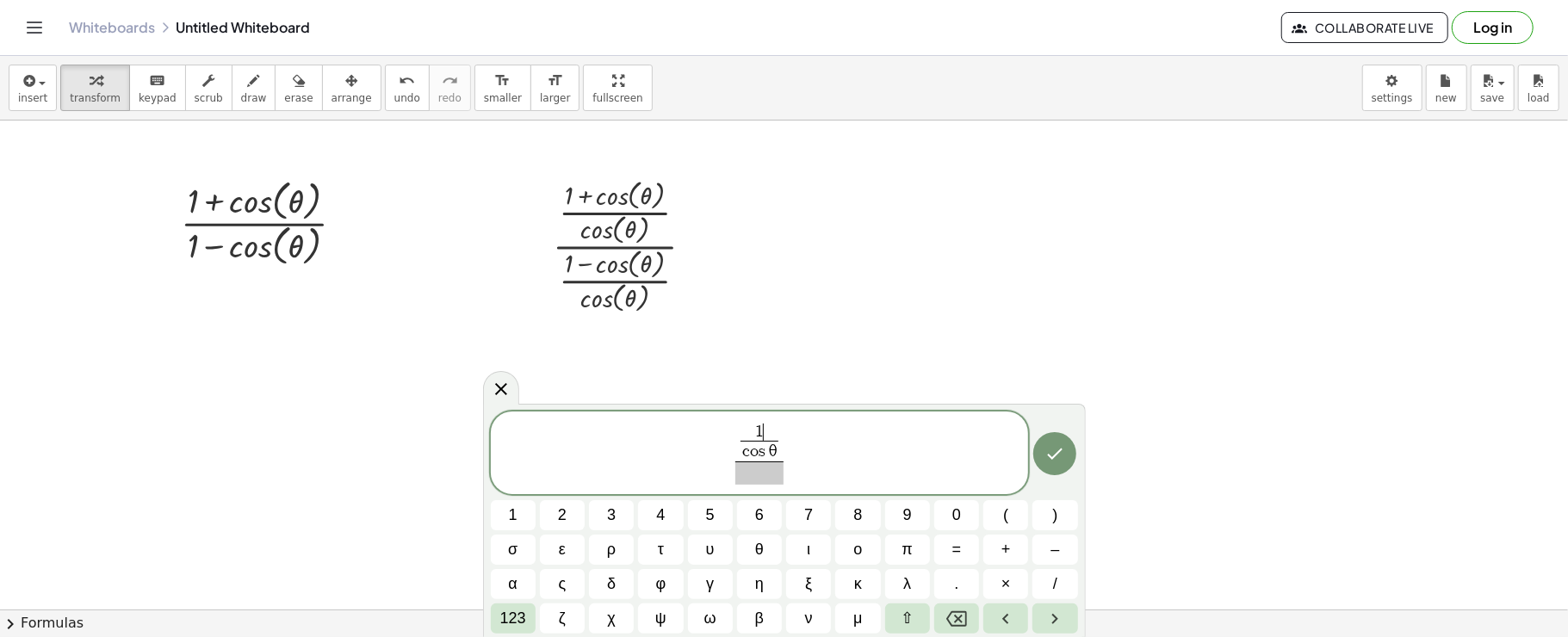
click at [780, 448] on span "1 ​ c o s θ ​" at bounding box center [759, 443] width 49 height 38
click at [764, 541] on button "θ" at bounding box center [759, 550] width 45 height 30
click at [762, 541] on span "θ" at bounding box center [759, 549] width 9 height 23
click at [728, 480] on span at bounding box center [759, 473] width 114 height 23
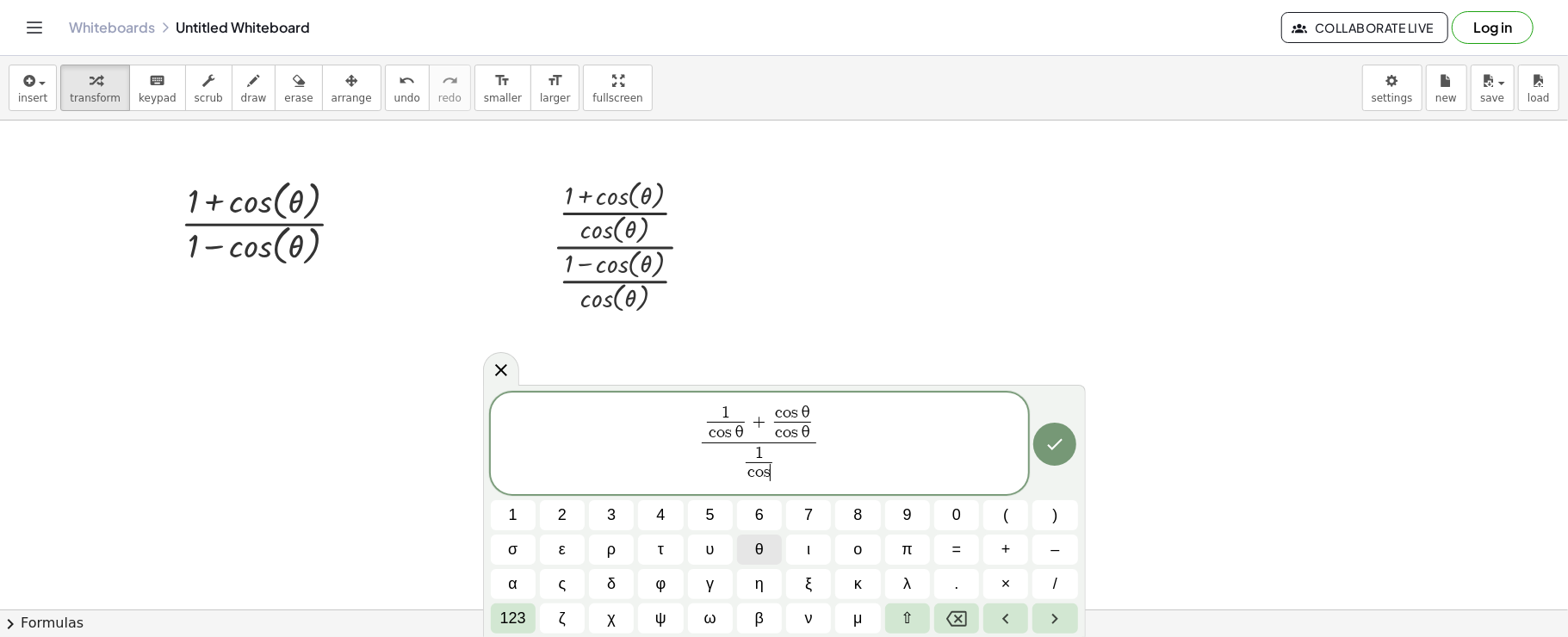
click at [764, 556] on button "θ" at bounding box center [759, 550] width 45 height 30
click at [762, 496] on div "1 c o s θ ​ + c o s θ c o s θ ​ 1 c o s θ ​ − c o s ​ ​ 1 2 3 4 5 6 7 8 9 0 ( )…" at bounding box center [784, 512] width 587 height 241
click at [756, 551] on span "θ" at bounding box center [759, 549] width 9 height 23
click at [1047, 434] on icon "Done" at bounding box center [1055, 445] width 21 height 21
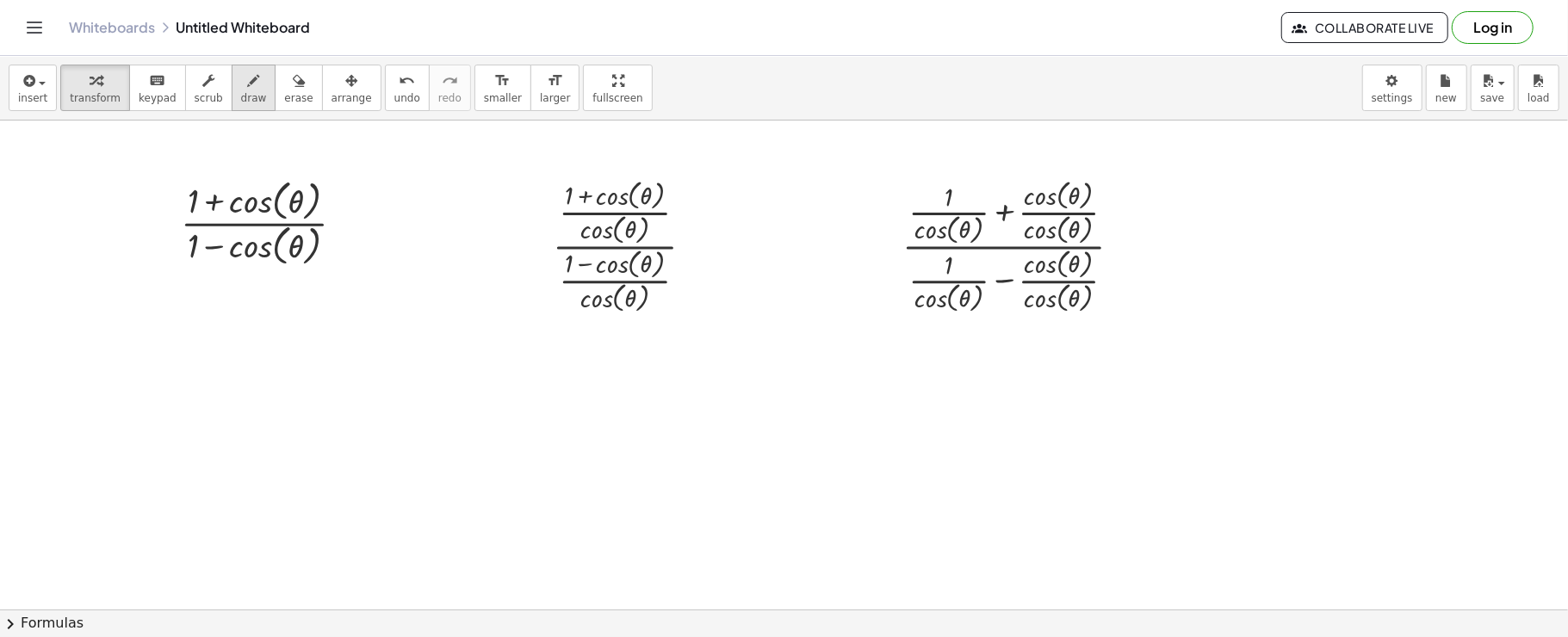
click at [242, 84] on div "button" at bounding box center [253, 80] width 26 height 21
drag, startPoint x: 1021, startPoint y: 193, endPoint x: 1095, endPoint y: 193, distance: 74.0
drag, startPoint x: 1028, startPoint y: 230, endPoint x: 1122, endPoint y: 242, distance: 94.8
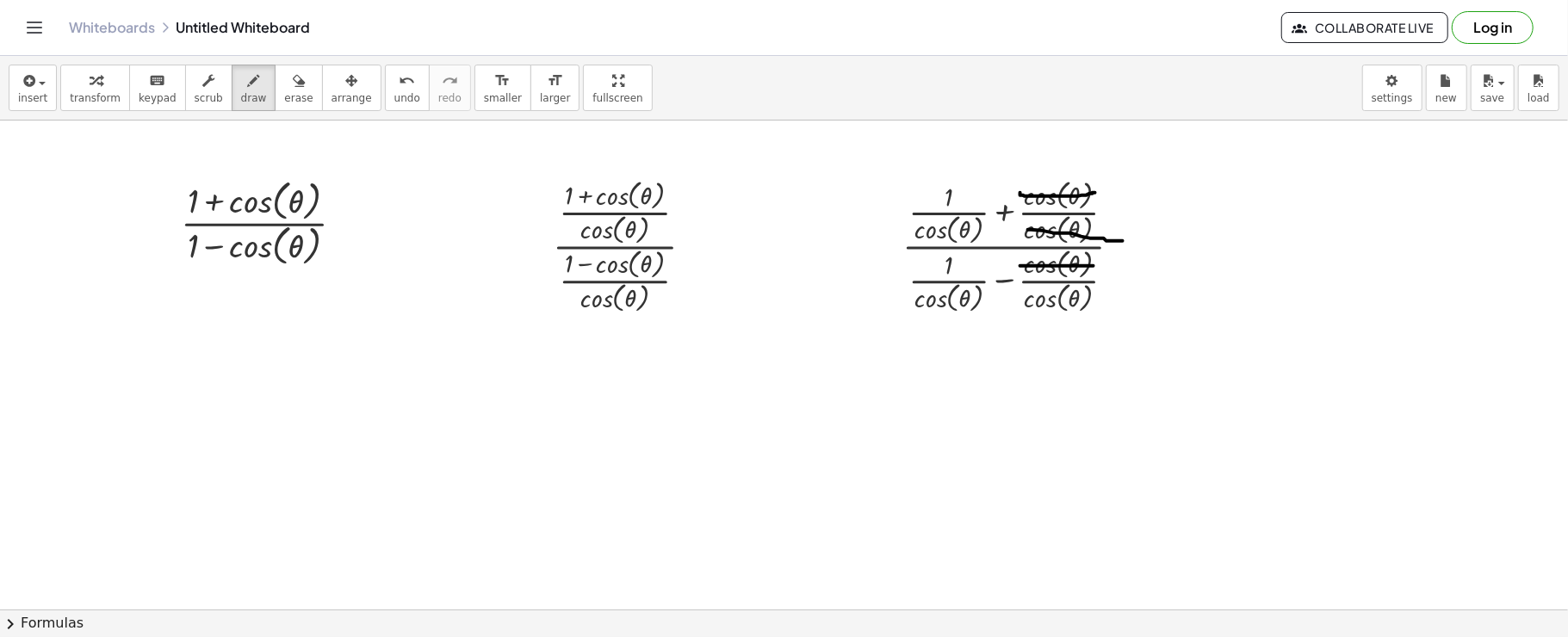
drag, startPoint x: 1021, startPoint y: 267, endPoint x: 1094, endPoint y: 267, distance: 73.0
drag, startPoint x: 1017, startPoint y: 304, endPoint x: 1101, endPoint y: 294, distance: 84.6
drag, startPoint x: 1257, startPoint y: 164, endPoint x: 1292, endPoint y: 234, distance: 78.3
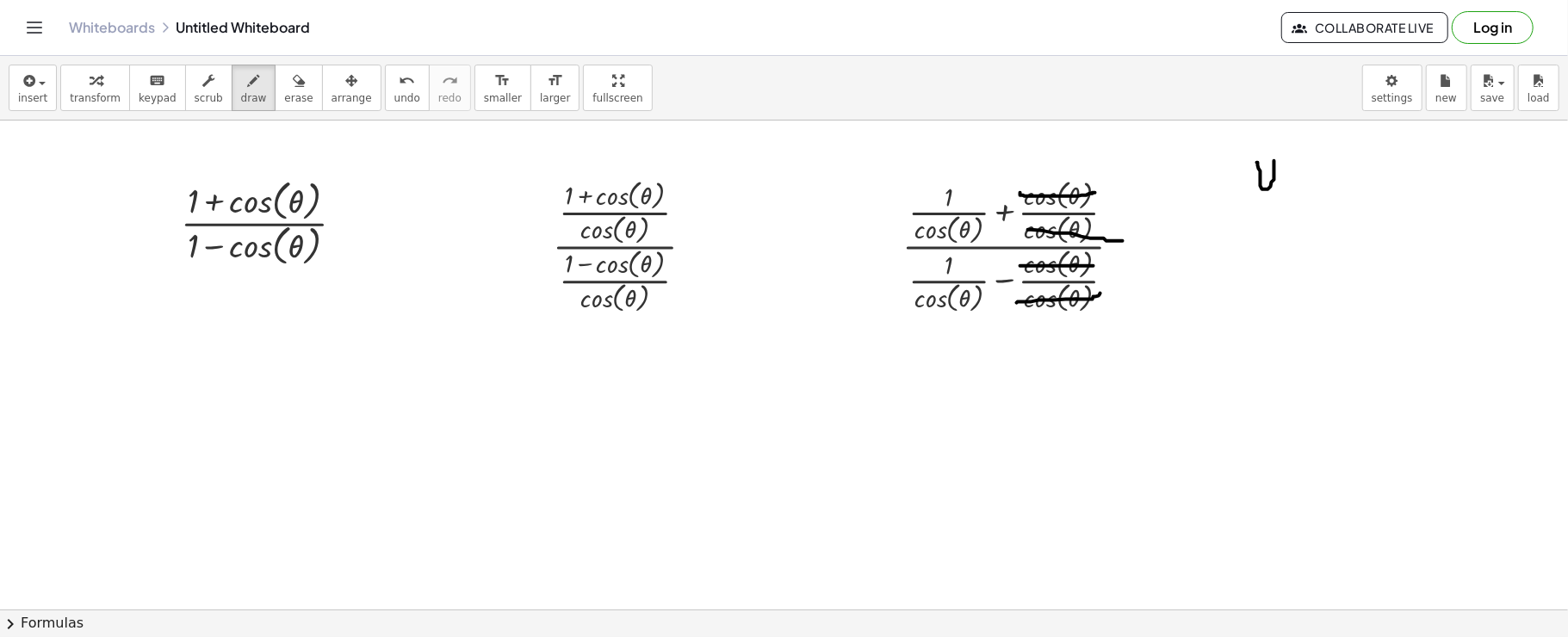
drag, startPoint x: 1276, startPoint y: 229, endPoint x: 1306, endPoint y: 219, distance: 31.6
drag, startPoint x: 1286, startPoint y: 239, endPoint x: 1301, endPoint y: 292, distance: 55.1
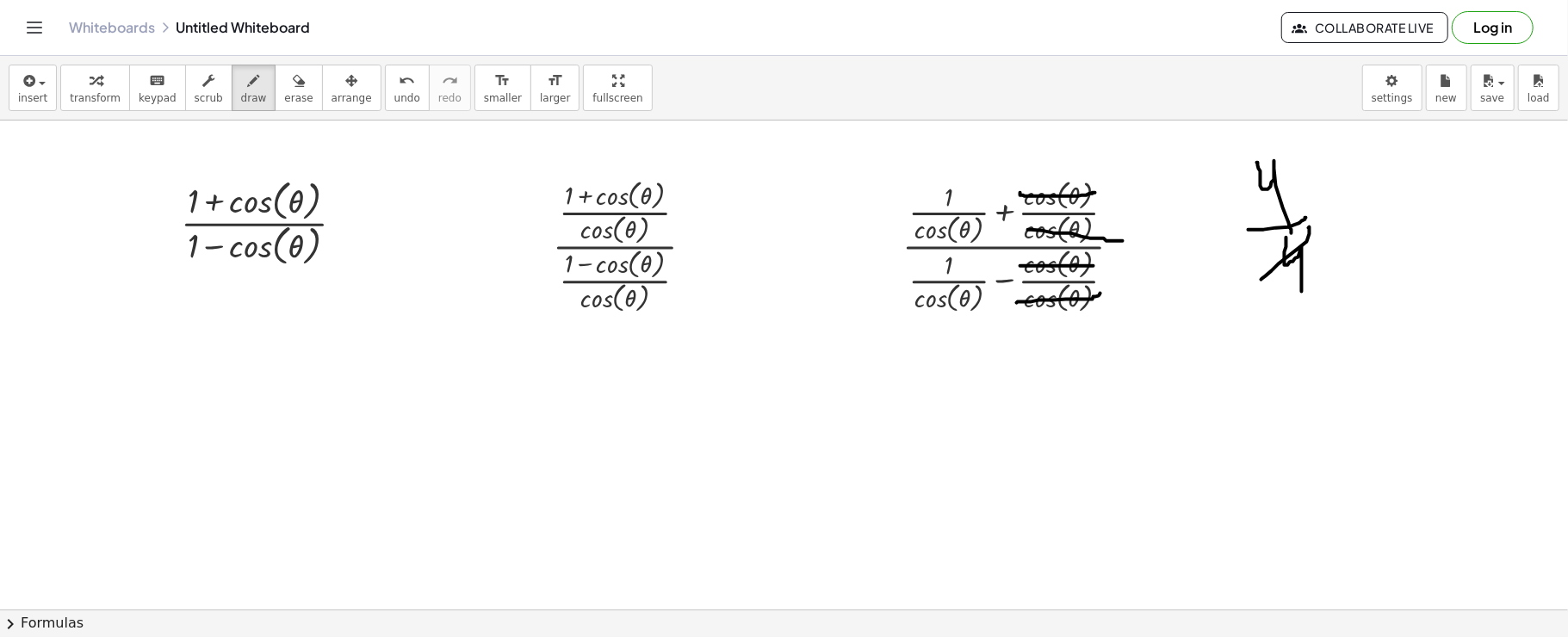
drag, startPoint x: 1309, startPoint y: 229, endPoint x: 1286, endPoint y: 169, distance: 64.3
drag, startPoint x: 1292, startPoint y: 152, endPoint x: 1235, endPoint y: 190, distance: 68.5
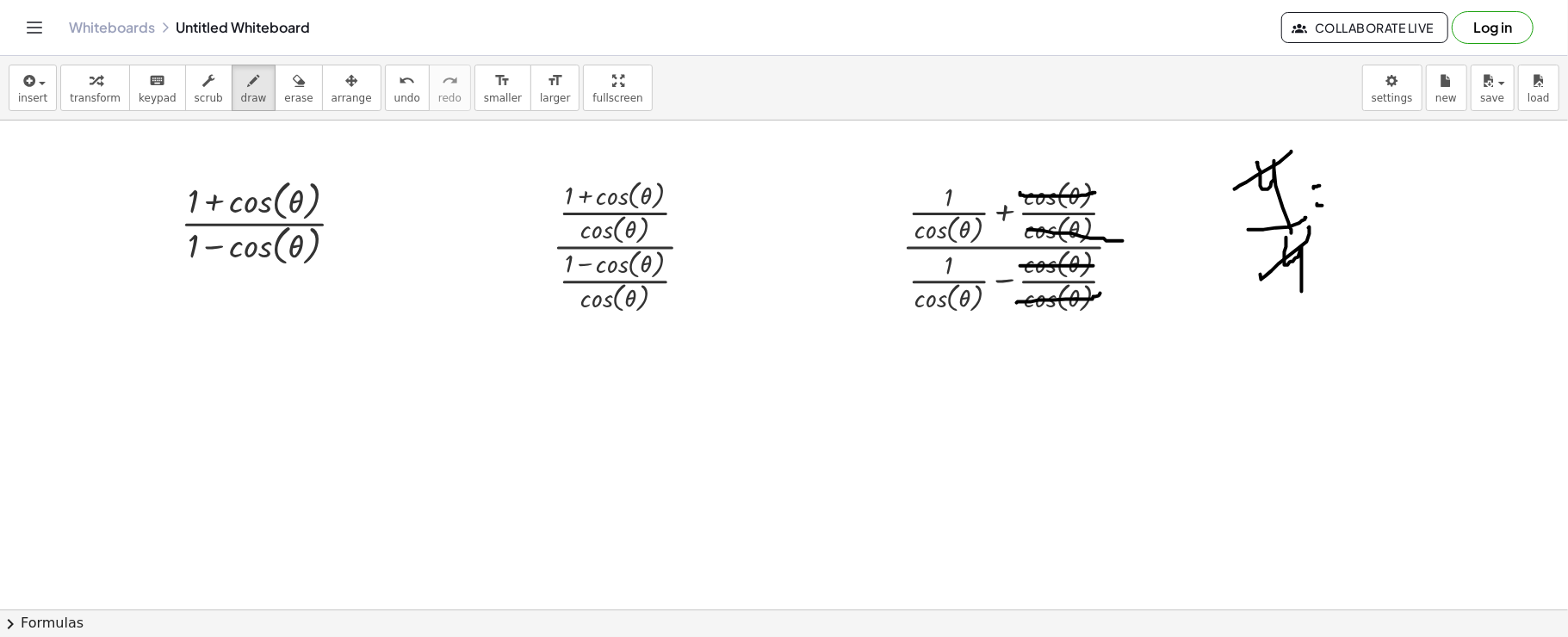
drag, startPoint x: 1318, startPoint y: 207, endPoint x: 1327, endPoint y: 203, distance: 9.8
drag, startPoint x: 1312, startPoint y: 191, endPoint x: 1326, endPoint y: 184, distance: 15.7
drag, startPoint x: 1318, startPoint y: 205, endPoint x: 1333, endPoint y: 204, distance: 15.0
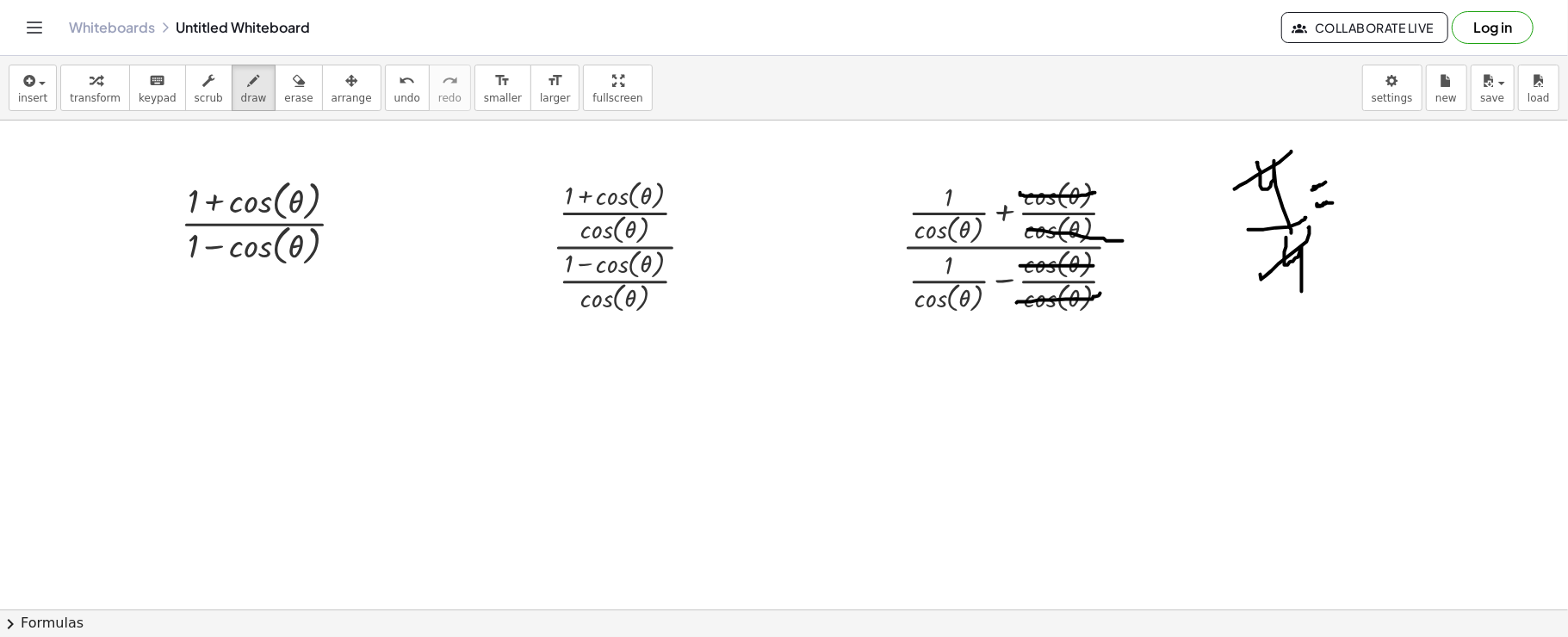
drag, startPoint x: 1351, startPoint y: 152, endPoint x: 1354, endPoint y: 188, distance: 36.1
drag, startPoint x: 1083, startPoint y: 149, endPoint x: 1092, endPoint y: 190, distance: 42.0
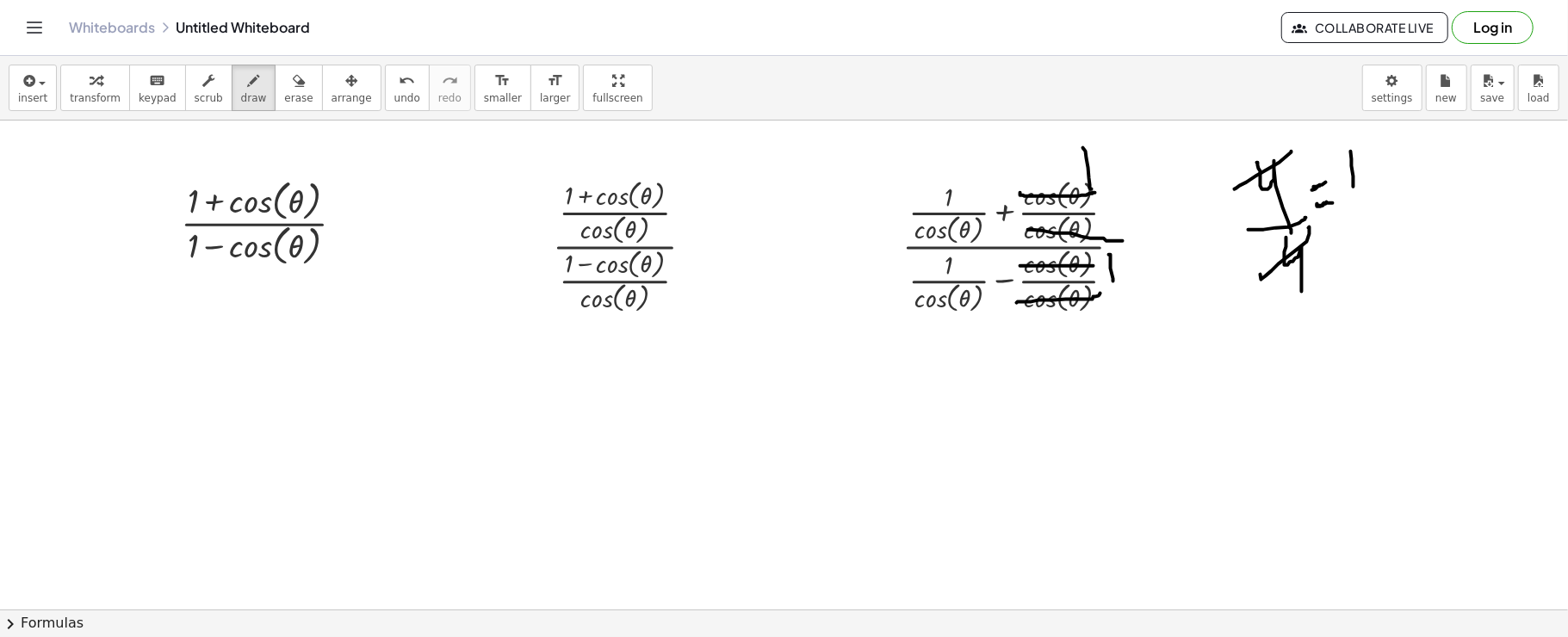
drag, startPoint x: 1109, startPoint y: 256, endPoint x: 1113, endPoint y: 283, distance: 27.3
click at [38, 87] on div "button" at bounding box center [32, 80] width 30 height 21
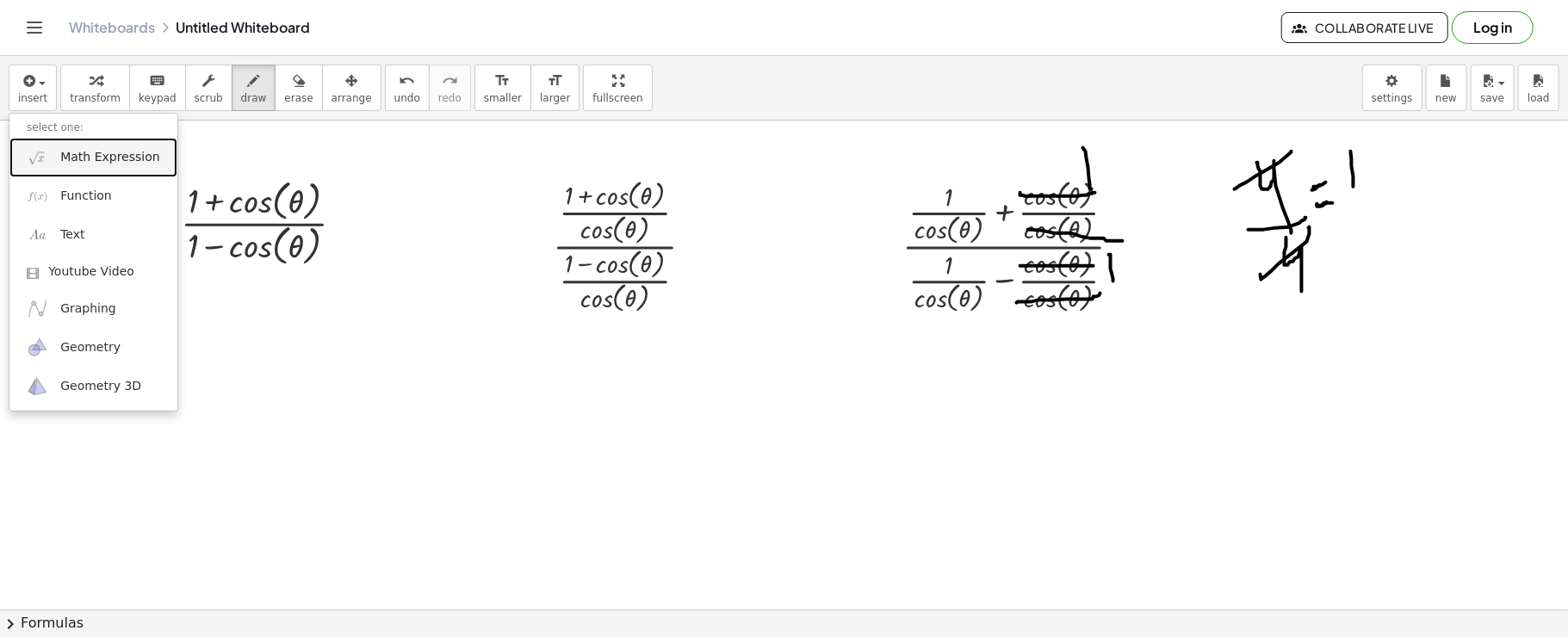
click at [43, 159] on img at bounding box center [37, 157] width 22 height 22
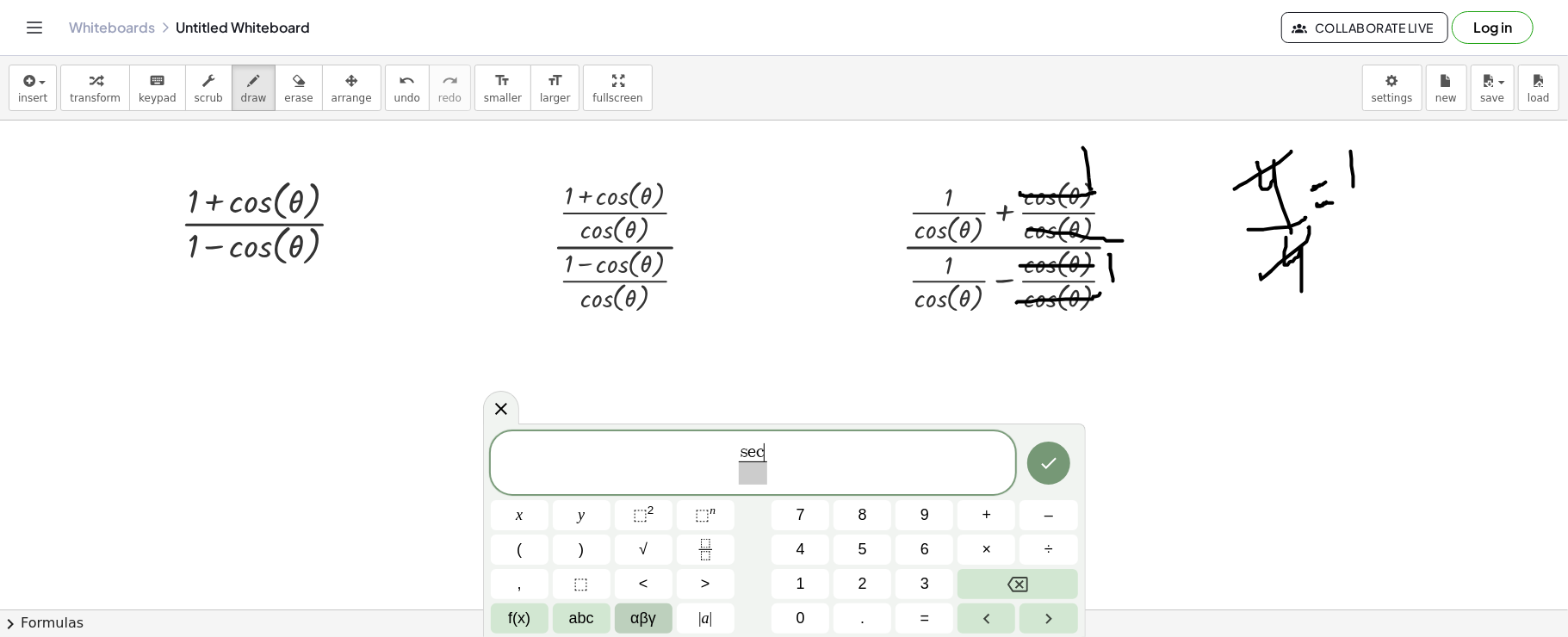
click at [634, 610] on span "αβγ" at bounding box center [643, 619] width 26 height 23
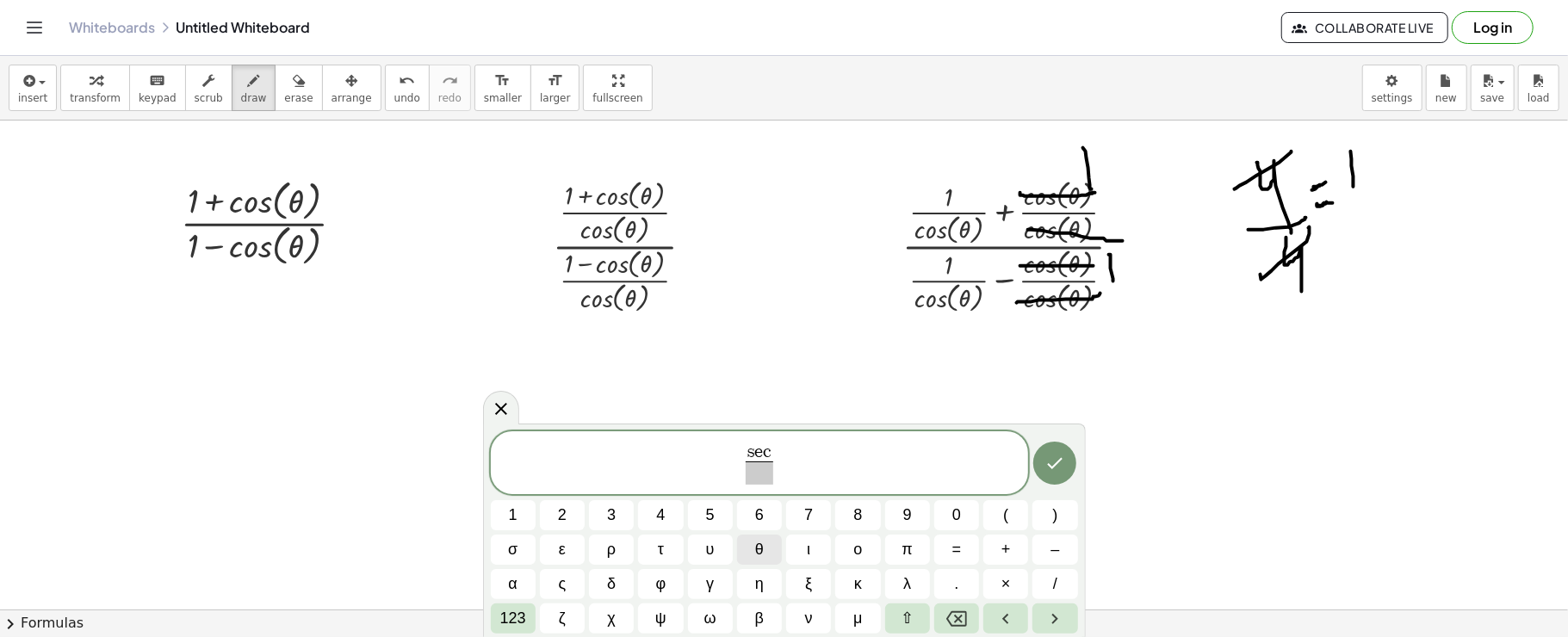
click at [761, 548] on span "θ" at bounding box center [759, 549] width 9 height 23
click at [754, 546] on button "θ" at bounding box center [759, 550] width 45 height 30
